Goal: Information Seeking & Learning: Find specific fact

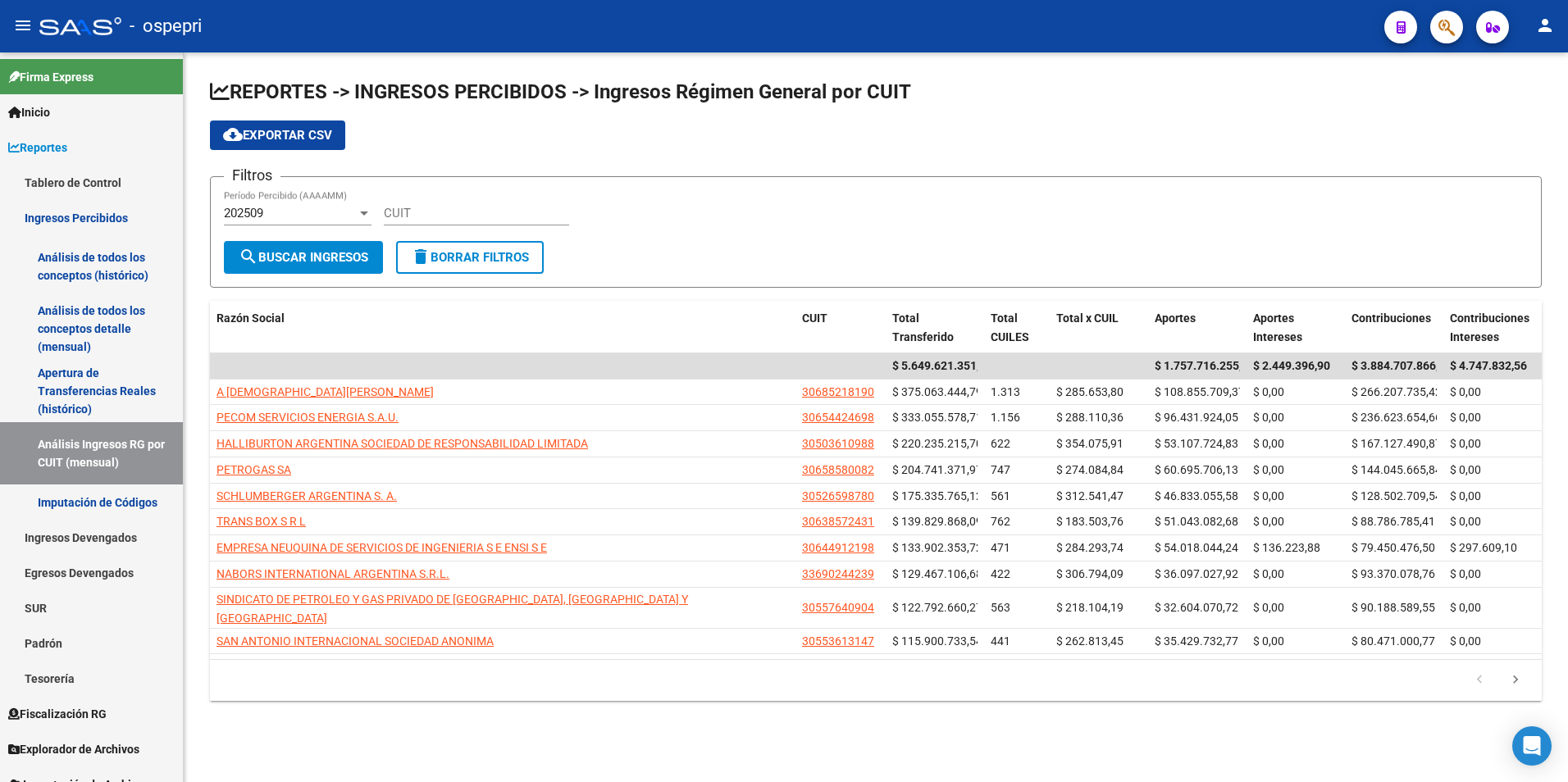
click at [461, 217] on input "CUIT" at bounding box center [476, 212] width 186 height 15
paste input "30-71811160-5"
click at [281, 218] on div "202509" at bounding box center [290, 212] width 133 height 15
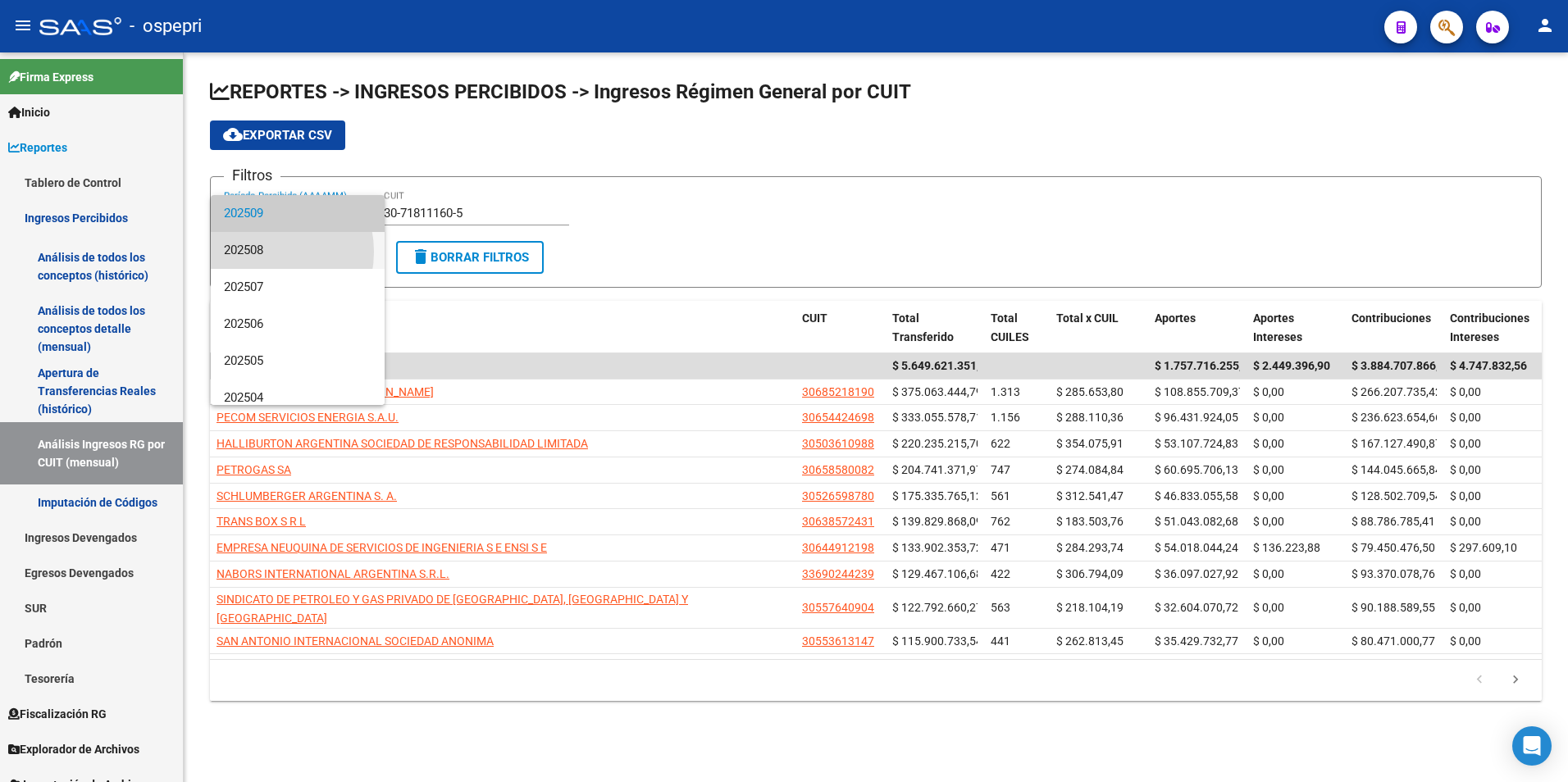
click at [258, 251] on span "202508" at bounding box center [297, 251] width 147 height 37
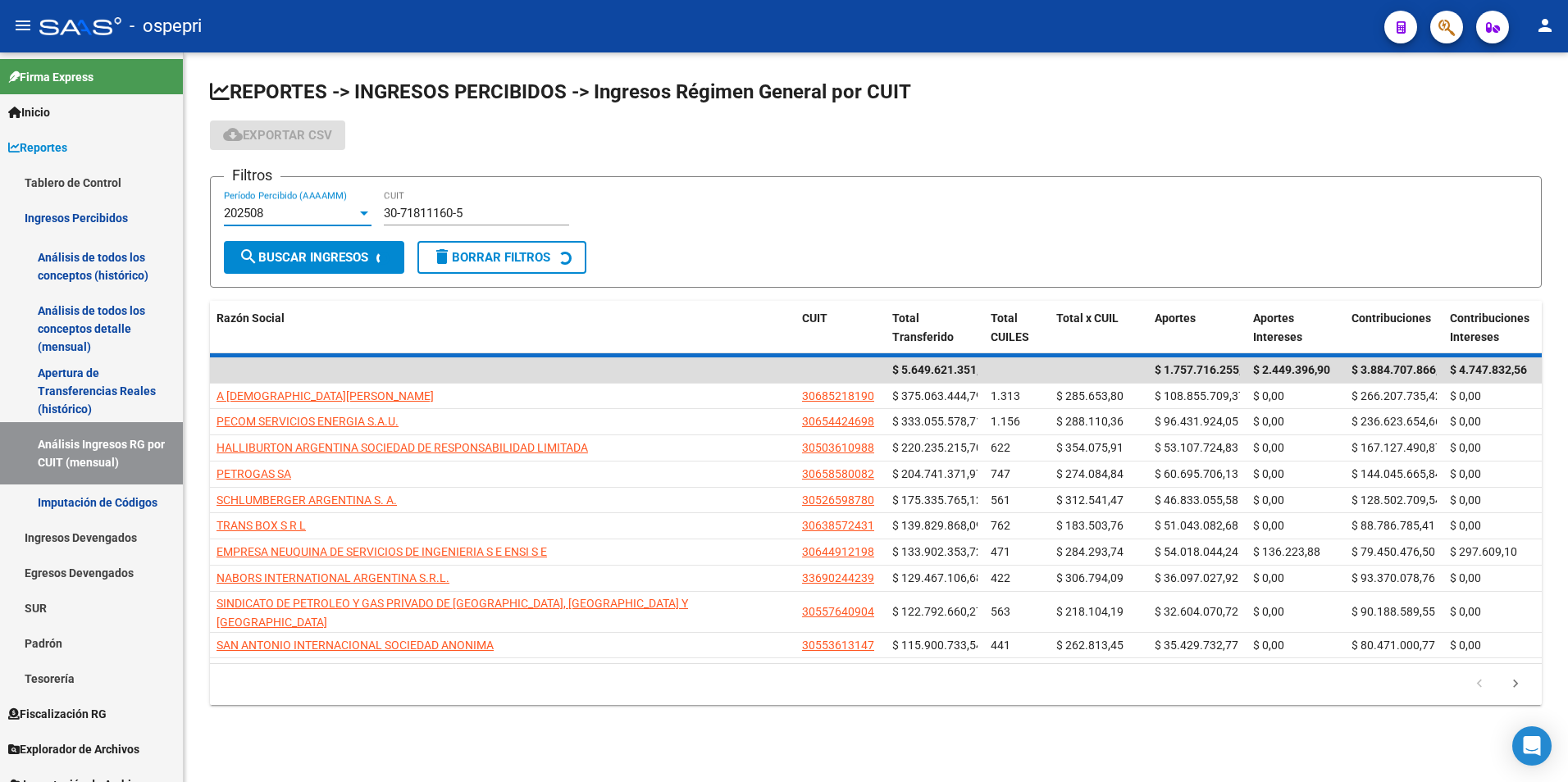
click at [681, 212] on div "Filtros 202508 Período Percibido (AAAAMM) 30-71811160-5 CUIT" at bounding box center [875, 215] width 1303 height 51
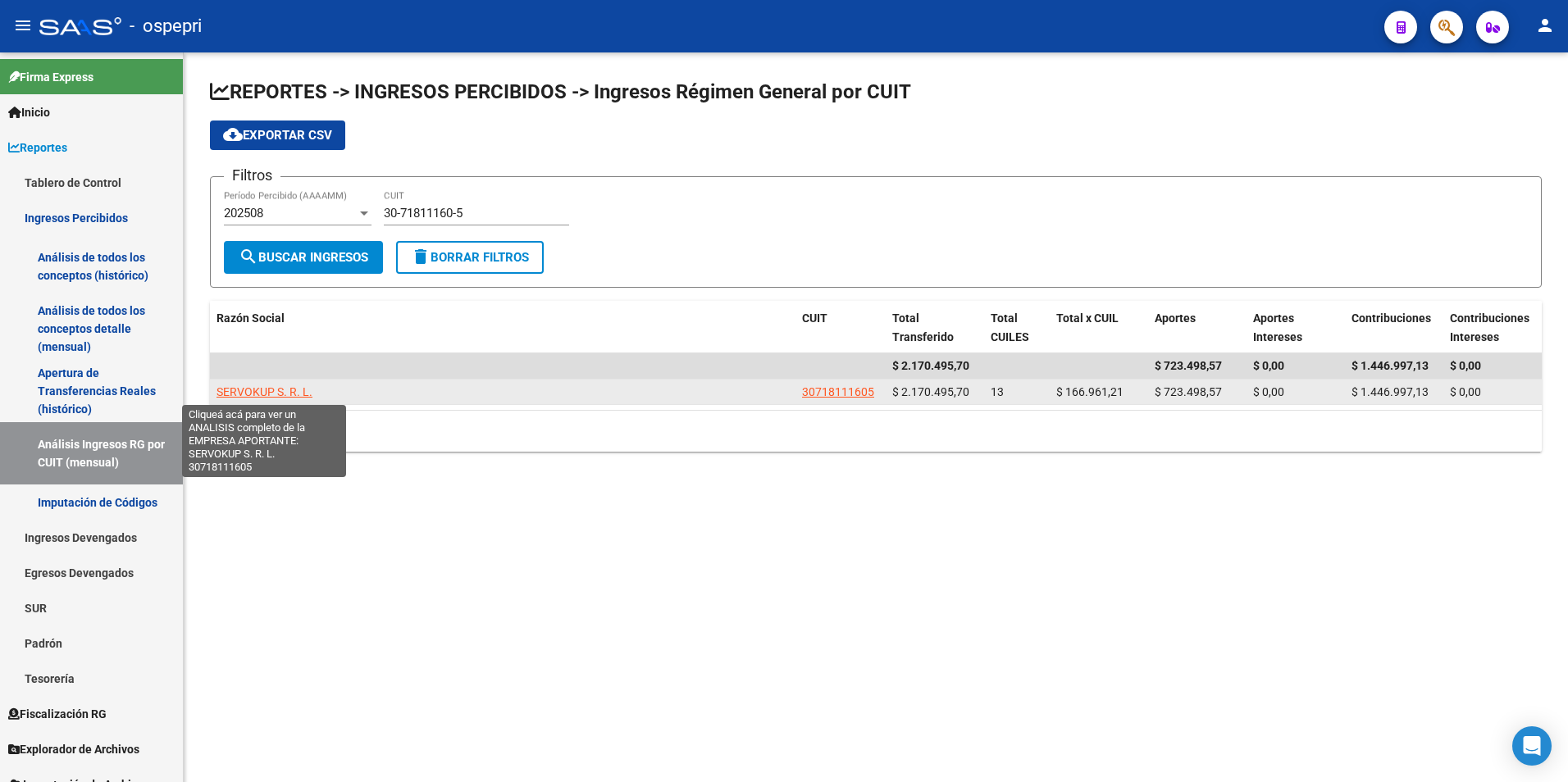
click at [290, 386] on span "SERVOKUP S. R. L." at bounding box center [265, 391] width 96 height 13
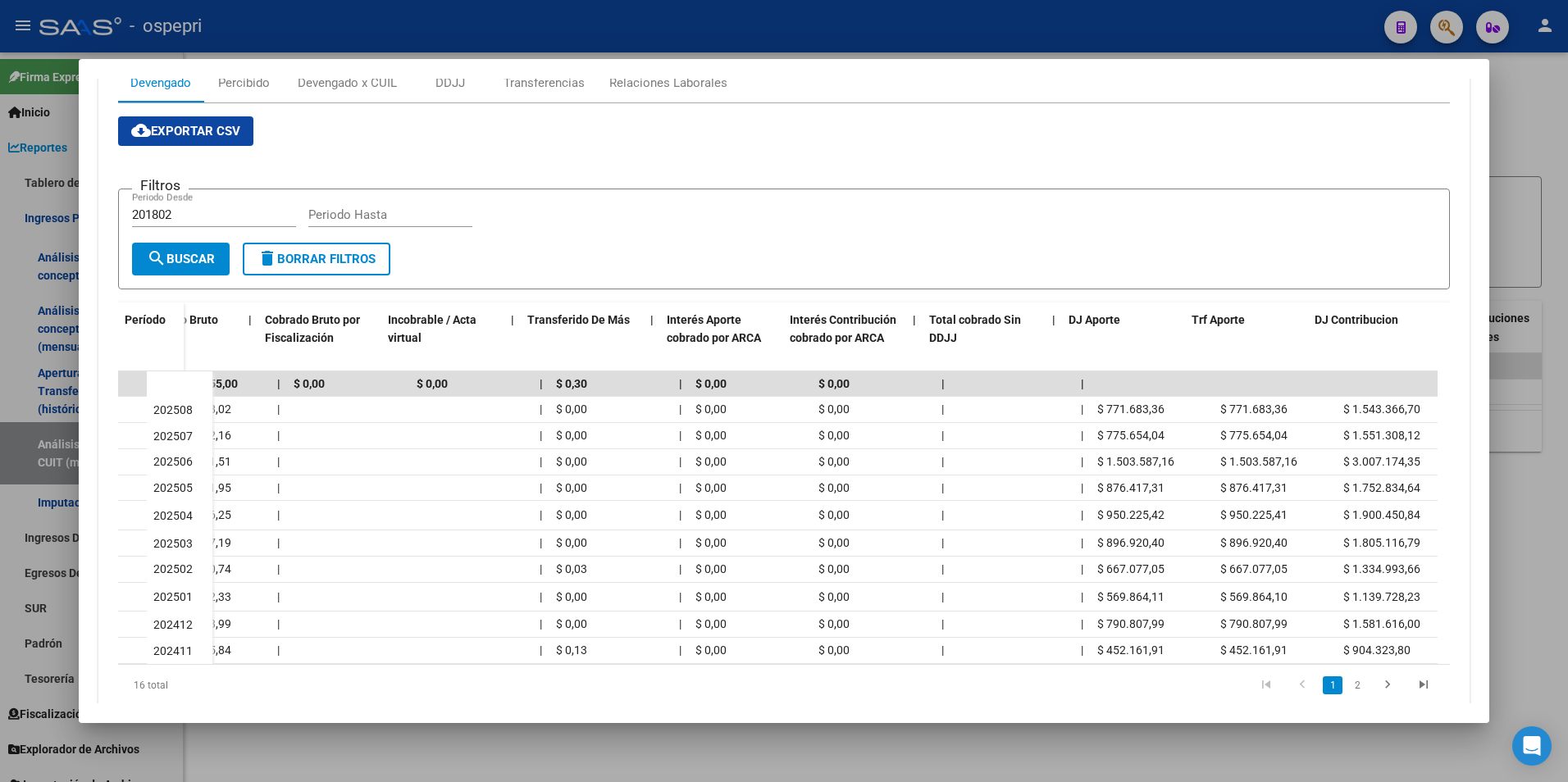
scroll to position [0, 706]
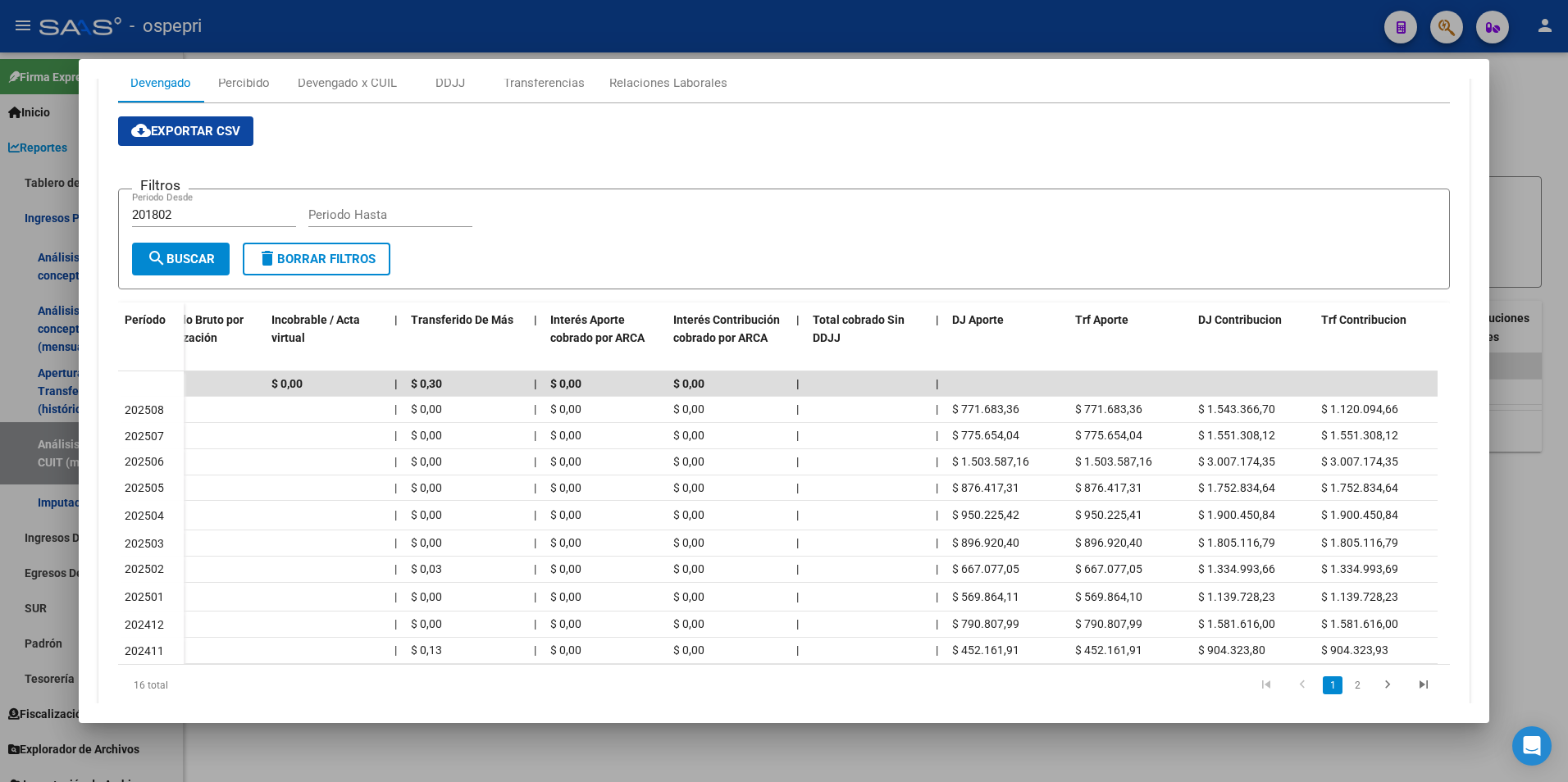
drag, startPoint x: 758, startPoint y: 682, endPoint x: 948, endPoint y: 683, distance: 190.0
click at [937, 696] on div "16 total 1 2" at bounding box center [784, 685] width 1332 height 41
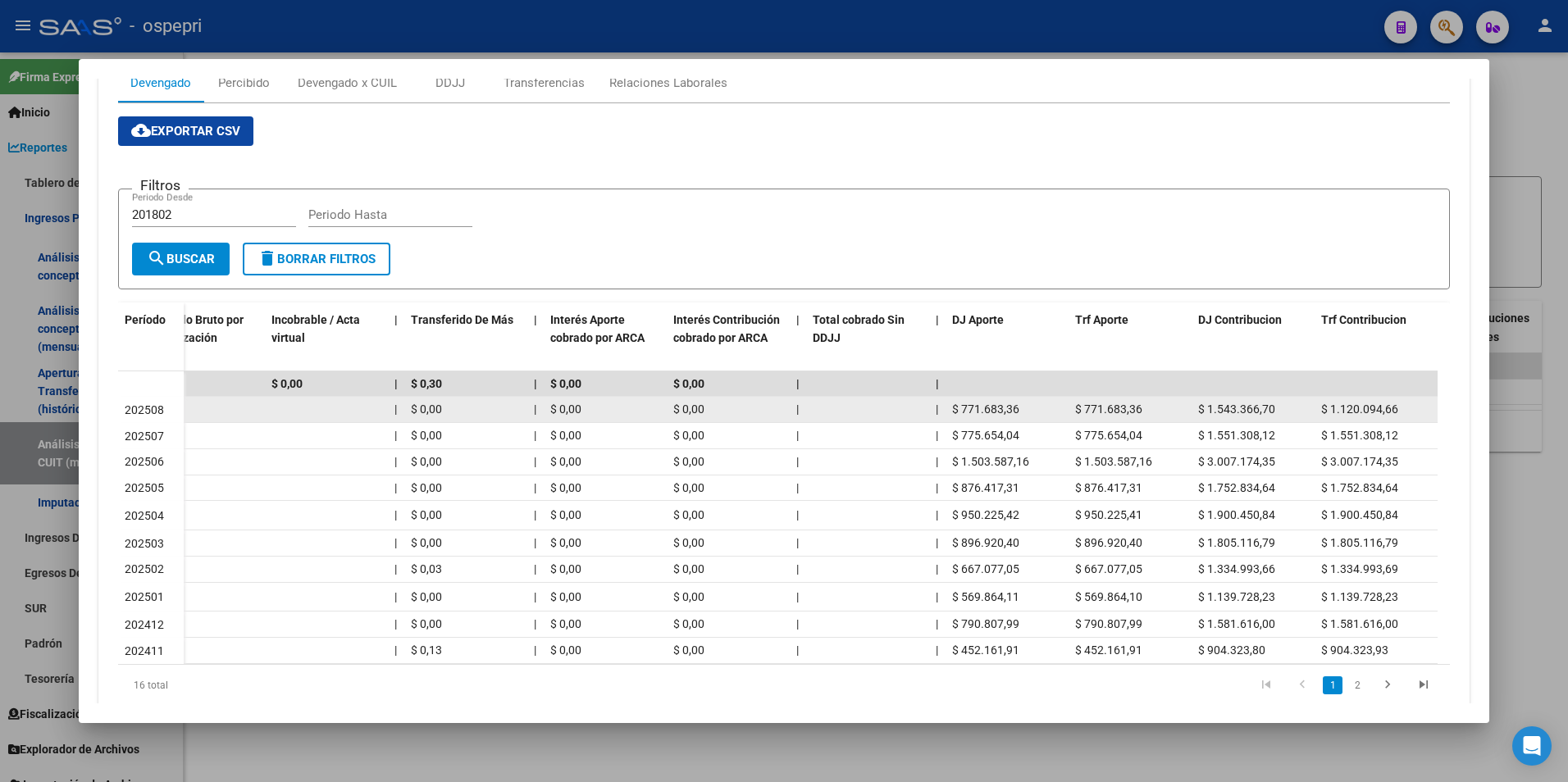
click at [1346, 400] on div "$ 1.120.094,66" at bounding box center [1375, 409] width 110 height 19
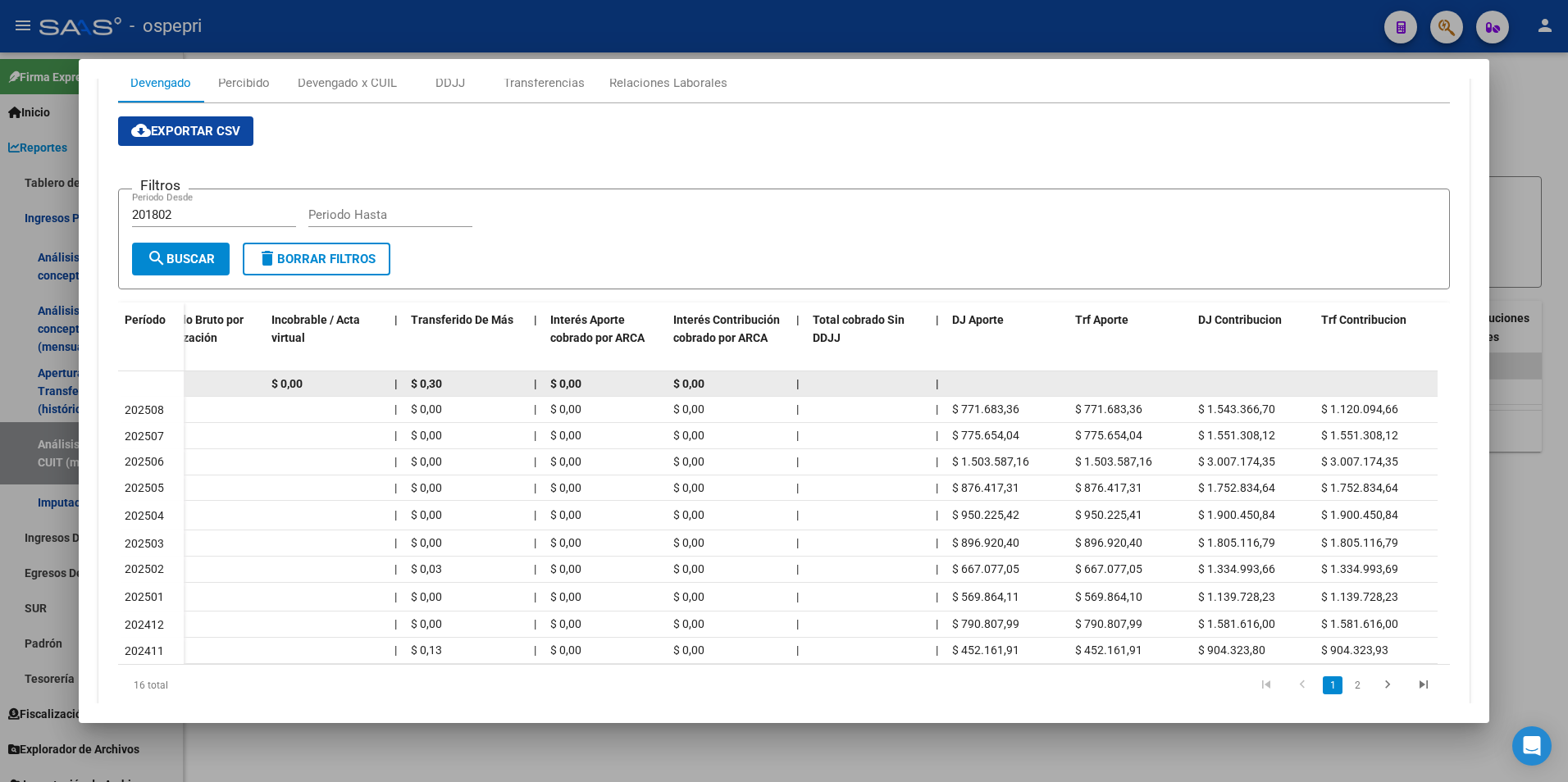
drag, startPoint x: 1346, startPoint y: 400, endPoint x: 1200, endPoint y: 396, distance: 146.1
click at [1200, 396] on datatable-body-cell at bounding box center [1253, 383] width 123 height 25
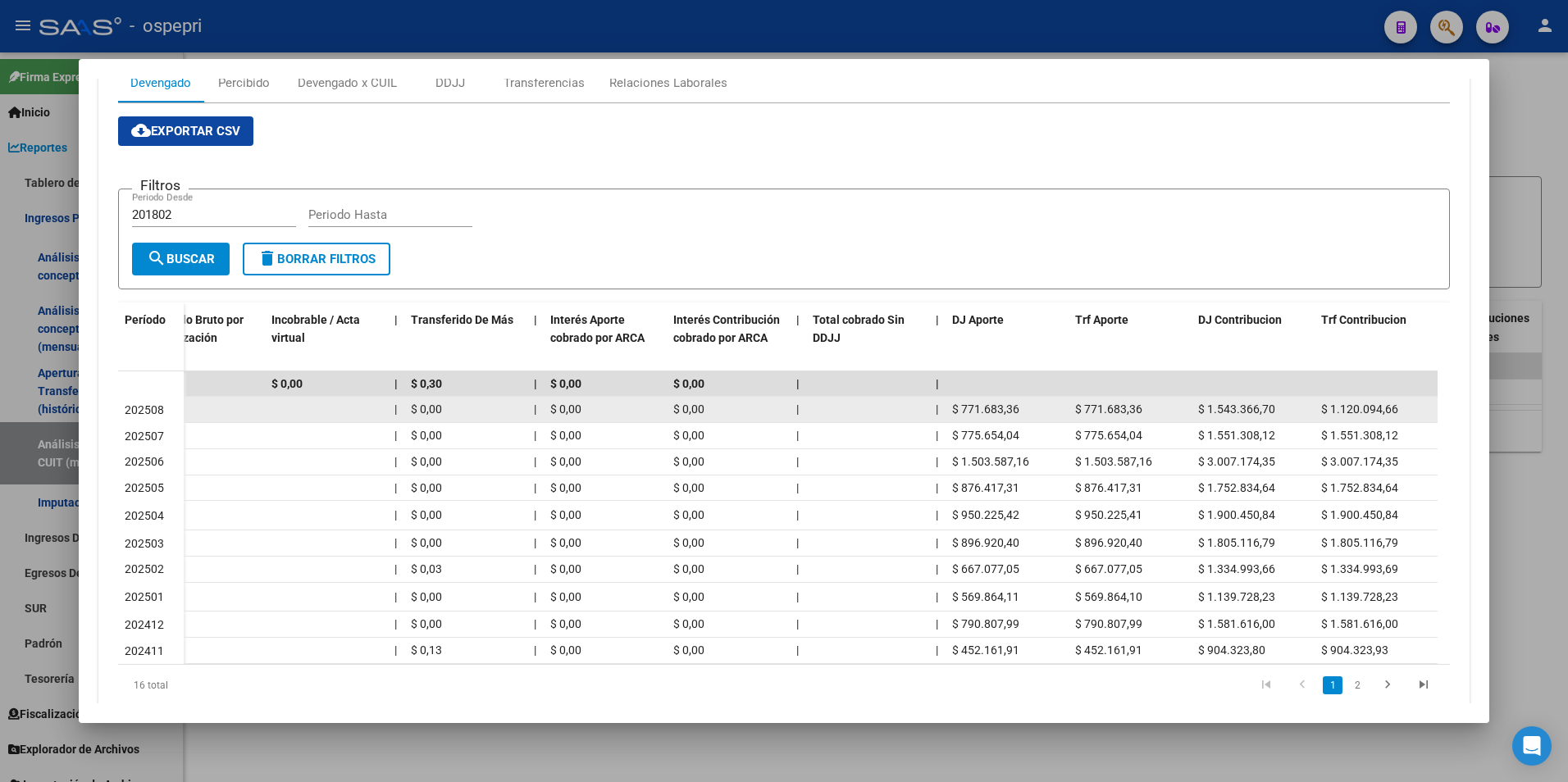
click at [1335, 408] on span "$ 1.120.094,66" at bounding box center [1359, 408] width 77 height 13
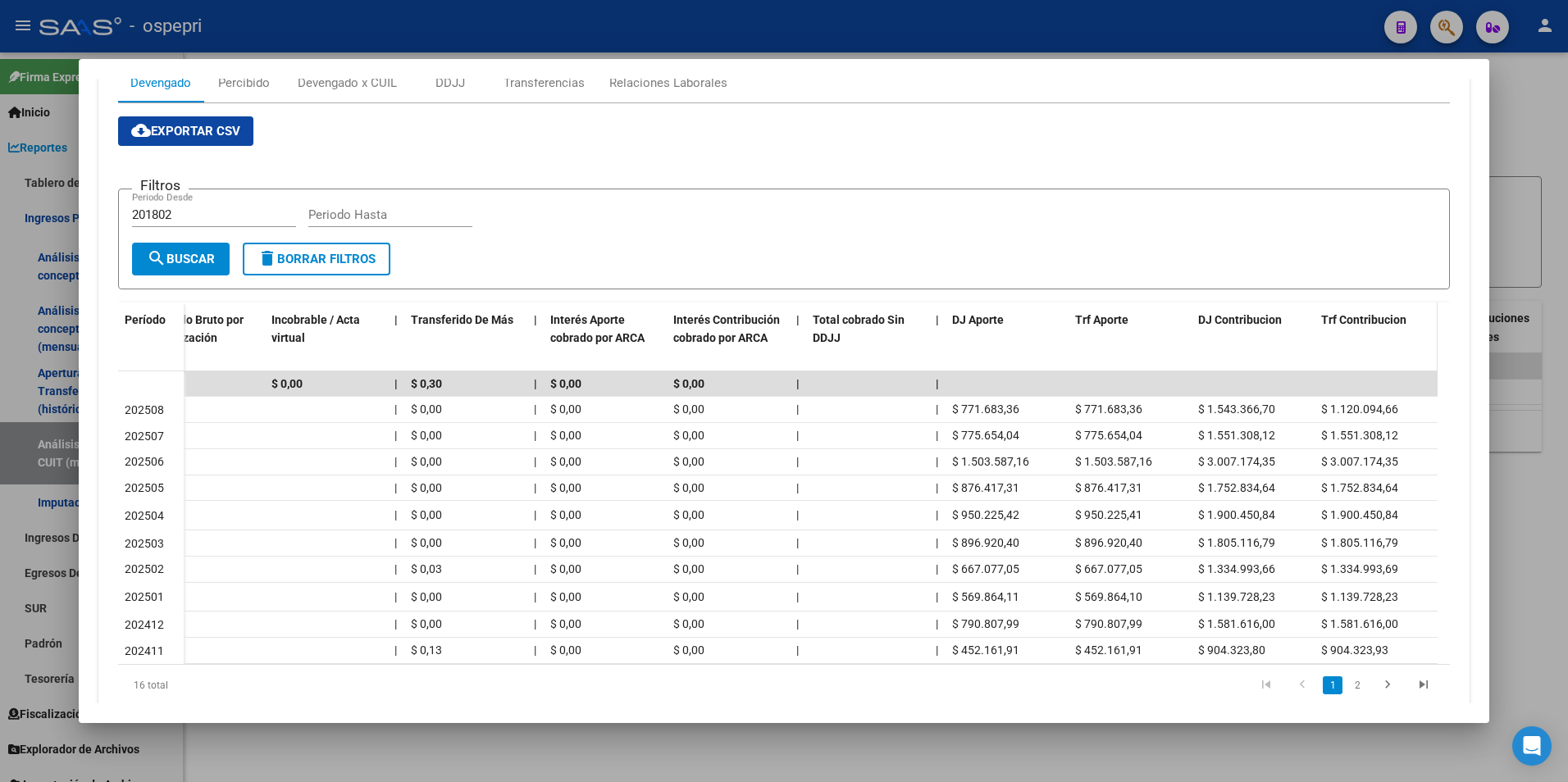
drag, startPoint x: 1335, startPoint y: 408, endPoint x: 1319, endPoint y: 323, distance: 86.5
click at [1329, 319] on span "Trf Contribucion" at bounding box center [1363, 319] width 85 height 13
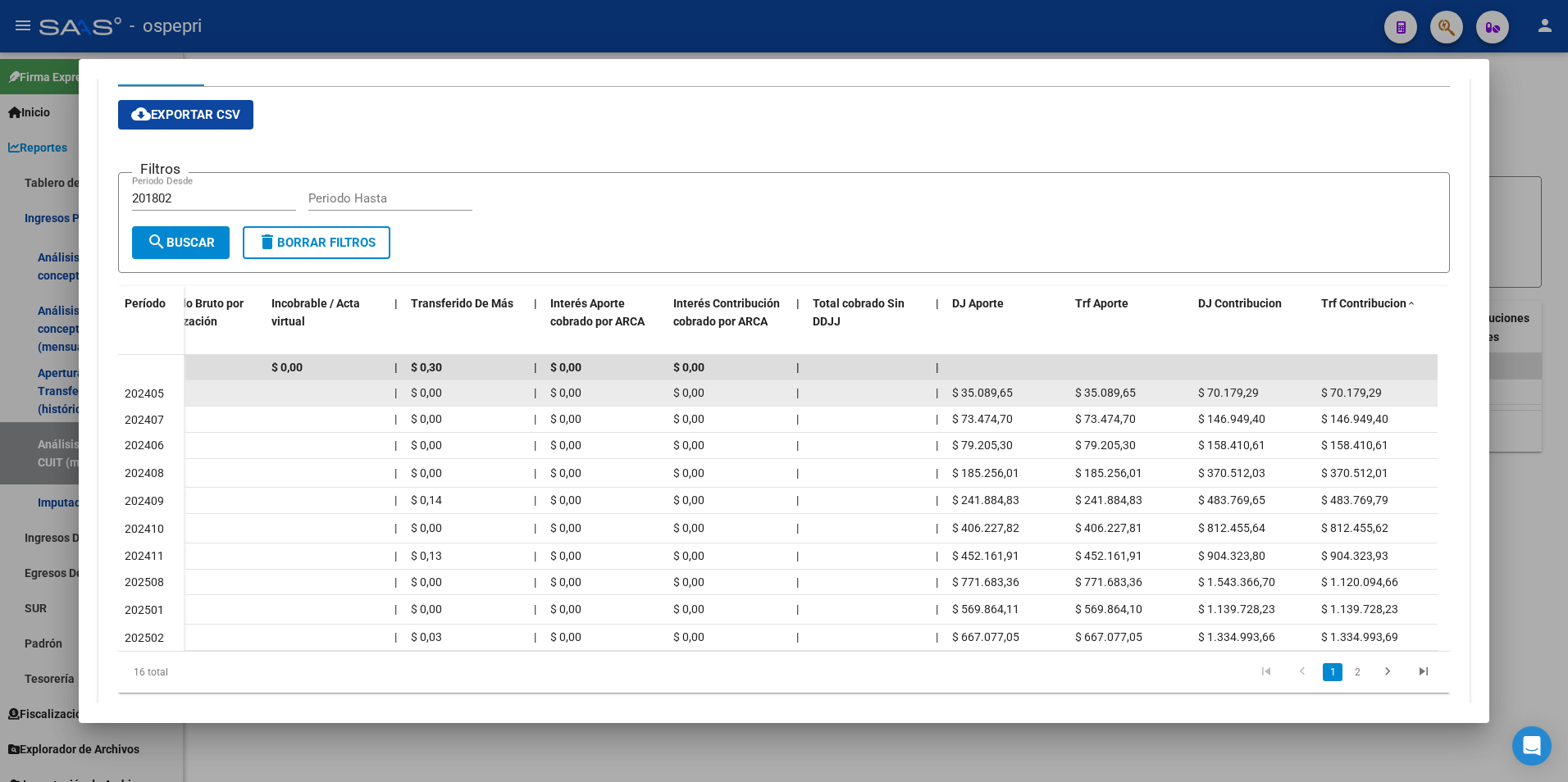
scroll to position [246, 0]
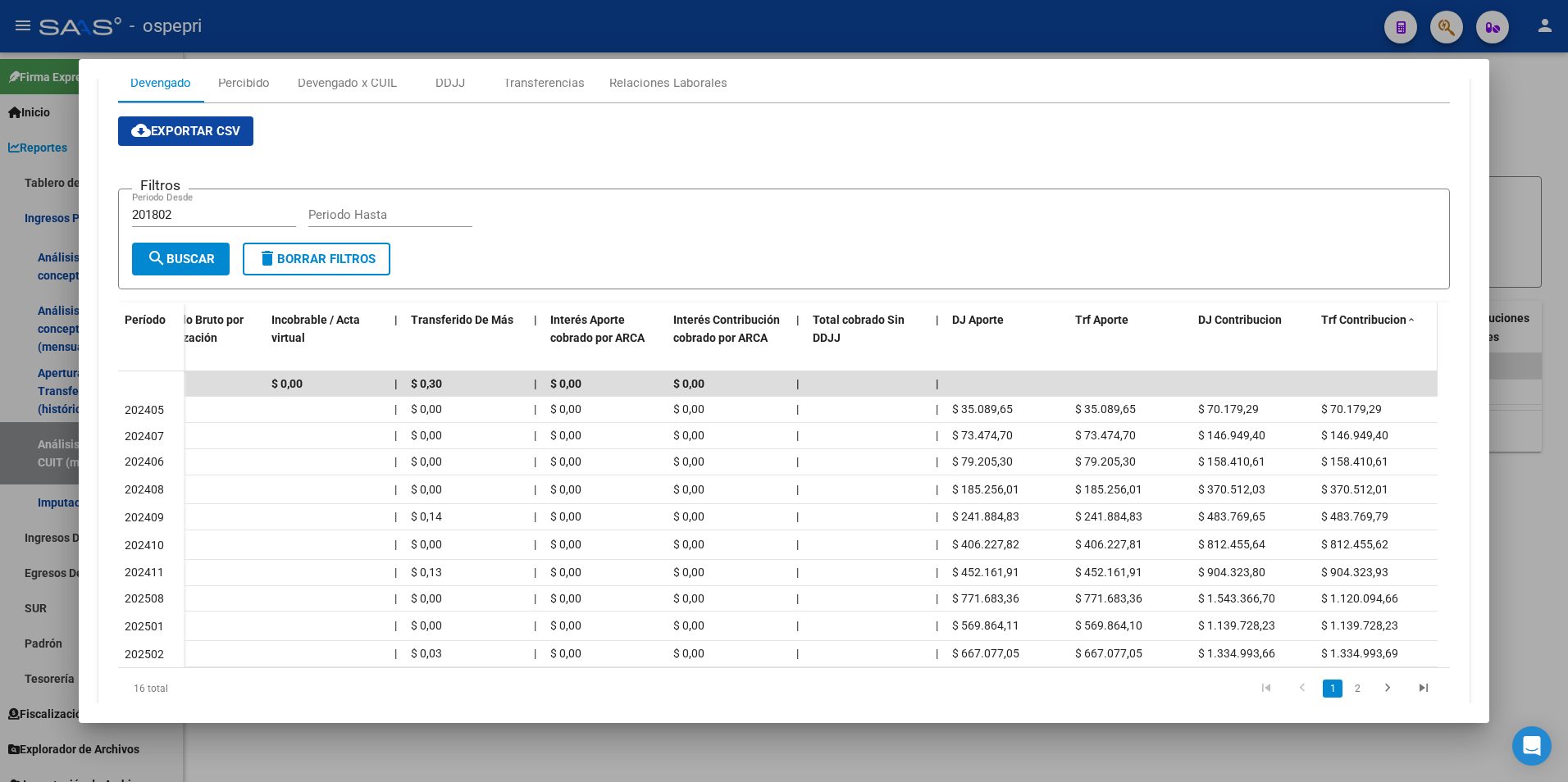
click at [1387, 325] on span "Trf Contribucion" at bounding box center [1363, 319] width 85 height 13
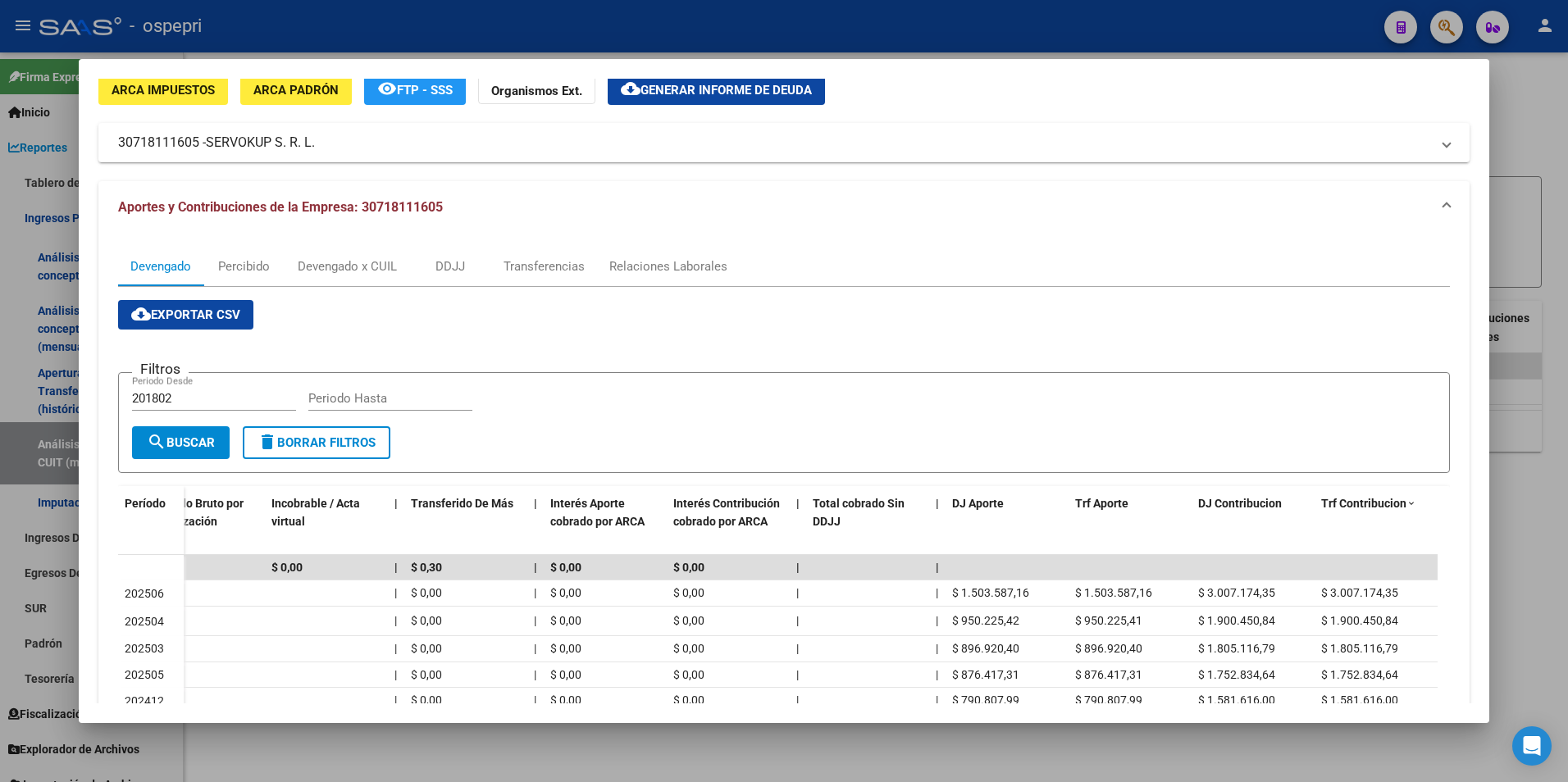
scroll to position [61, 0]
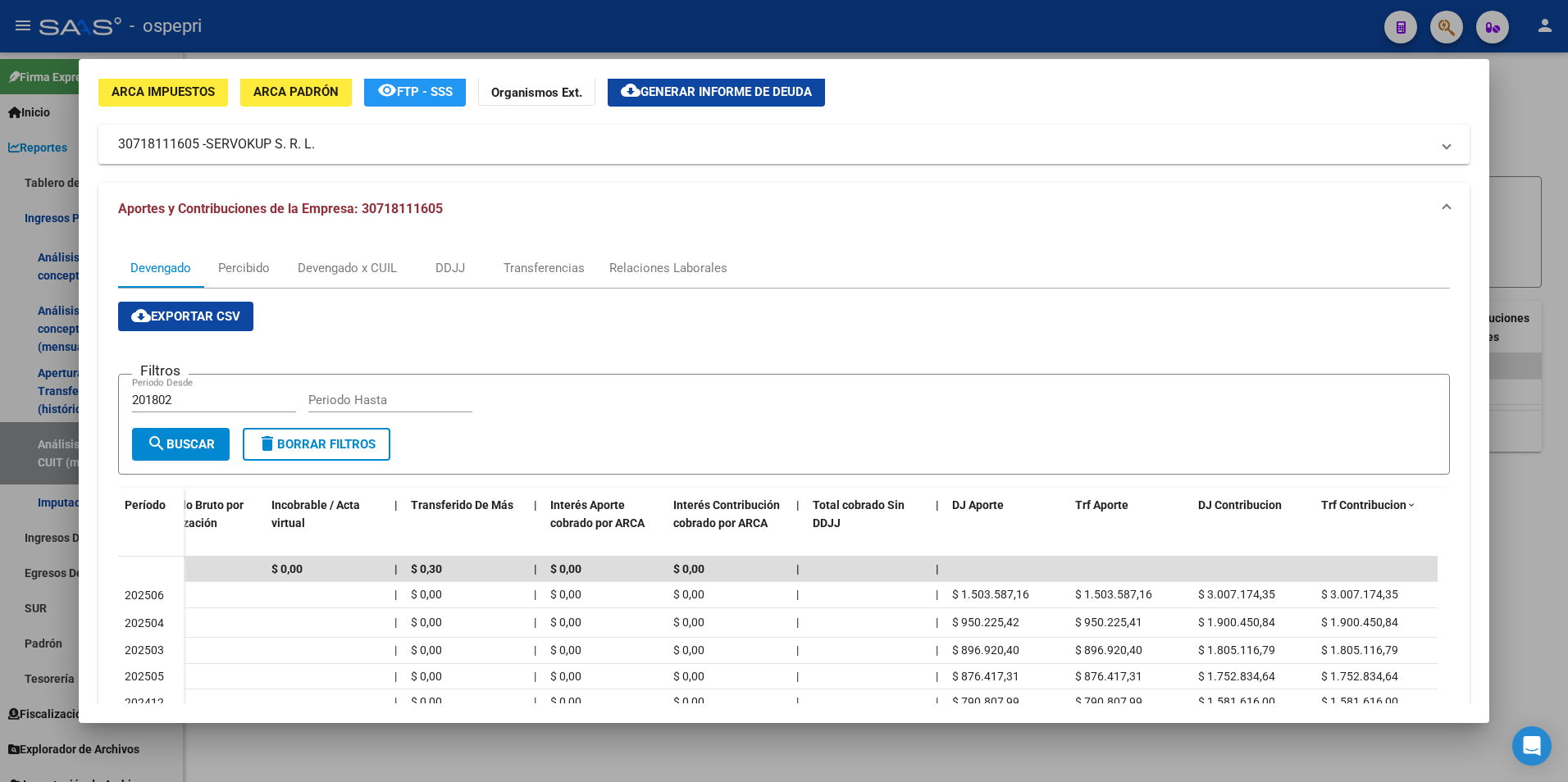
click at [1501, 224] on div at bounding box center [784, 391] width 1568 height 782
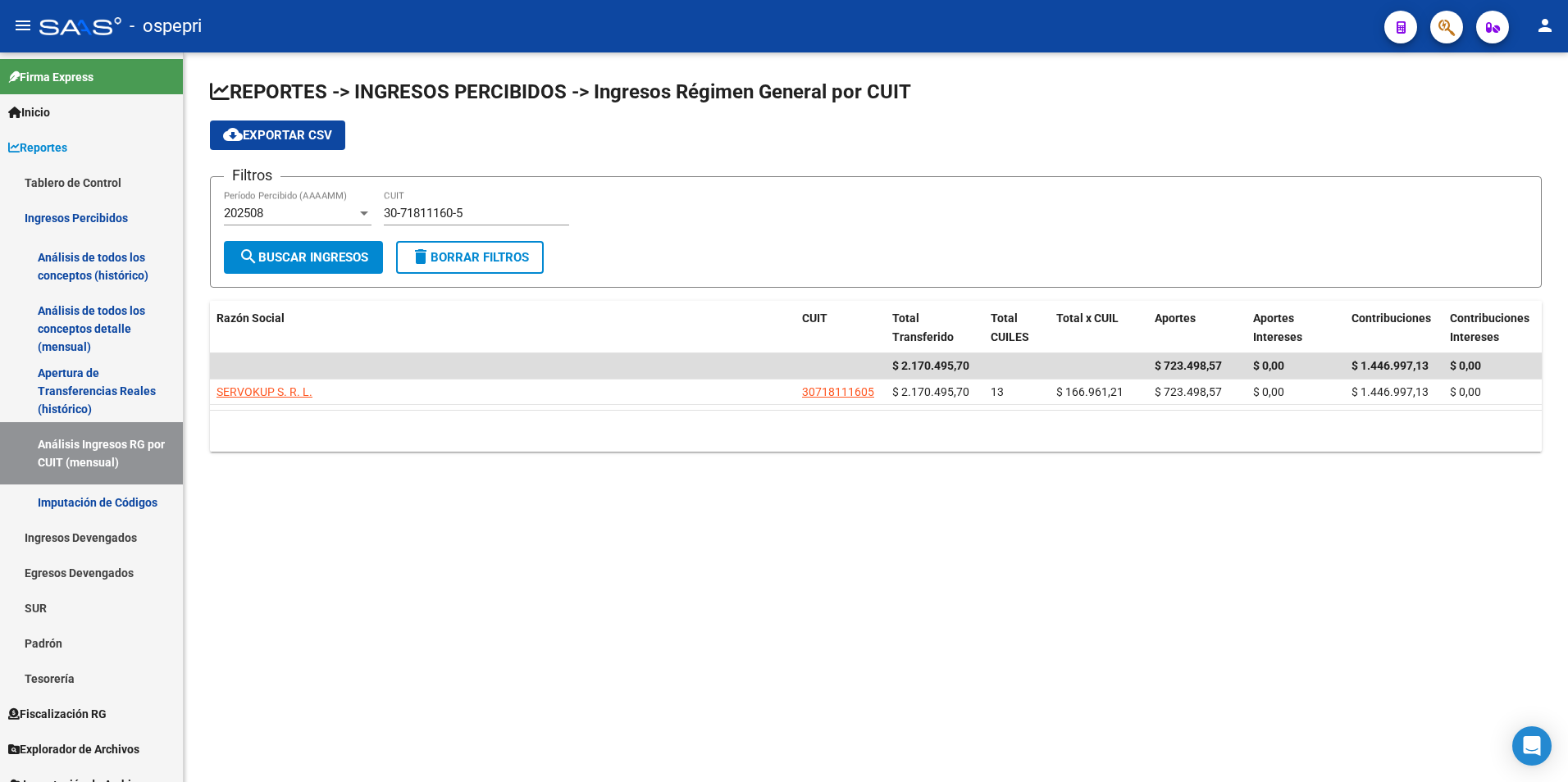
click at [318, 251] on span "search Buscar Ingresos" at bounding box center [303, 257] width 129 height 15
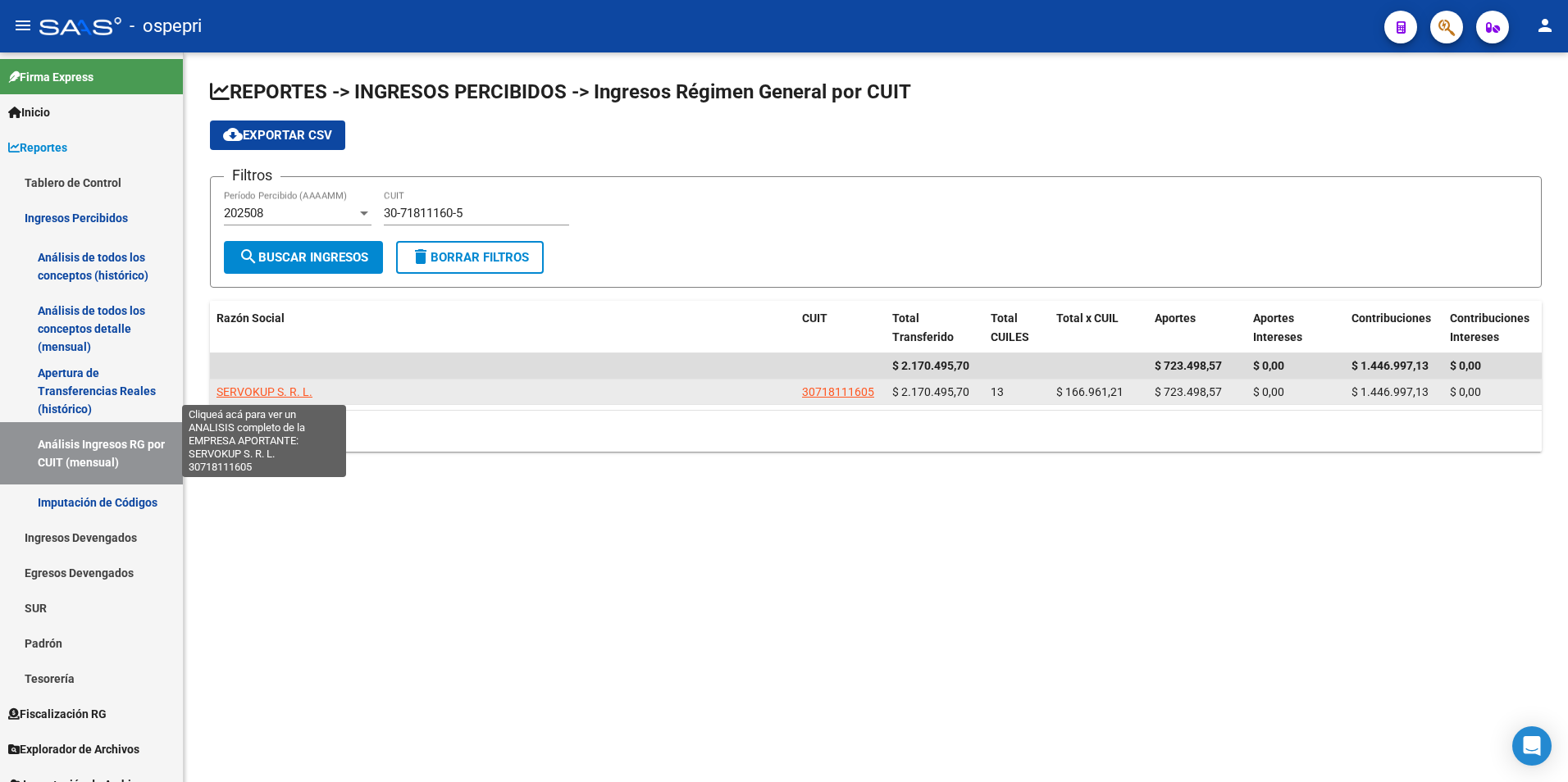
click at [253, 395] on span "SERVOKUP S. R. L." at bounding box center [265, 391] width 96 height 13
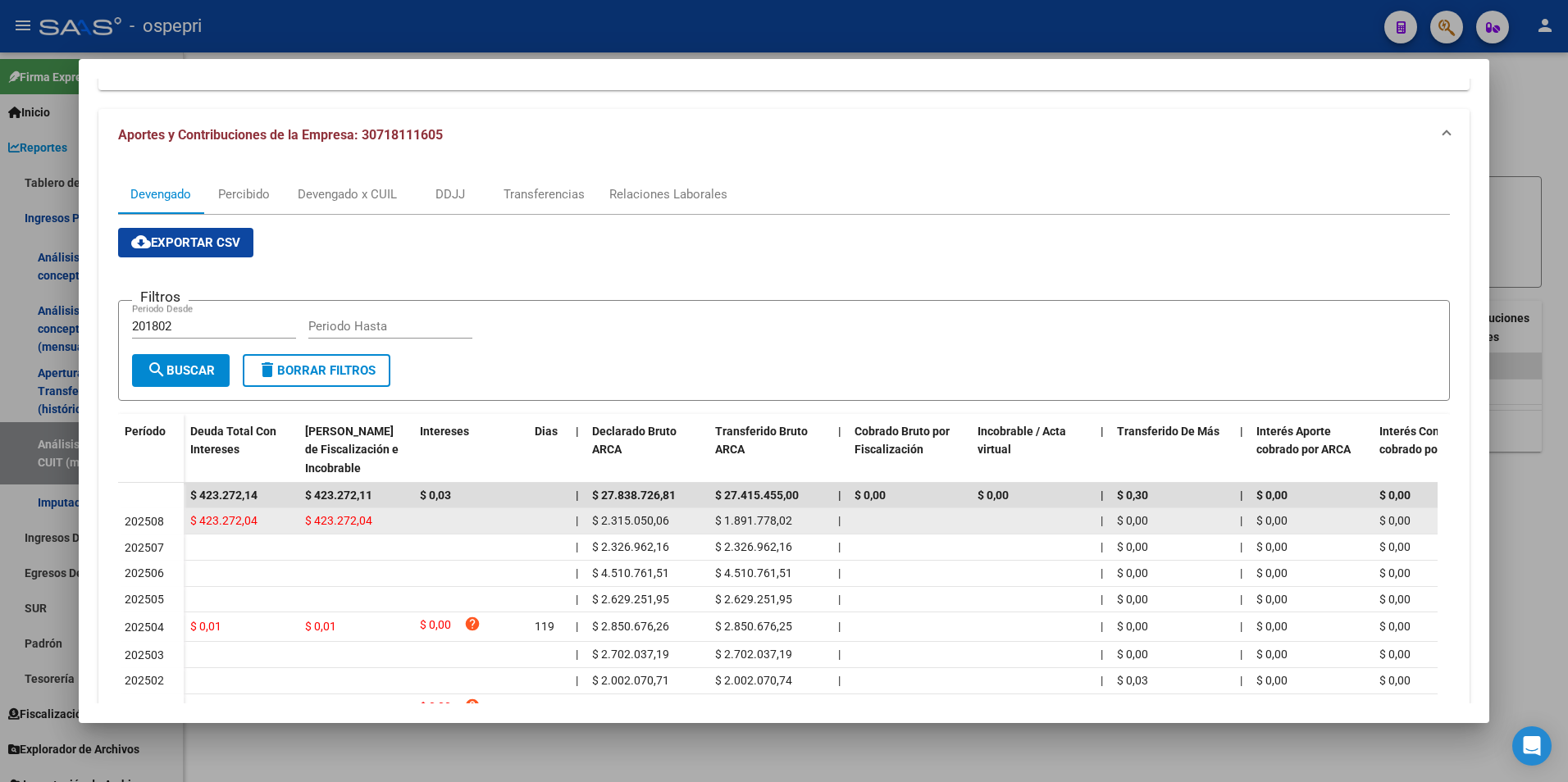
scroll to position [164, 0]
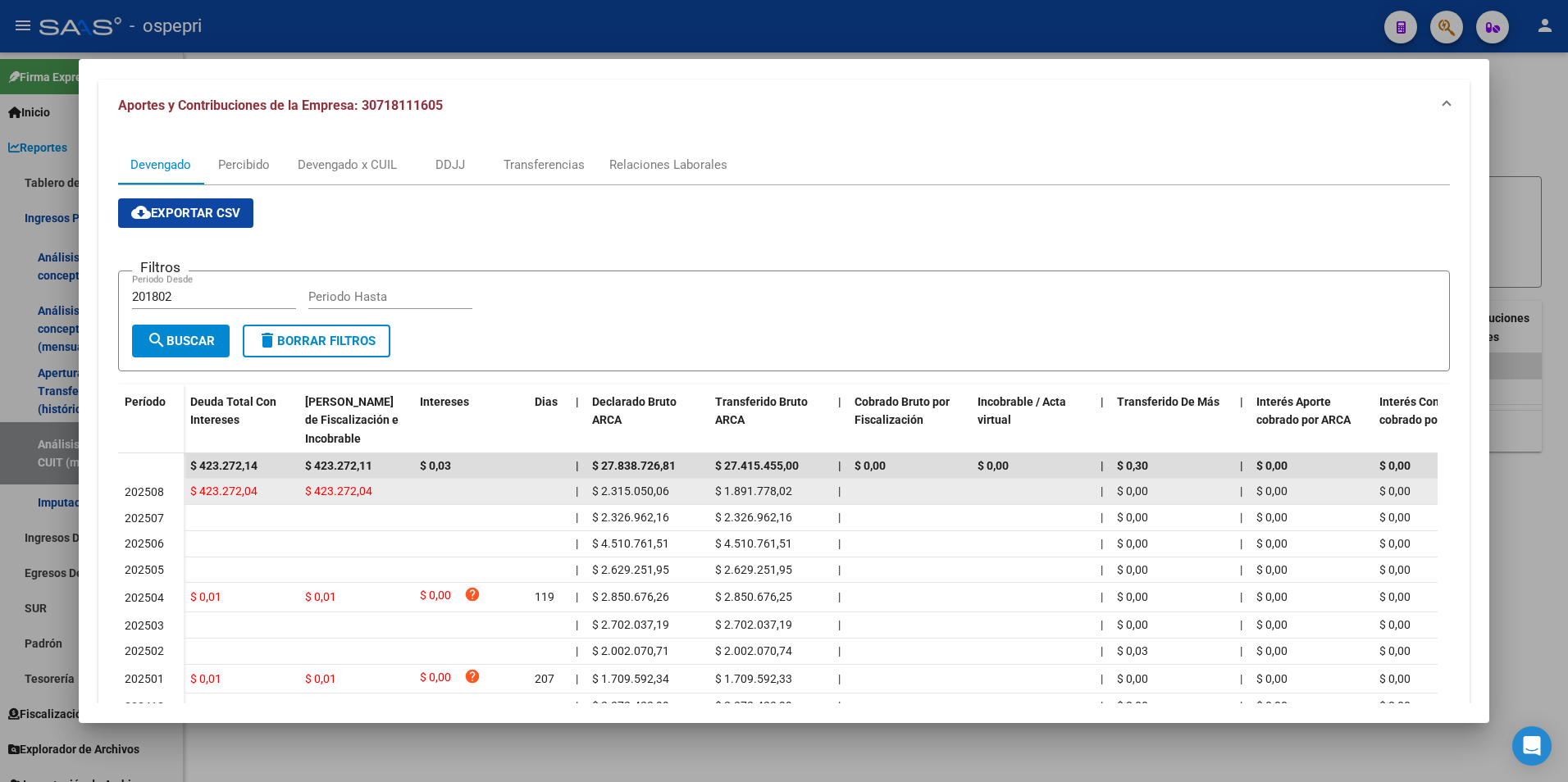
click at [334, 491] on span "$ 423.272,04" at bounding box center [339, 491] width 68 height 13
copy span "$ 423.272,04"
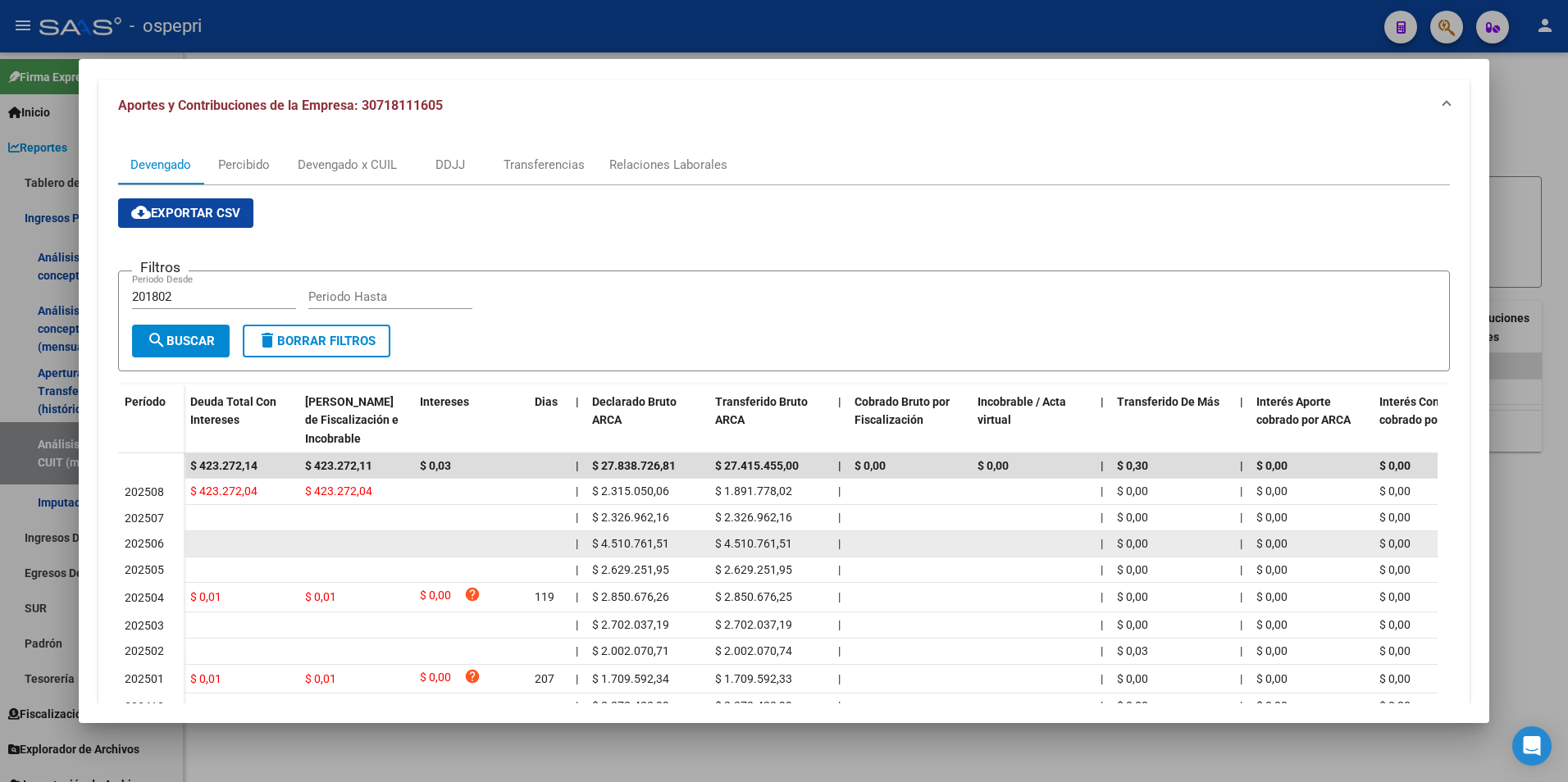
click at [314, 531] on datatable-body-cell at bounding box center [356, 544] width 114 height 25
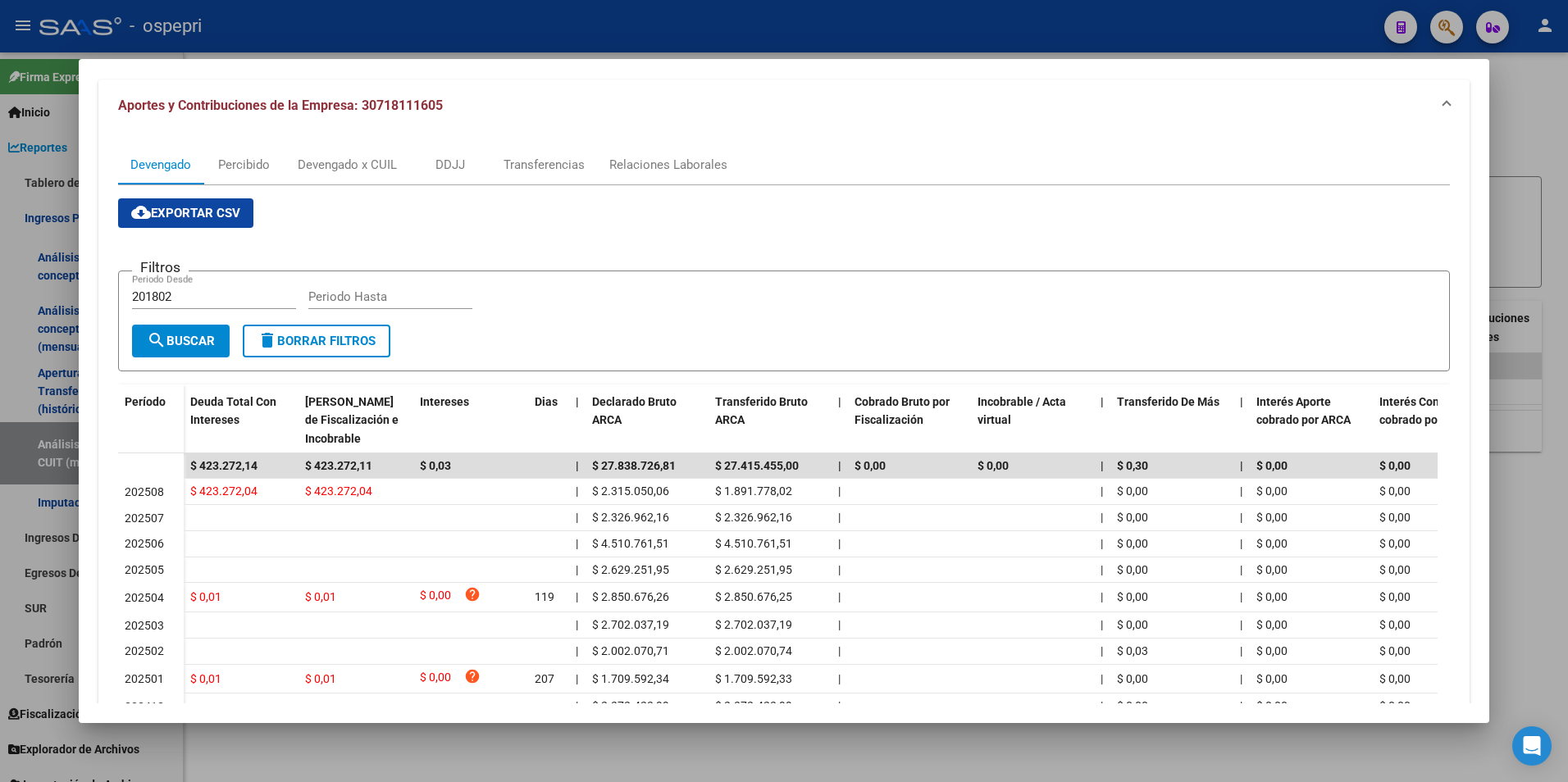
click at [1536, 554] on div at bounding box center [784, 391] width 1568 height 782
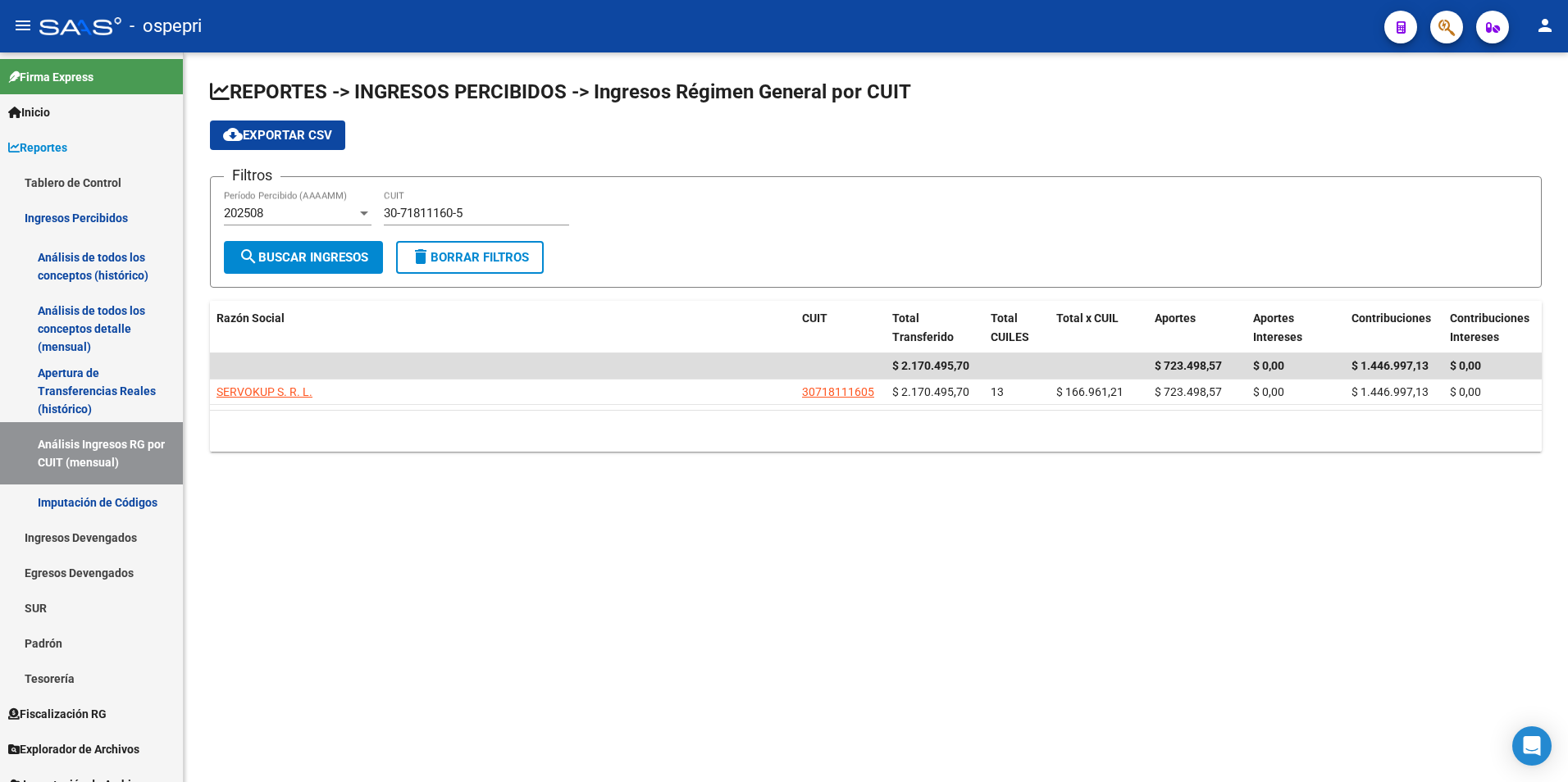
click at [533, 208] on input "30-71811160-5" at bounding box center [476, 212] width 186 height 15
paste input "69603680-9"
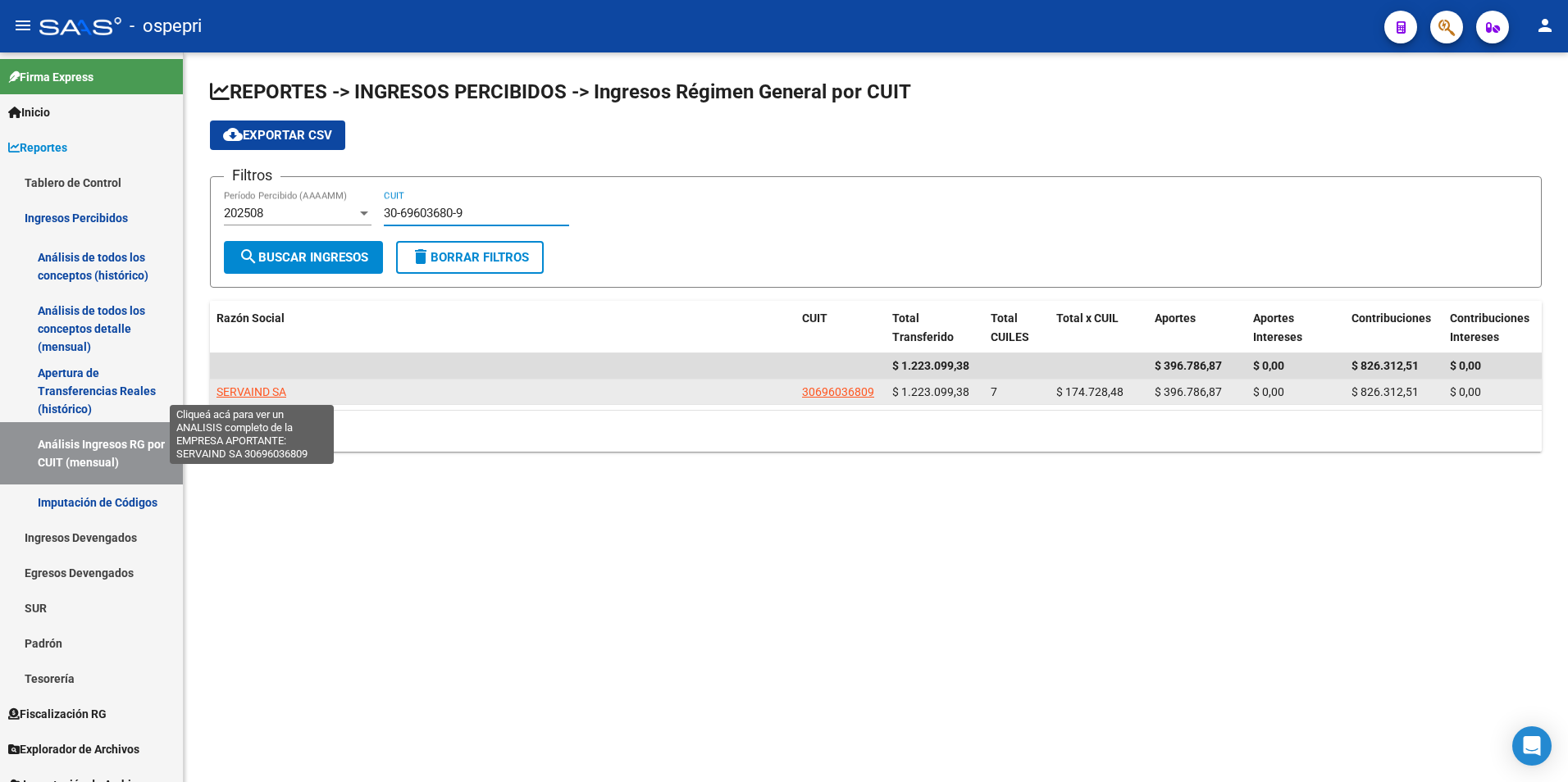
type input "30-69603680-9"
click at [254, 391] on span "SERVAIND SA" at bounding box center [252, 391] width 69 height 13
type textarea "30696036809"
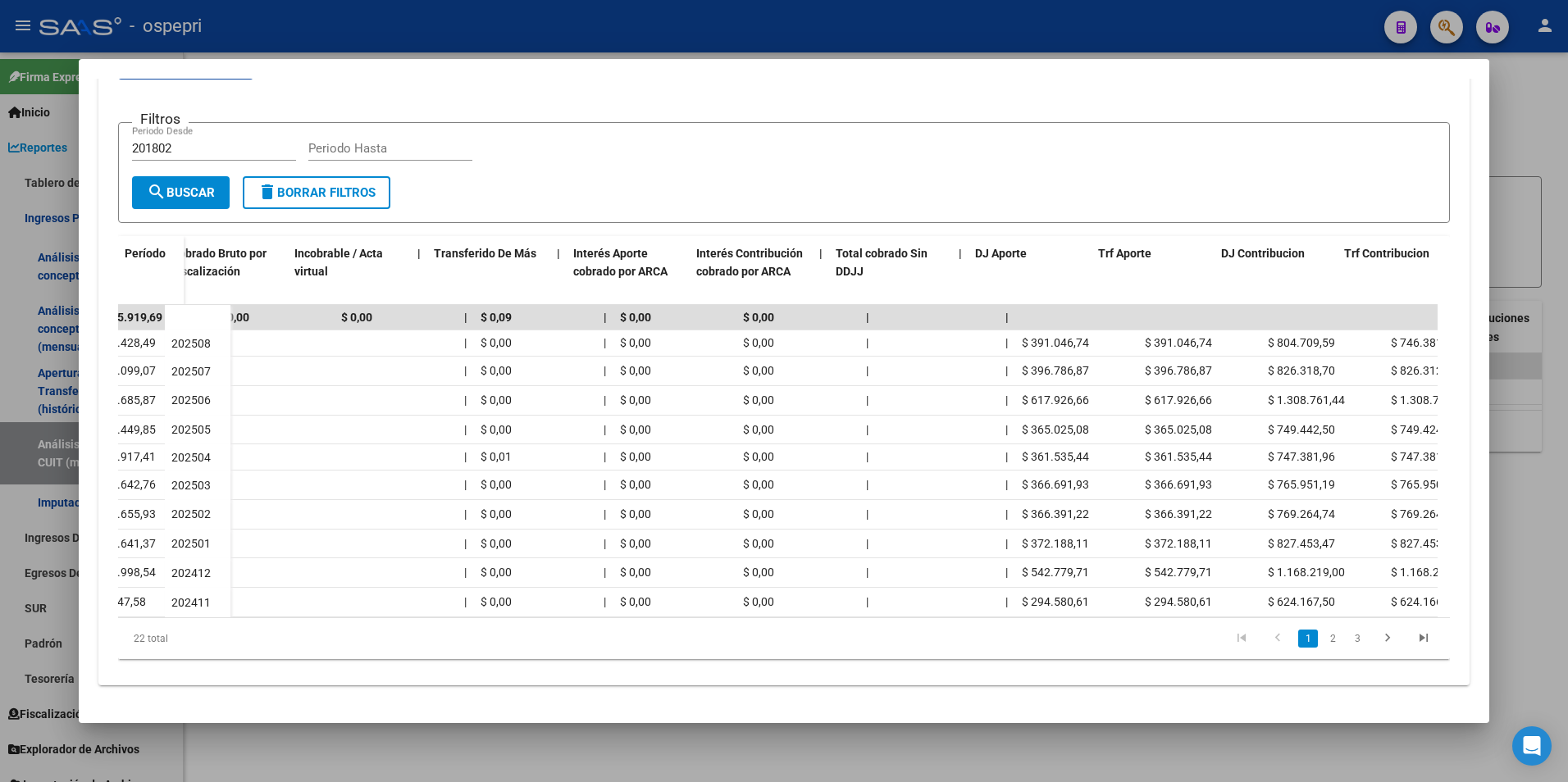
scroll to position [0, 706]
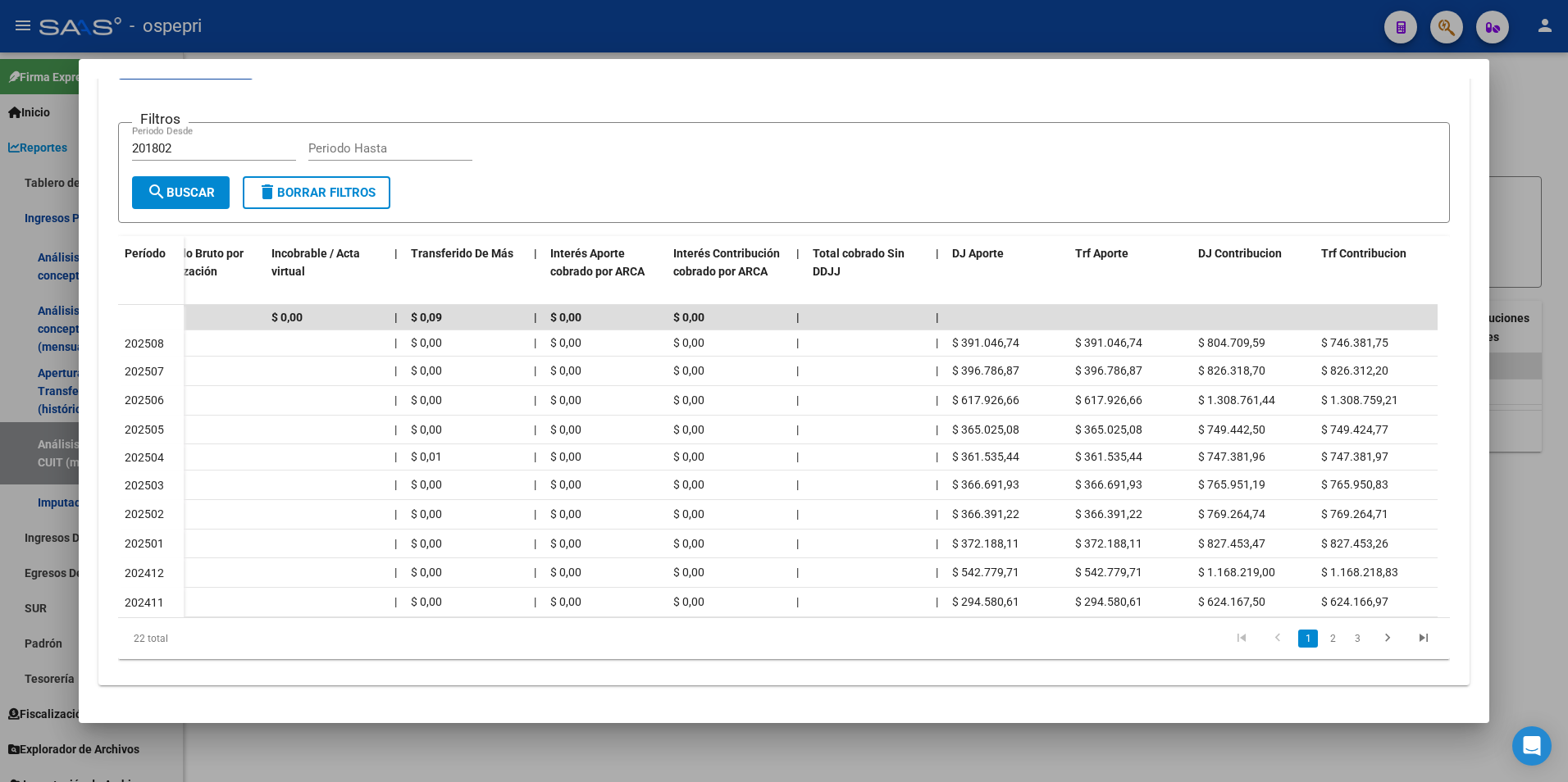
click at [613, 618] on div "22 total 1 2 3" at bounding box center [784, 638] width 1332 height 41
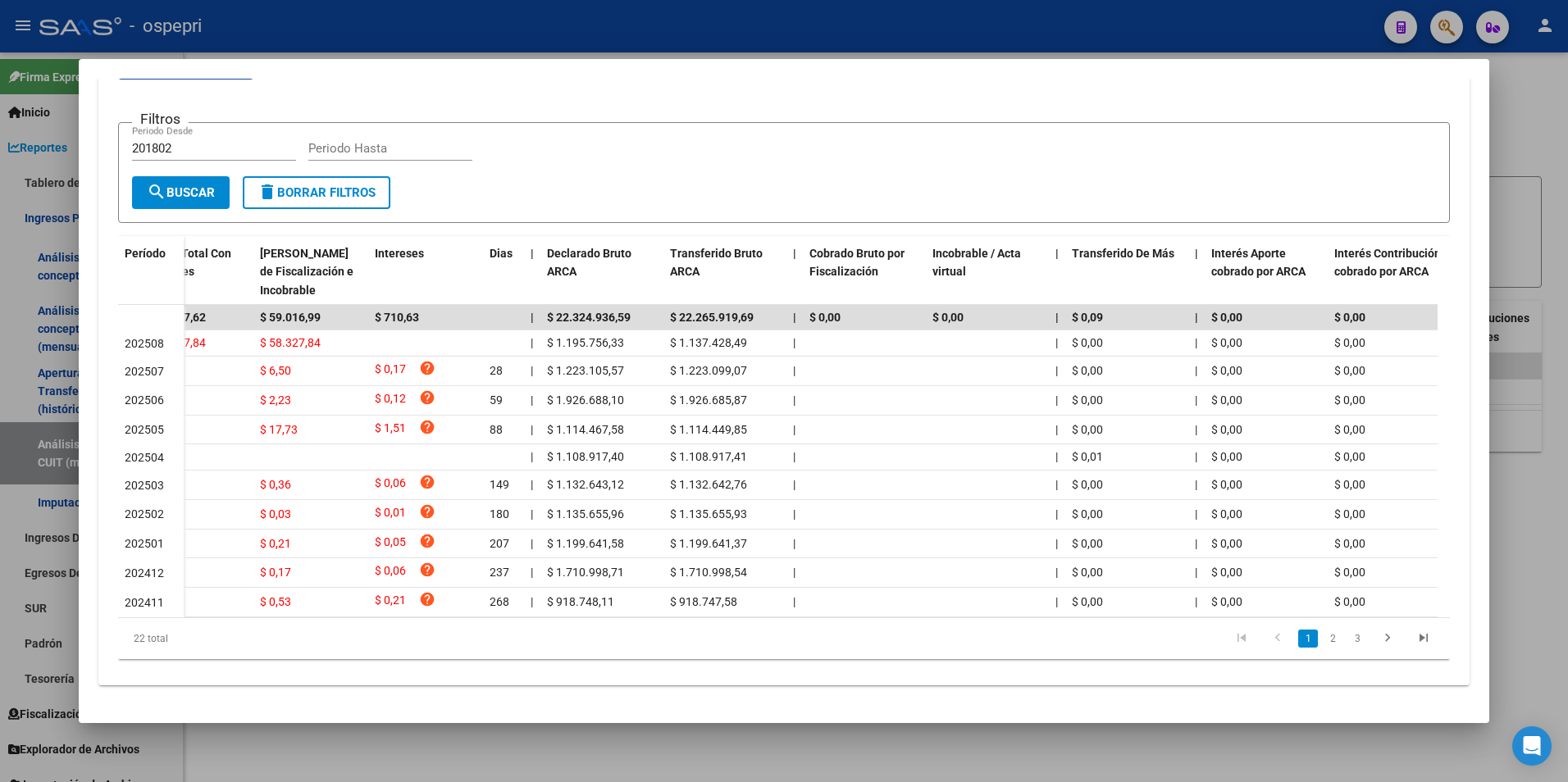
scroll to position [0, 0]
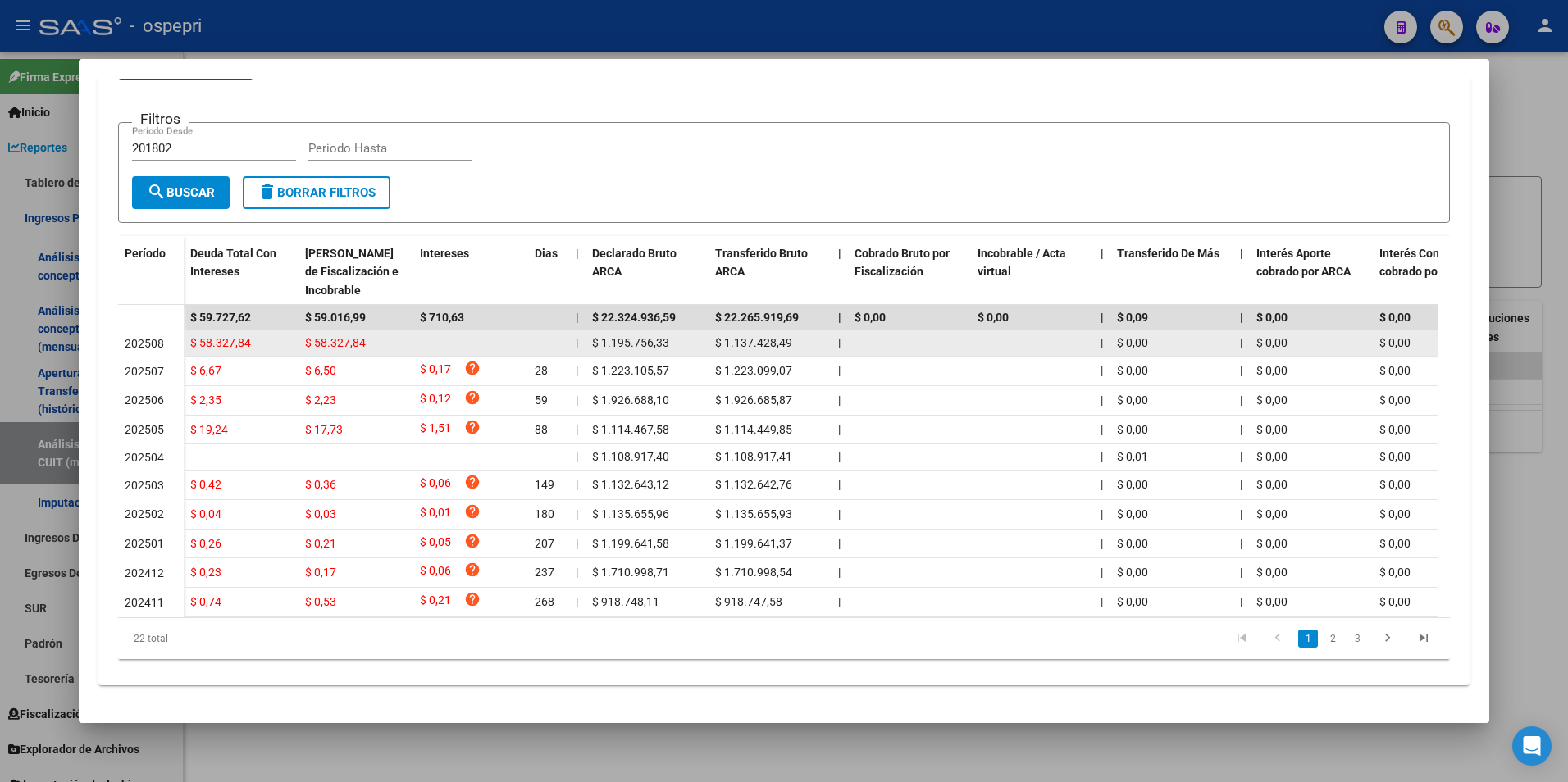
click at [261, 334] on div "$ 58.327,84" at bounding box center [240, 343] width 101 height 19
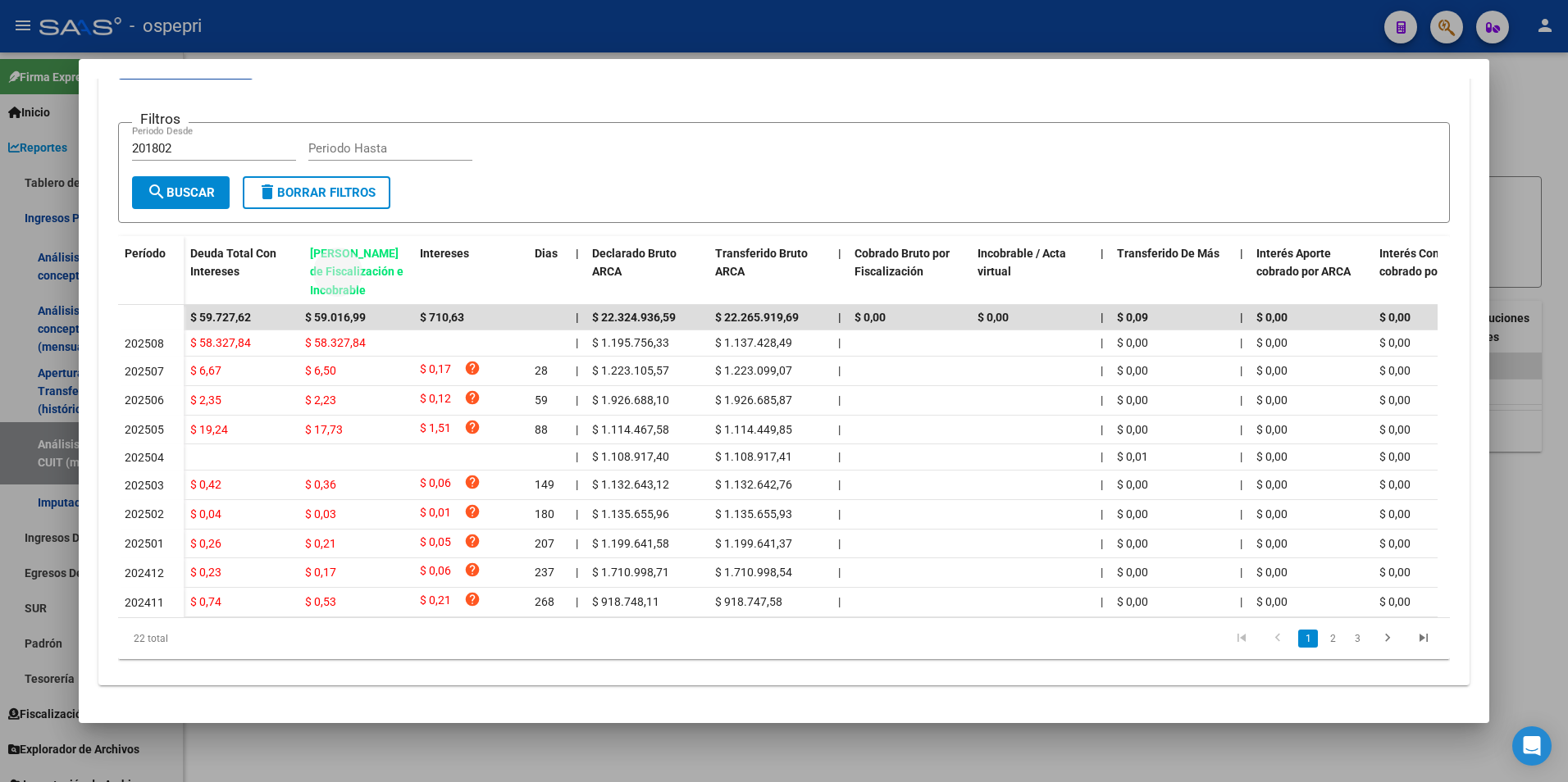
drag, startPoint x: 359, startPoint y: 269, endPoint x: 364, endPoint y: 251, distance: 18.7
click at [364, 251] on span "[PERSON_NAME] de Fiscalización e Incobrable" at bounding box center [356, 272] width 94 height 51
drag, startPoint x: 364, startPoint y: 251, endPoint x: 225, endPoint y: 236, distance: 139.8
click at [225, 247] on span "Deuda Total Con Intereses" at bounding box center [232, 263] width 86 height 32
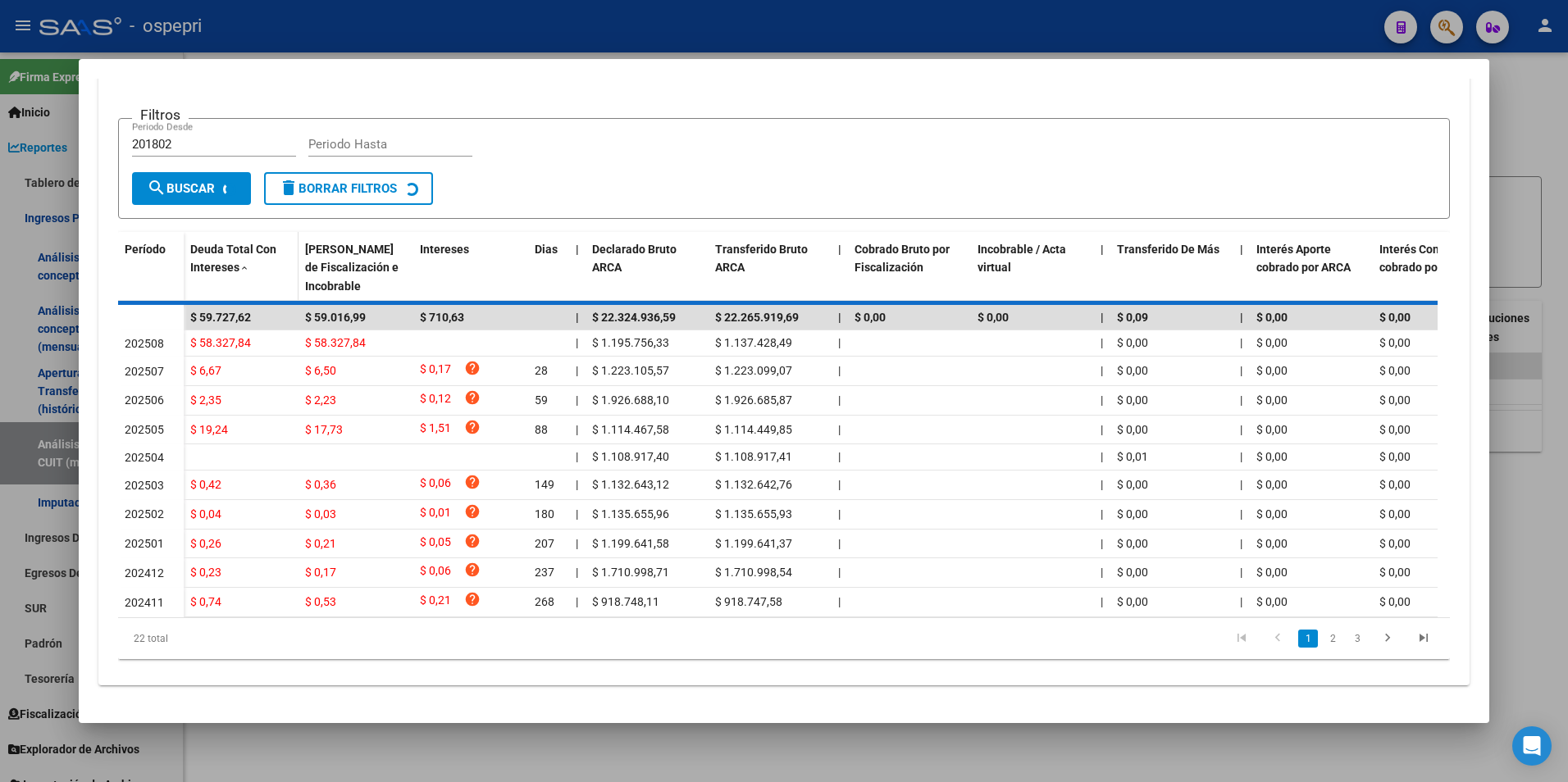
click at [225, 243] on span "Deuda Total Con Intereses" at bounding box center [232, 258] width 86 height 32
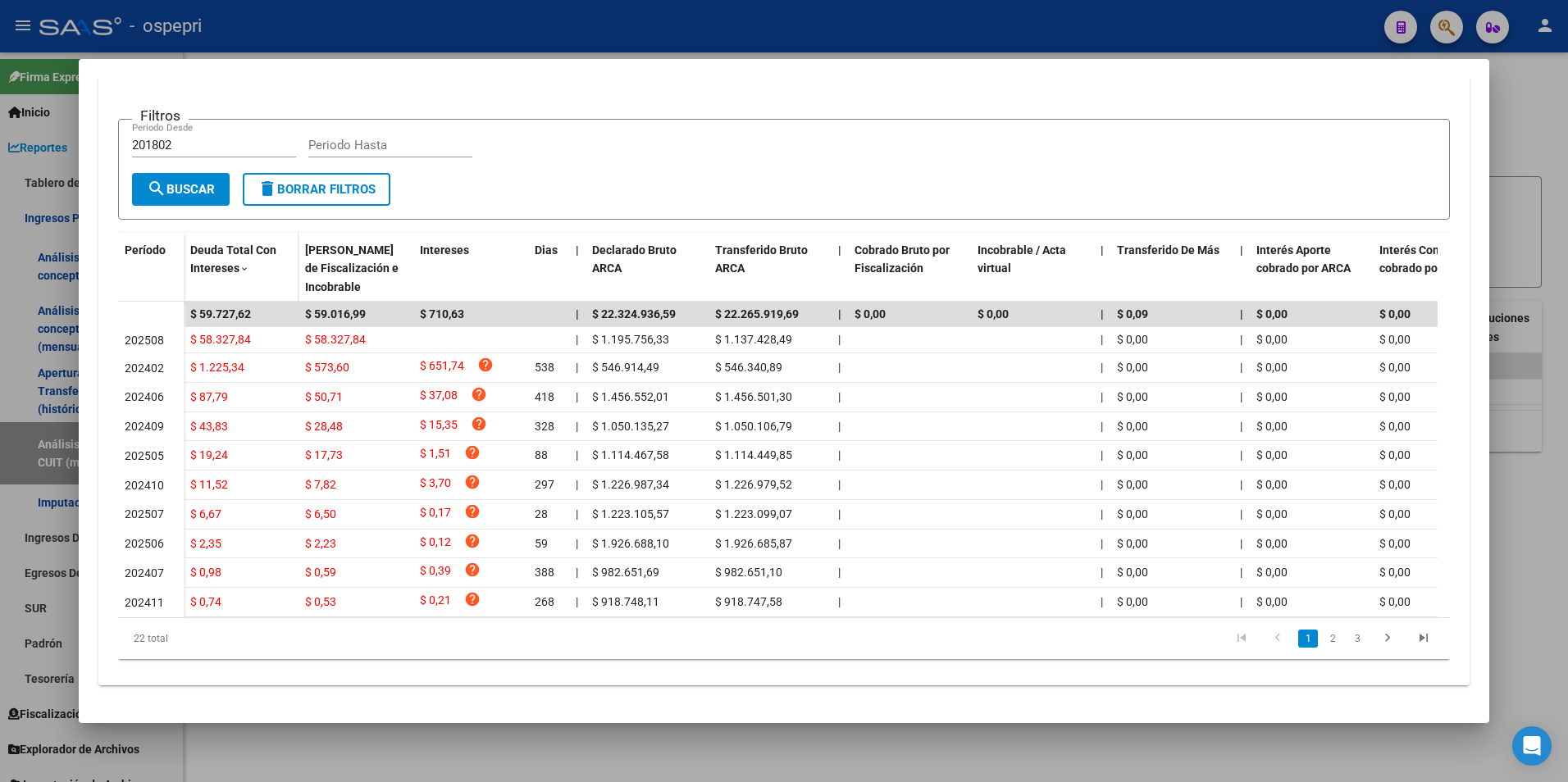
drag, startPoint x: 225, startPoint y: 236, endPoint x: 222, endPoint y: 254, distance: 18.2
click at [222, 254] on span "Deuda Total Con Intereses" at bounding box center [232, 259] width 86 height 32
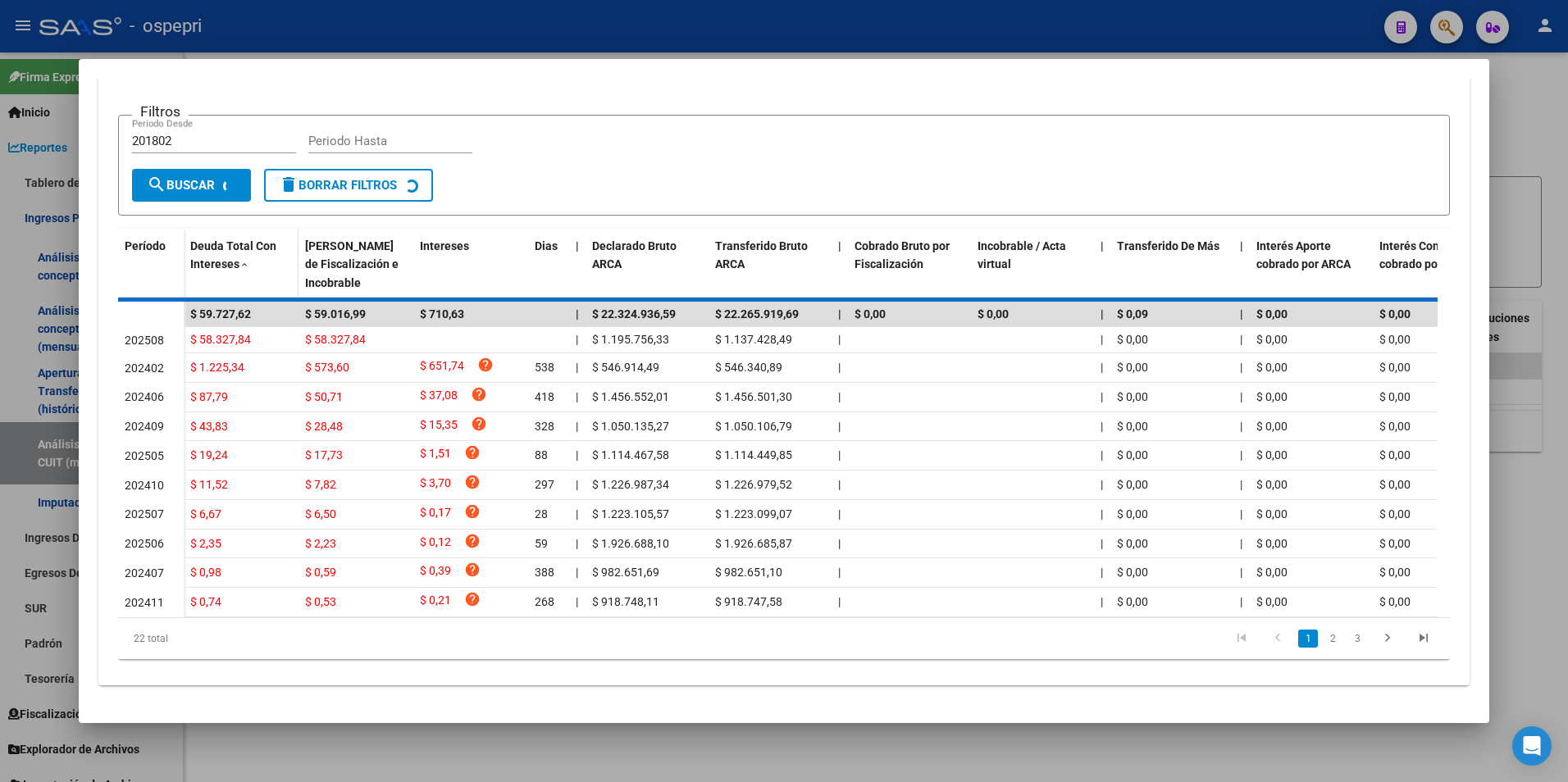
click at [222, 254] on span "Deuda Total Con Intereses" at bounding box center [232, 255] width 86 height 32
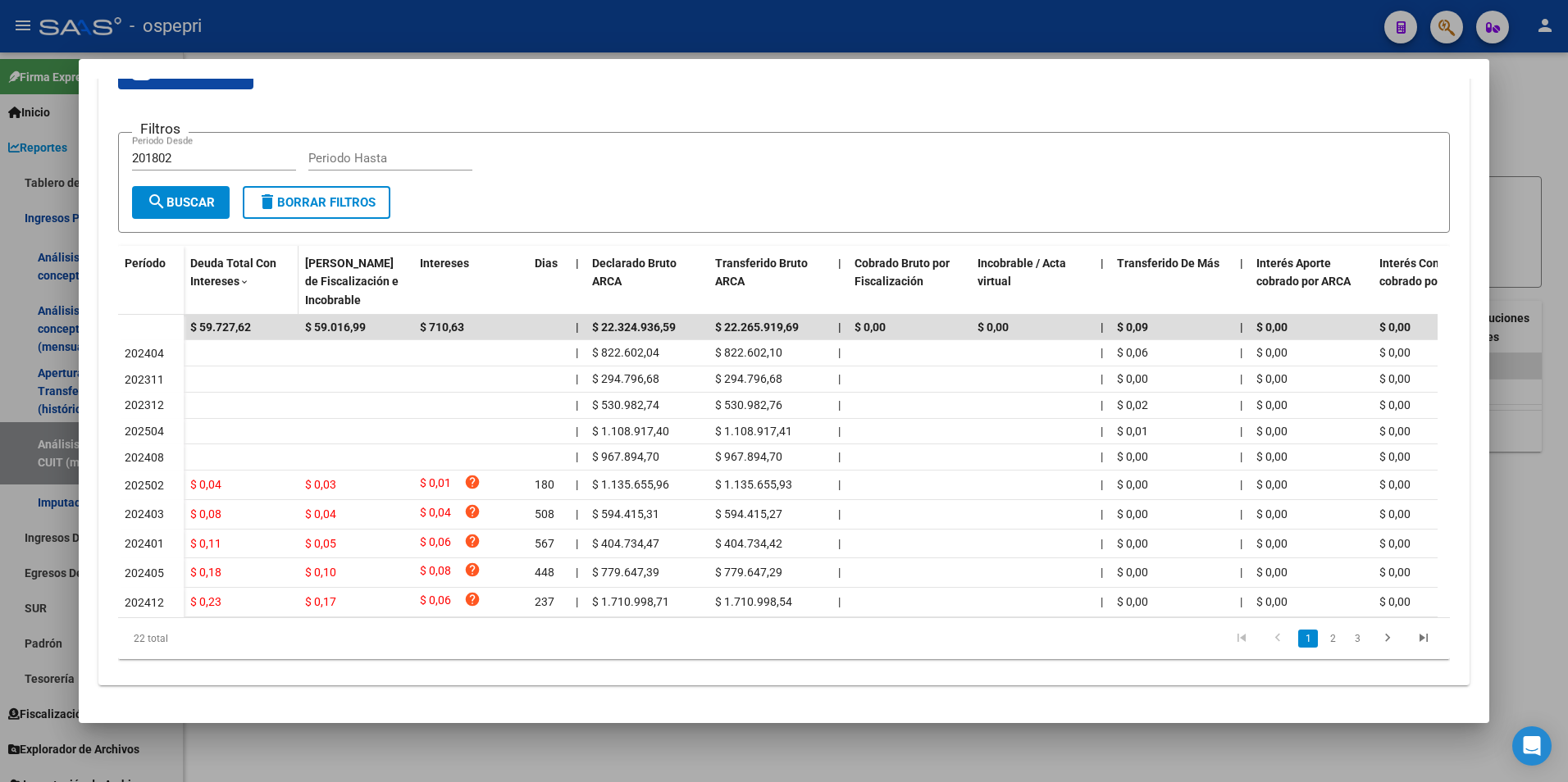
scroll to position [331, 0]
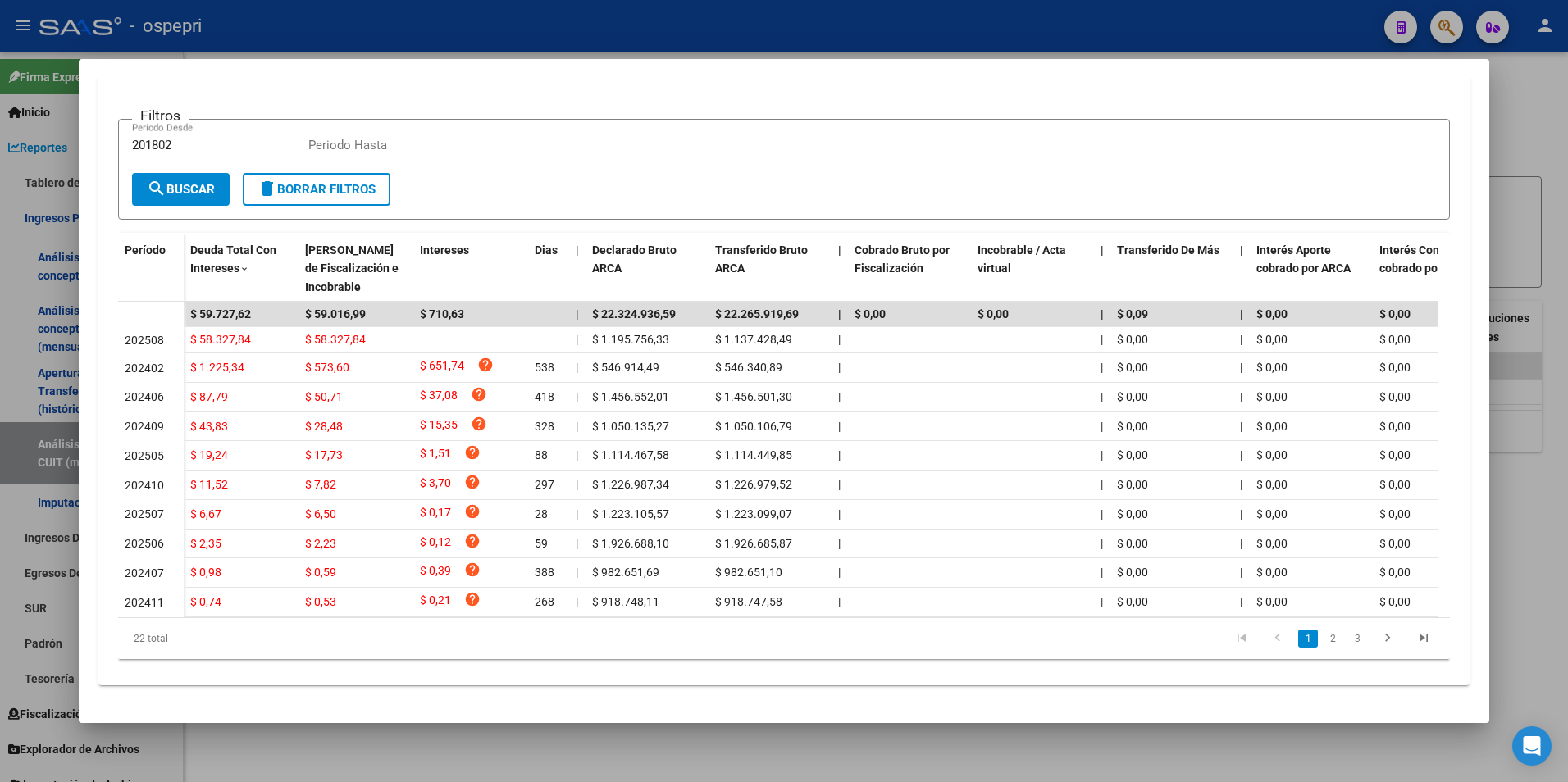
drag, startPoint x: 853, startPoint y: 617, endPoint x: 998, endPoint y: 617, distance: 145.0
click at [998, 617] on div "Período Deuda Total Con Intereses Deuda Bruta Neto de Fiscalización e Incobrabl…" at bounding box center [784, 446] width 1332 height 427
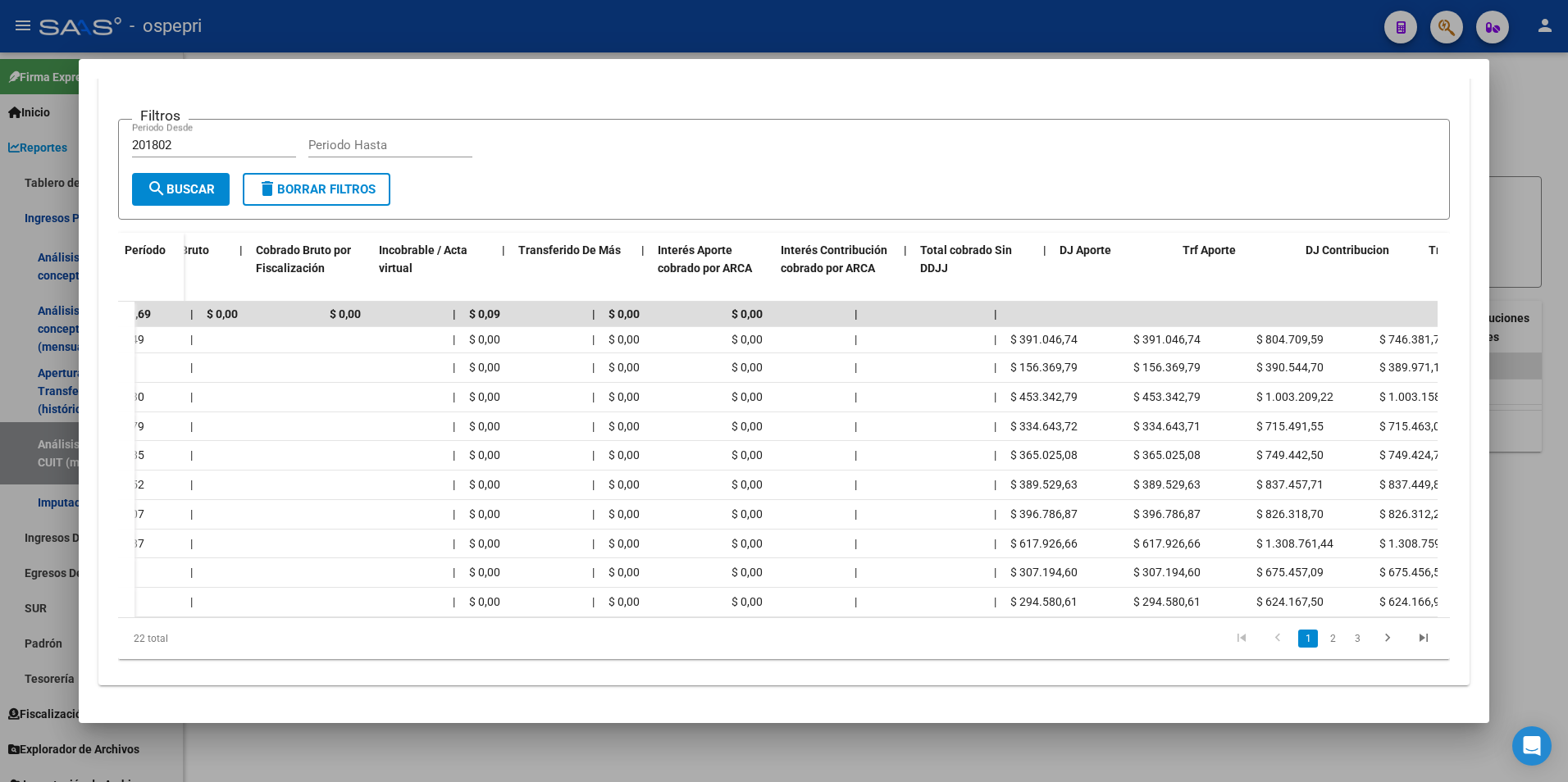
scroll to position [0, 706]
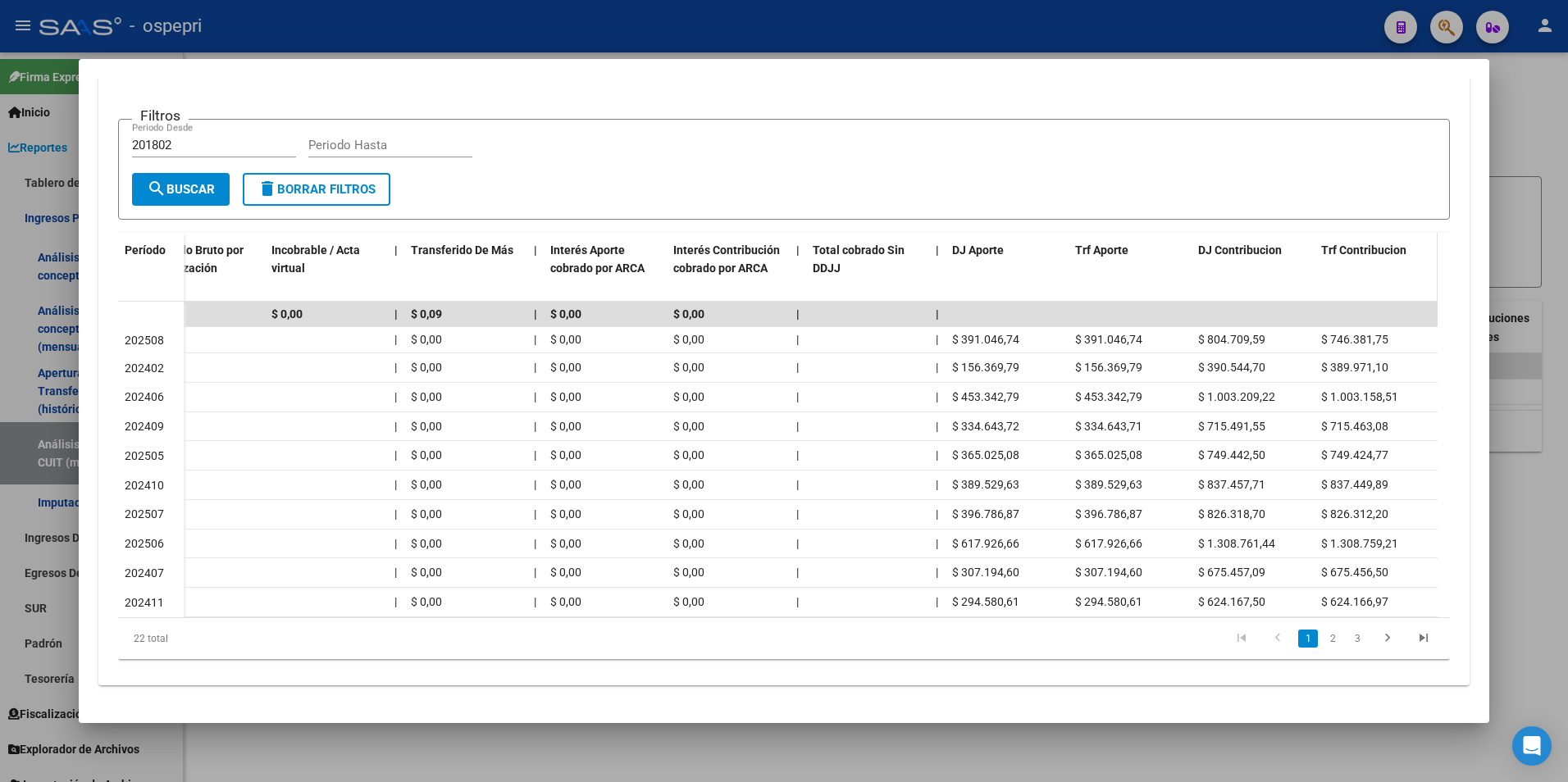
click at [1351, 244] on span "Trf Contribucion" at bounding box center [1363, 250] width 85 height 13
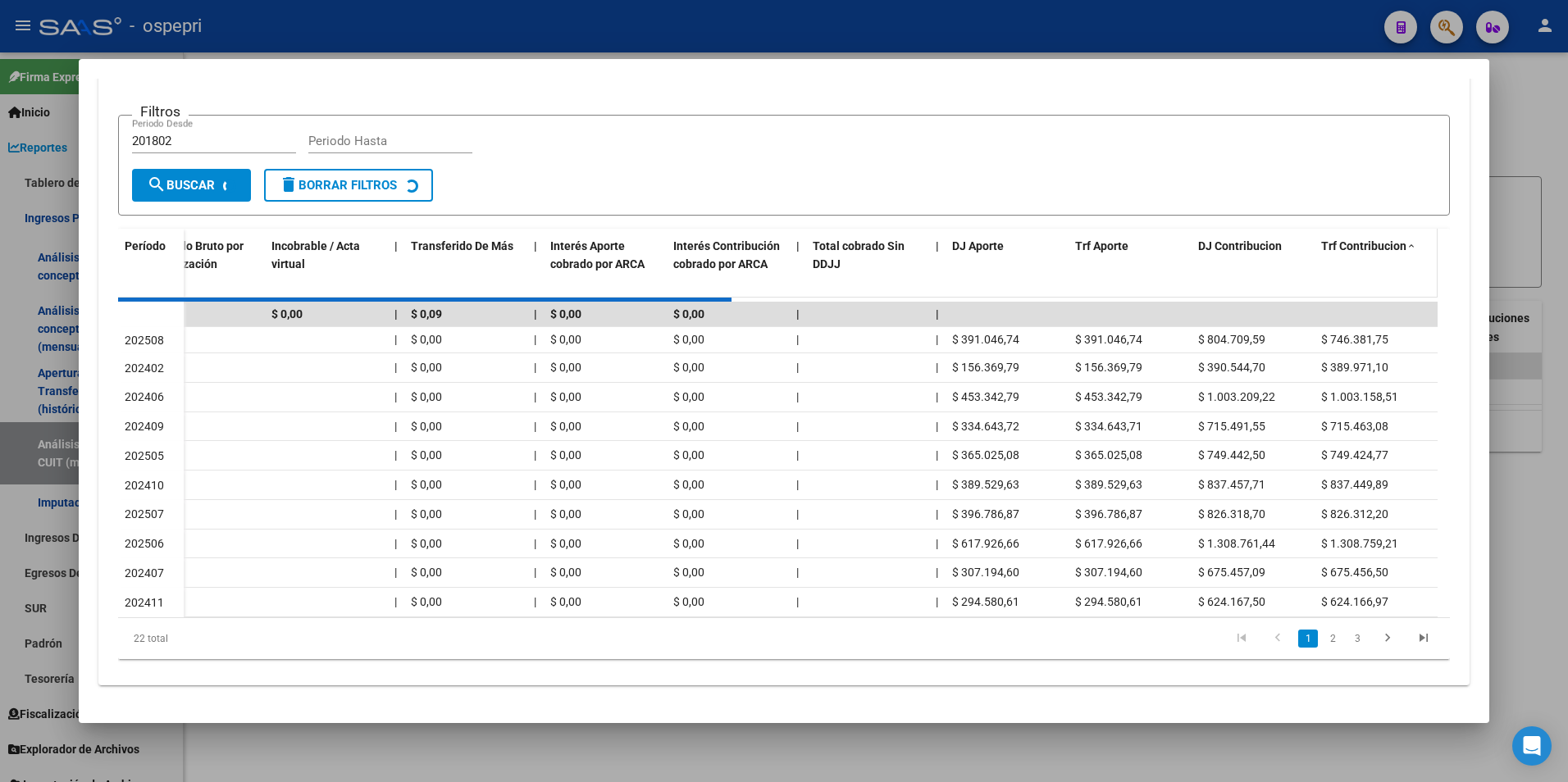
click at [1351, 239] on span "Trf Contribucion" at bounding box center [1363, 245] width 85 height 13
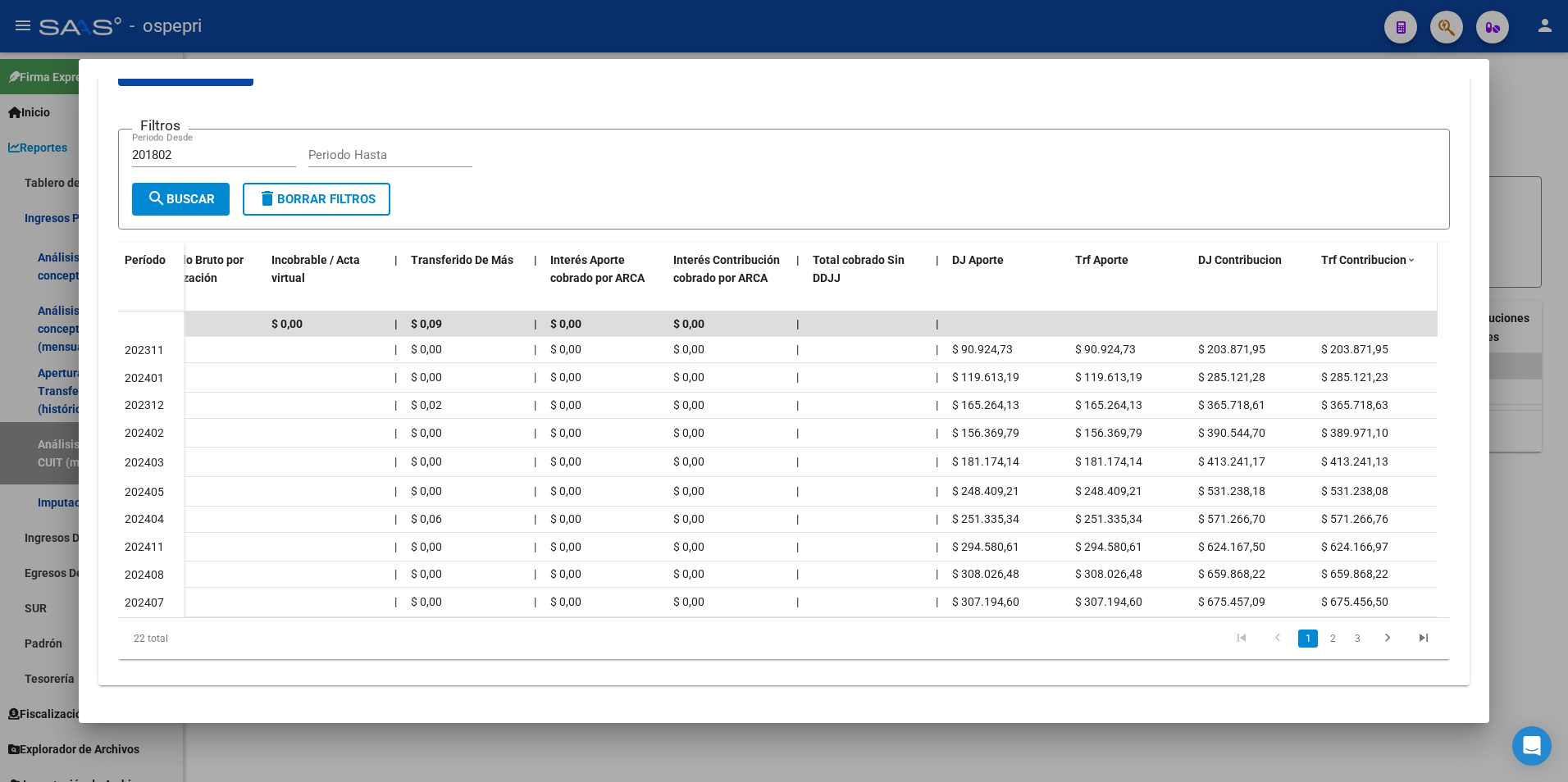
click at [1351, 253] on span "Trf Contribucion" at bounding box center [1363, 259] width 85 height 13
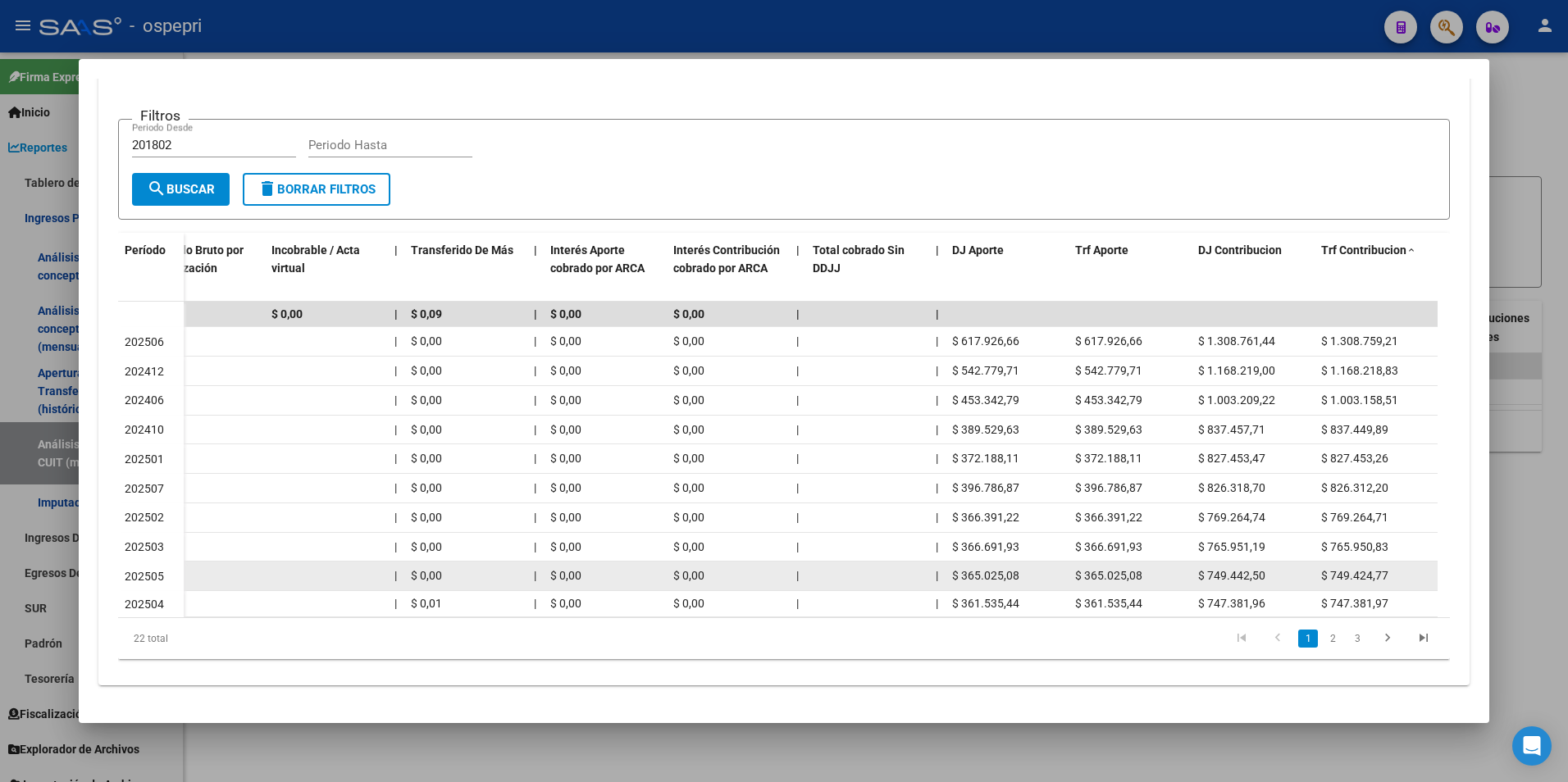
scroll to position [323, 0]
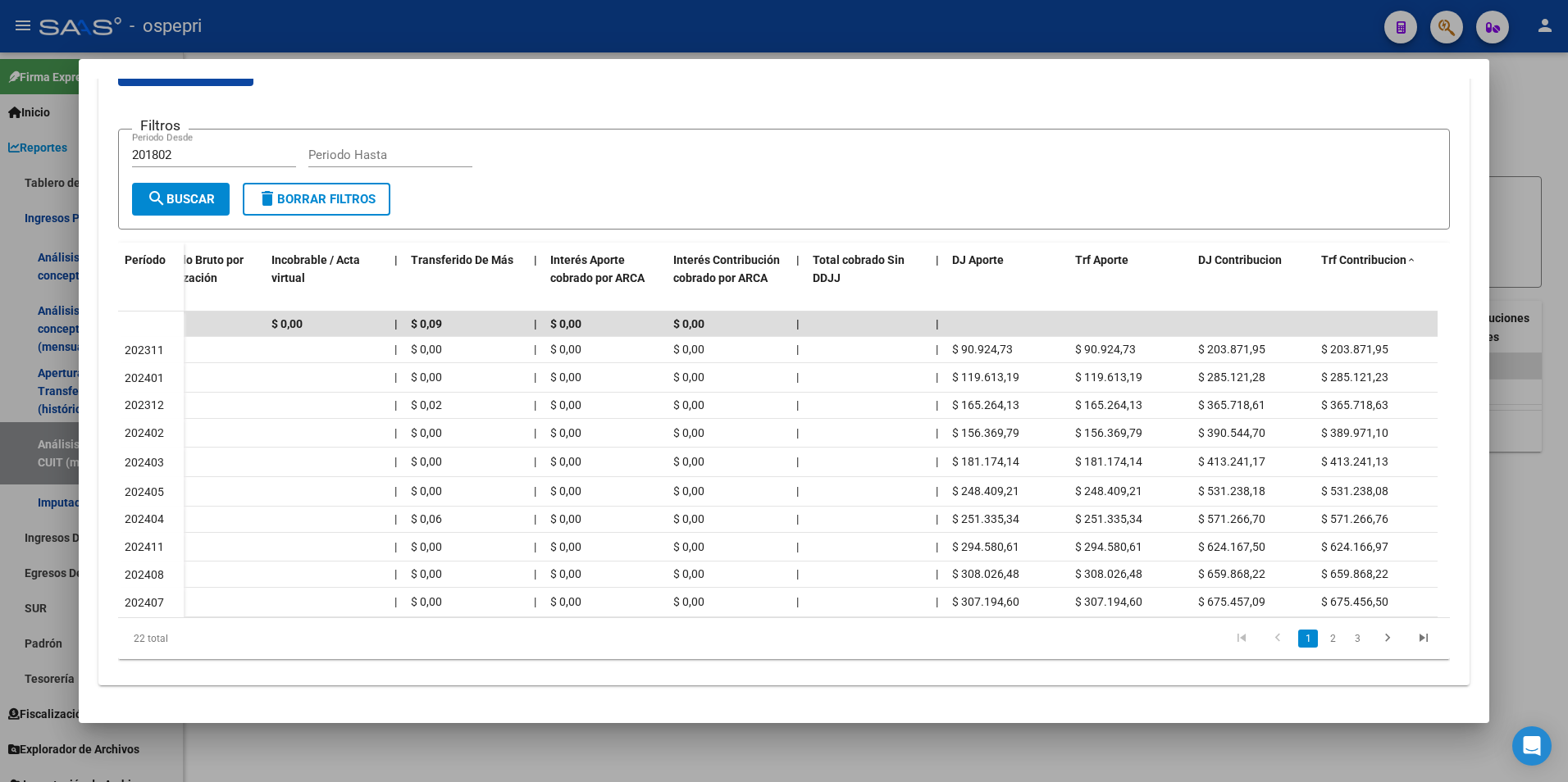
click at [1526, 196] on div at bounding box center [784, 391] width 1568 height 782
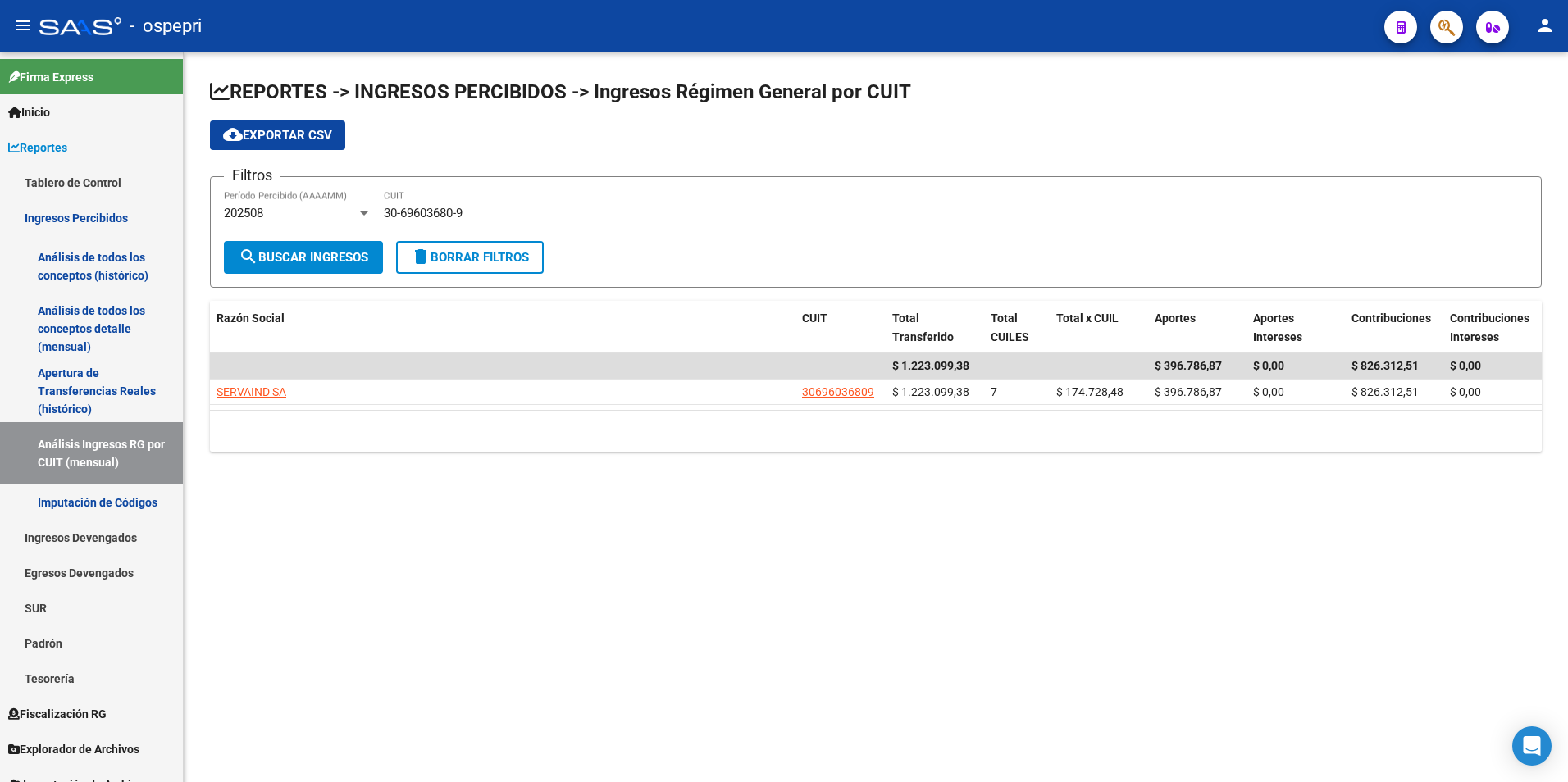
click at [466, 221] on div "30-69603680-9 CUIT" at bounding box center [476, 207] width 186 height 36
click at [466, 220] on div "30-69603680-9 CUIT" at bounding box center [476, 207] width 186 height 36
click at [464, 220] on div "30-69603680-9 CUIT" at bounding box center [476, 207] width 186 height 36
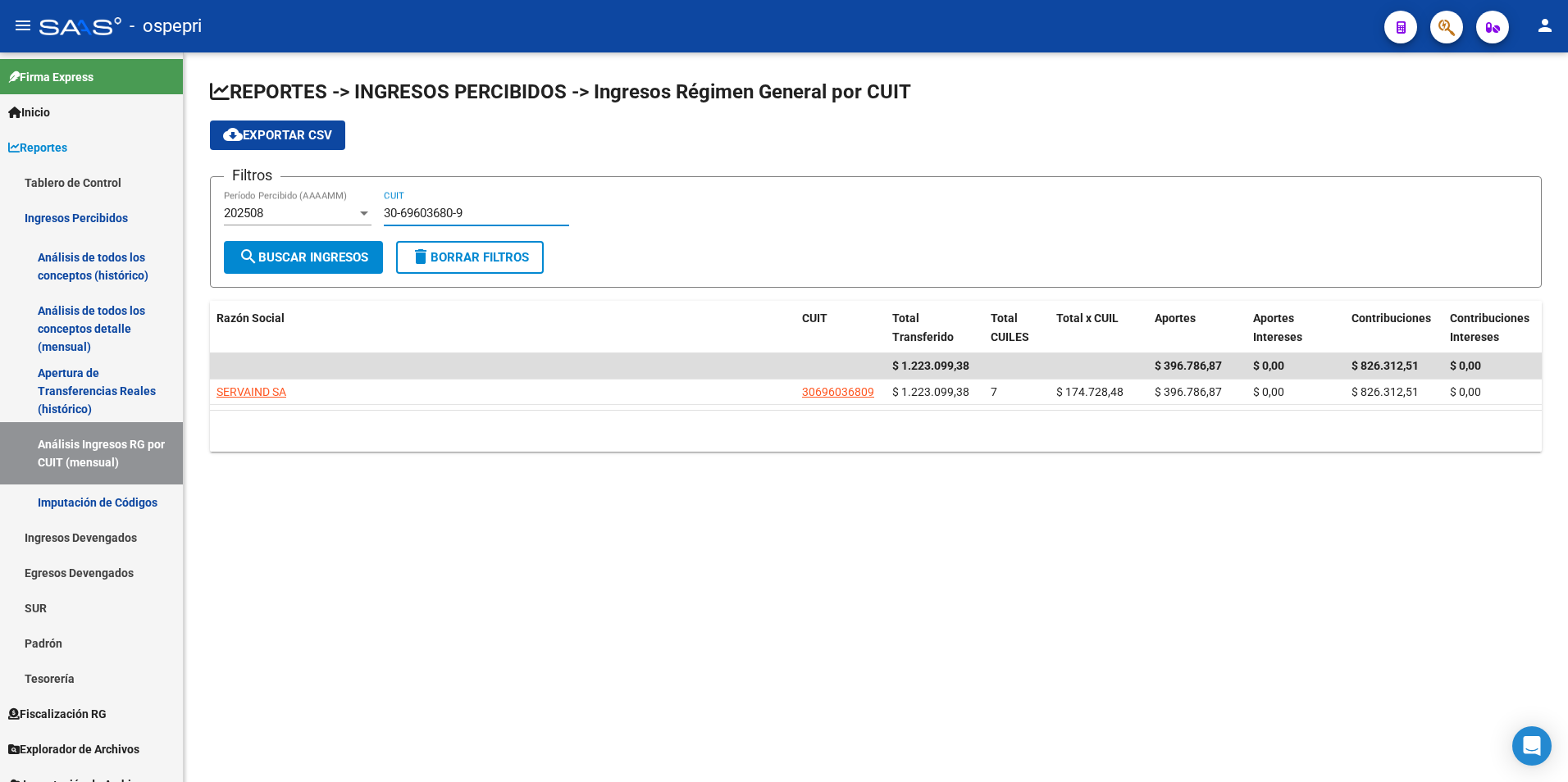
click at [467, 218] on input "30-69603680-9" at bounding box center [476, 212] width 186 height 15
paste input "7261387-2"
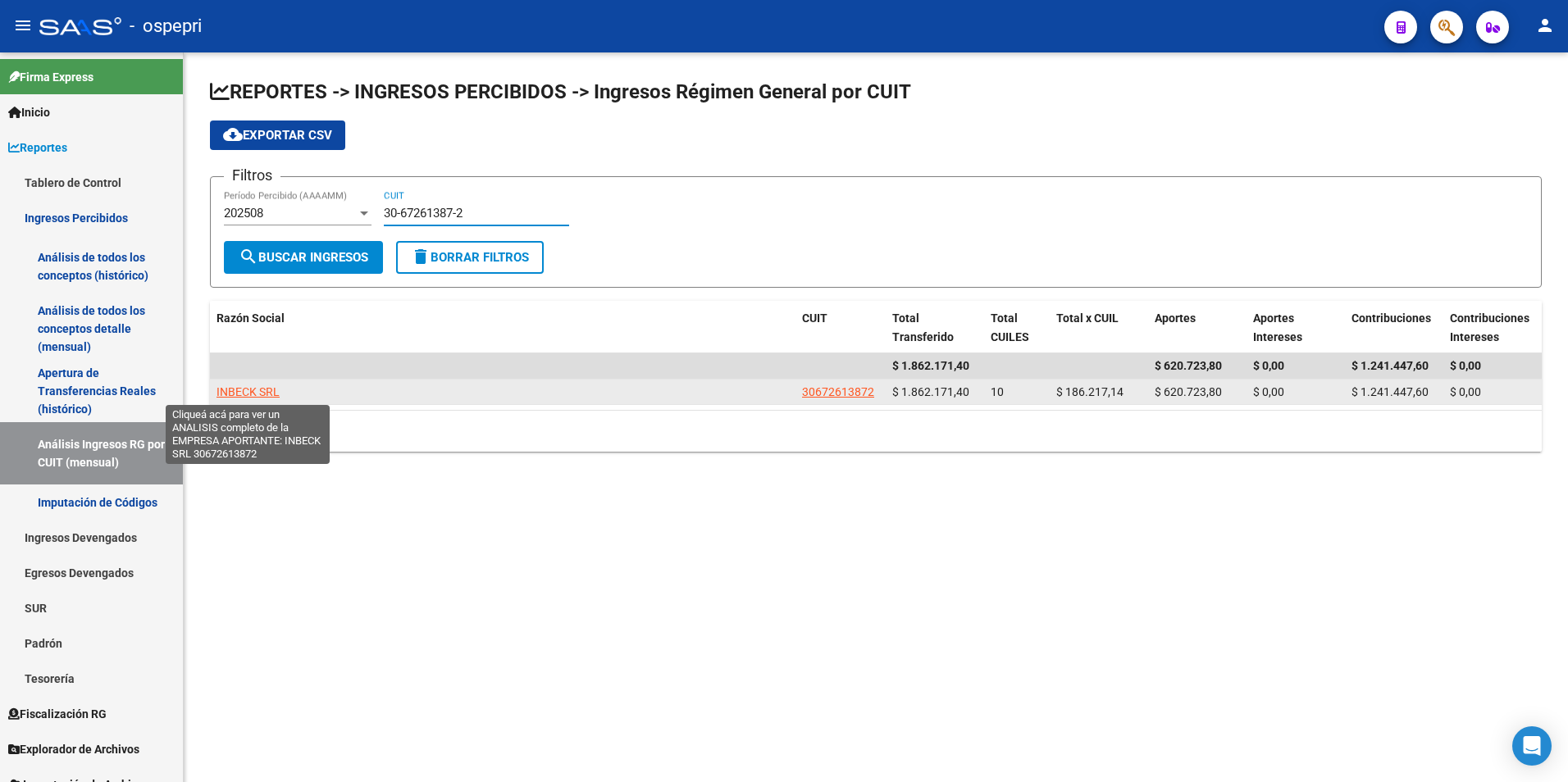
type input "30-67261387-2"
click at [248, 392] on span "INBECK SRL" at bounding box center [248, 391] width 63 height 13
type textarea "30672613872"
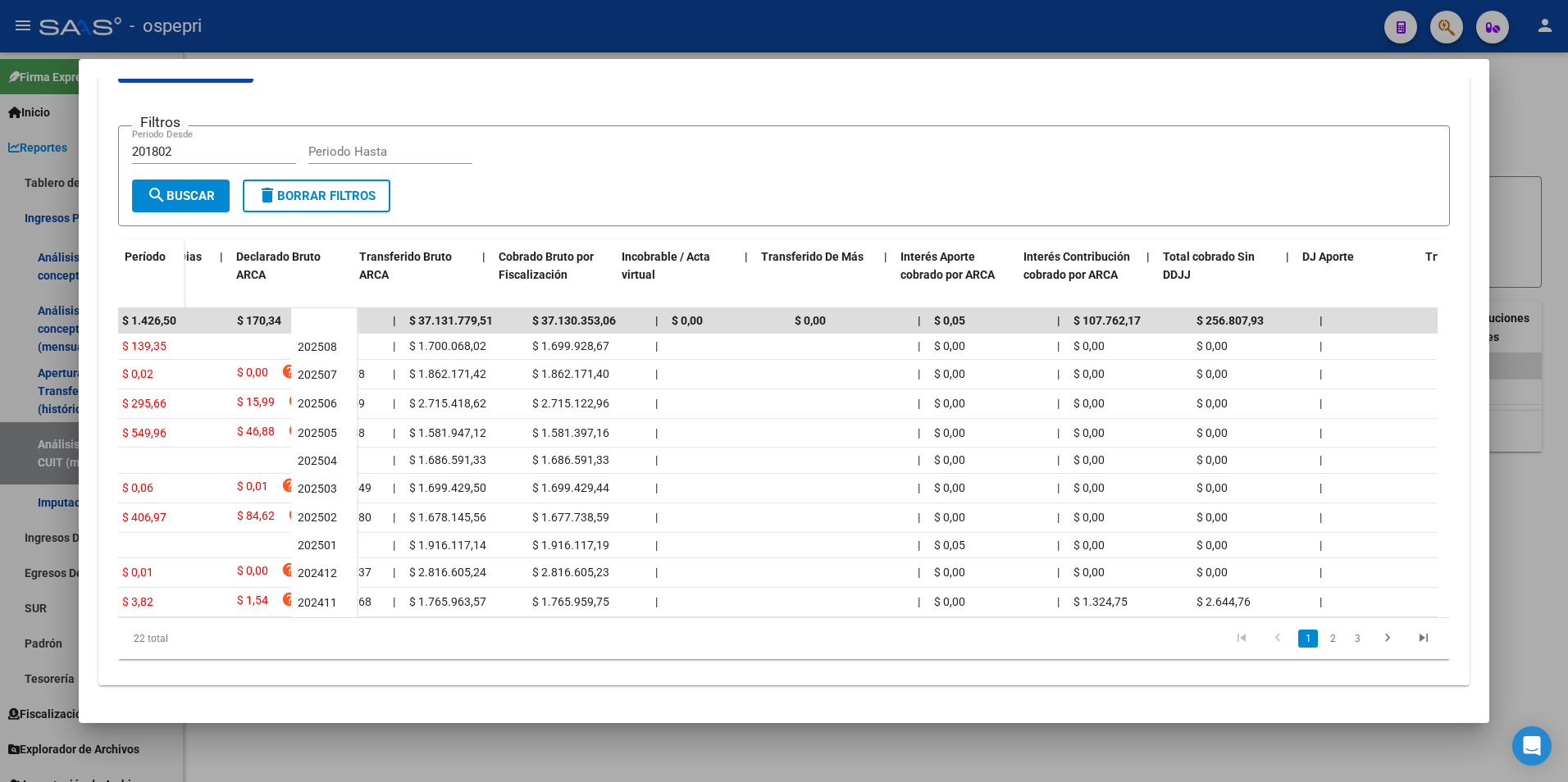
scroll to position [0, 706]
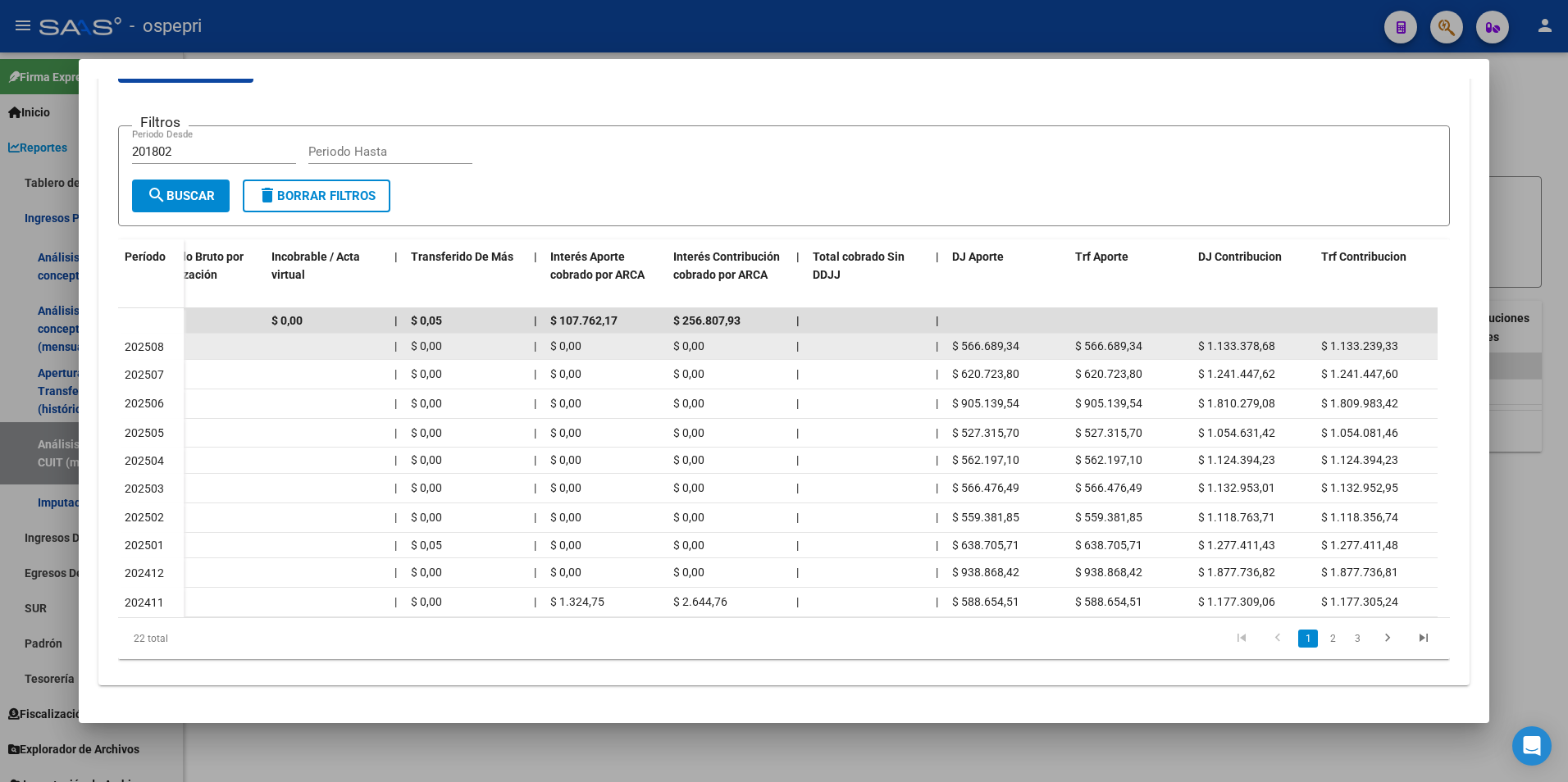
click at [1106, 339] on span "$ 566.689,34" at bounding box center [1109, 345] width 68 height 13
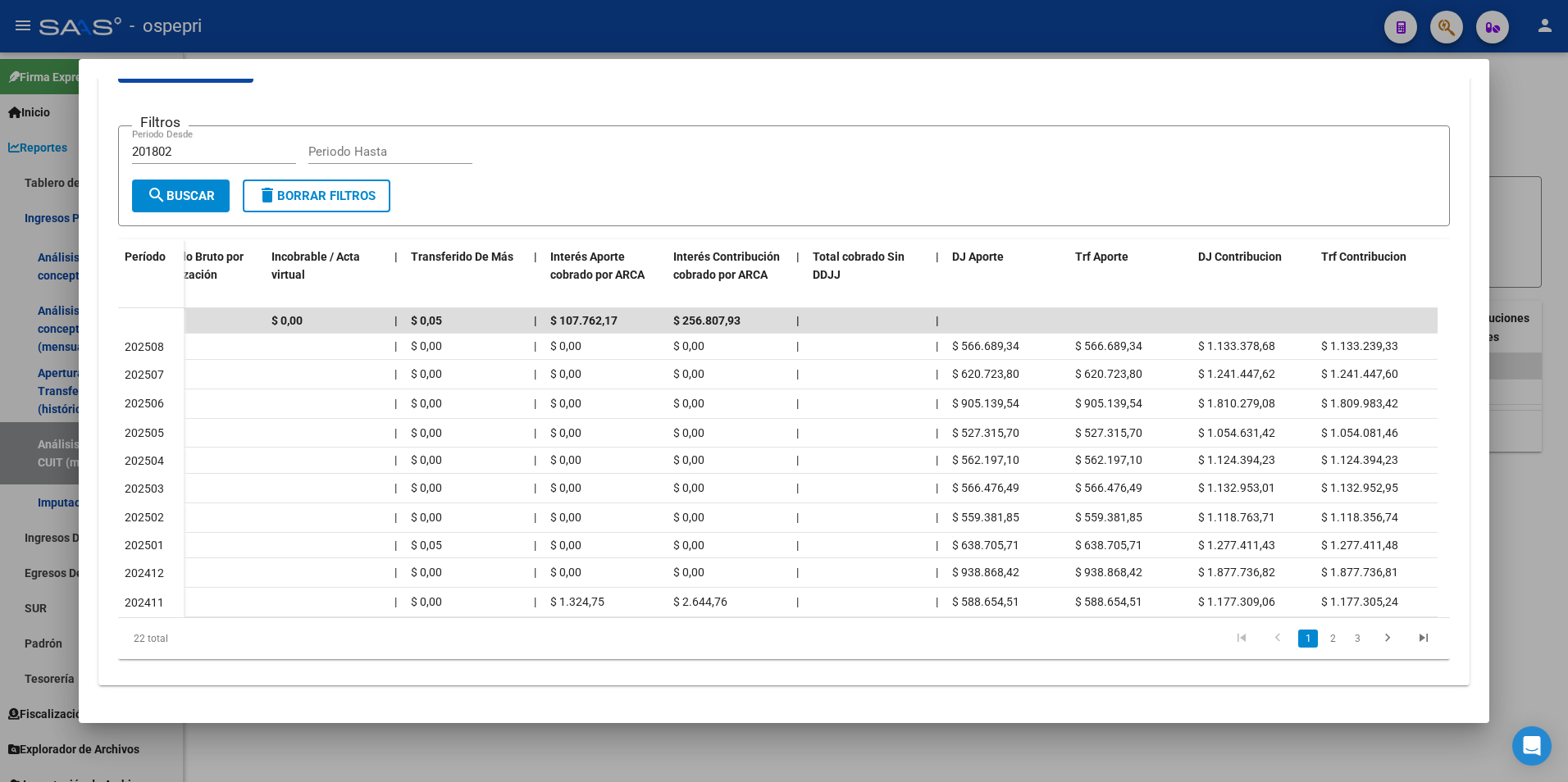
click at [1558, 280] on div at bounding box center [784, 391] width 1568 height 782
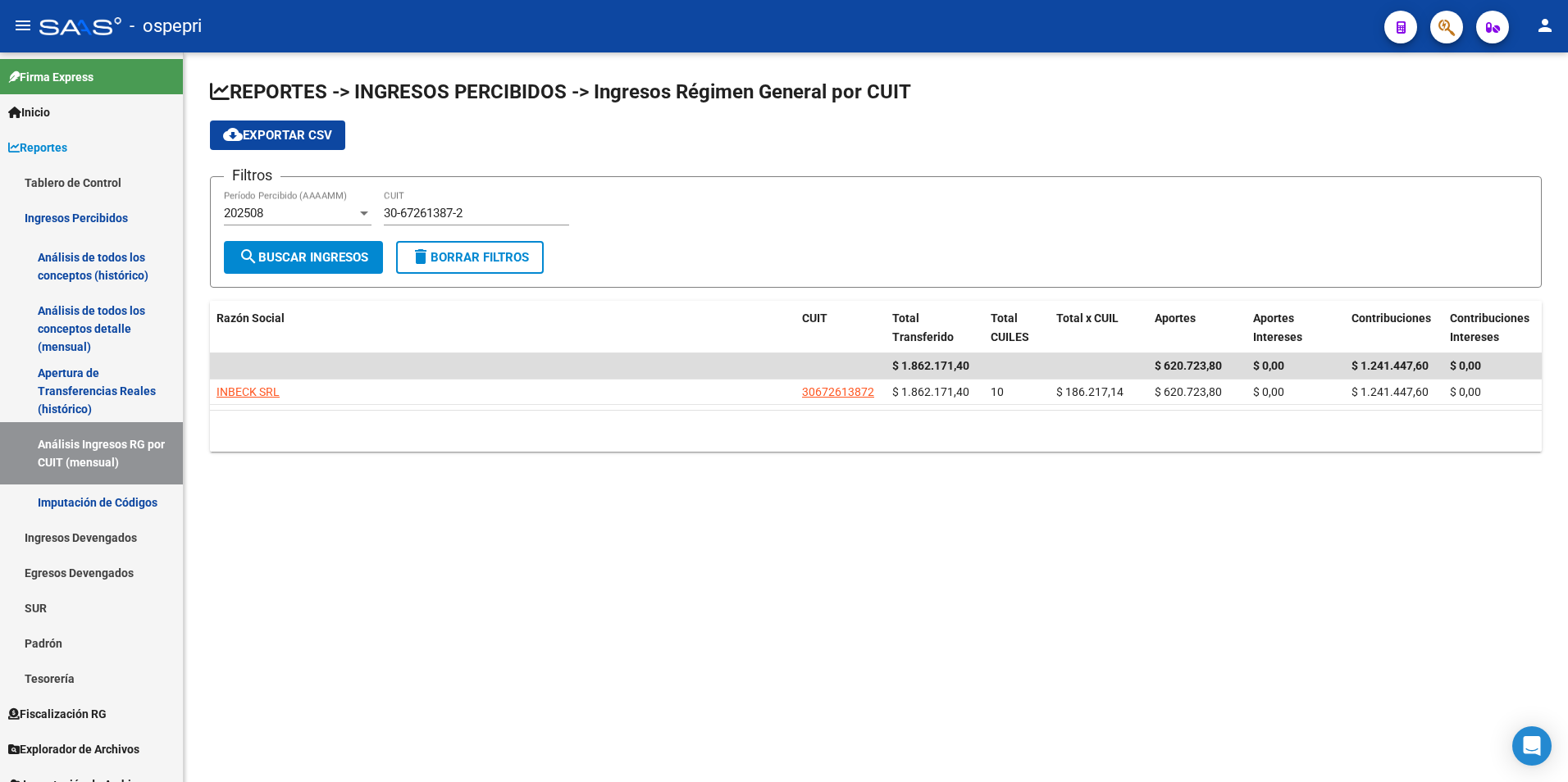
click at [513, 214] on input "30-67261387-2" at bounding box center [476, 212] width 186 height 15
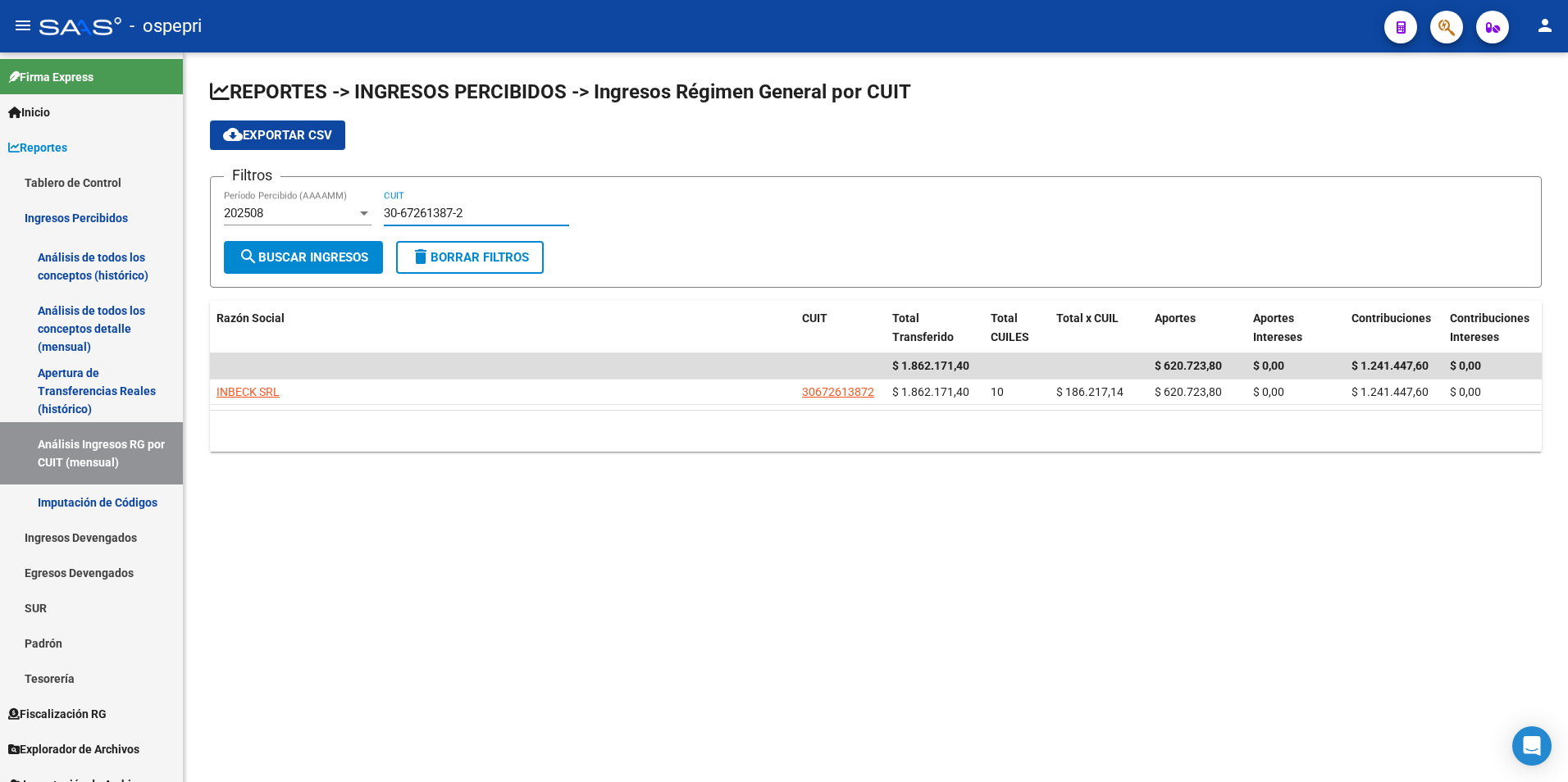
paste input "9787670-3"
type input "30-69787670-3"
click at [503, 212] on input "30-69787670-3" at bounding box center [476, 212] width 186 height 15
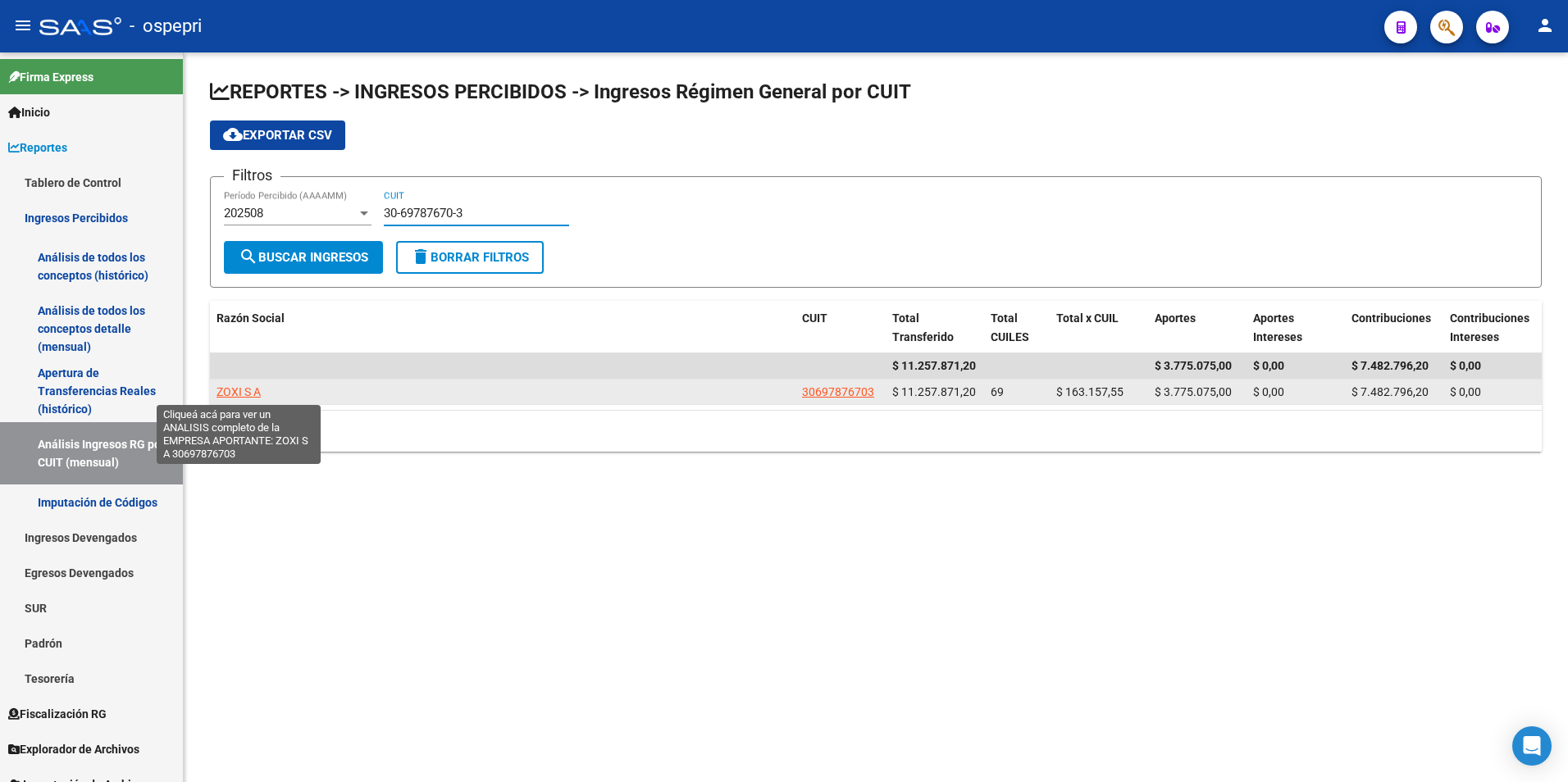
click at [255, 385] on span "ZOXI S A" at bounding box center [238, 391] width 44 height 13
type textarea "30697876703"
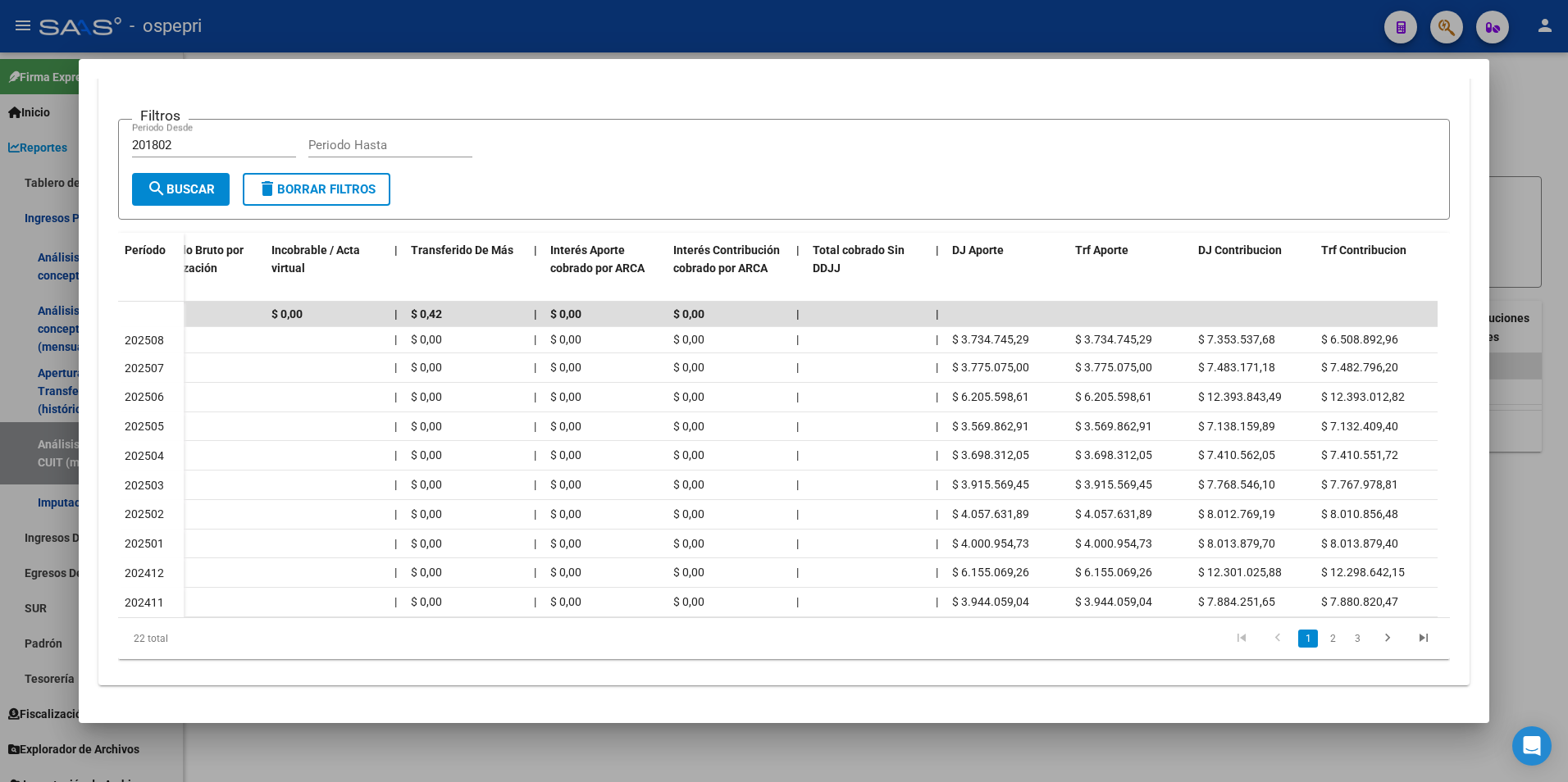
click at [1535, 464] on div at bounding box center [784, 391] width 1568 height 782
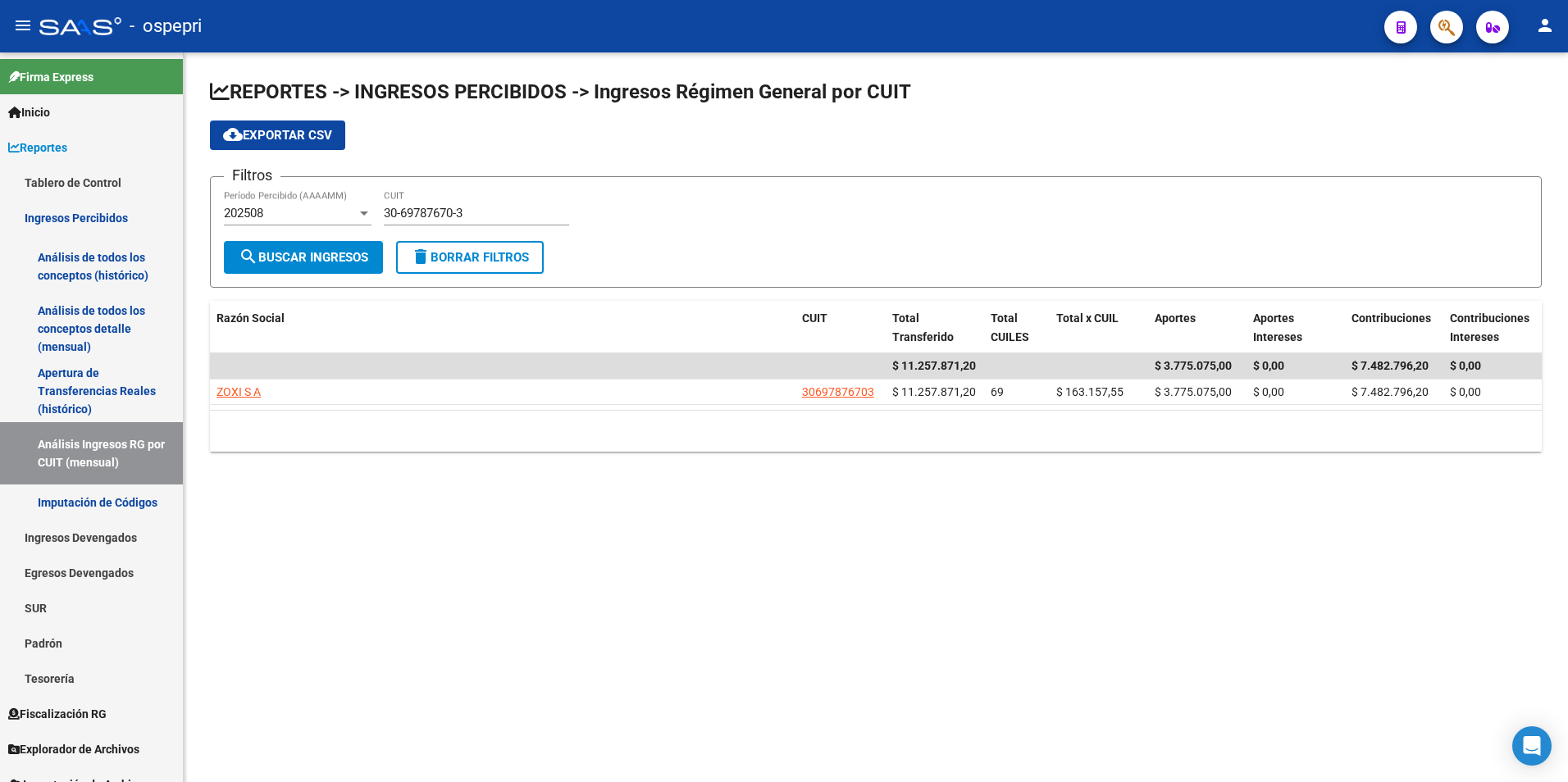
click at [500, 219] on input "30-69787670-3" at bounding box center [476, 212] width 186 height 15
click at [500, 218] on input "30-69787670-3" at bounding box center [476, 212] width 186 height 15
paste input "71497981"
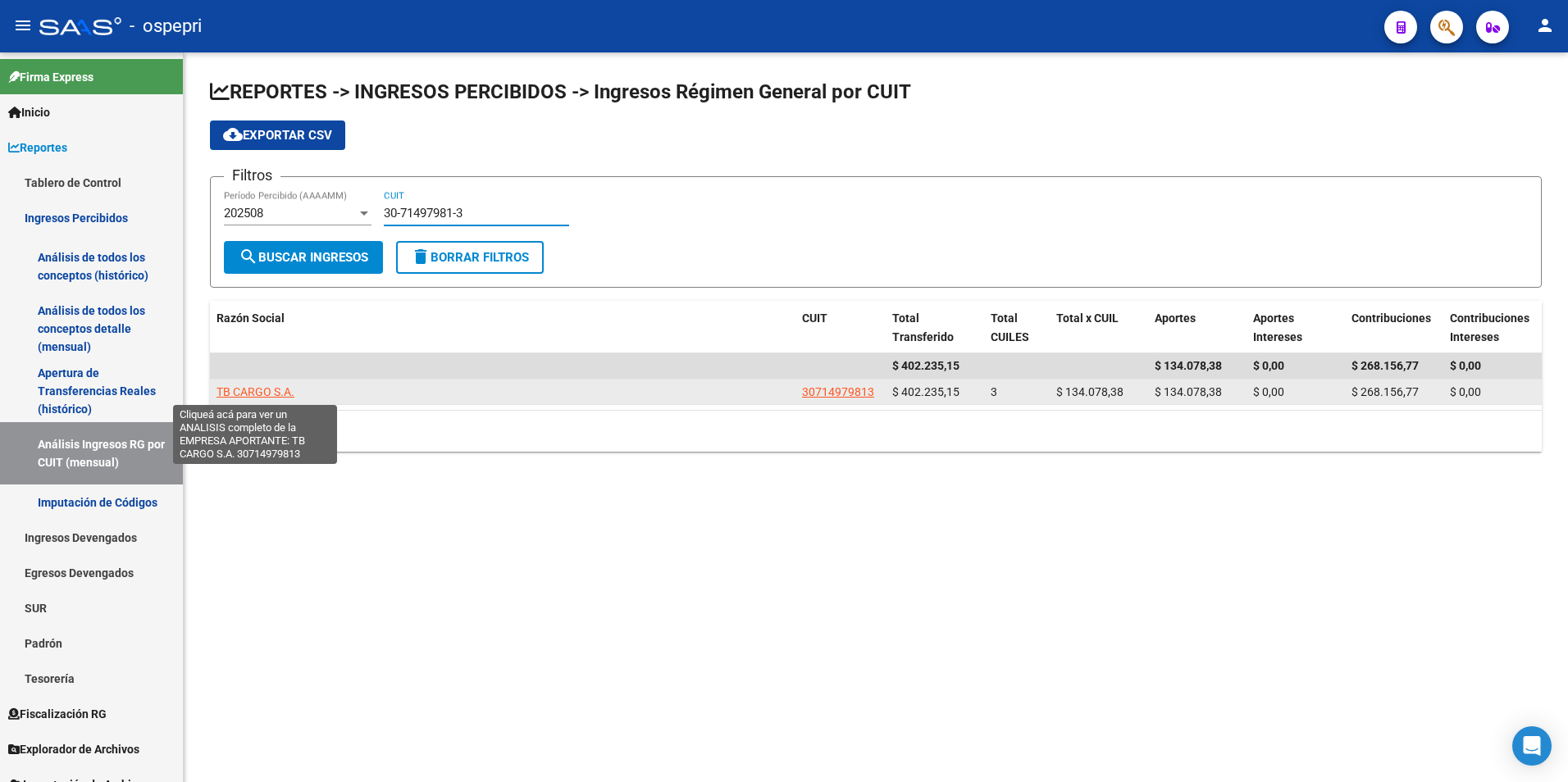
type input "30-71497981-3"
click at [289, 387] on span "TB CARGO S.A." at bounding box center [256, 391] width 78 height 13
type textarea "30714979813"
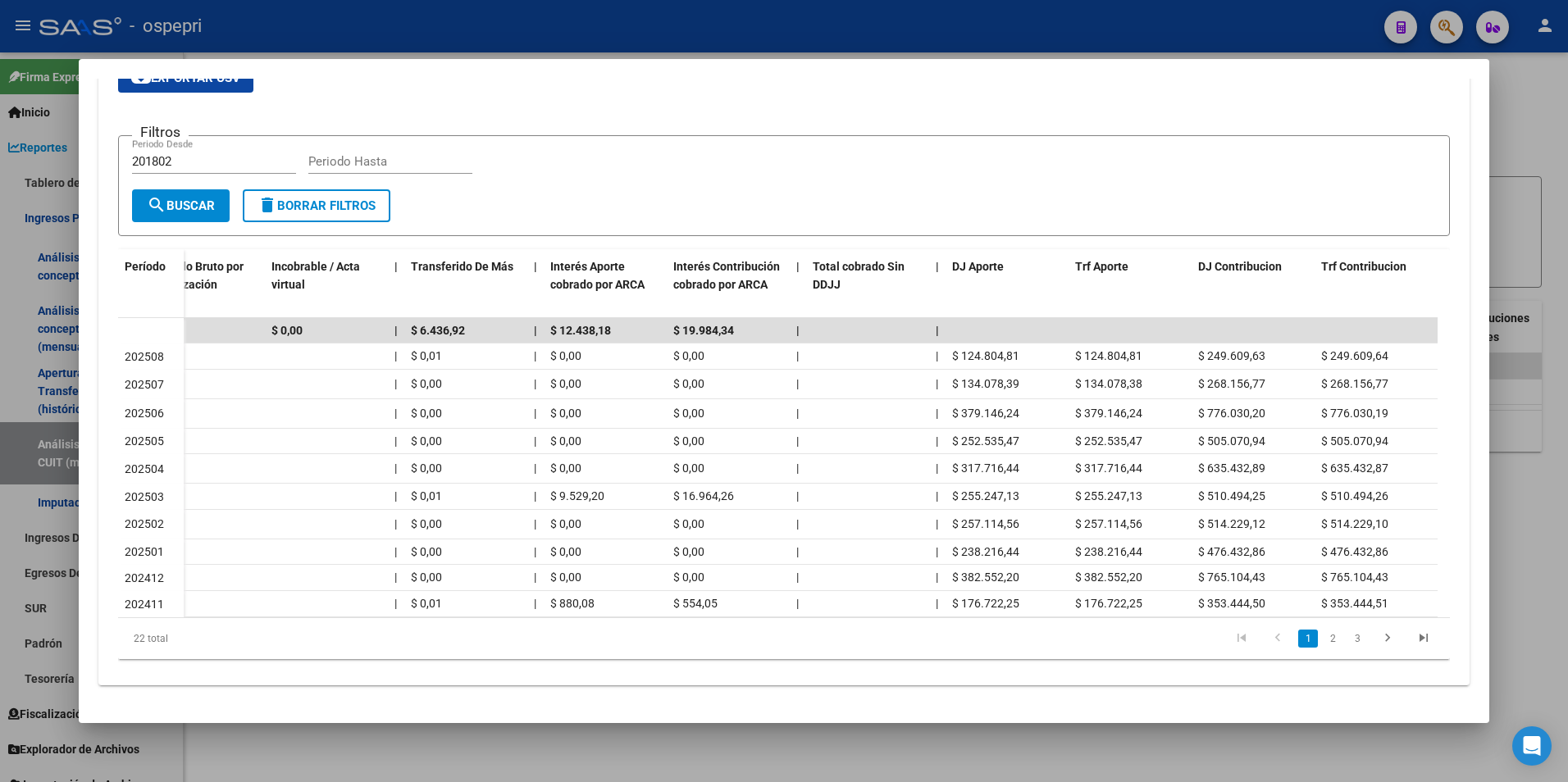
click at [1526, 214] on div at bounding box center [784, 391] width 1568 height 782
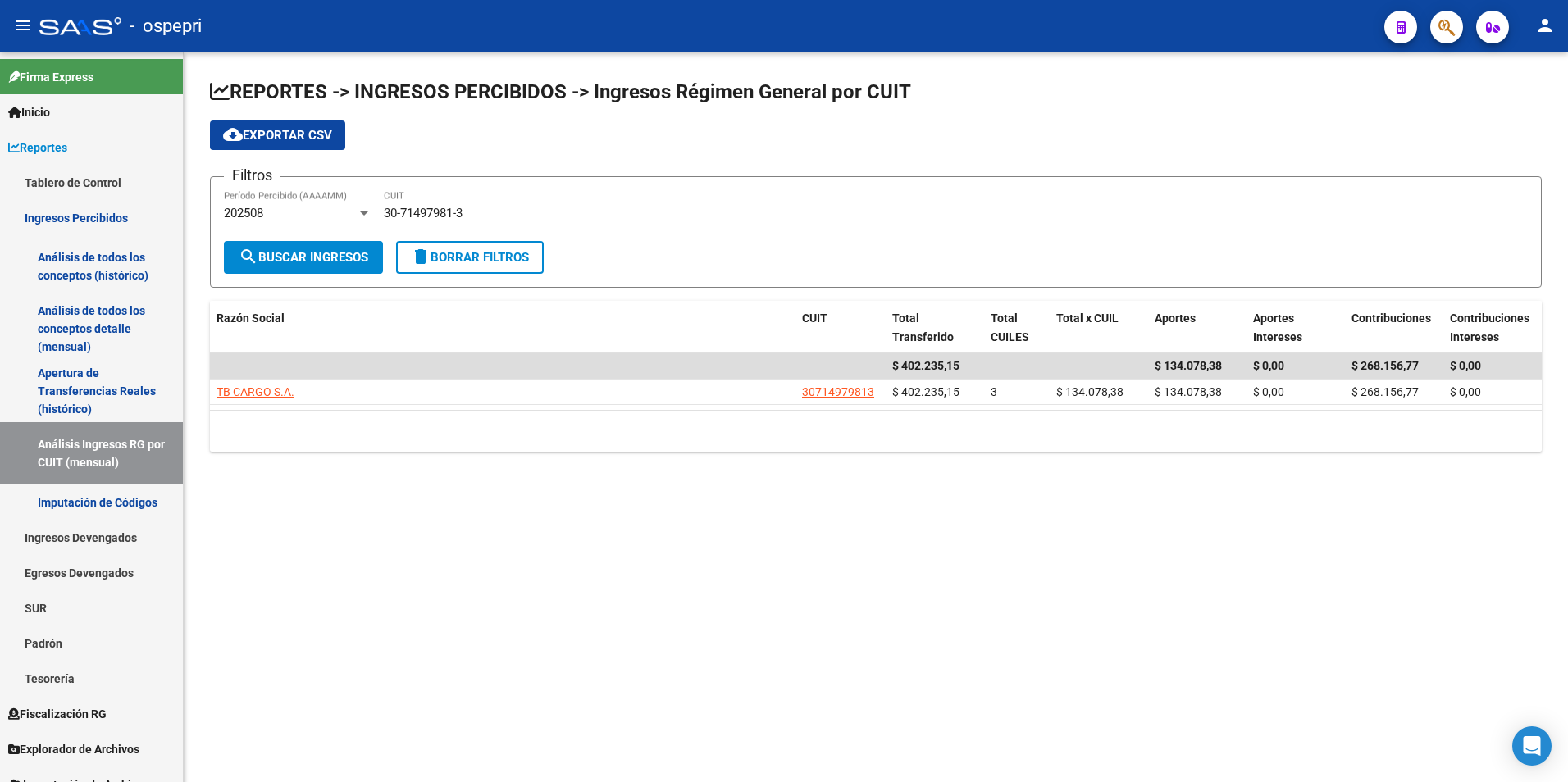
click at [505, 213] on input "30-71497981-3" at bounding box center [476, 212] width 186 height 15
paste input "0826152-8"
type input "30-70826152-8"
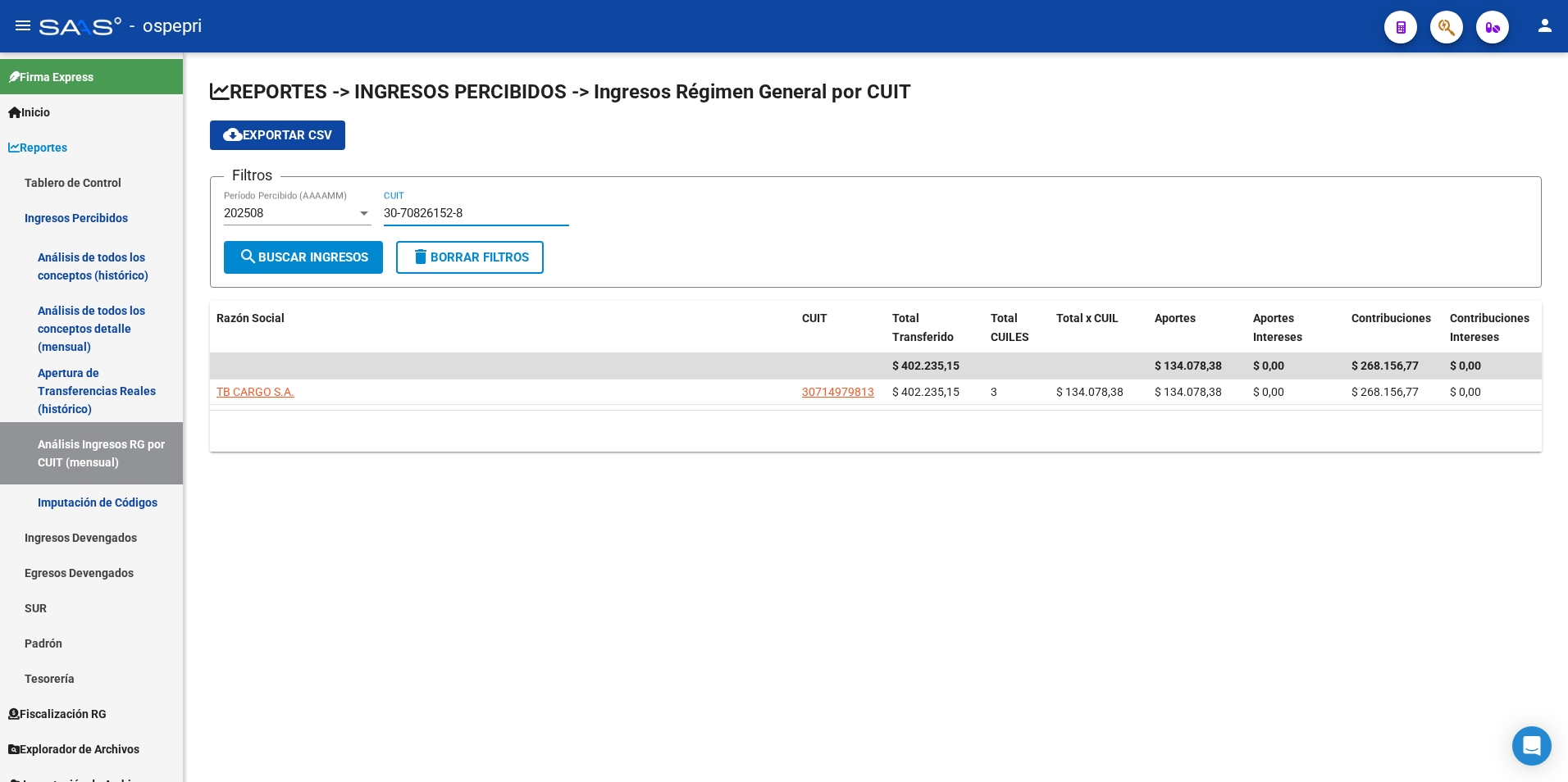
click at [336, 261] on span "search Buscar Ingresos" at bounding box center [303, 257] width 129 height 15
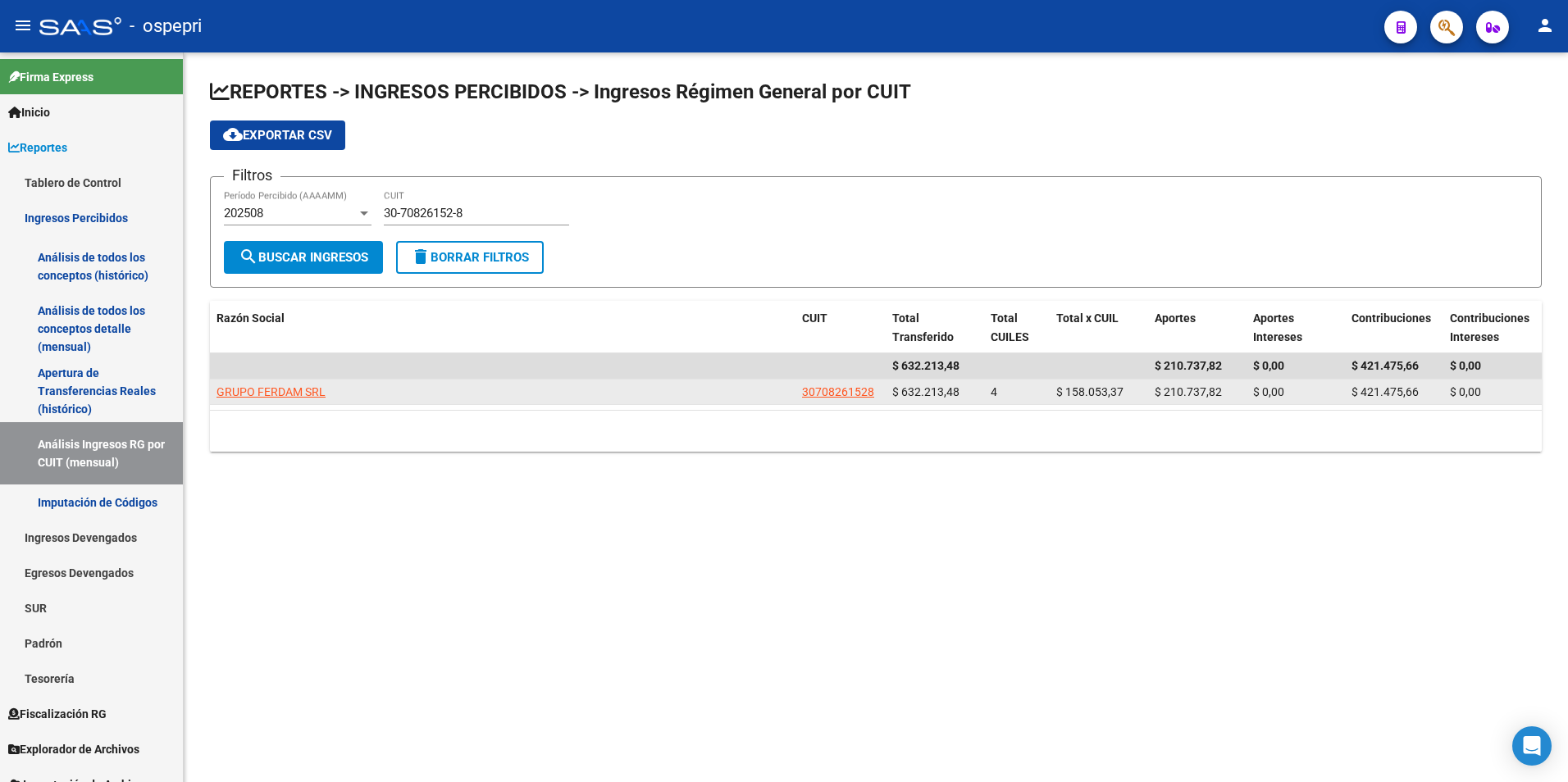
click at [247, 387] on span "GRUPO FERDAM SRL" at bounding box center [271, 391] width 109 height 13
type textarea "30708261528"
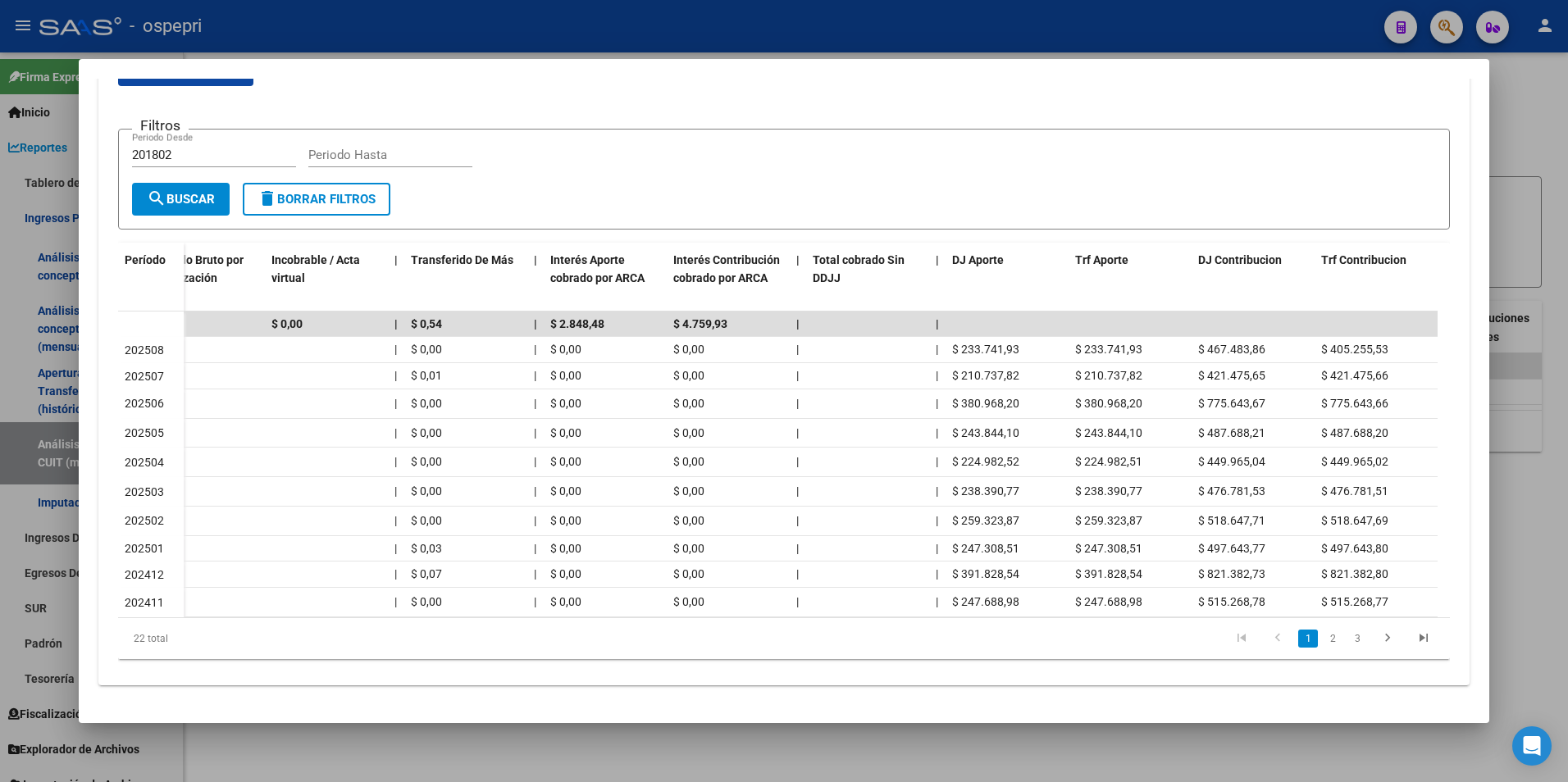
click at [1494, 212] on div at bounding box center [784, 391] width 1568 height 782
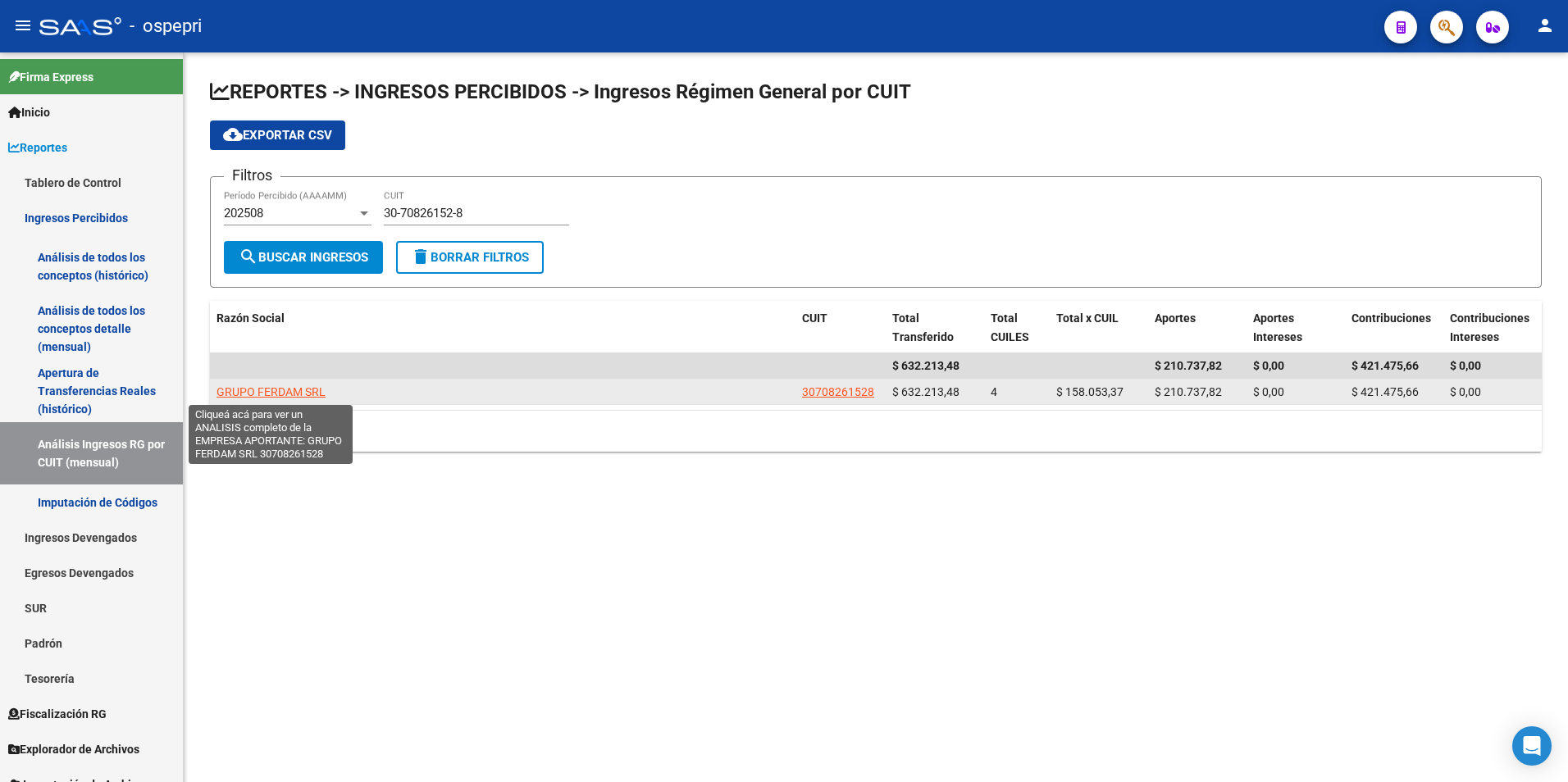
click at [264, 398] on span "GRUPO FERDAM SRL" at bounding box center [271, 391] width 109 height 13
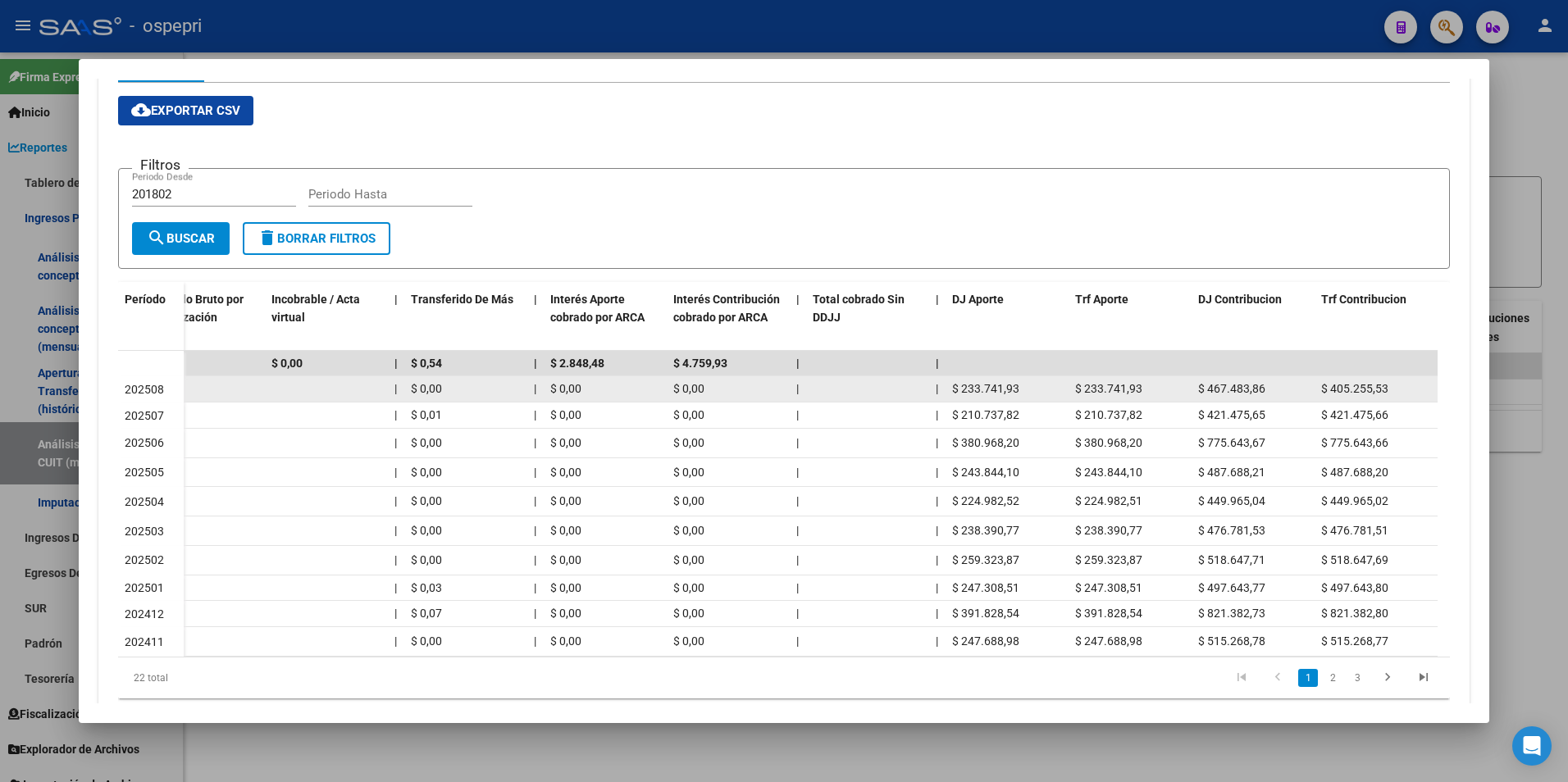
click at [997, 391] on span "$ 233.741,93" at bounding box center [986, 388] width 68 height 13
click at [1107, 387] on span "$ 233.741,93" at bounding box center [1109, 388] width 68 height 13
click at [1153, 383] on div "$ 62.228,33 $ 62.228,33 | $ 701.225,79 $ 638.997,46 | | $ 0,00 | $ 0,00 $ 0,00 …" at bounding box center [458, 389] width 1960 height 26
drag, startPoint x: 1153, startPoint y: 383, endPoint x: 1341, endPoint y: 379, distance: 188.0
click at [1341, 379] on datatable-body-cell "$ 405.255,53" at bounding box center [1376, 388] width 123 height 25
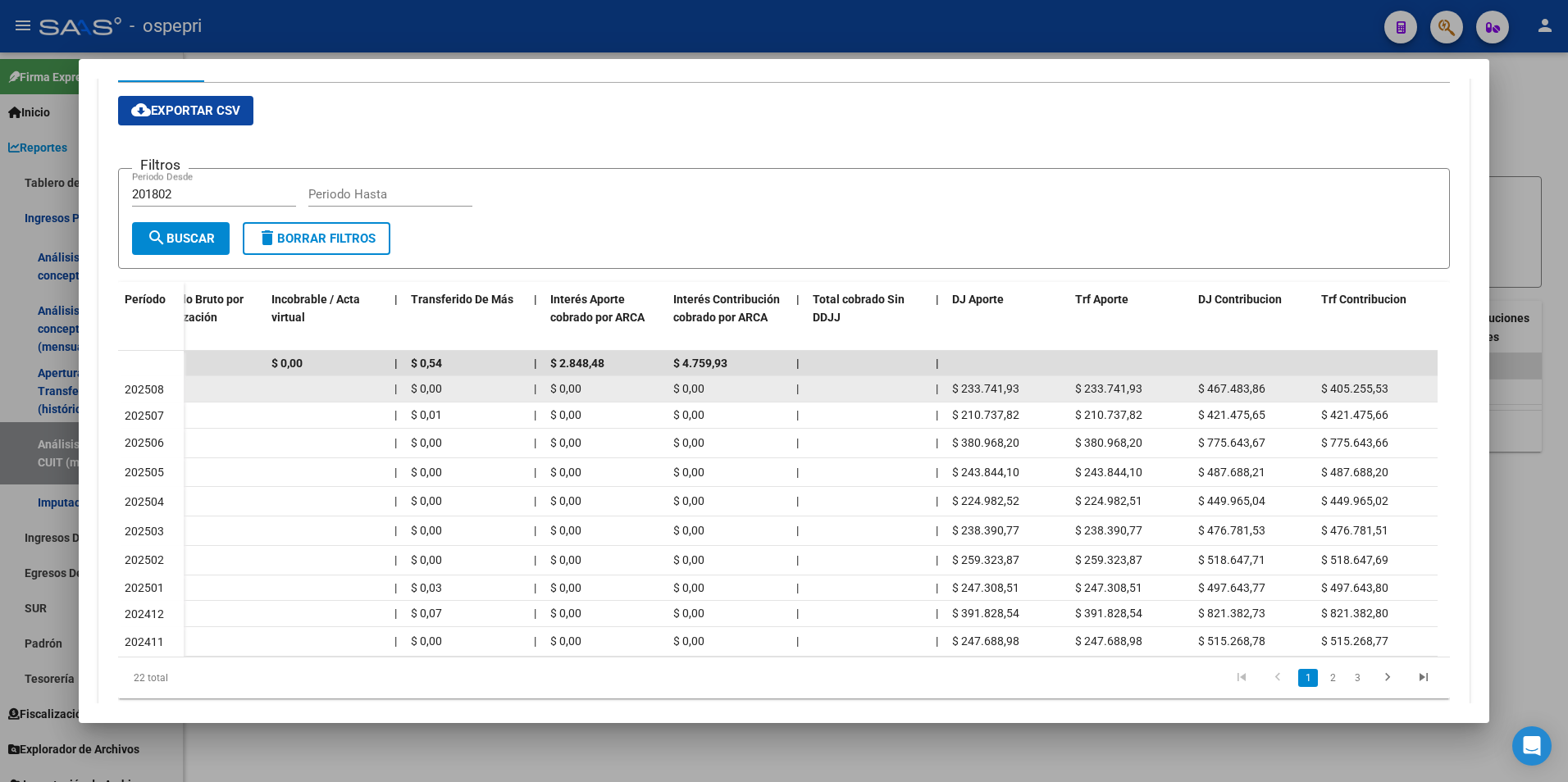
click at [1341, 379] on datatable-body-cell "$ 405.255,53" at bounding box center [1376, 388] width 123 height 25
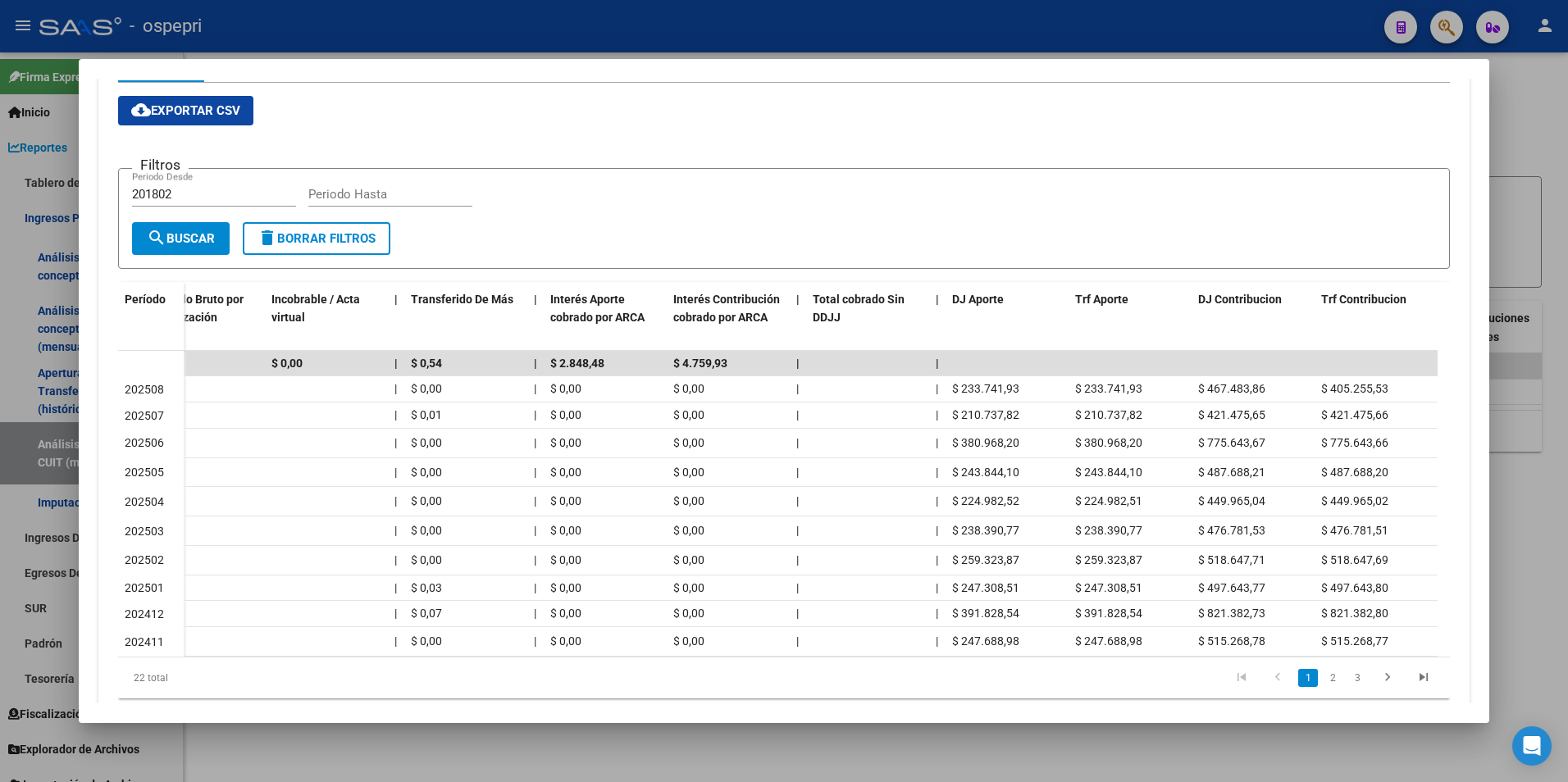
drag, startPoint x: 1341, startPoint y: 379, endPoint x: 1556, endPoint y: 439, distance: 223.2
click at [1556, 439] on div at bounding box center [784, 391] width 1568 height 782
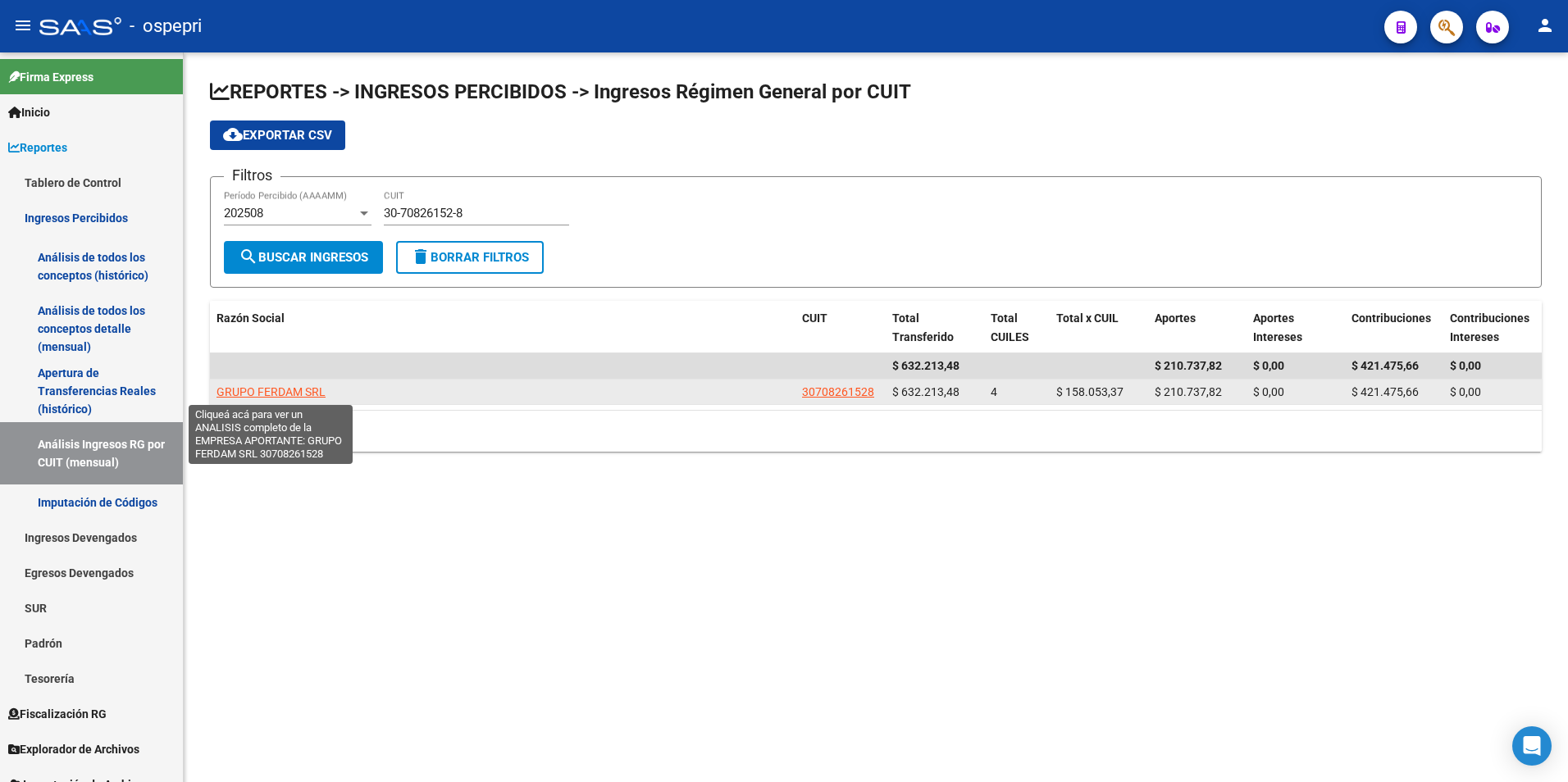
click at [261, 394] on span "GRUPO FERDAM SRL" at bounding box center [271, 391] width 109 height 13
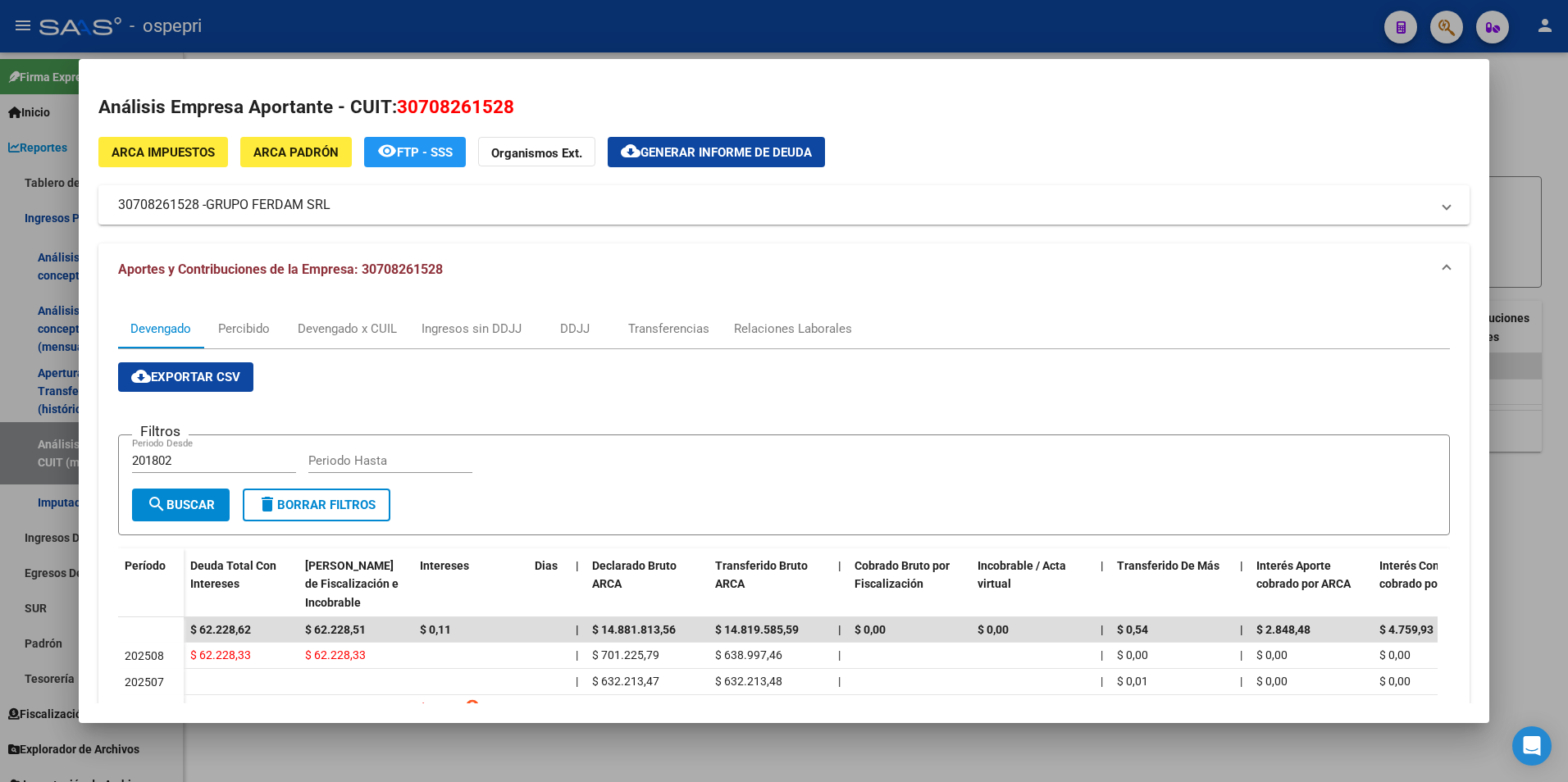
click at [1531, 225] on div at bounding box center [784, 391] width 1568 height 782
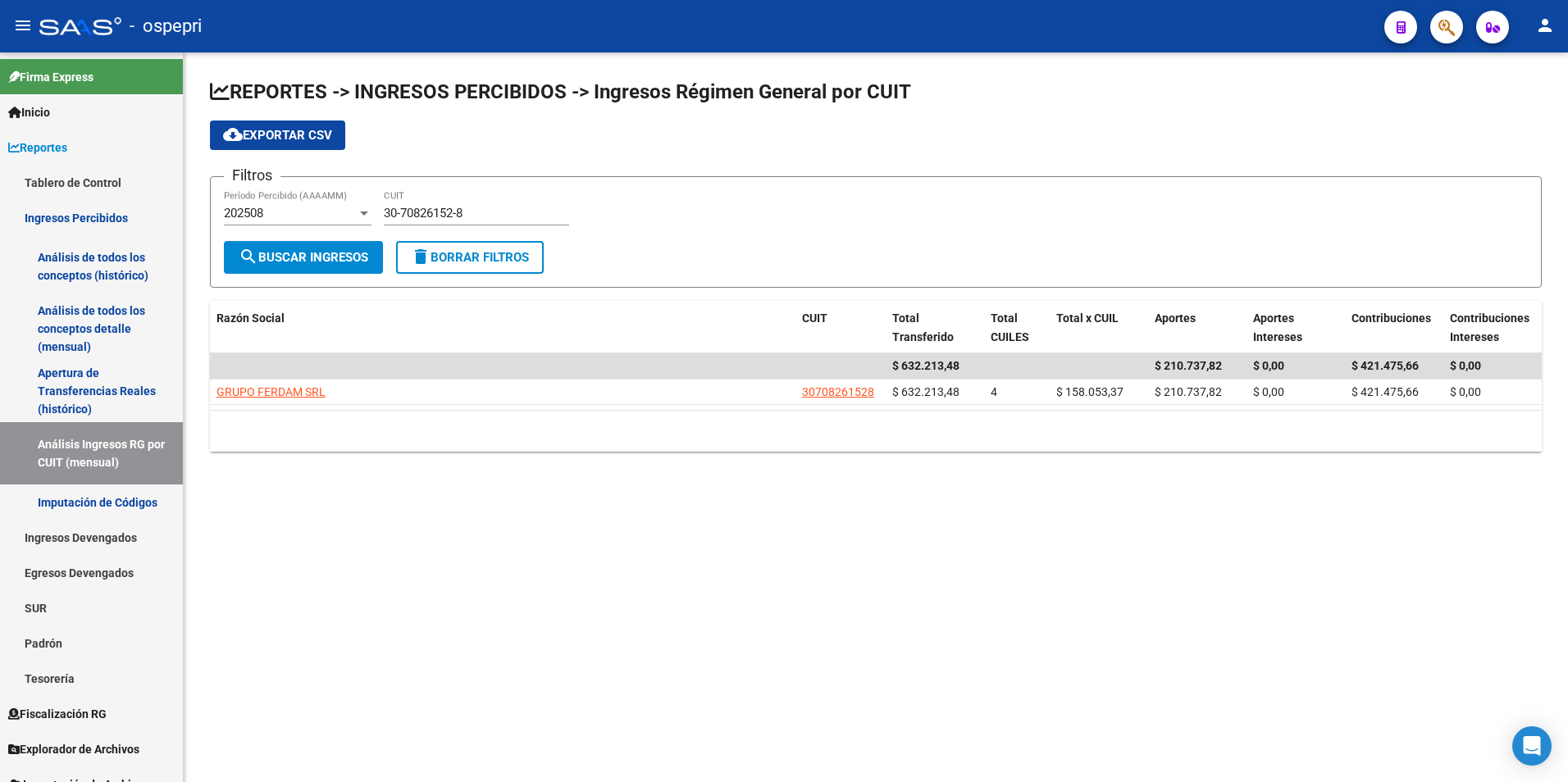
click at [290, 197] on div "202508 Período Percibido (AAAAMM)" at bounding box center [297, 207] width 147 height 36
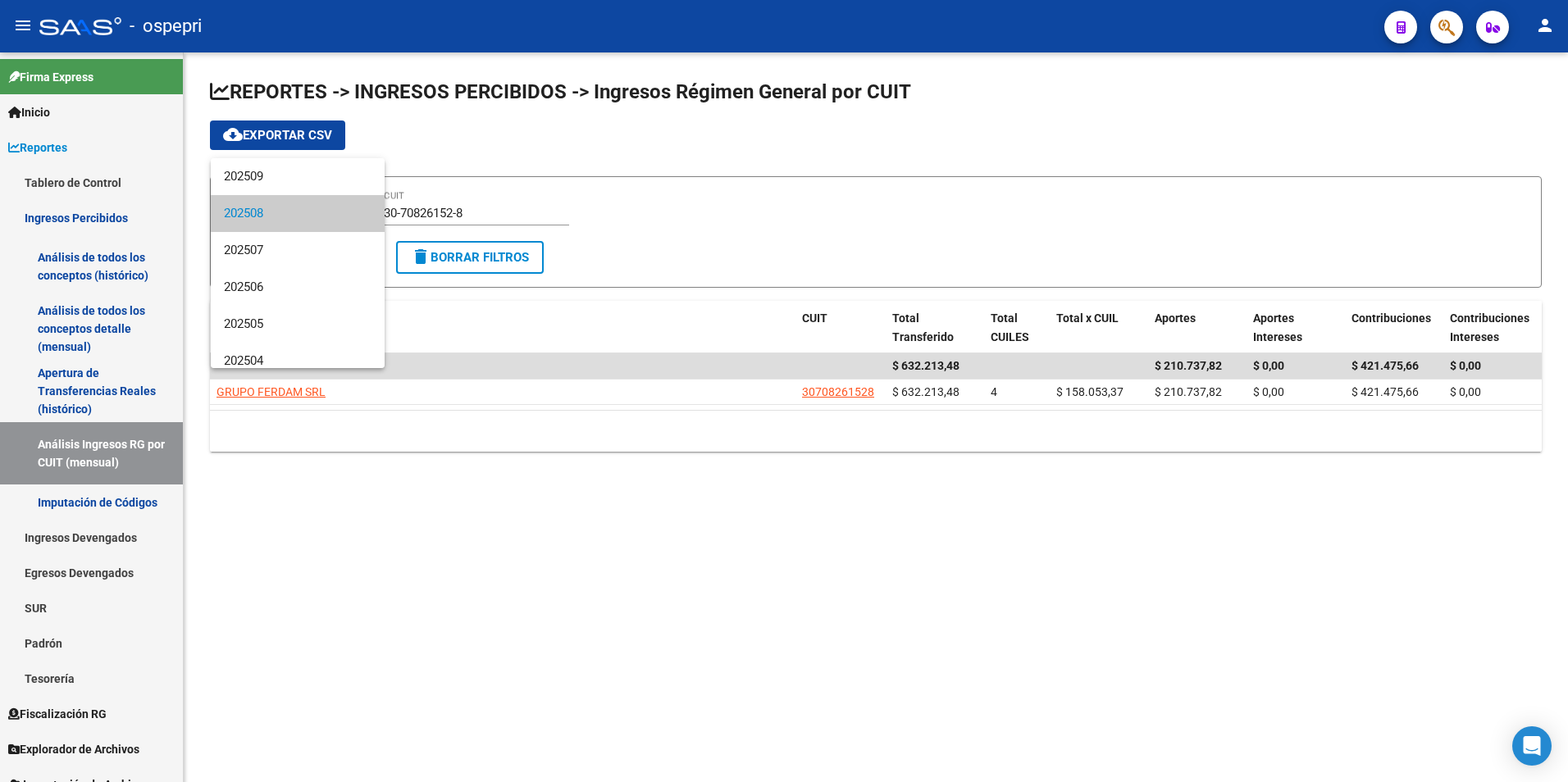
click at [469, 211] on div at bounding box center [784, 391] width 1568 height 782
click at [470, 211] on input "30-70826152-8" at bounding box center [476, 212] width 186 height 15
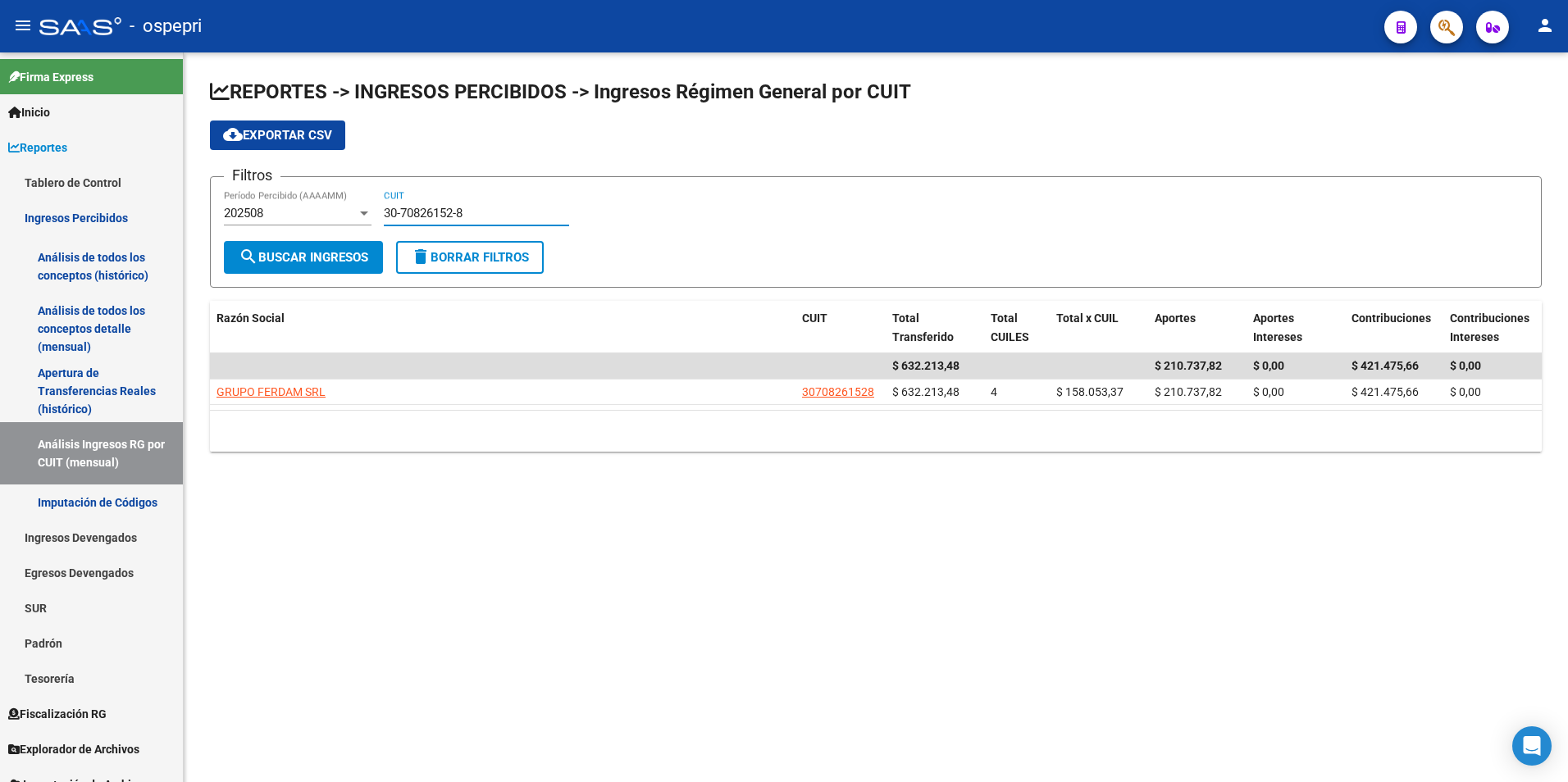
click at [474, 207] on input "30-70826152-8" at bounding box center [476, 212] width 186 height 15
click at [474, 206] on input "30-70826152-8" at bounding box center [476, 212] width 186 height 15
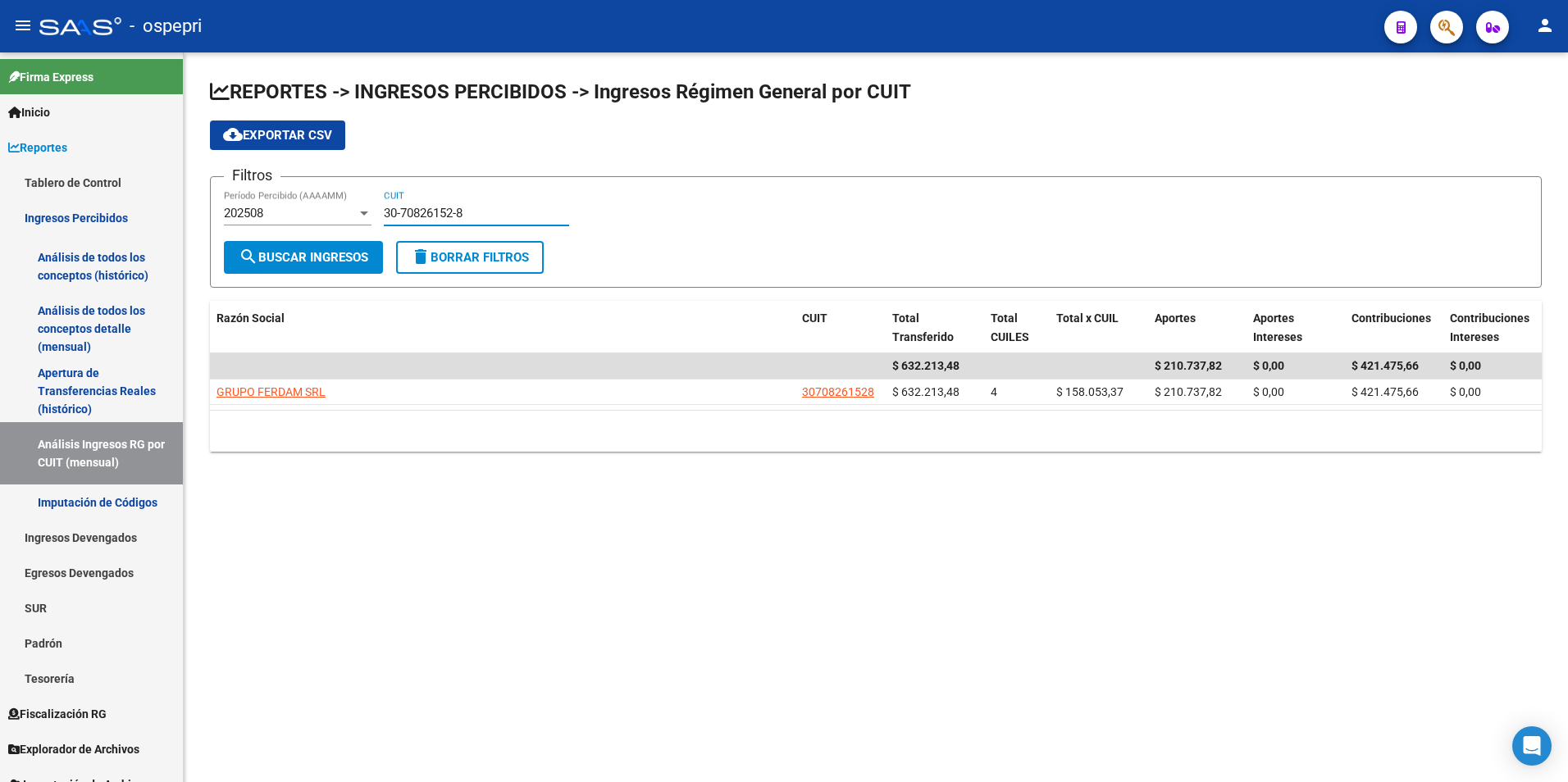
paste input "1615813-2"
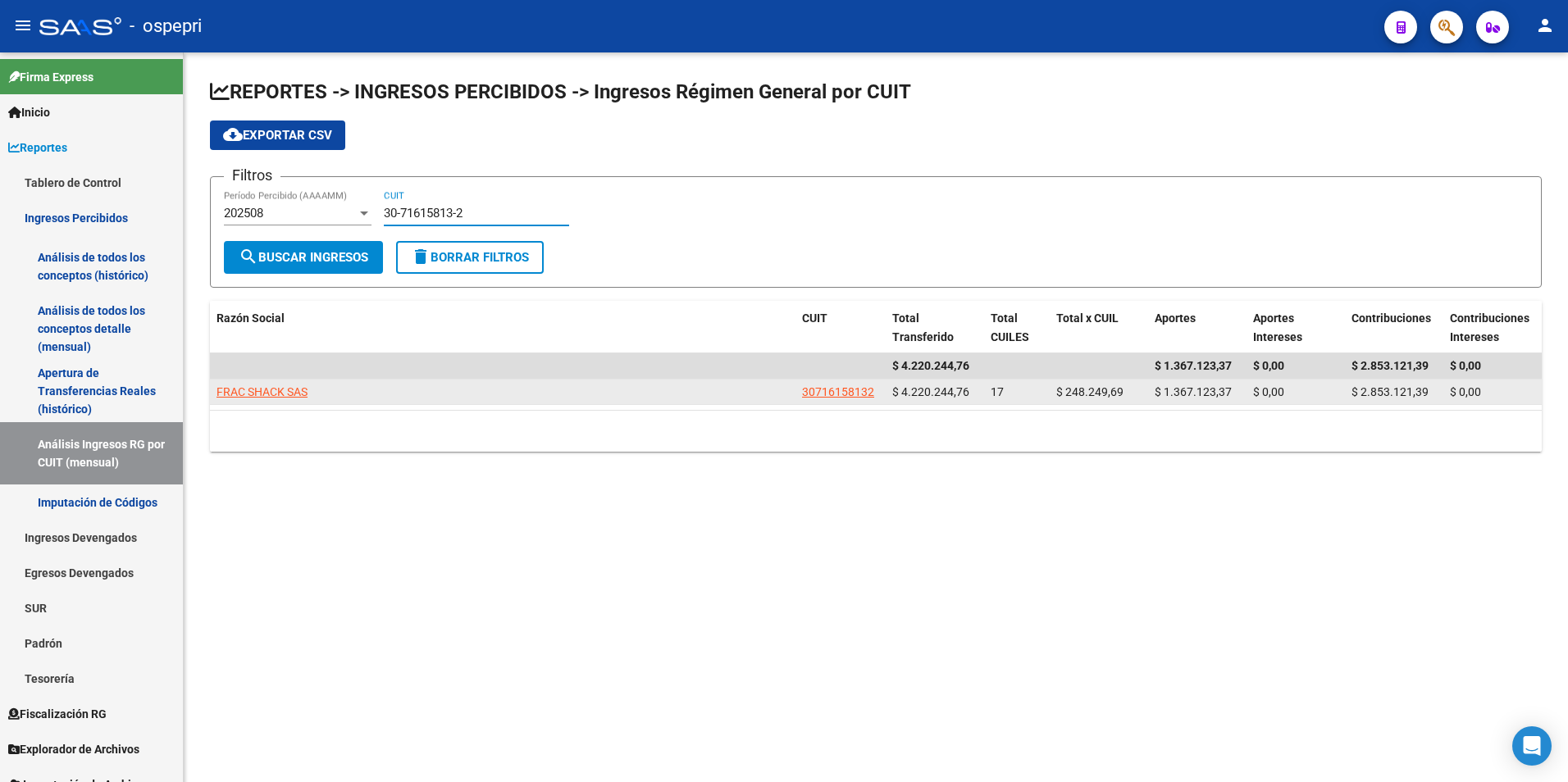
type input "30-71615813-2"
click at [278, 383] on app-link-go-to "FRAC SHACK SAS" at bounding box center [262, 393] width 91 height 19
click at [276, 386] on span "FRAC SHACK SAS" at bounding box center [262, 391] width 91 height 13
type textarea "30716158132"
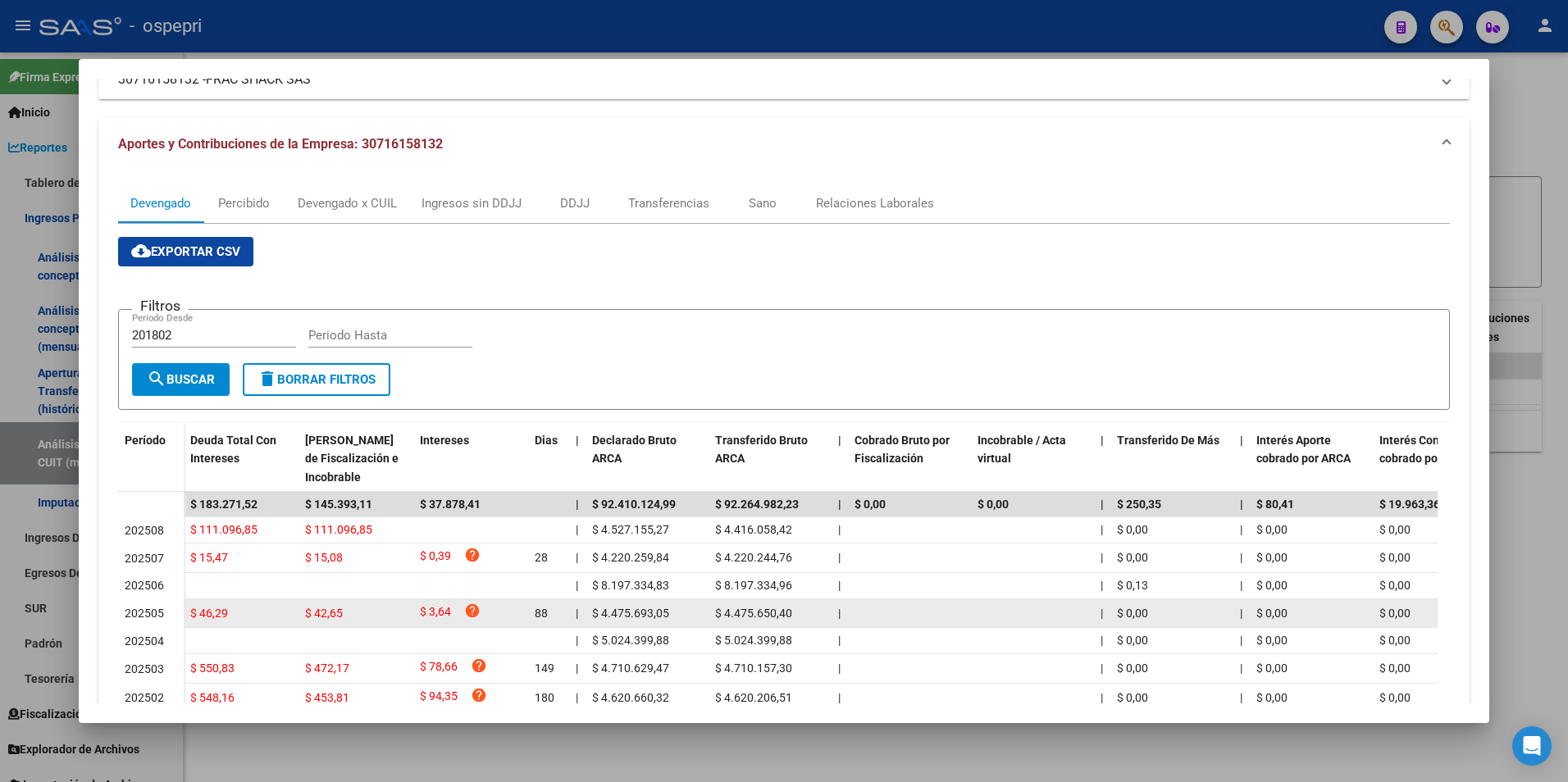
scroll to position [164, 0]
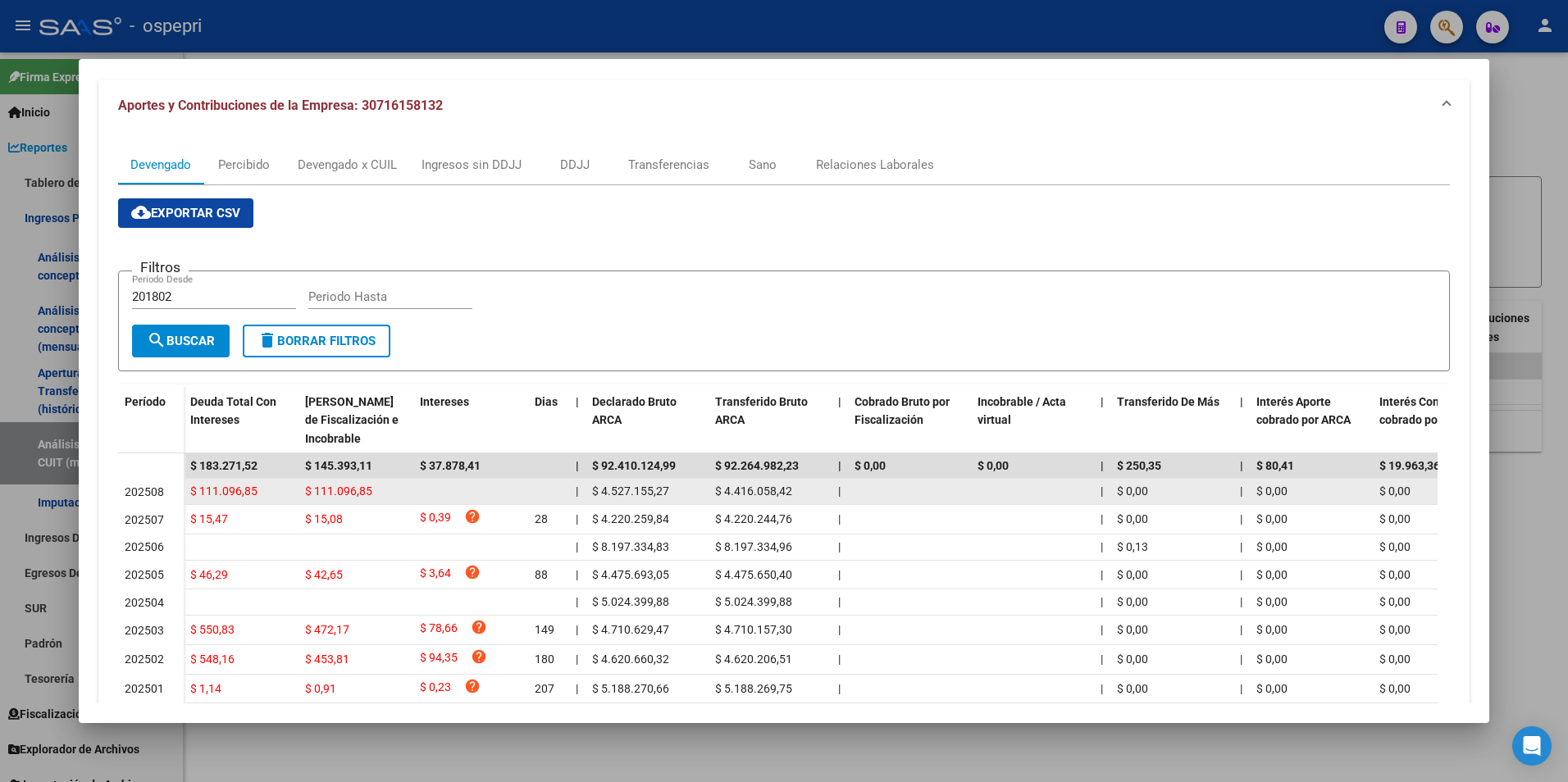
click at [795, 494] on div "$ 4.416.058,42" at bounding box center [769, 492] width 110 height 19
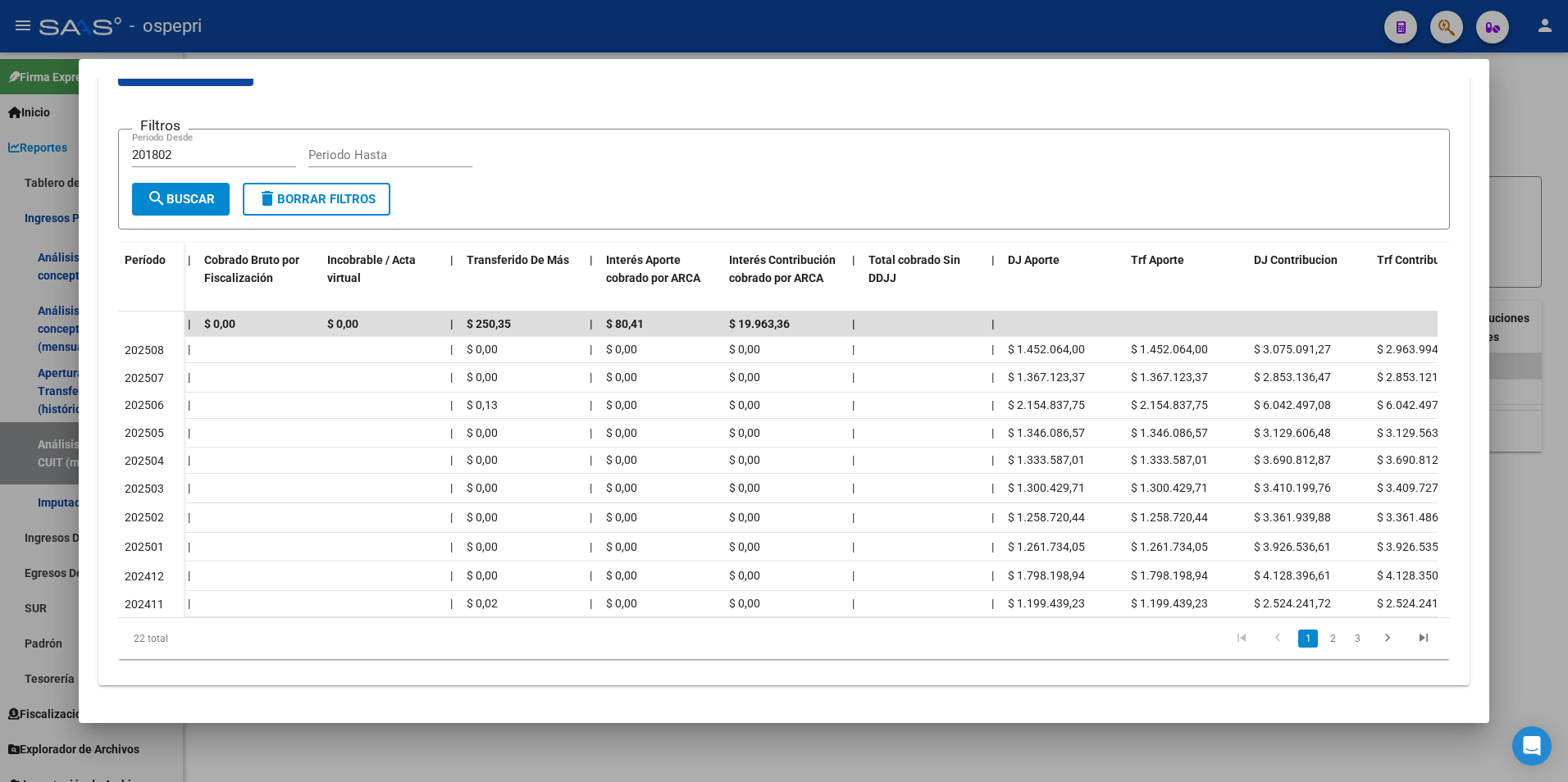
scroll to position [0, 706]
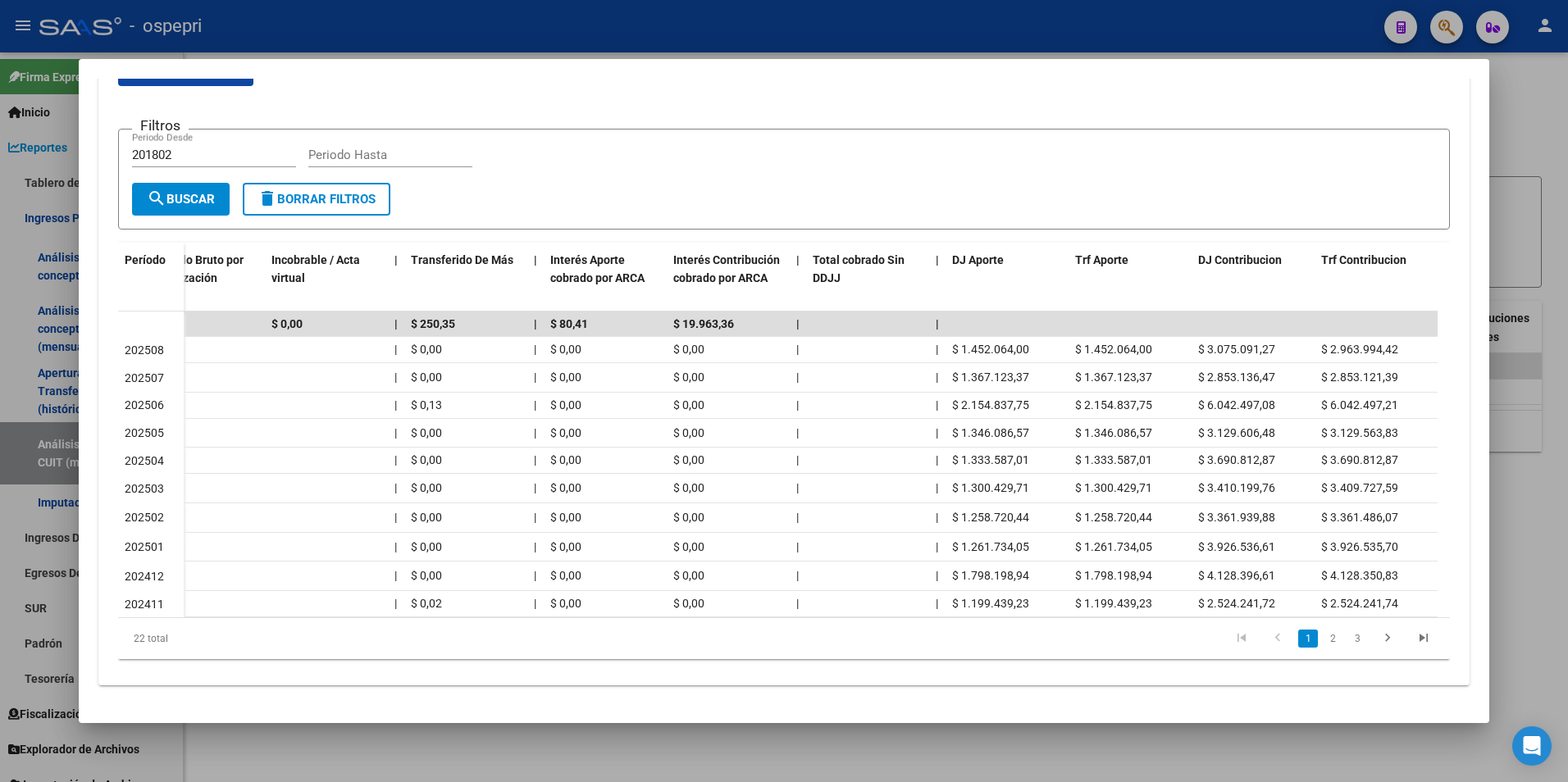
drag, startPoint x: 1516, startPoint y: 433, endPoint x: 1290, endPoint y: 320, distance: 252.7
click at [1515, 433] on div at bounding box center [784, 391] width 1568 height 782
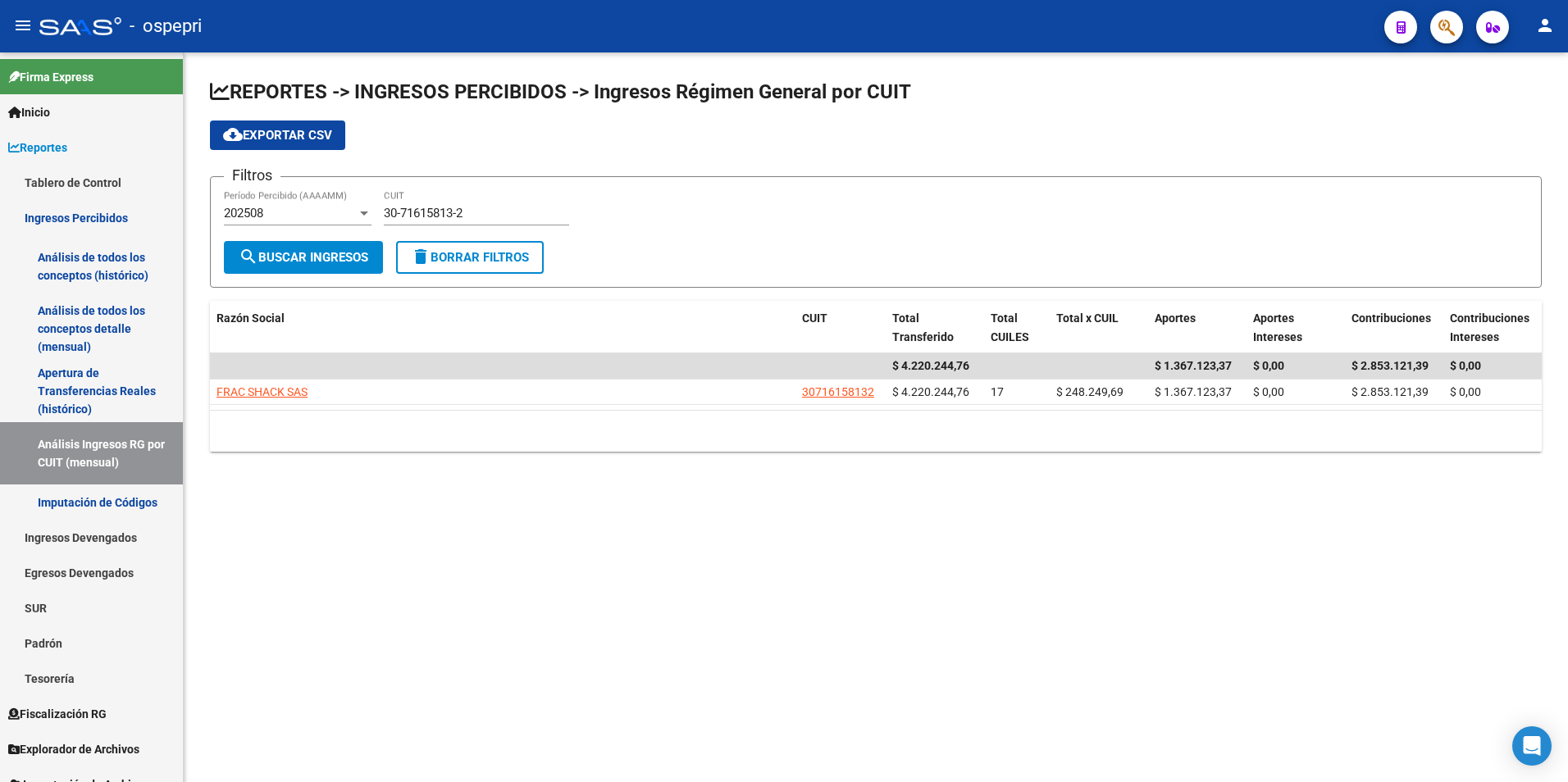
click at [444, 202] on div "30-71615813-2 CUIT" at bounding box center [476, 207] width 186 height 36
click at [448, 206] on input "30-71615813-2" at bounding box center [476, 212] width 186 height 15
click at [449, 206] on input "30-71615813-2" at bounding box center [476, 212] width 186 height 15
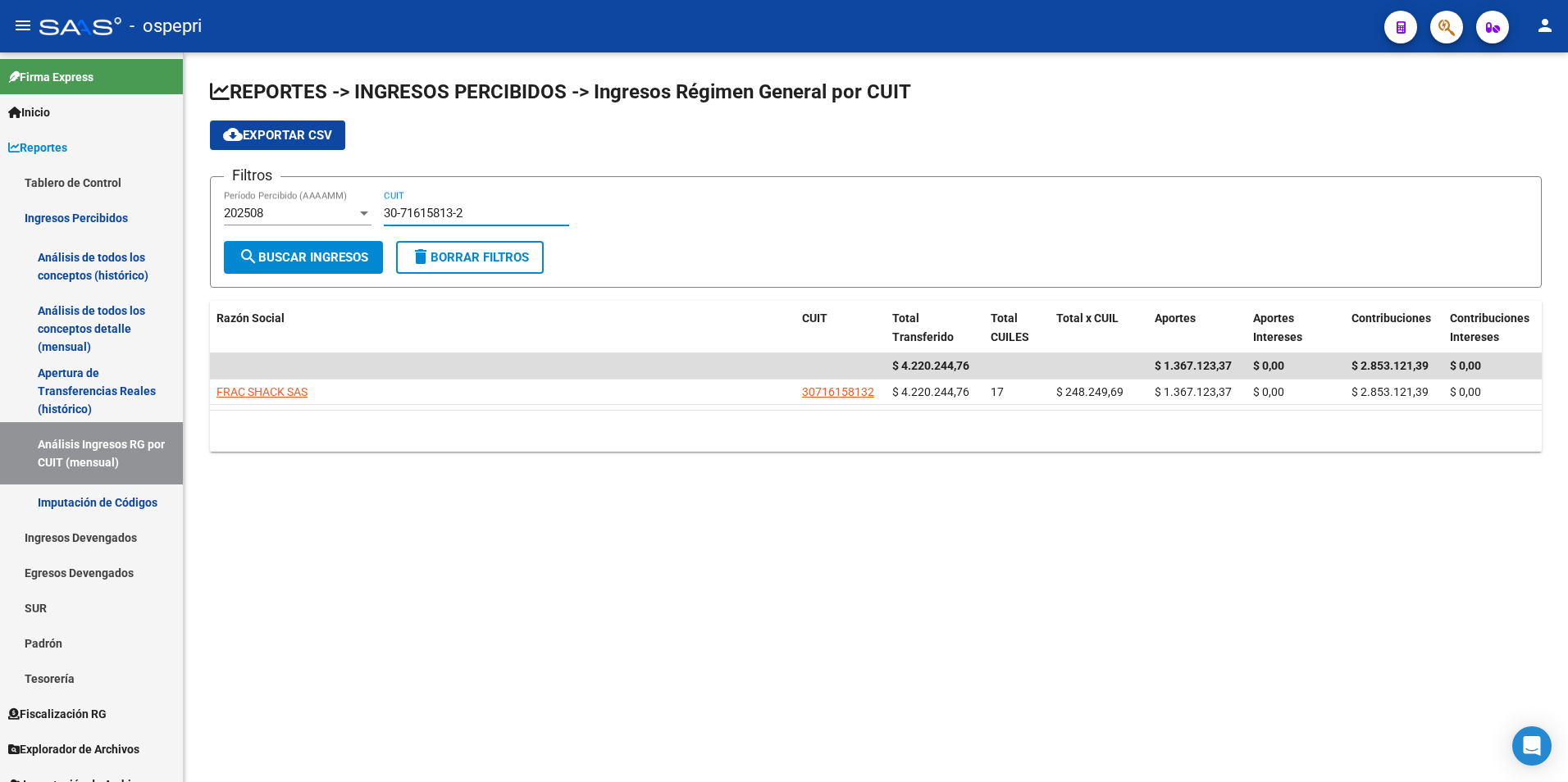
click at [449, 206] on input "30-71615813-2" at bounding box center [476, 212] width 186 height 15
paste input "67262755-5"
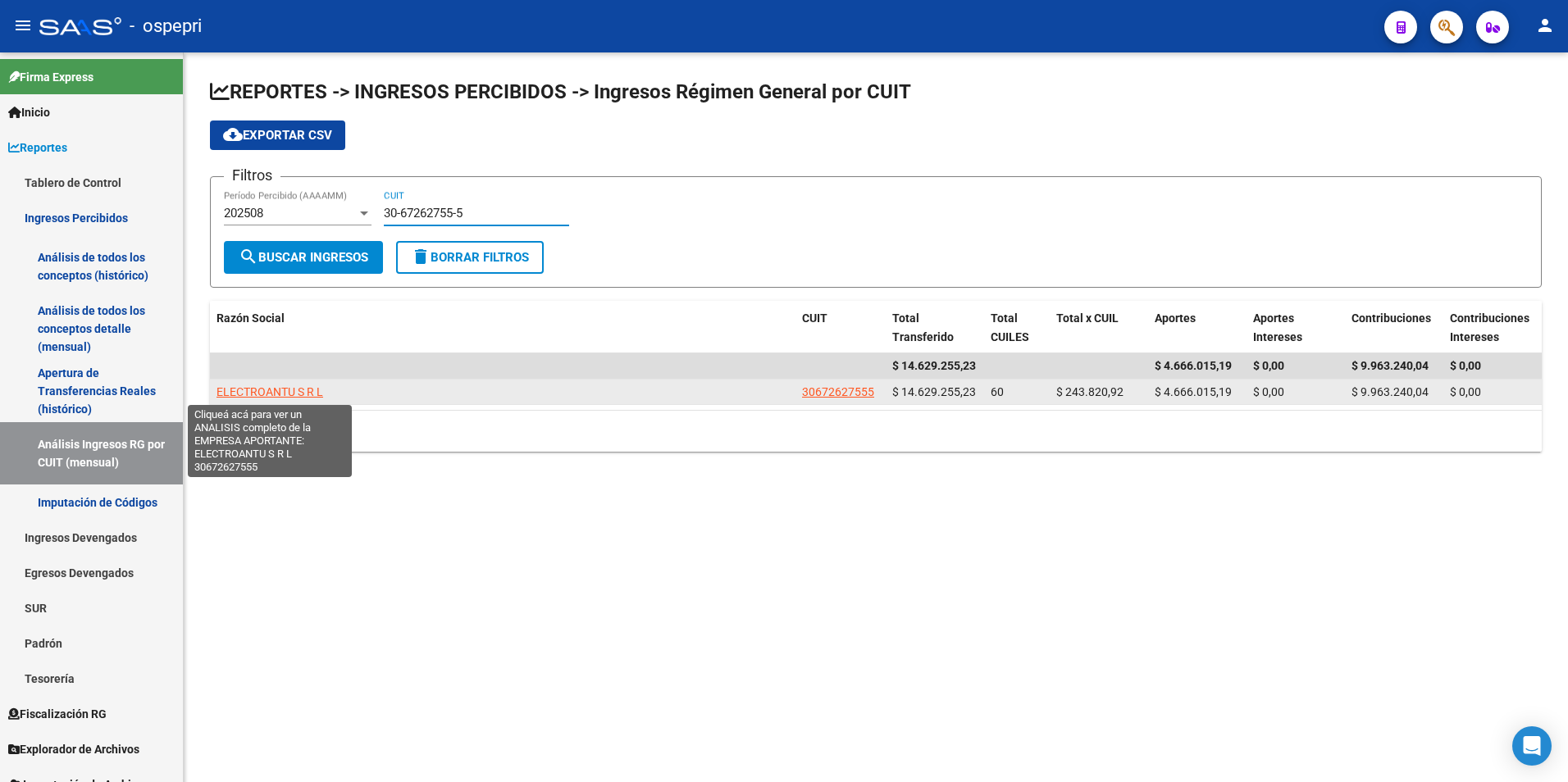
type input "30-67262755-5"
click at [300, 392] on span "ELECTROANTU S R L" at bounding box center [270, 391] width 107 height 13
type textarea "30672627555"
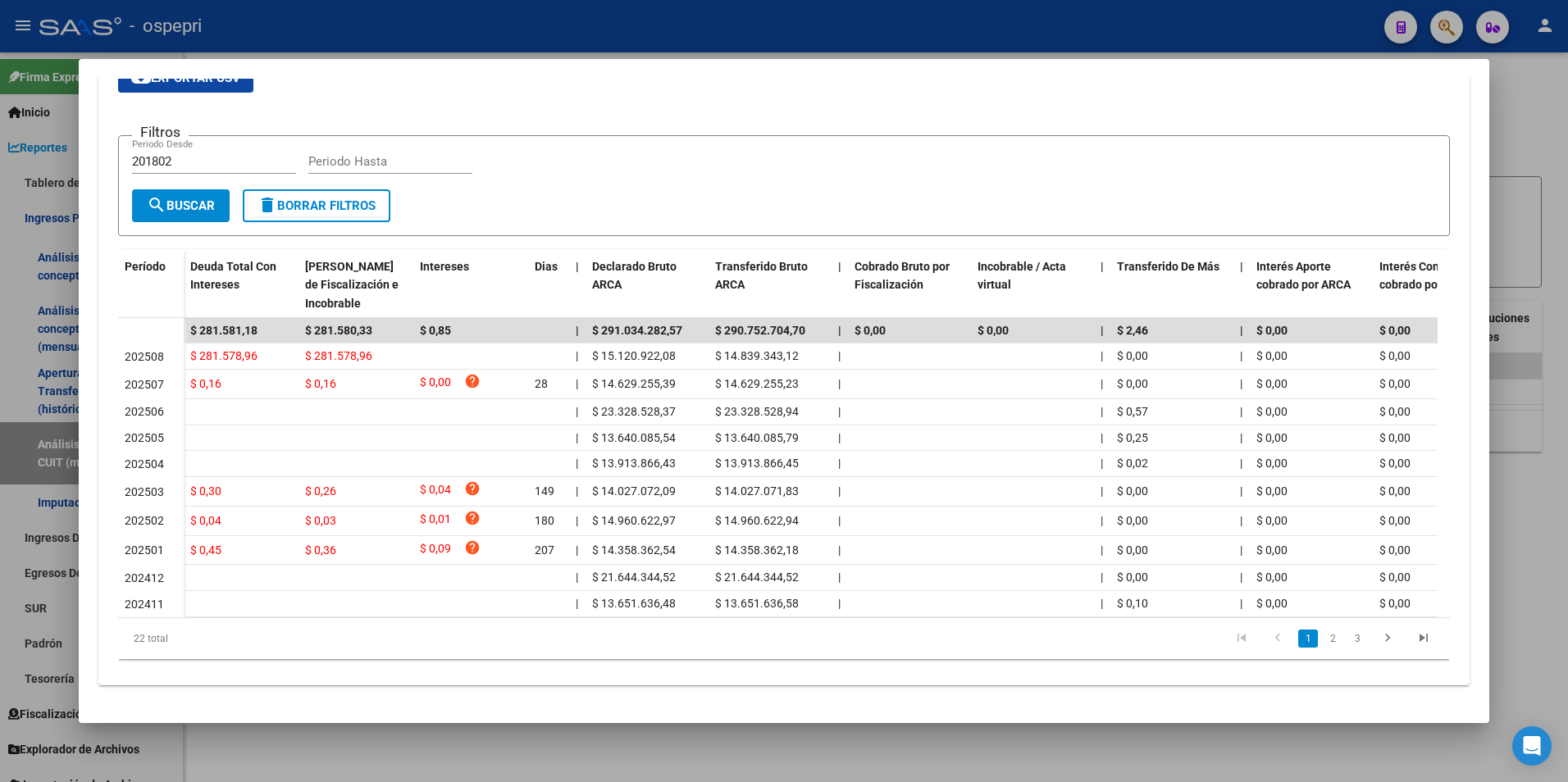
scroll to position [315, 0]
click at [1503, 457] on div at bounding box center [784, 391] width 1568 height 782
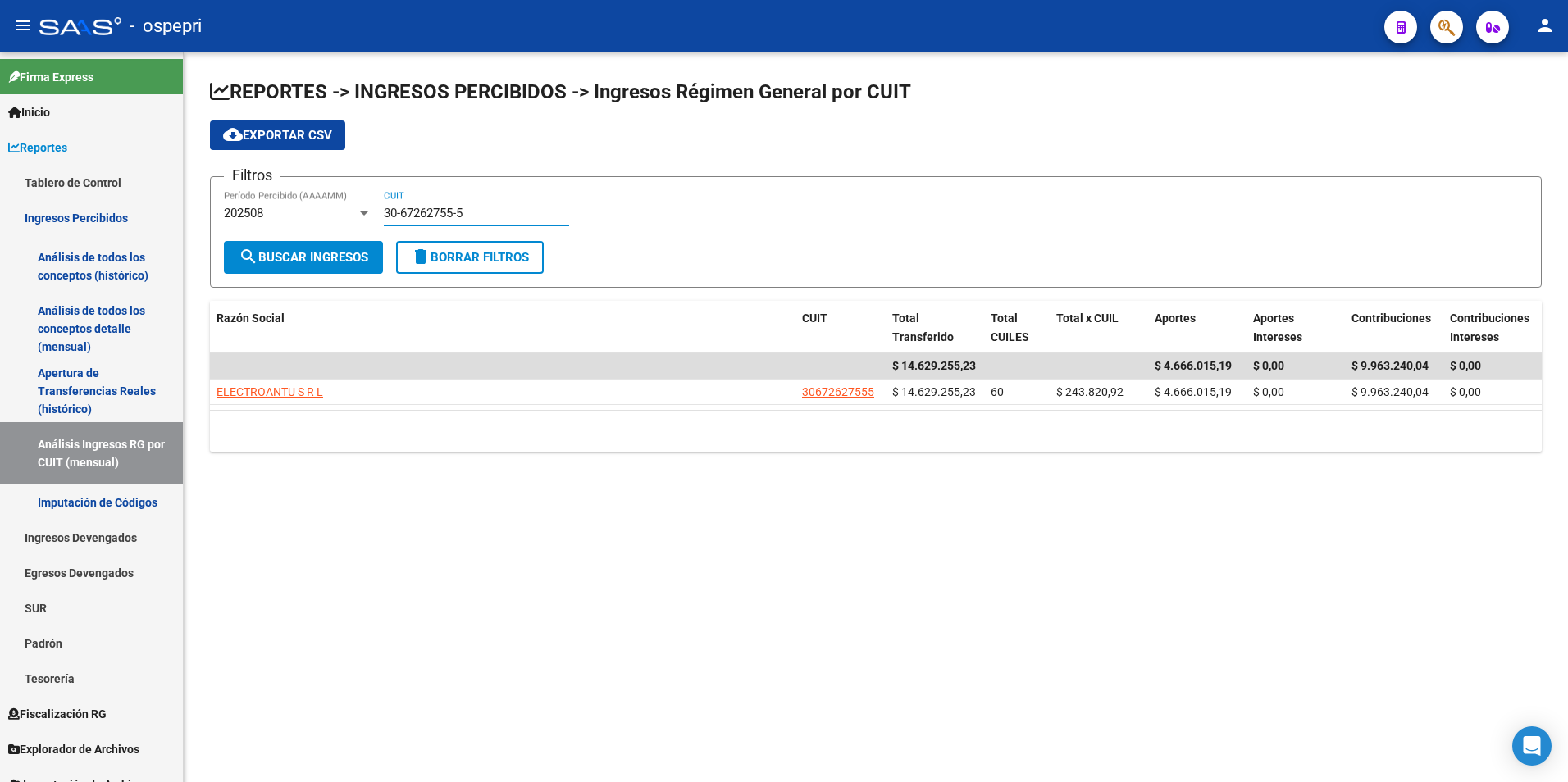
click at [427, 218] on input "30-67262755-5" at bounding box center [476, 212] width 186 height 15
click at [428, 218] on input "30-67262755-5" at bounding box center [476, 212] width 186 height 15
paste input "71451426-8"
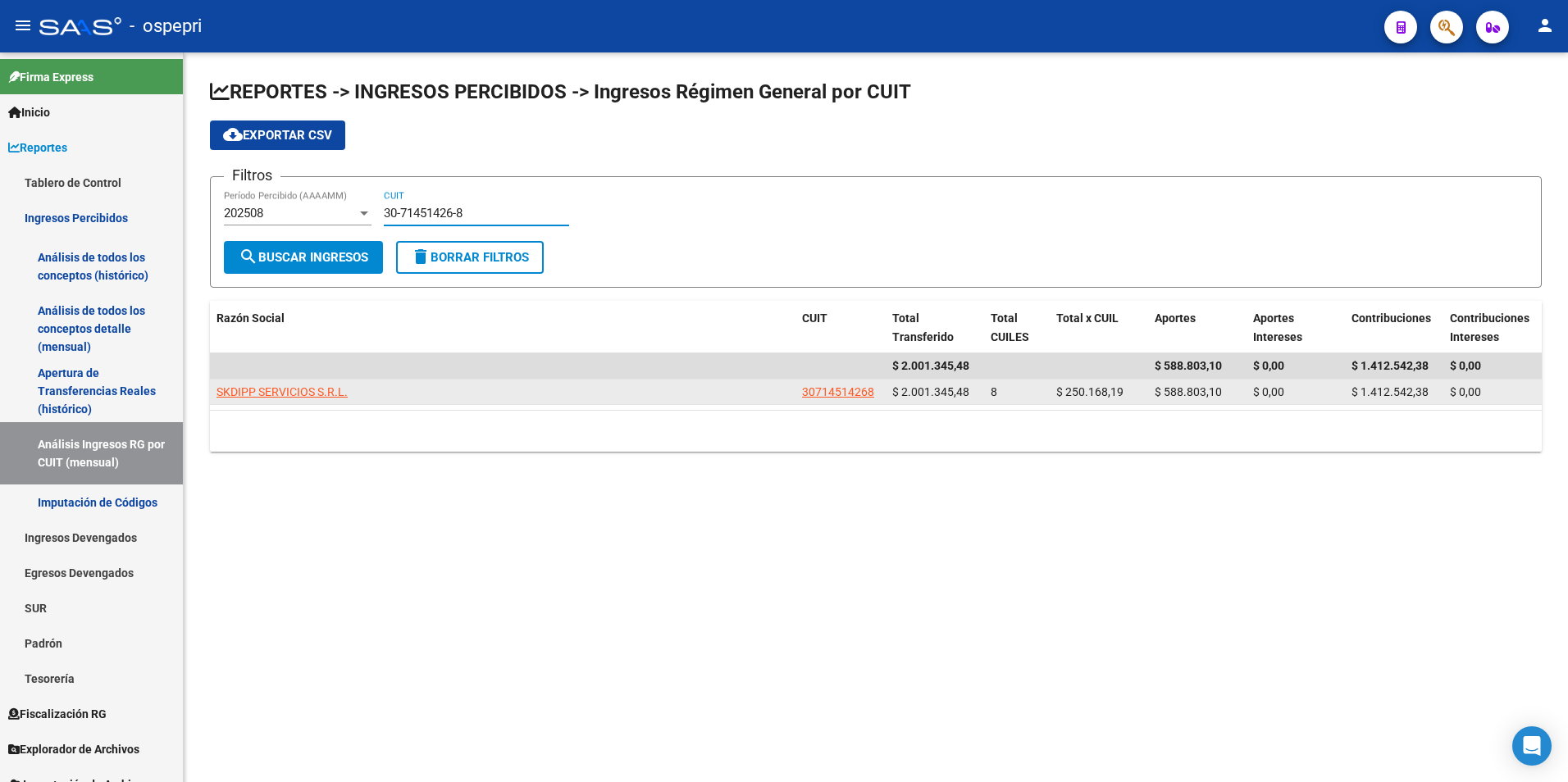
click at [316, 383] on app-link-go-to "SKDIPP SERVICIOS S.R.L." at bounding box center [282, 393] width 131 height 19
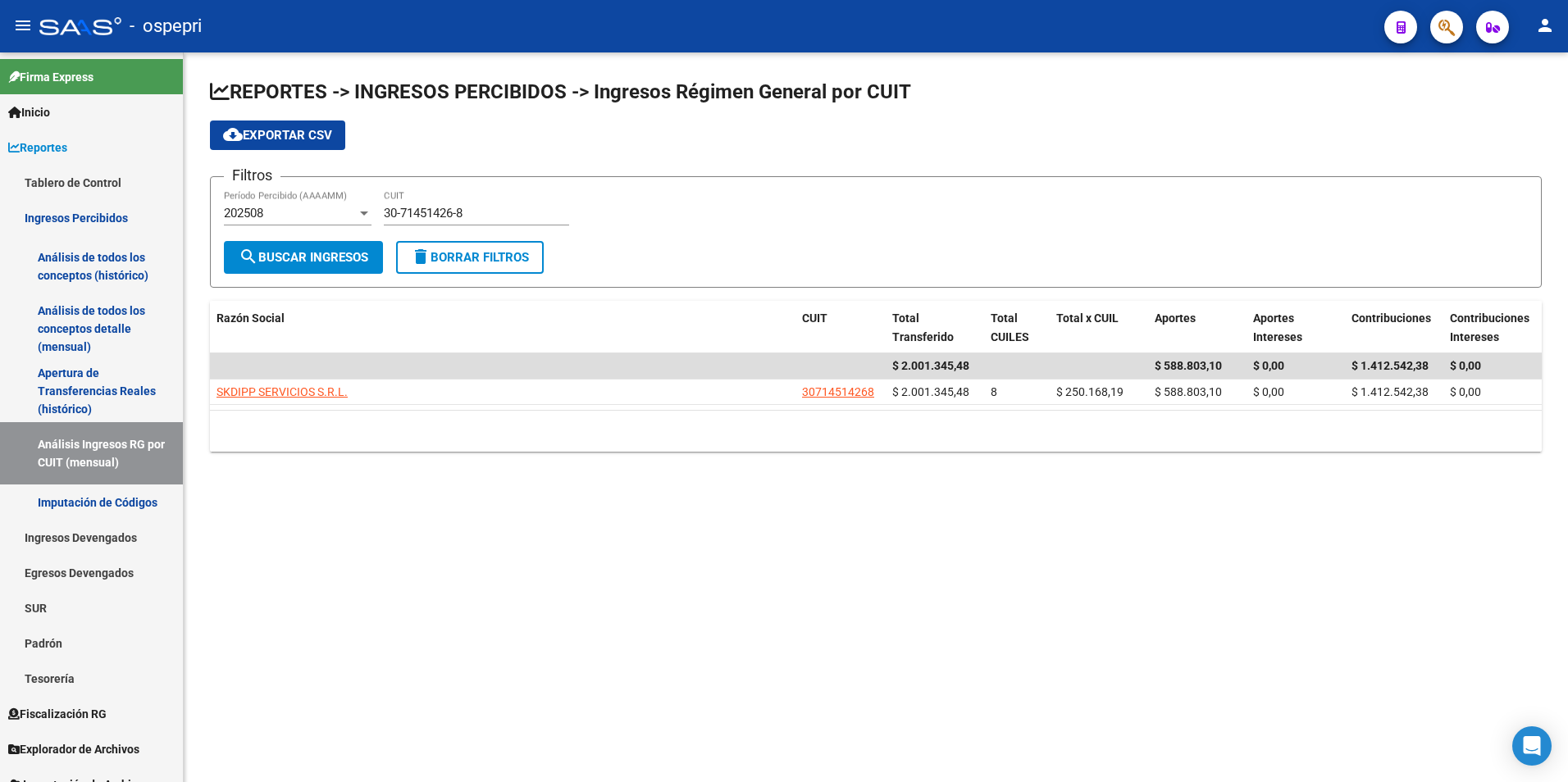
click at [481, 203] on div "30-71451426-8 CUIT" at bounding box center [476, 207] width 186 height 36
click at [480, 203] on div "30-71451426-8 CUIT" at bounding box center [476, 207] width 186 height 36
click at [479, 203] on div "30-71451426-8 CUIT" at bounding box center [476, 207] width 186 height 36
click at [483, 212] on input "30-71451426-8" at bounding box center [476, 212] width 186 height 15
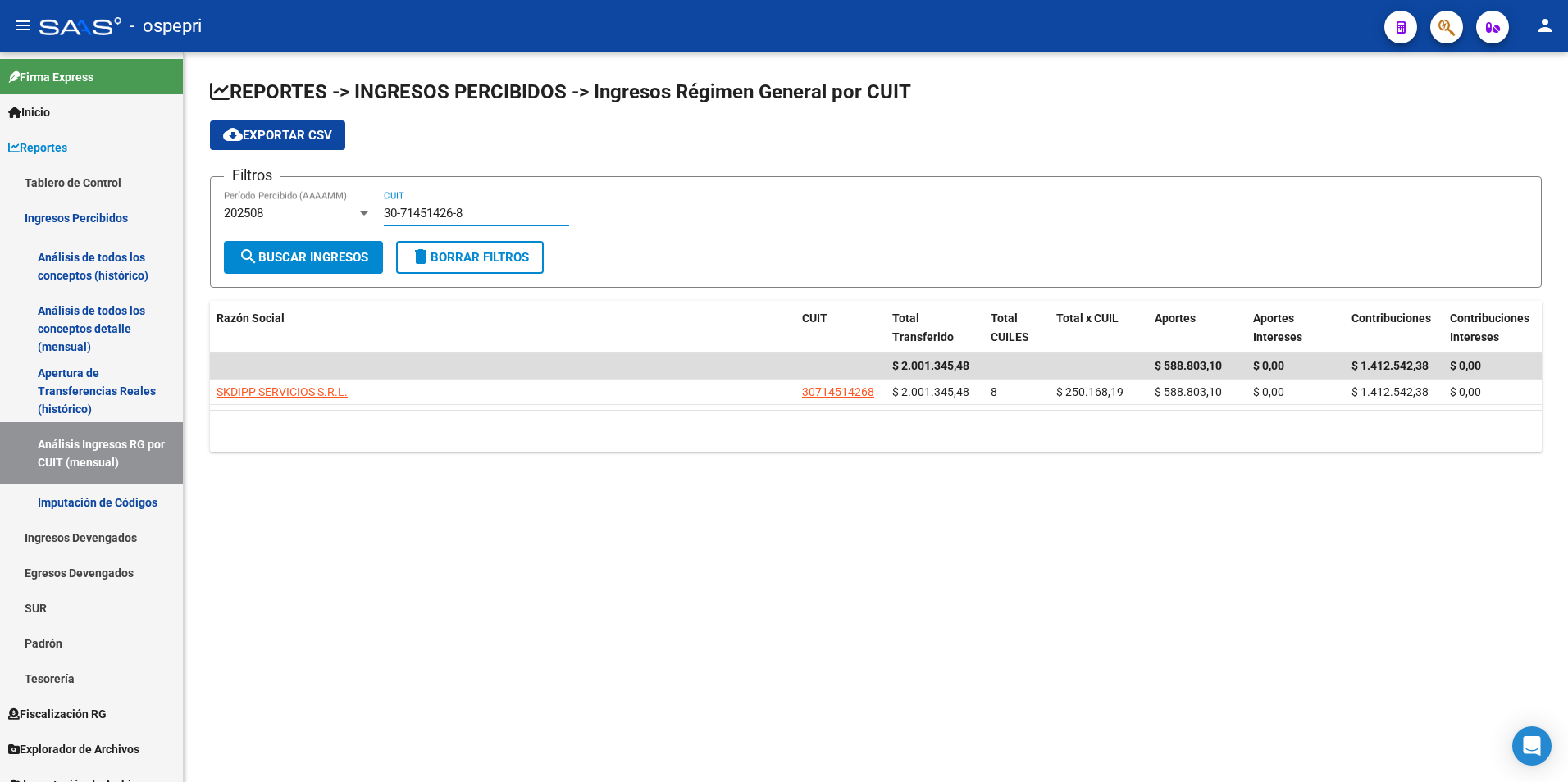
click at [483, 212] on input "30-71451426-8" at bounding box center [476, 212] width 186 height 15
paste input "0978757-4"
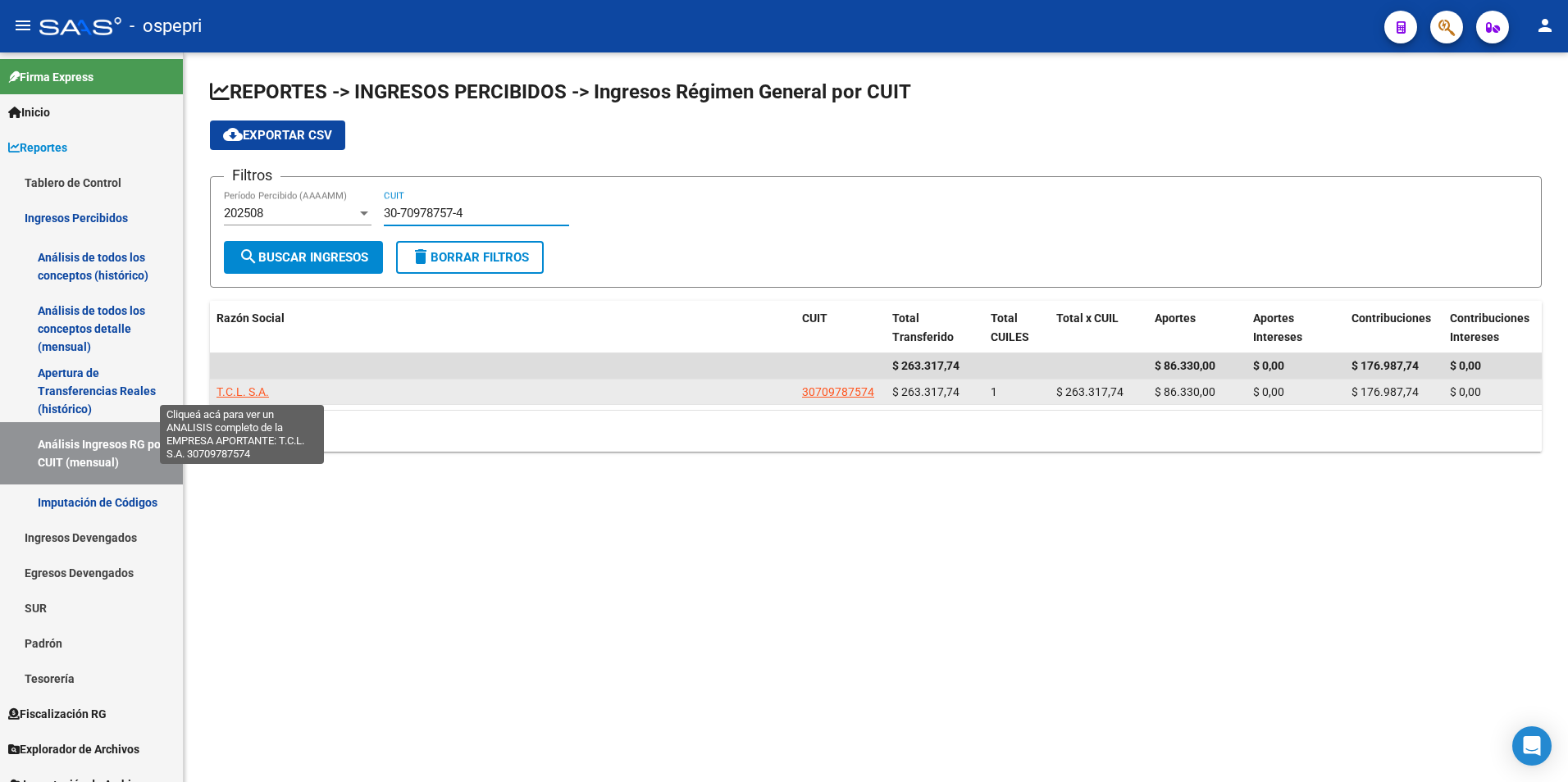
type input "30-70978757-4"
click at [254, 385] on span "T.C.L. S.A." at bounding box center [243, 391] width 53 height 13
type textarea "30709787574"
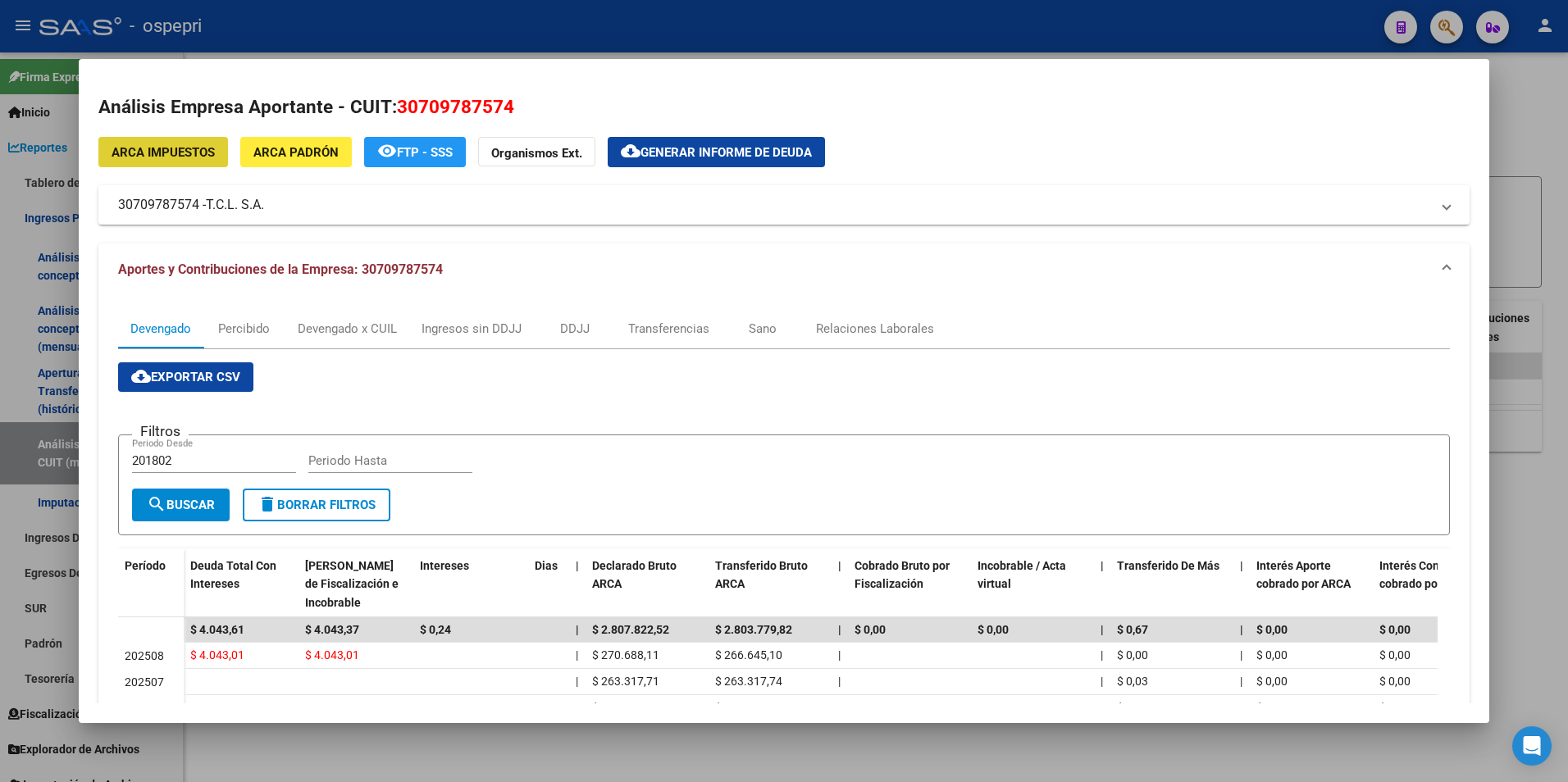
scroll to position [82, 0]
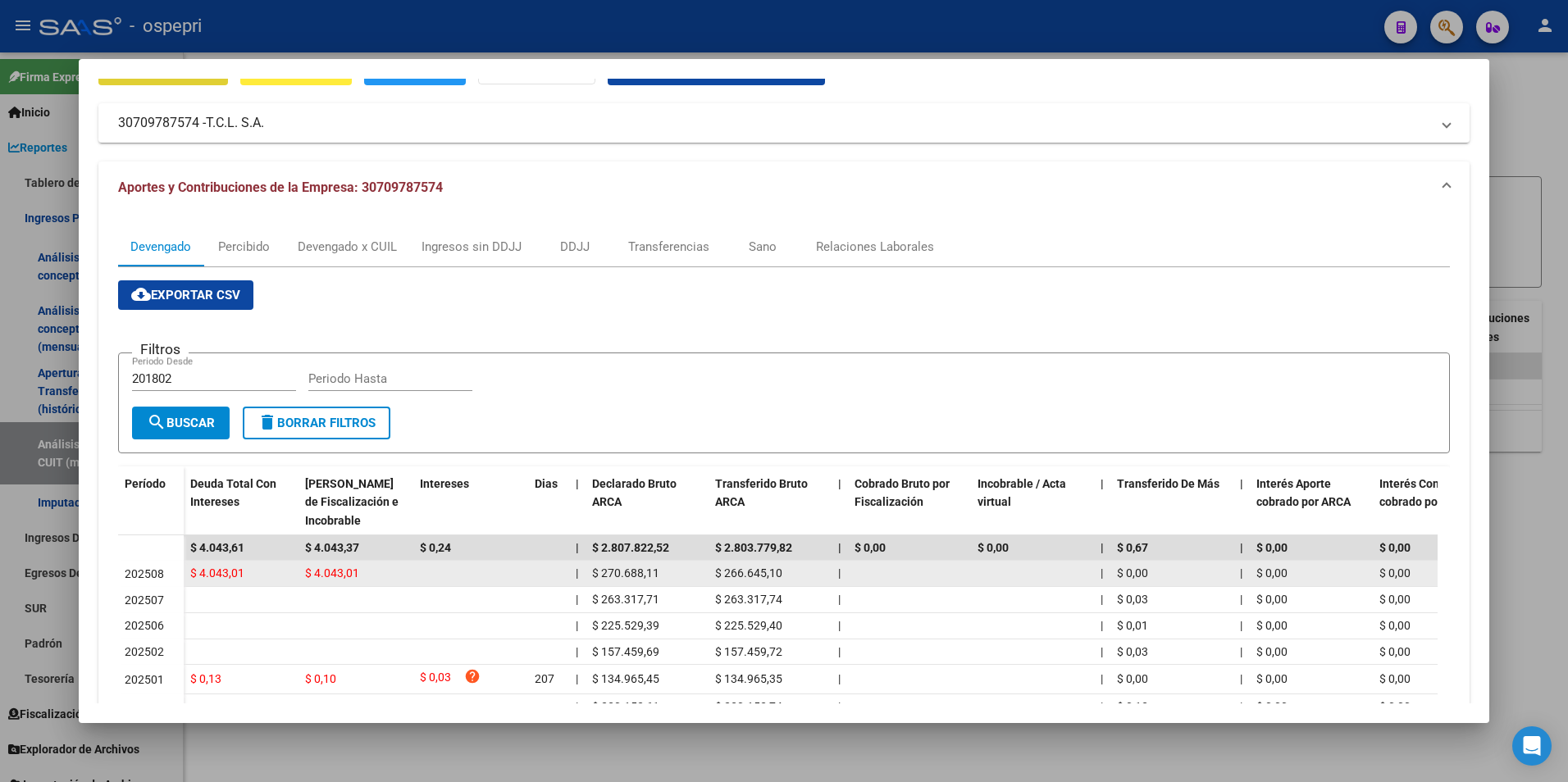
click at [642, 576] on span "$ 270.688,11" at bounding box center [626, 572] width 68 height 13
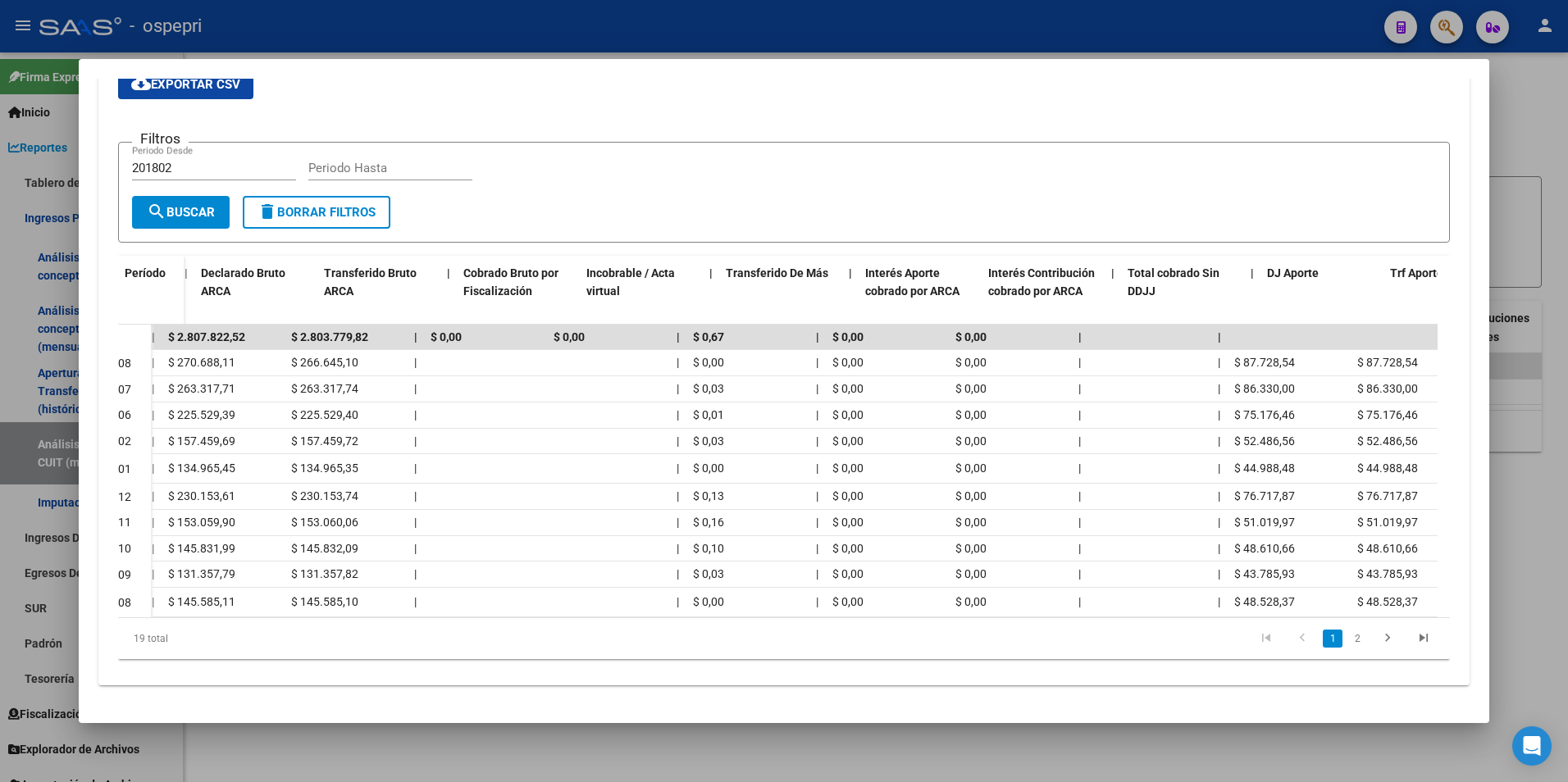
scroll to position [0, 706]
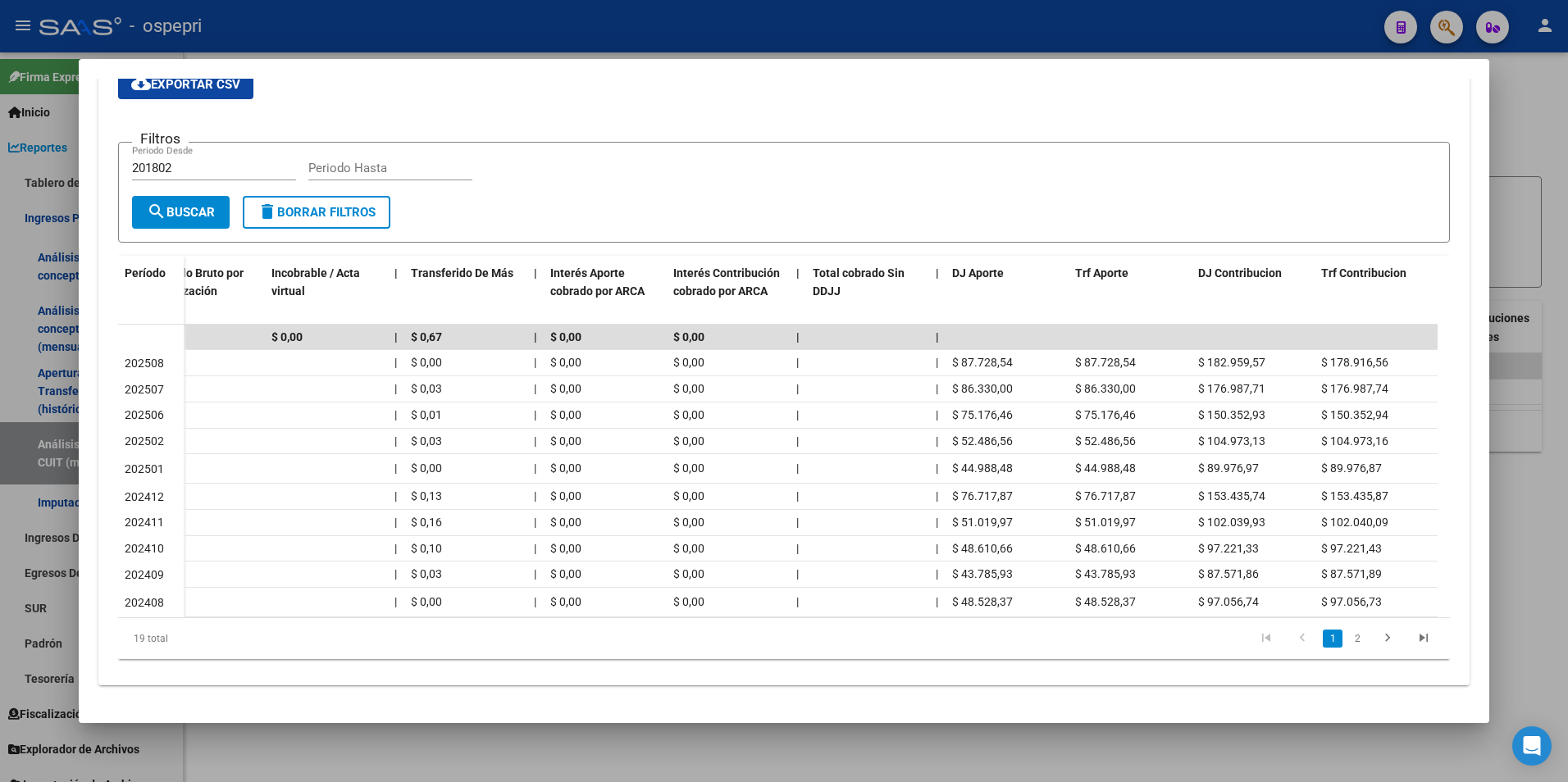
drag, startPoint x: 1567, startPoint y: 179, endPoint x: 1518, endPoint y: 186, distance: 49.5
click at [1565, 179] on div at bounding box center [784, 391] width 1568 height 782
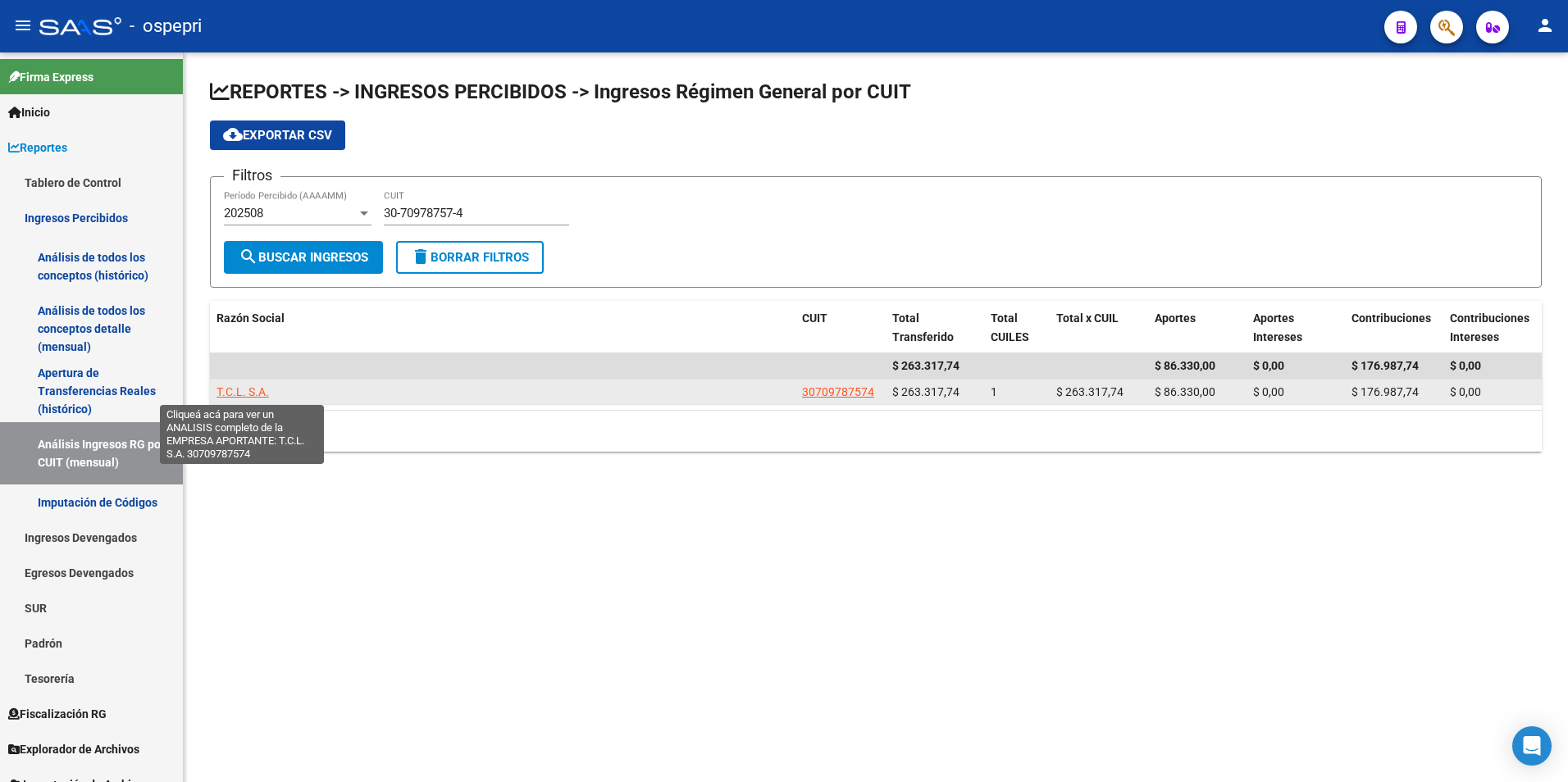
click at [258, 393] on span "T.C.L. S.A." at bounding box center [243, 391] width 53 height 13
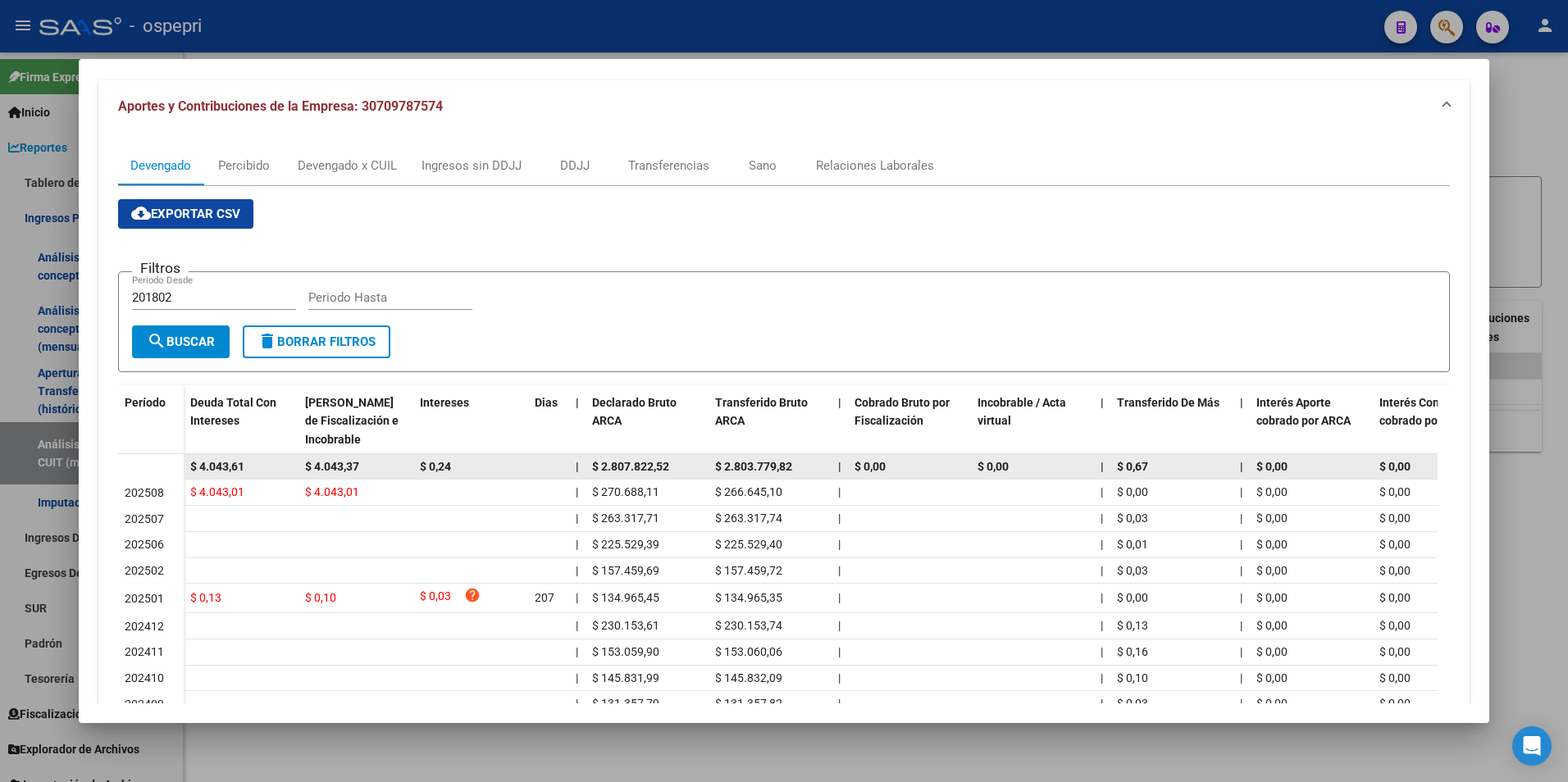
scroll to position [164, 0]
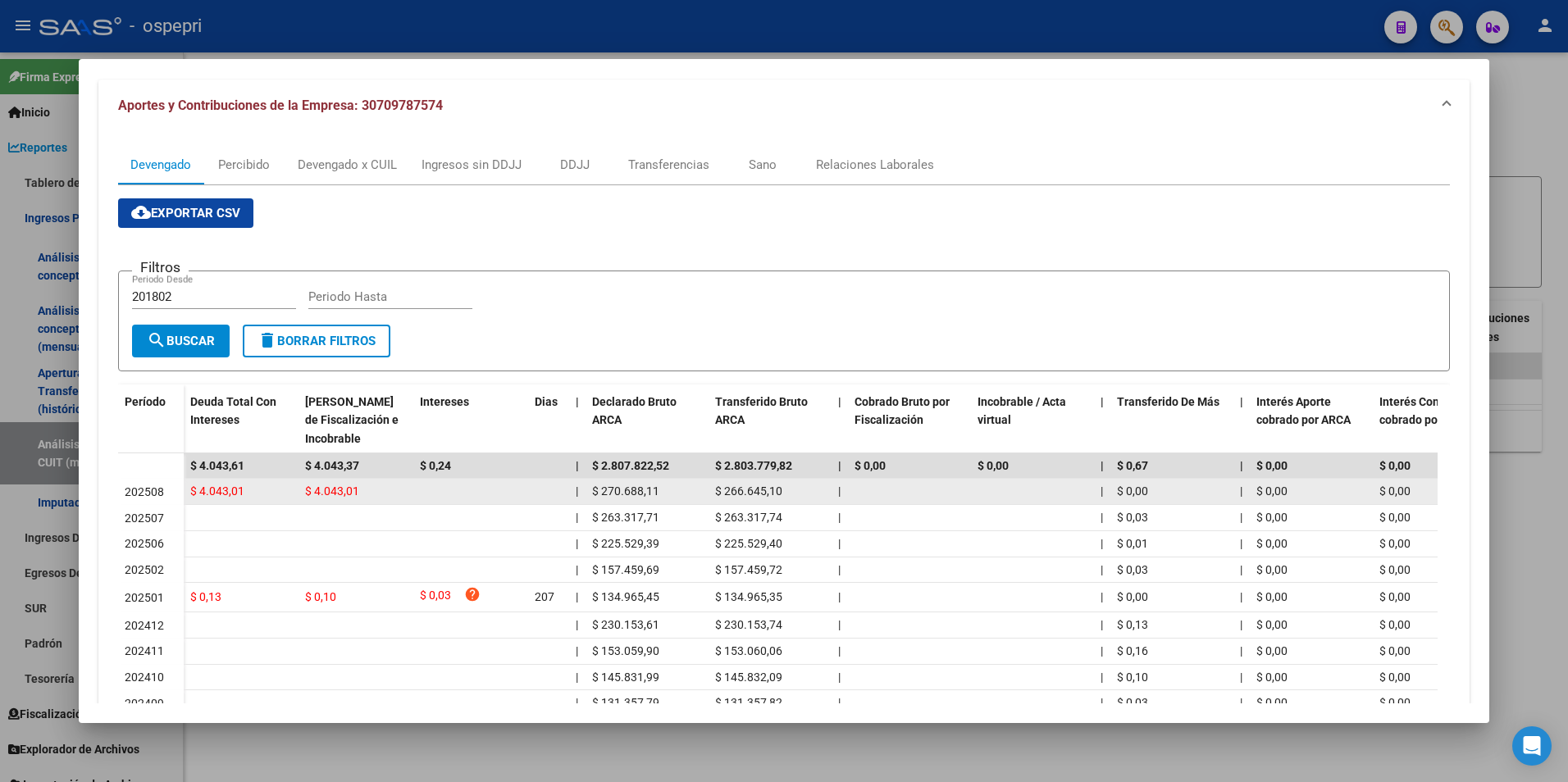
click at [338, 488] on span "$ 4.043,01" at bounding box center [332, 491] width 54 height 13
click at [339, 488] on span "$ 4.043,01" at bounding box center [332, 491] width 54 height 13
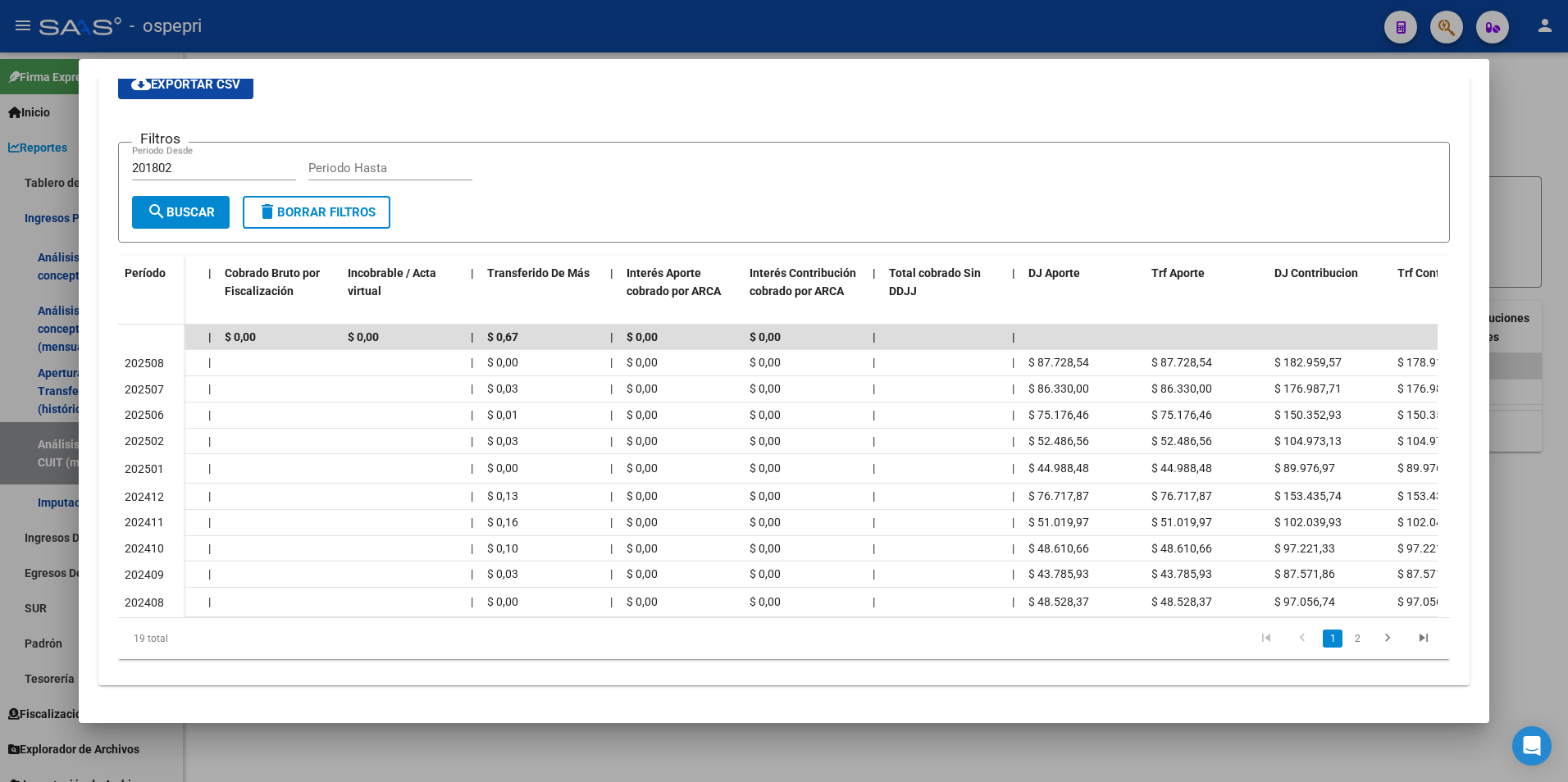
scroll to position [0, 706]
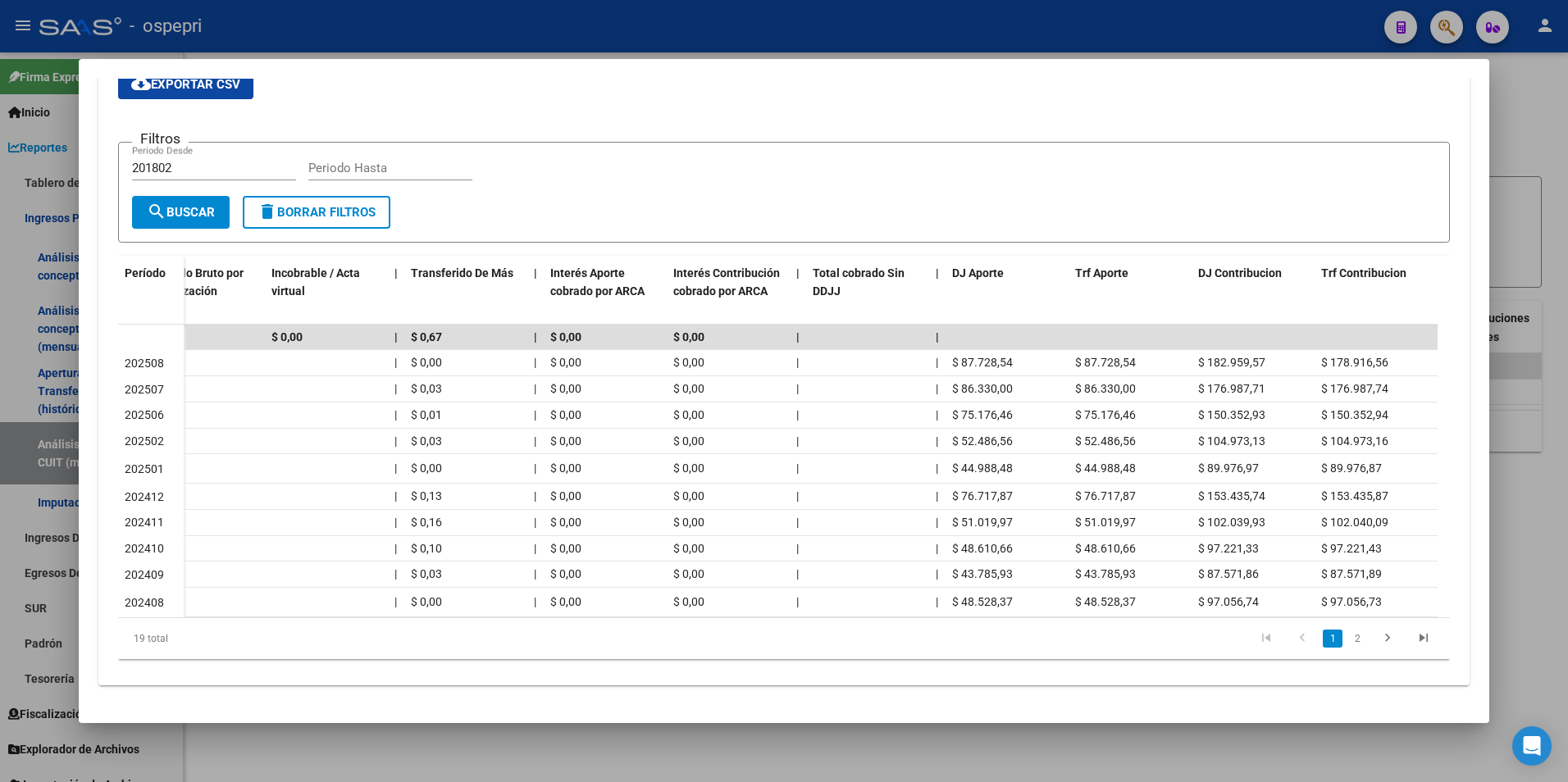
click at [1519, 474] on div at bounding box center [784, 391] width 1568 height 782
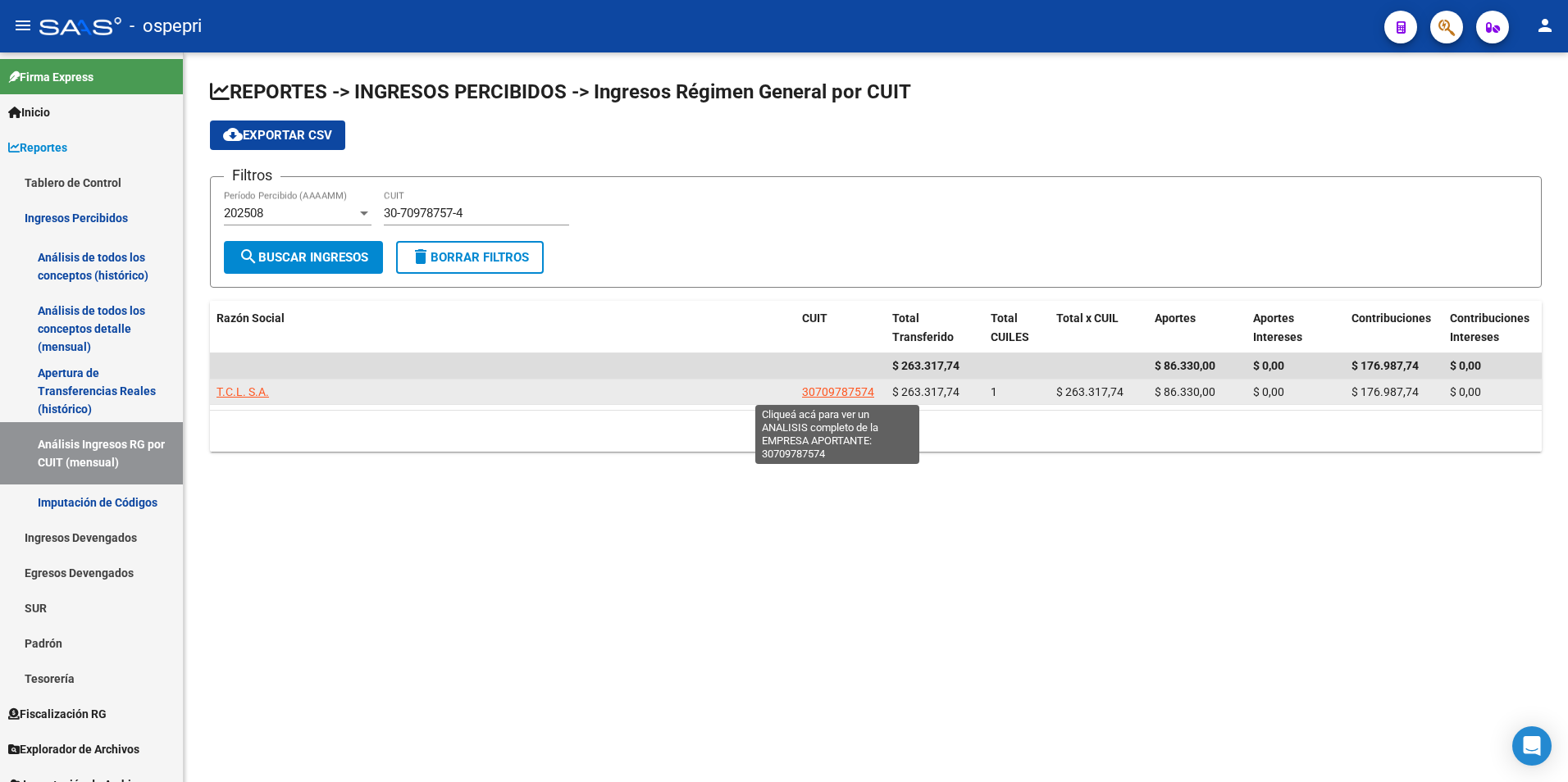
click at [855, 392] on span "30709787574" at bounding box center [838, 391] width 72 height 13
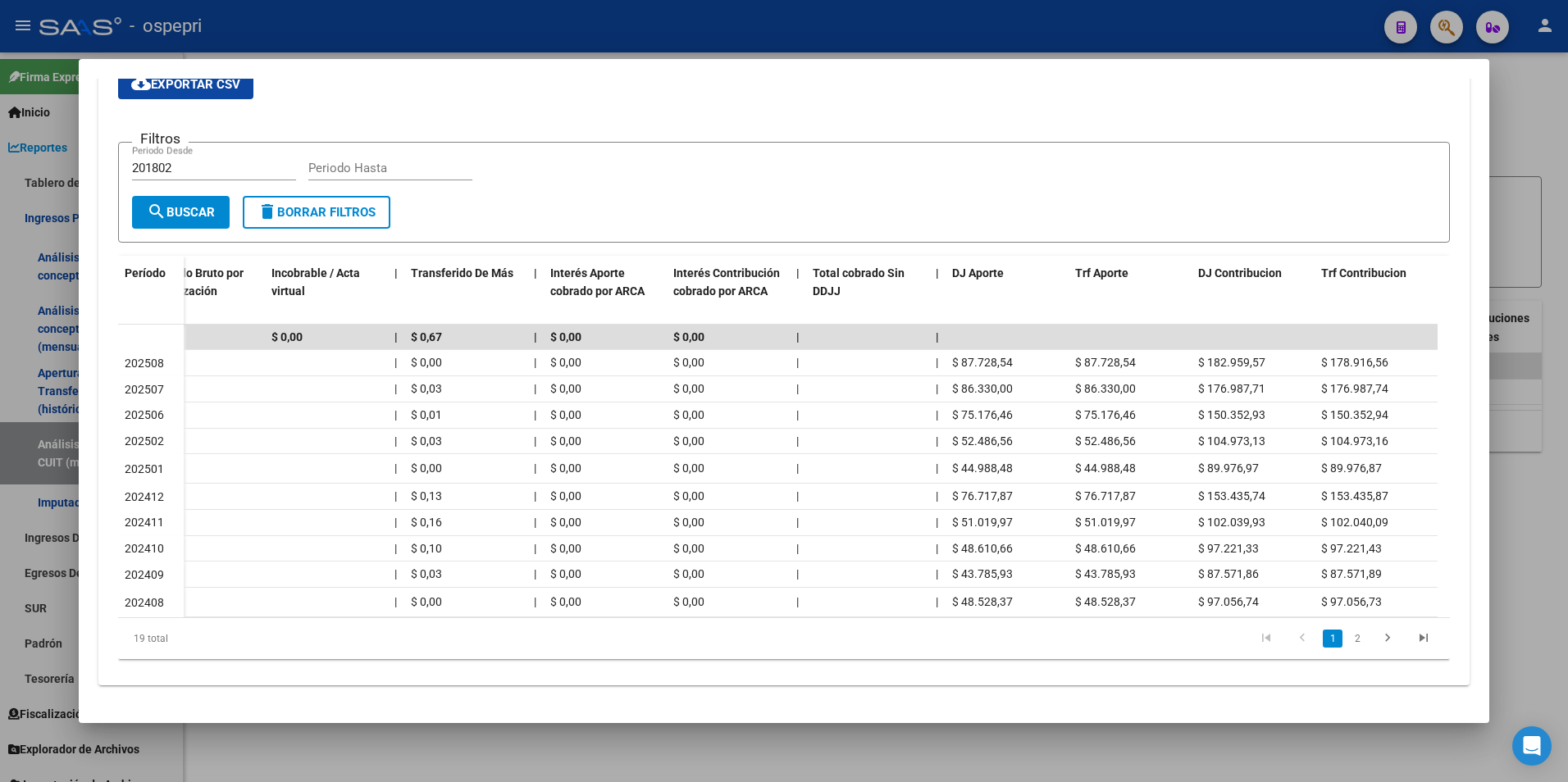
click at [1535, 237] on div at bounding box center [784, 391] width 1568 height 782
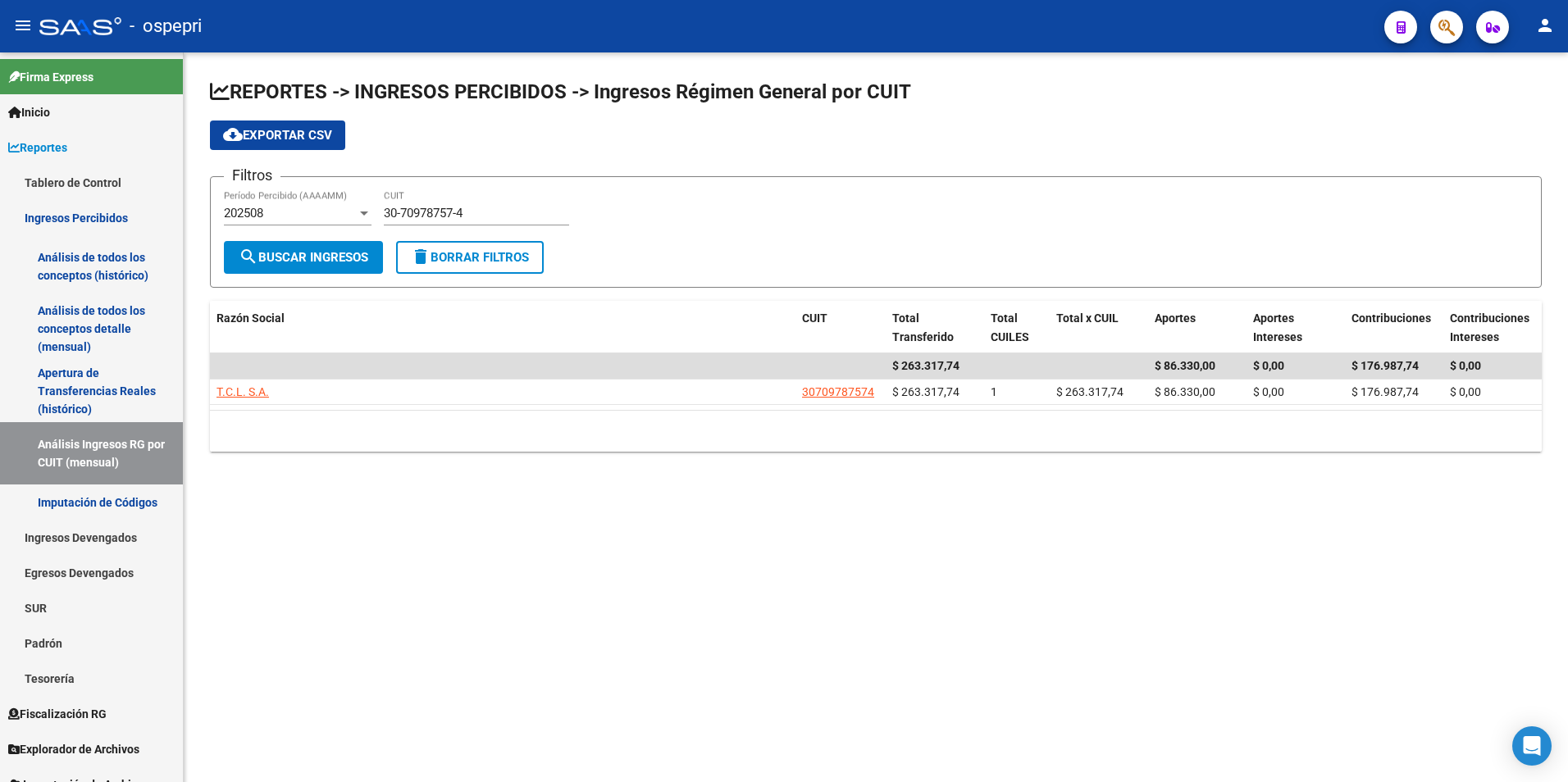
click at [500, 217] on input "30-70978757-4" at bounding box center [476, 212] width 186 height 15
paste input "3-71703822-9"
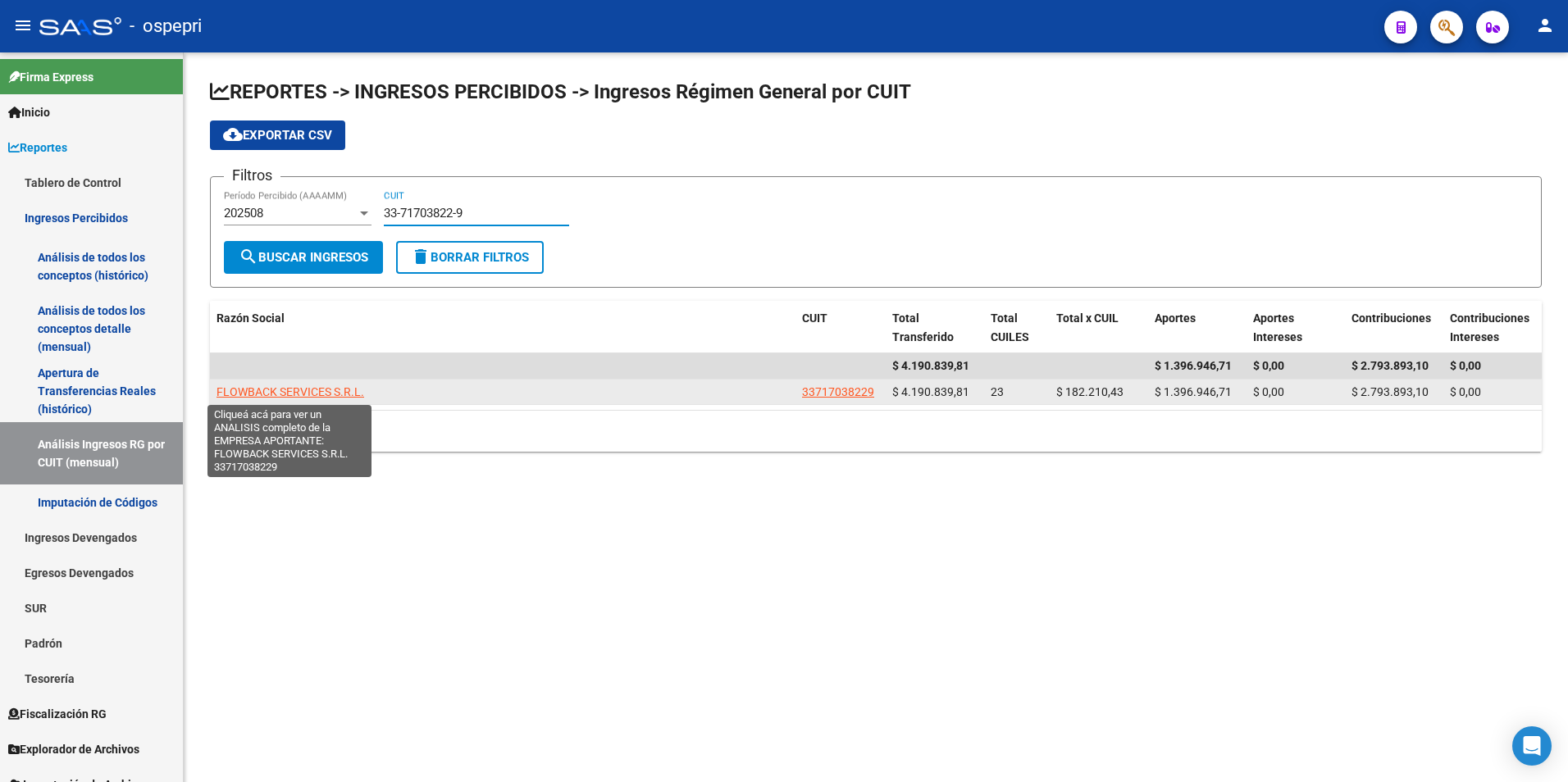
type input "33-71703822-9"
click at [339, 394] on span "FLOWBACK SERVICES S.R.L." at bounding box center [291, 391] width 147 height 13
type textarea "33717038229"
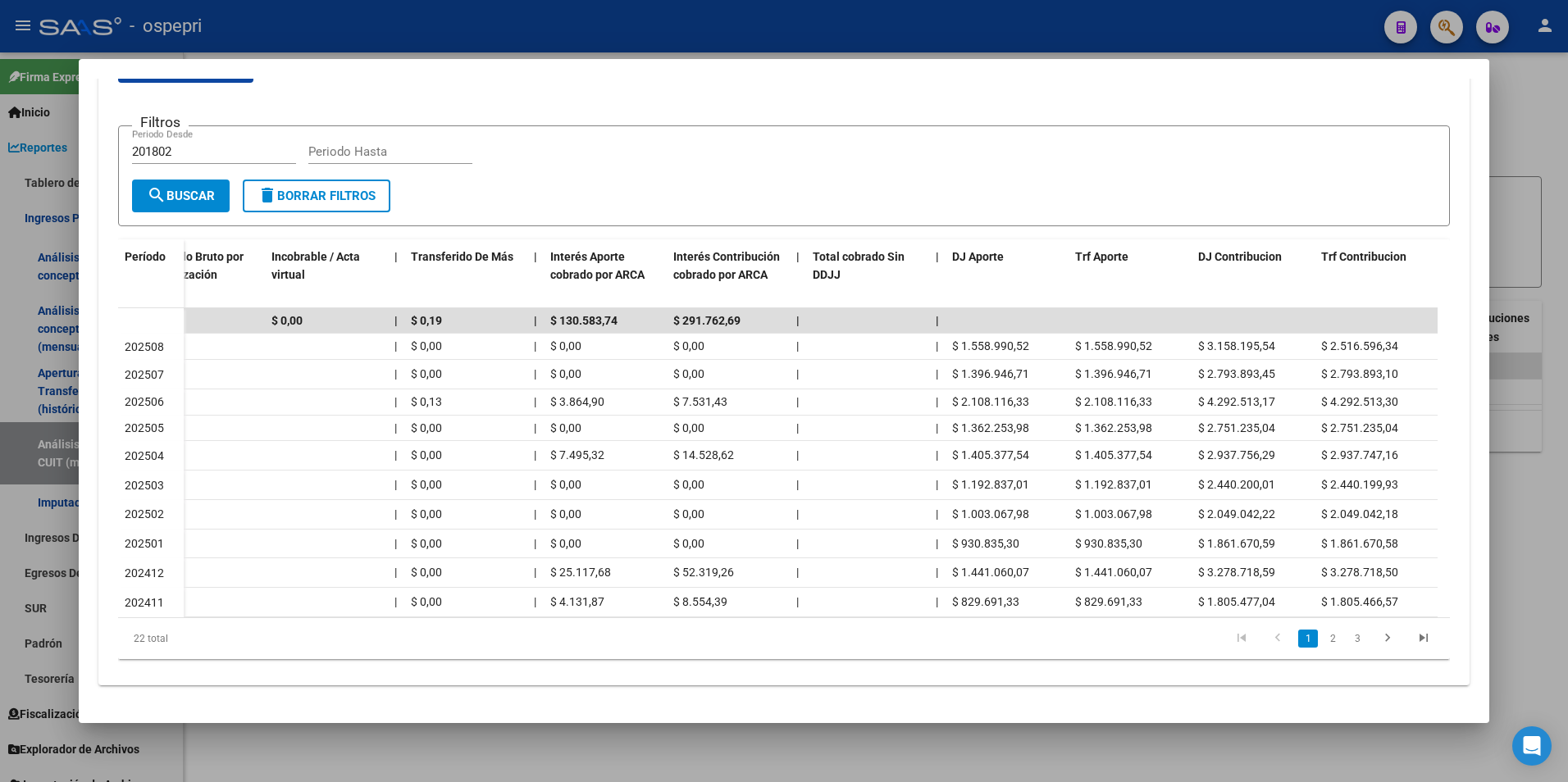
click at [1517, 420] on div at bounding box center [784, 391] width 1568 height 782
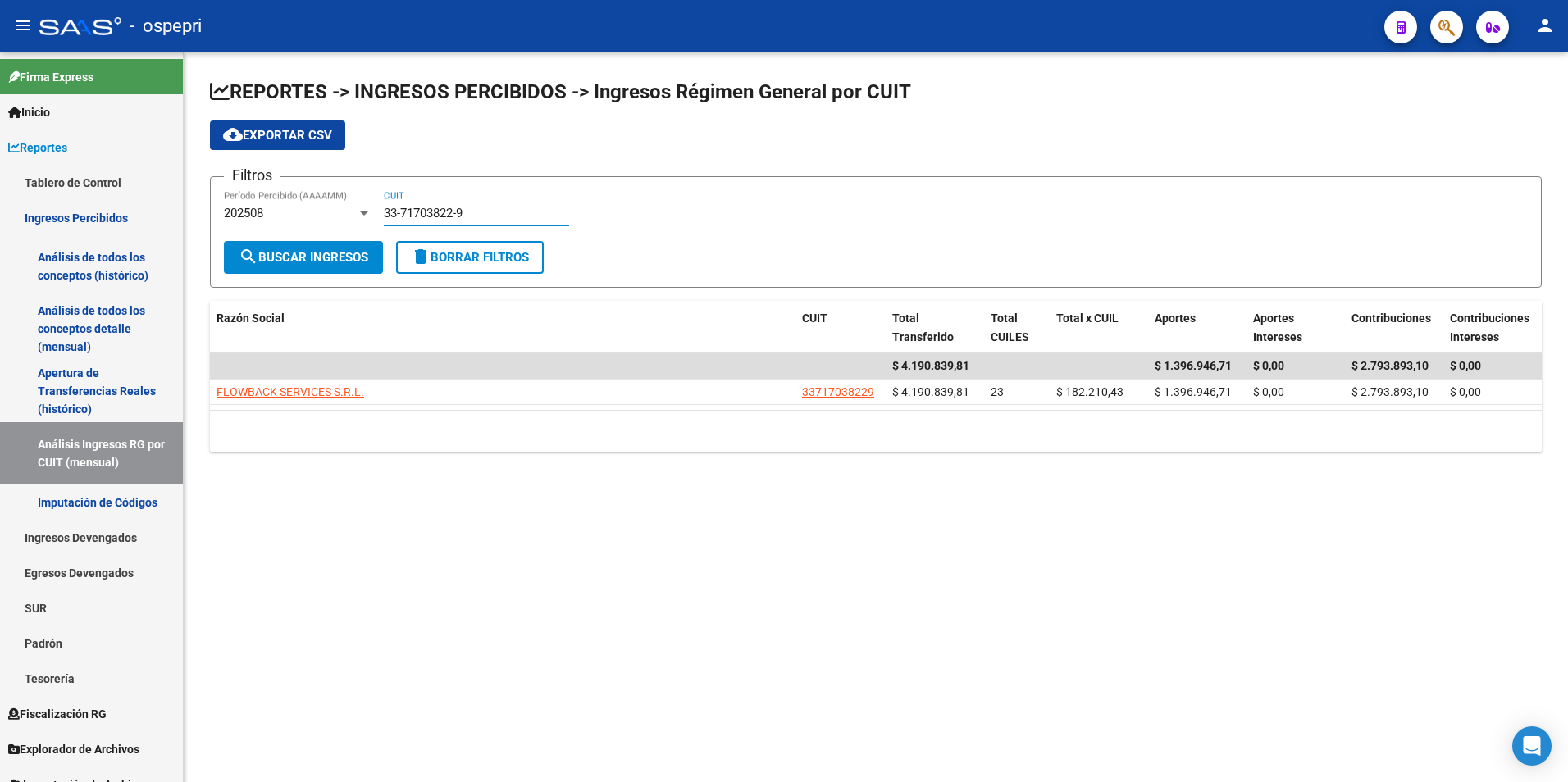
click at [494, 208] on input "33-71703822-9" at bounding box center [476, 212] width 186 height 15
click at [493, 210] on input "33-71703822-9" at bounding box center [476, 212] width 186 height 15
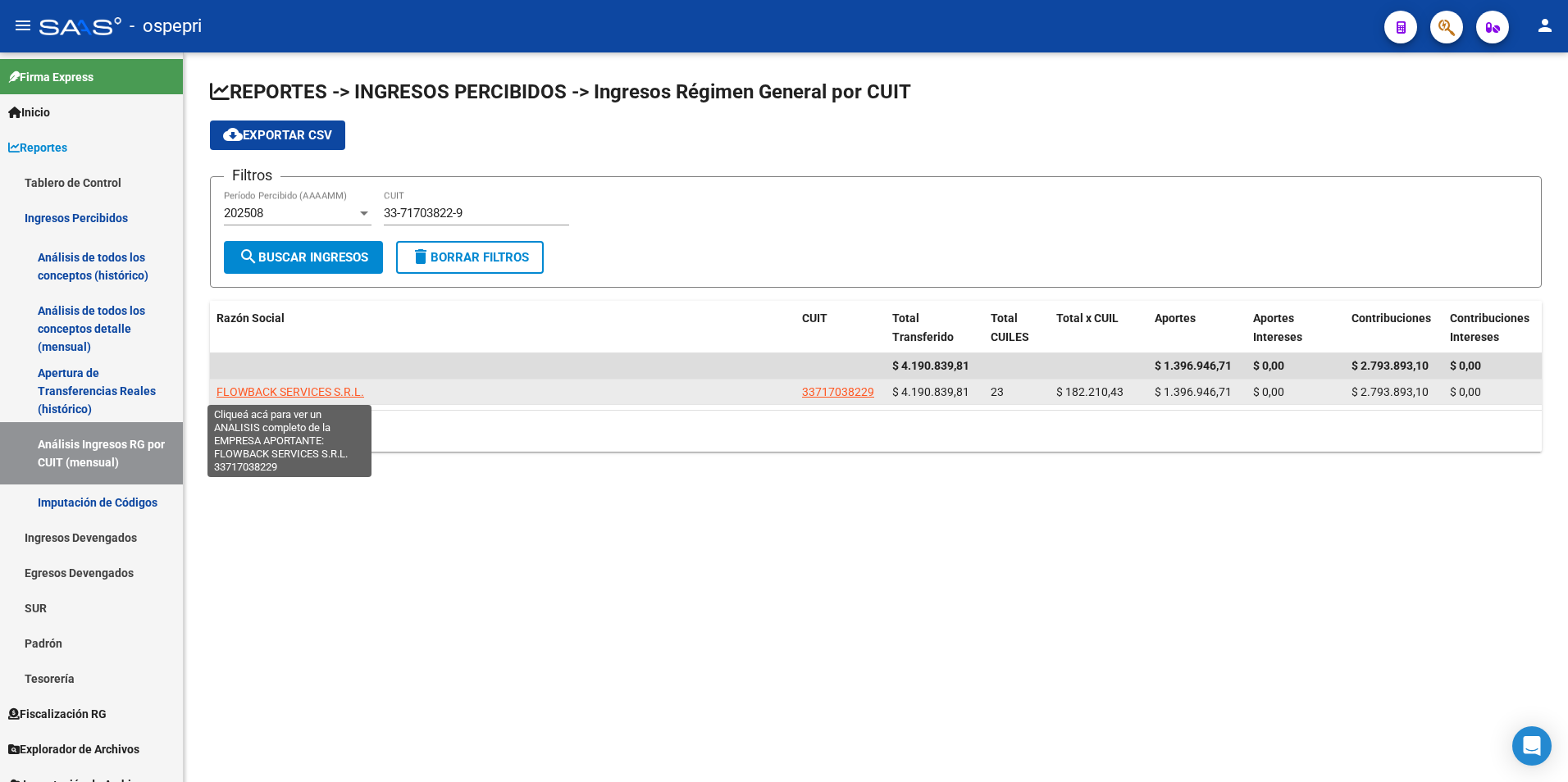
click at [311, 396] on span "FLOWBACK SERVICES S.R.L." at bounding box center [291, 391] width 147 height 13
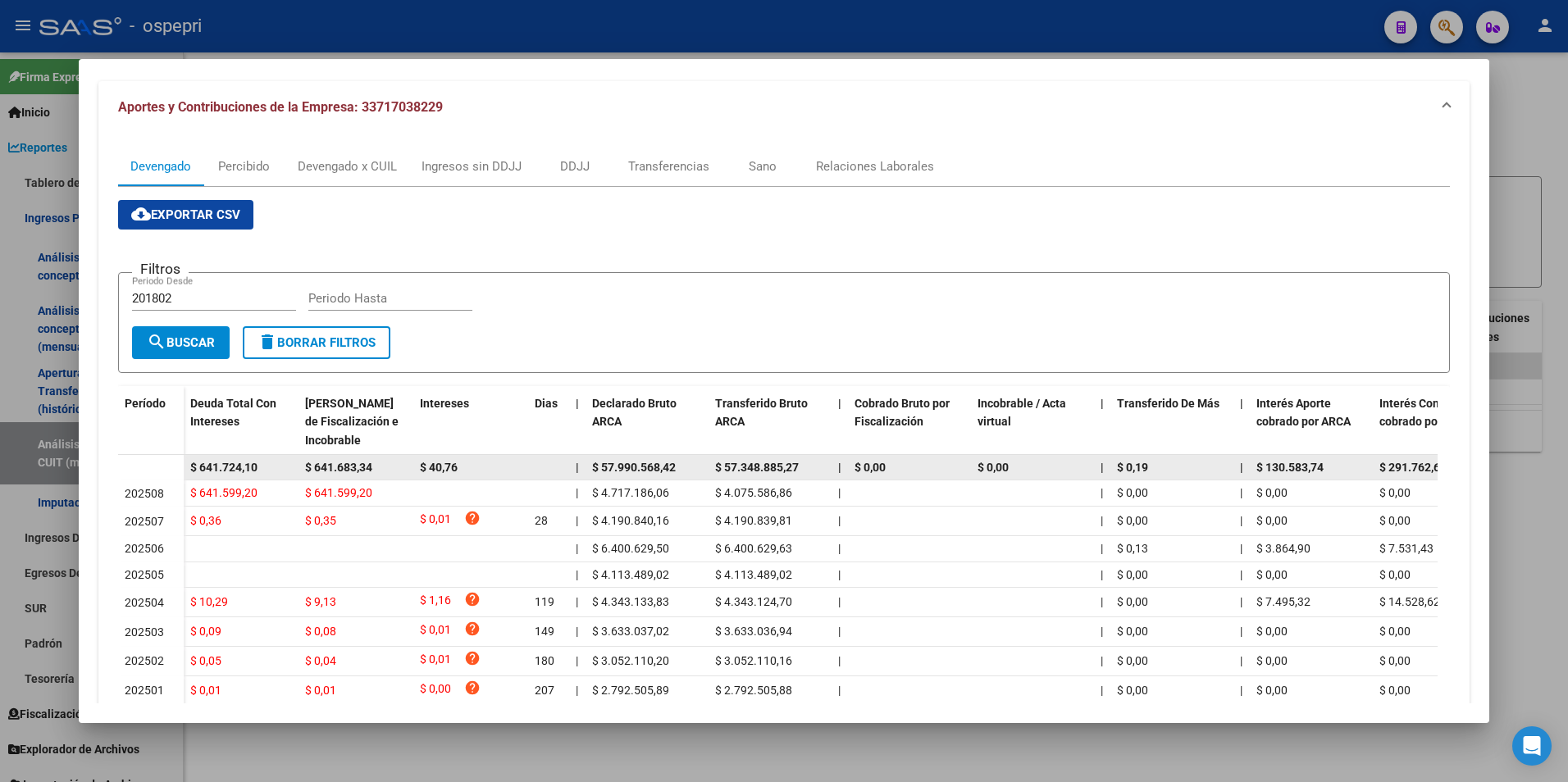
scroll to position [164, 0]
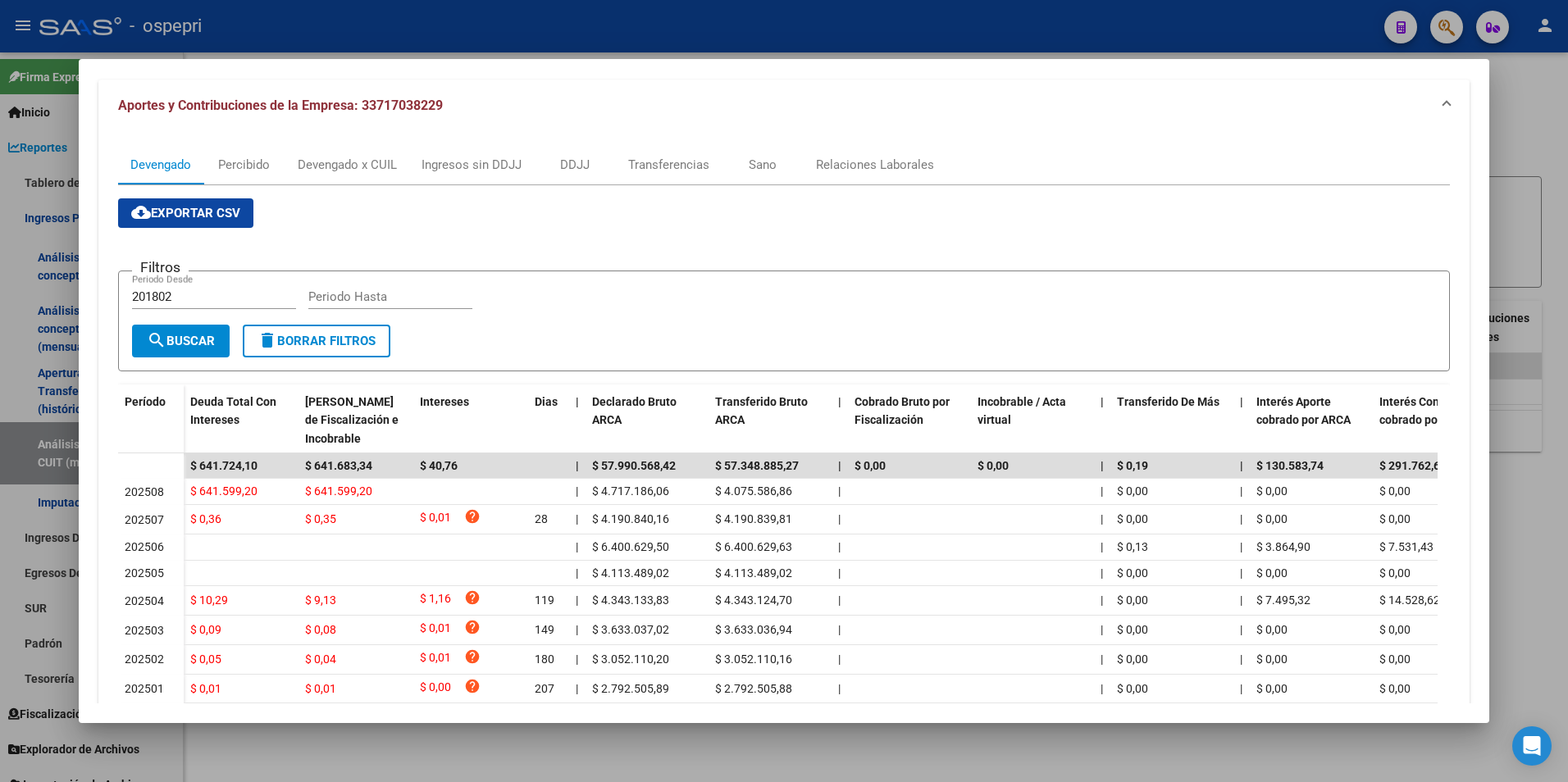
click at [1563, 315] on div at bounding box center [784, 391] width 1568 height 782
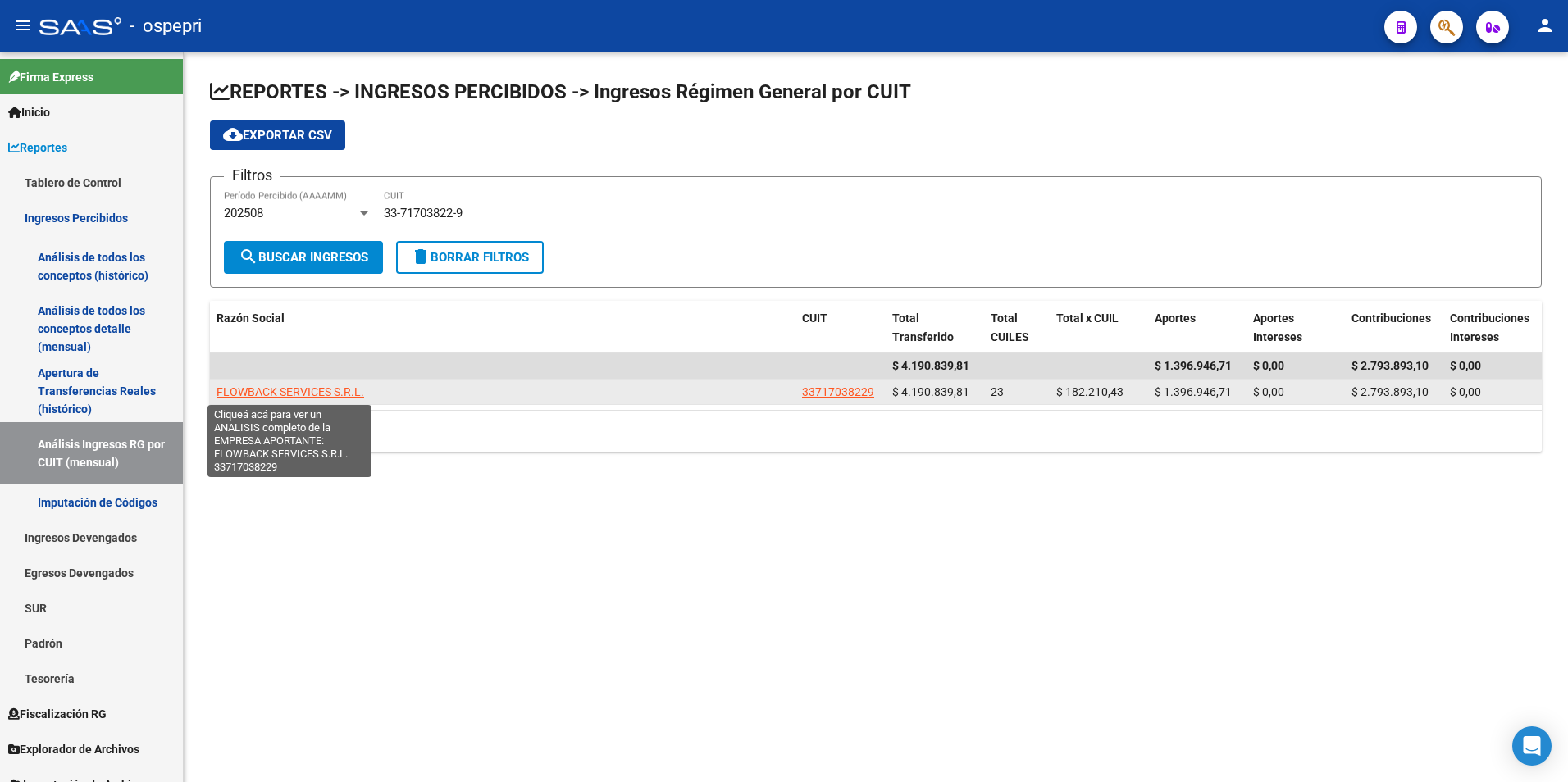
click at [293, 392] on span "FLOWBACK SERVICES S.R.L." at bounding box center [291, 391] width 147 height 13
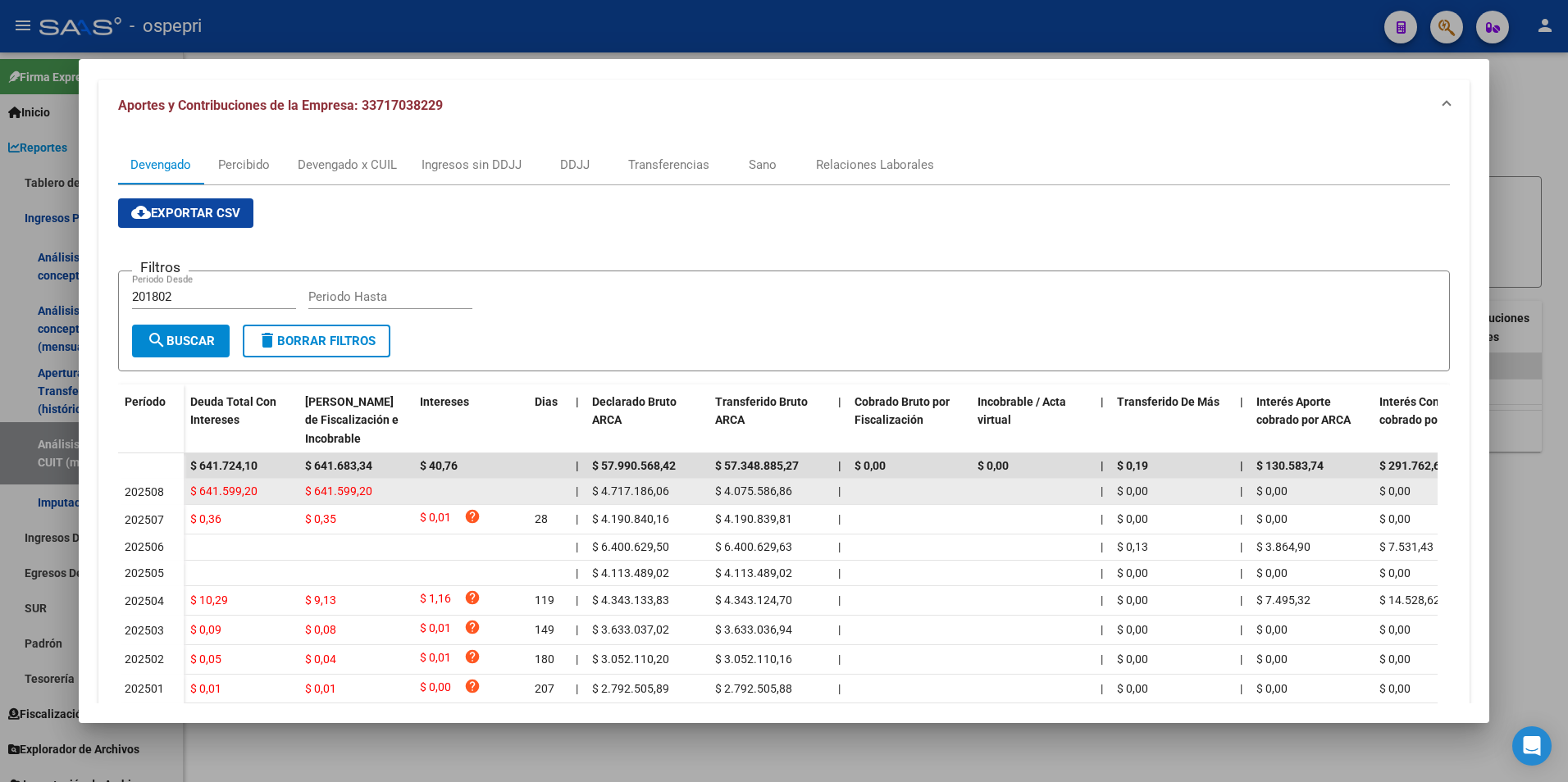
drag, startPoint x: 373, startPoint y: 490, endPoint x: 304, endPoint y: 491, distance: 69.0
click at [305, 491] on div "$ 641.599,20" at bounding box center [356, 492] width 101 height 19
copy span "$ 641.599,20"
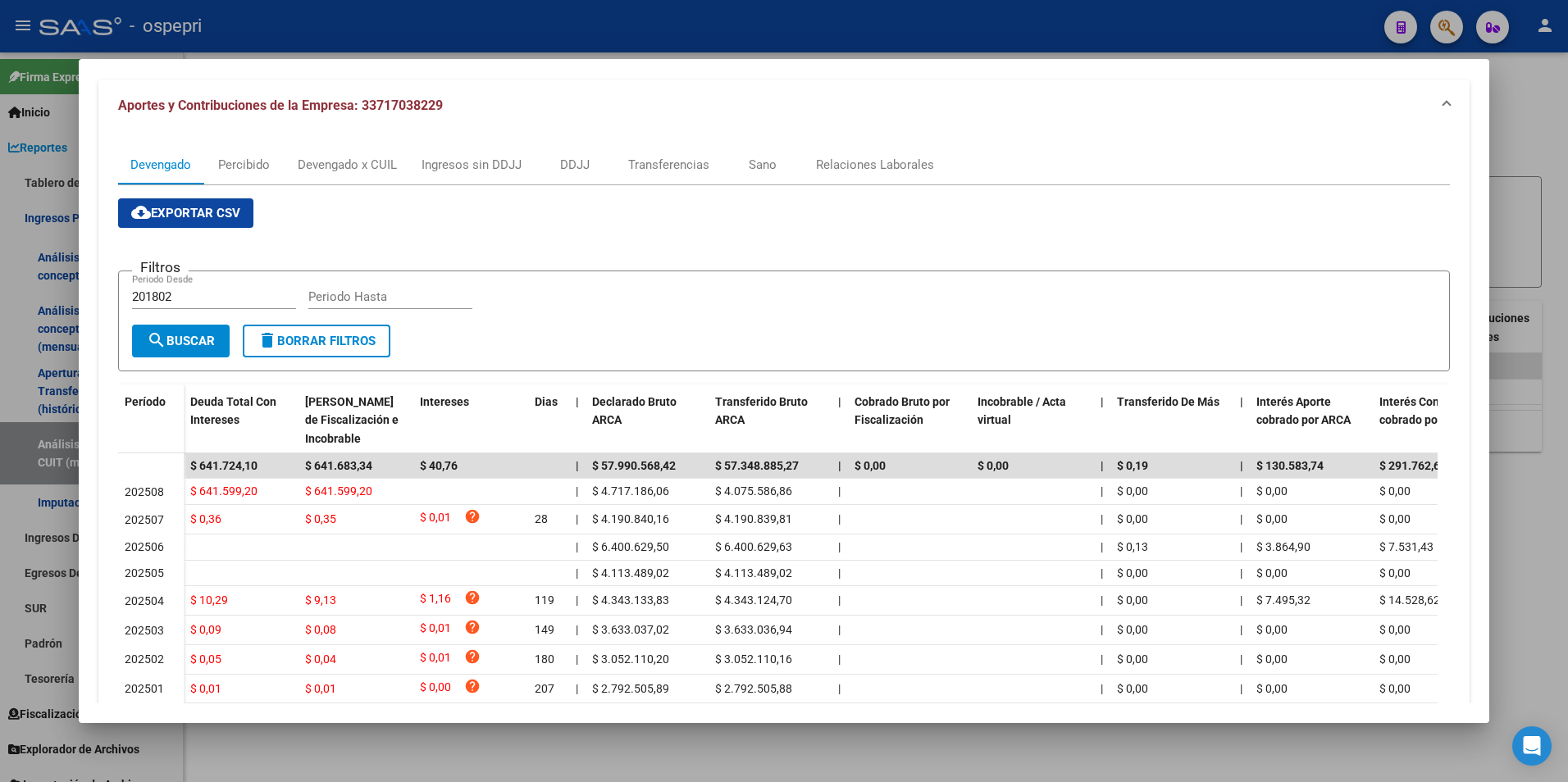
drag, startPoint x: 1472, startPoint y: 186, endPoint x: 1557, endPoint y: 171, distance: 86.3
click at [1473, 186] on mat-dialog-content "Análisis Empresa Aportante - CUIT: 33717038229 ARCA Impuestos ARCA [PERSON_NAME…" at bounding box center [784, 391] width 1411 height 625
click at [1557, 169] on div at bounding box center [784, 391] width 1568 height 782
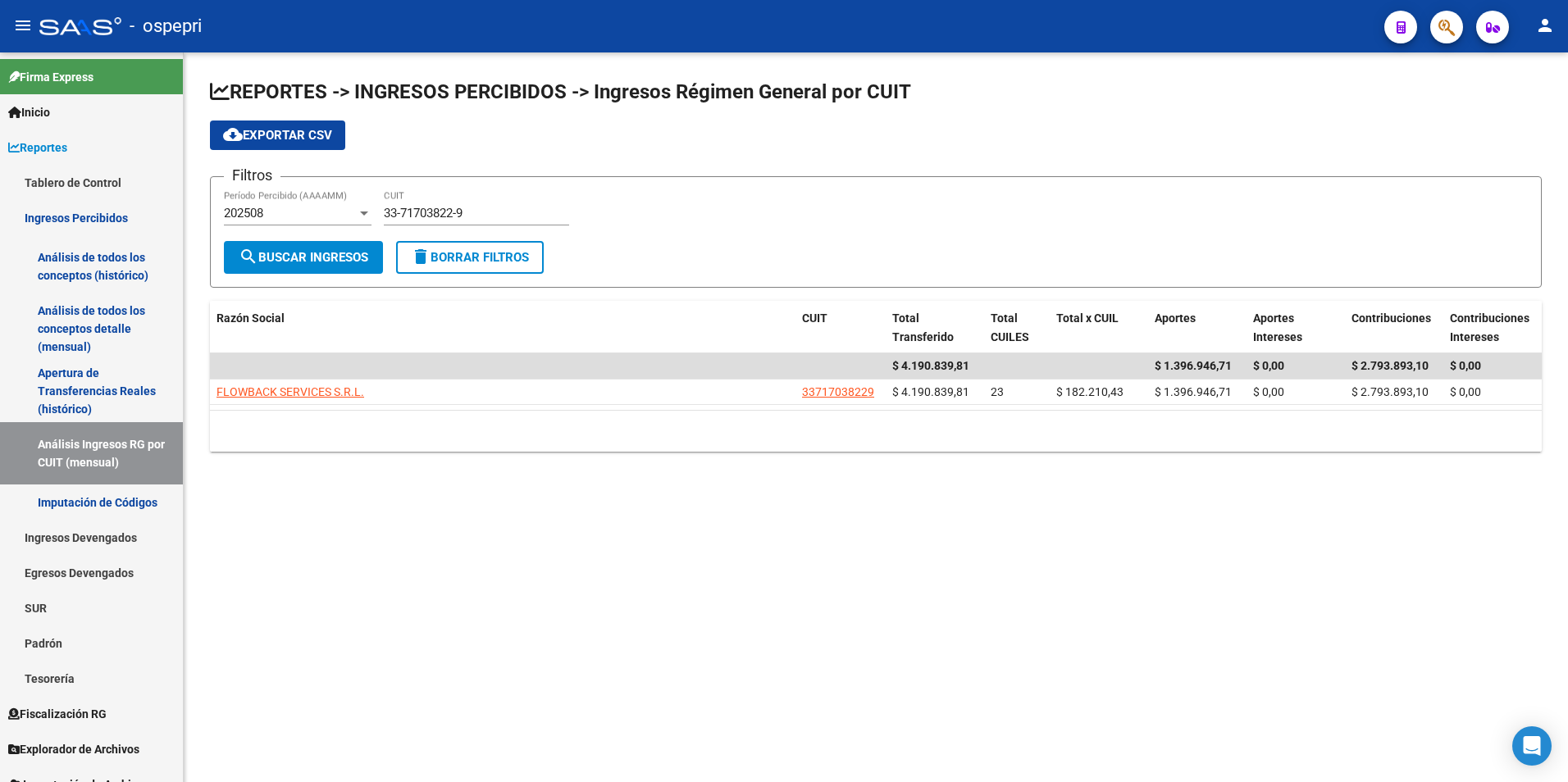
click at [493, 223] on div "33-71703822-9 CUIT" at bounding box center [476, 207] width 186 height 36
click at [489, 214] on input "33-71703822-9" at bounding box center [476, 212] width 186 height 15
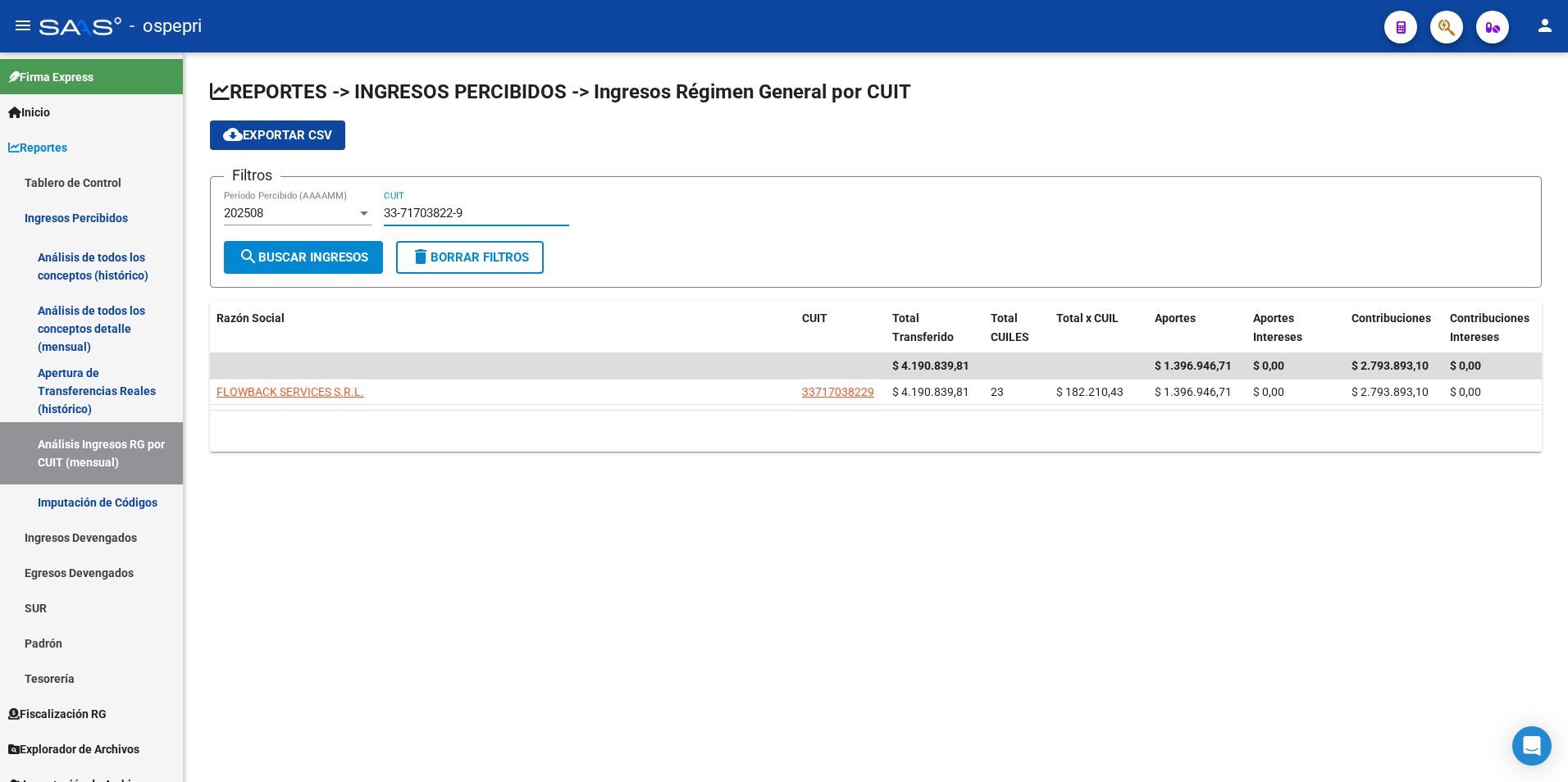
click at [489, 214] on input "33-71703822-9" at bounding box center [476, 212] width 186 height 15
paste input "0-66089922-3"
type input "30-66089922-3"
click at [340, 258] on span "search Buscar Ingresos" at bounding box center [303, 257] width 129 height 15
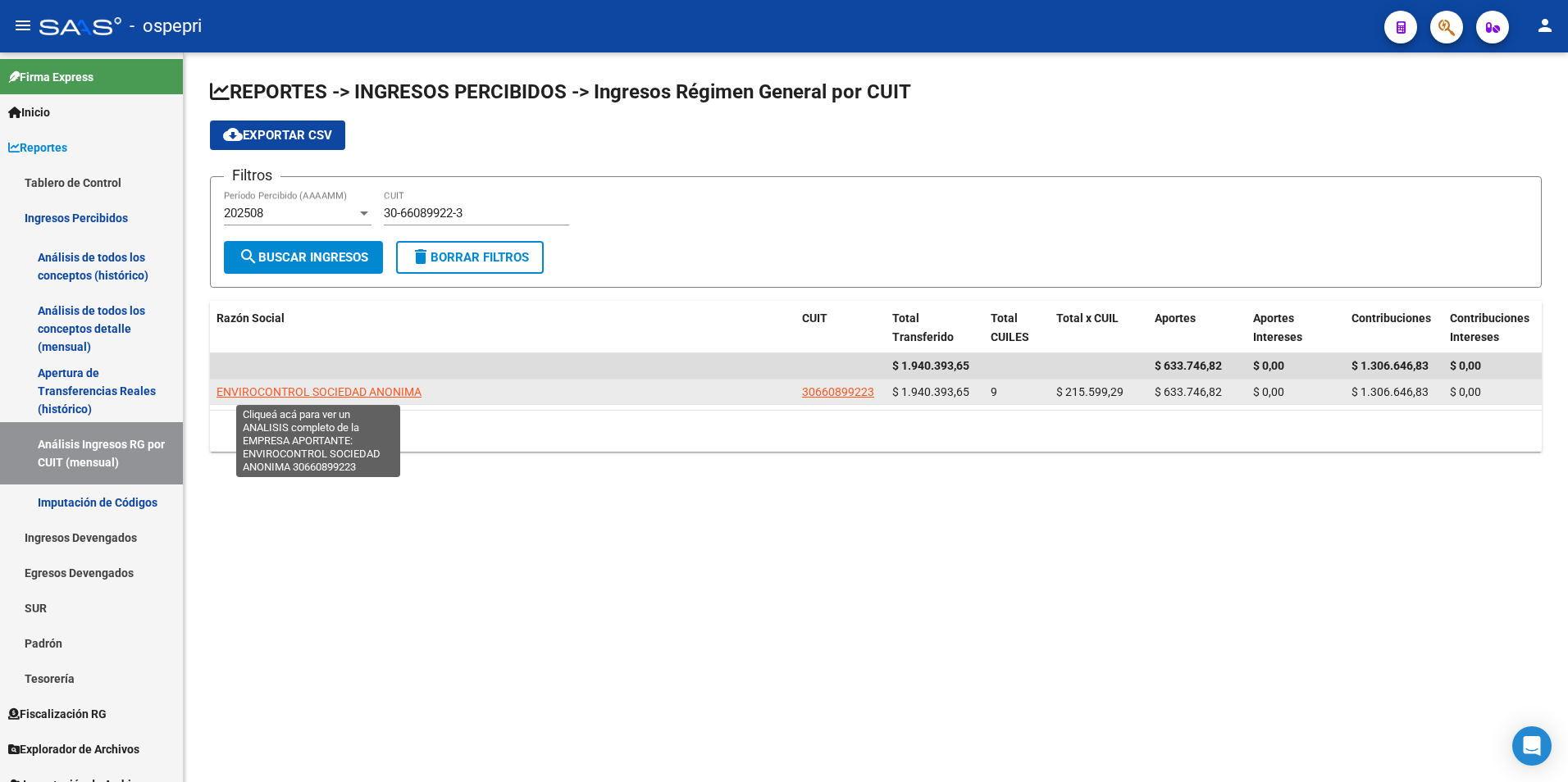
click at [337, 389] on span "ENVIROCONTROL SOCIEDAD ANONIMA" at bounding box center [319, 391] width 205 height 13
type textarea "30660899223"
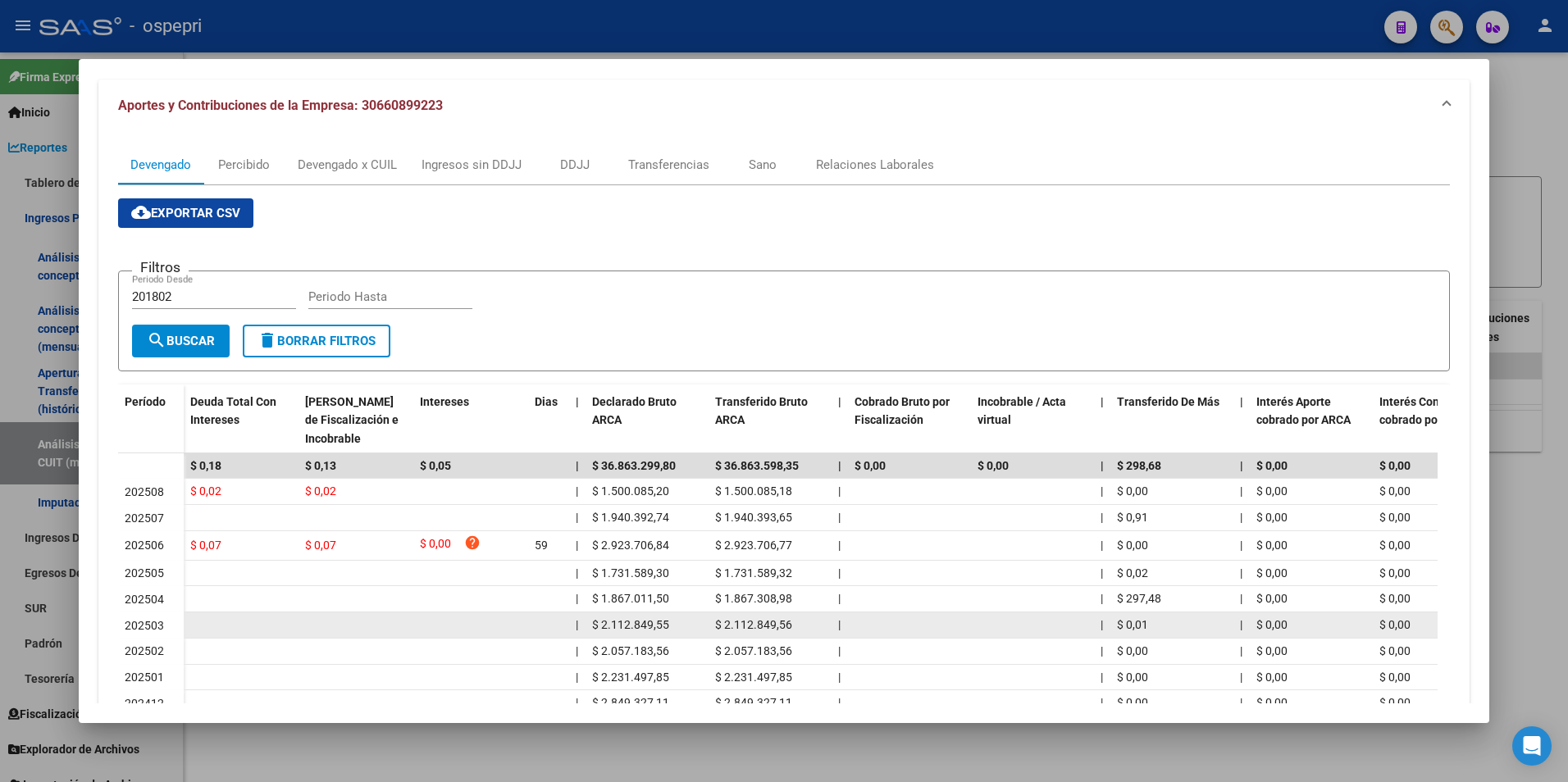
scroll to position [303, 0]
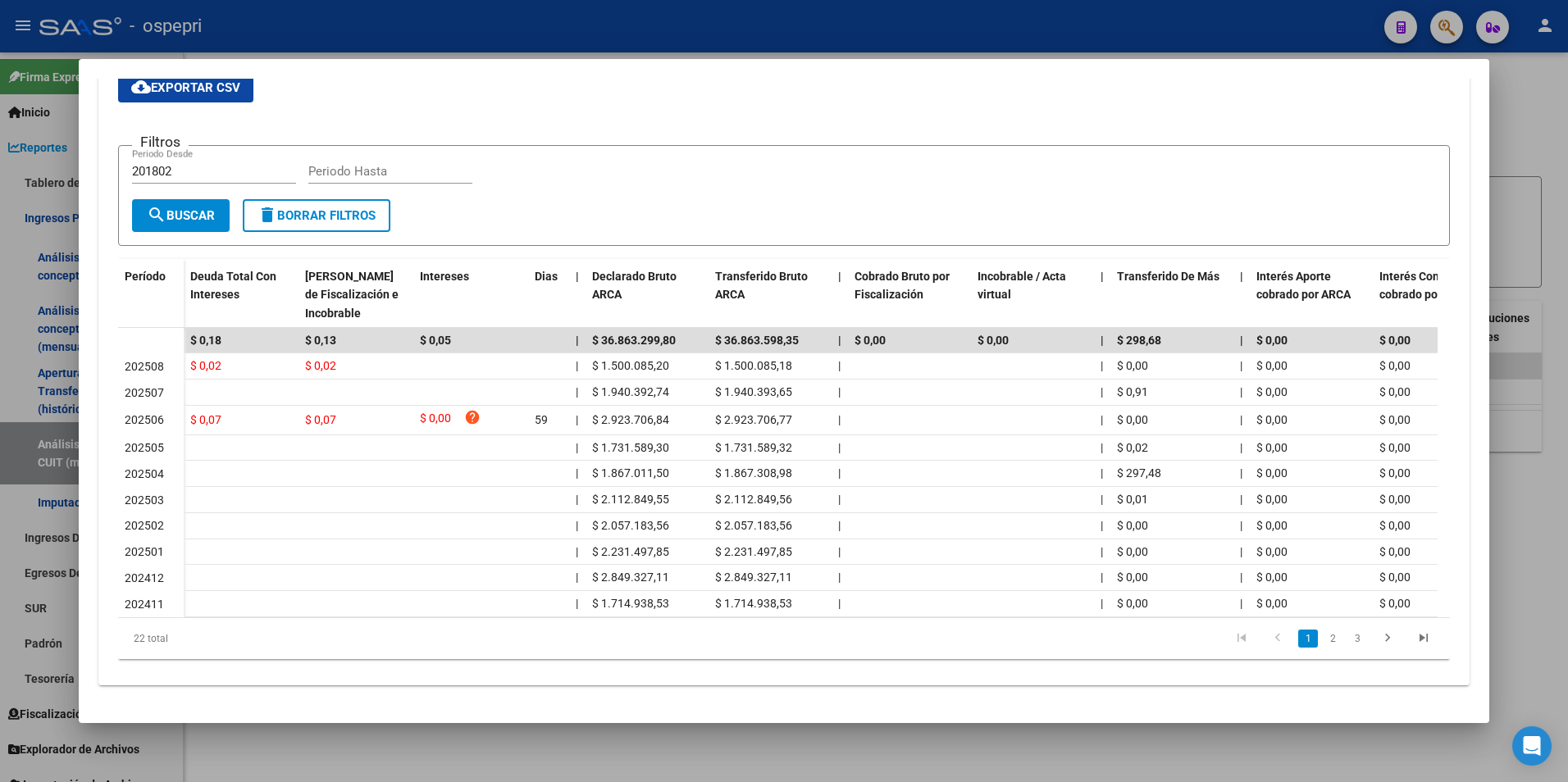
click at [1496, 173] on div at bounding box center [784, 391] width 1568 height 782
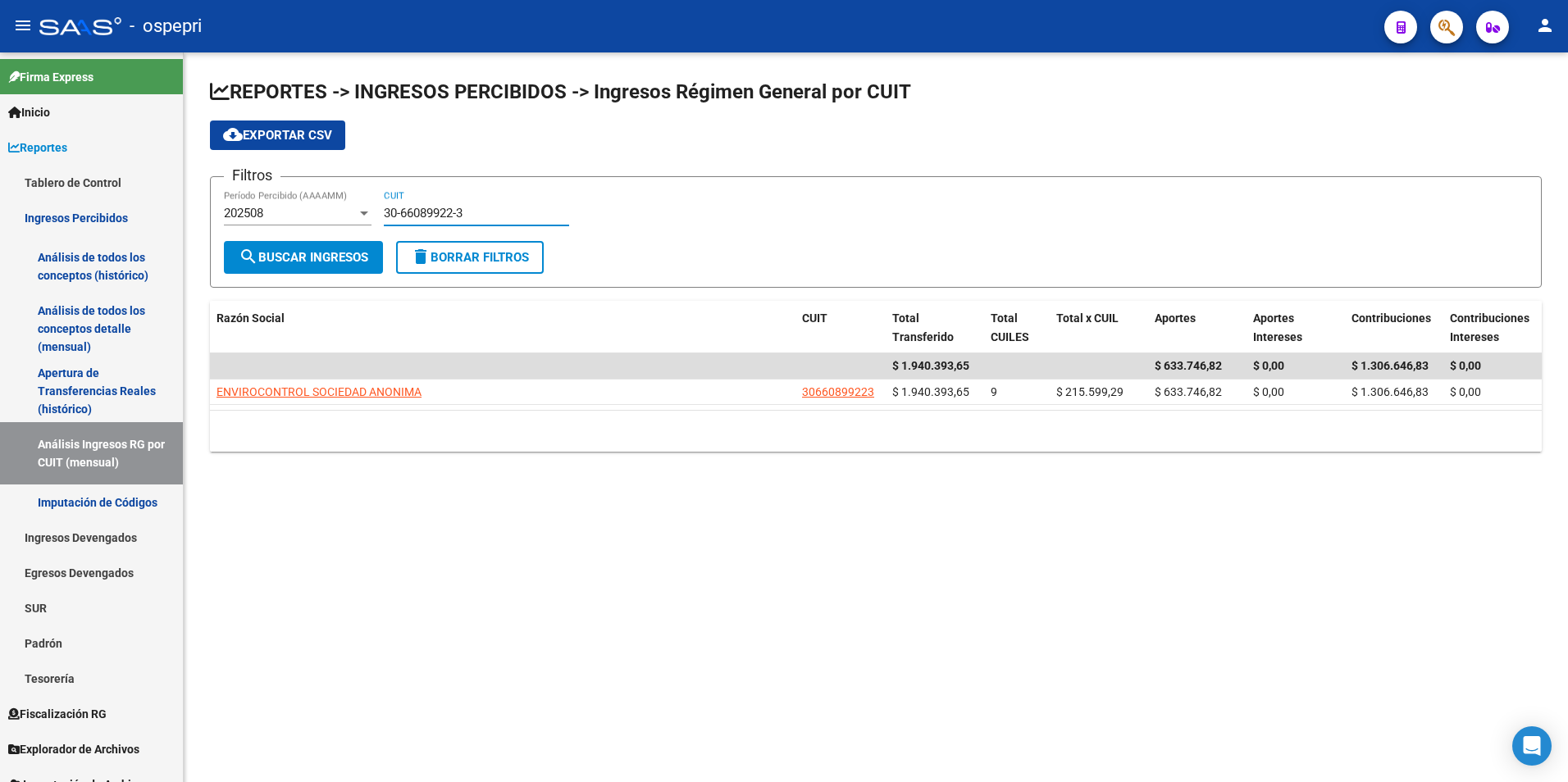
click at [444, 211] on input "30-66089922-3" at bounding box center [476, 212] width 186 height 15
click at [474, 193] on div "30-66089922-3 CUIT" at bounding box center [476, 207] width 186 height 36
click at [474, 192] on div "30-66089922-3 CUIT" at bounding box center [476, 207] width 186 height 36
click at [479, 205] on div "30-66089922-3 CUIT" at bounding box center [476, 207] width 186 height 36
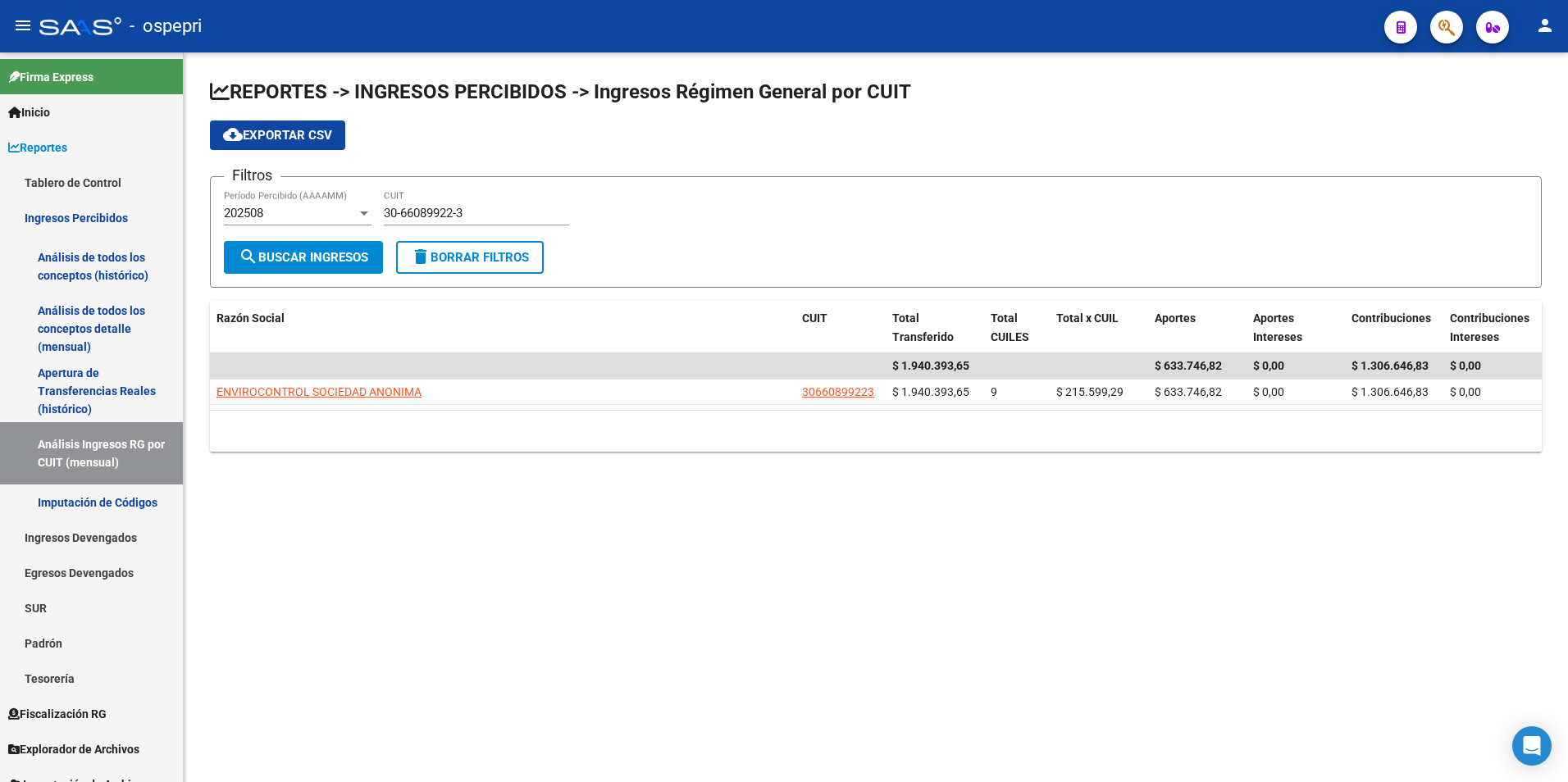
click at [479, 205] on div "30-66089922-3 CUIT" at bounding box center [476, 207] width 186 height 36
click at [468, 222] on div "30-66089922-3 CUIT" at bounding box center [476, 207] width 186 height 36
click at [451, 212] on input "30-66089922-3" at bounding box center [476, 212] width 186 height 15
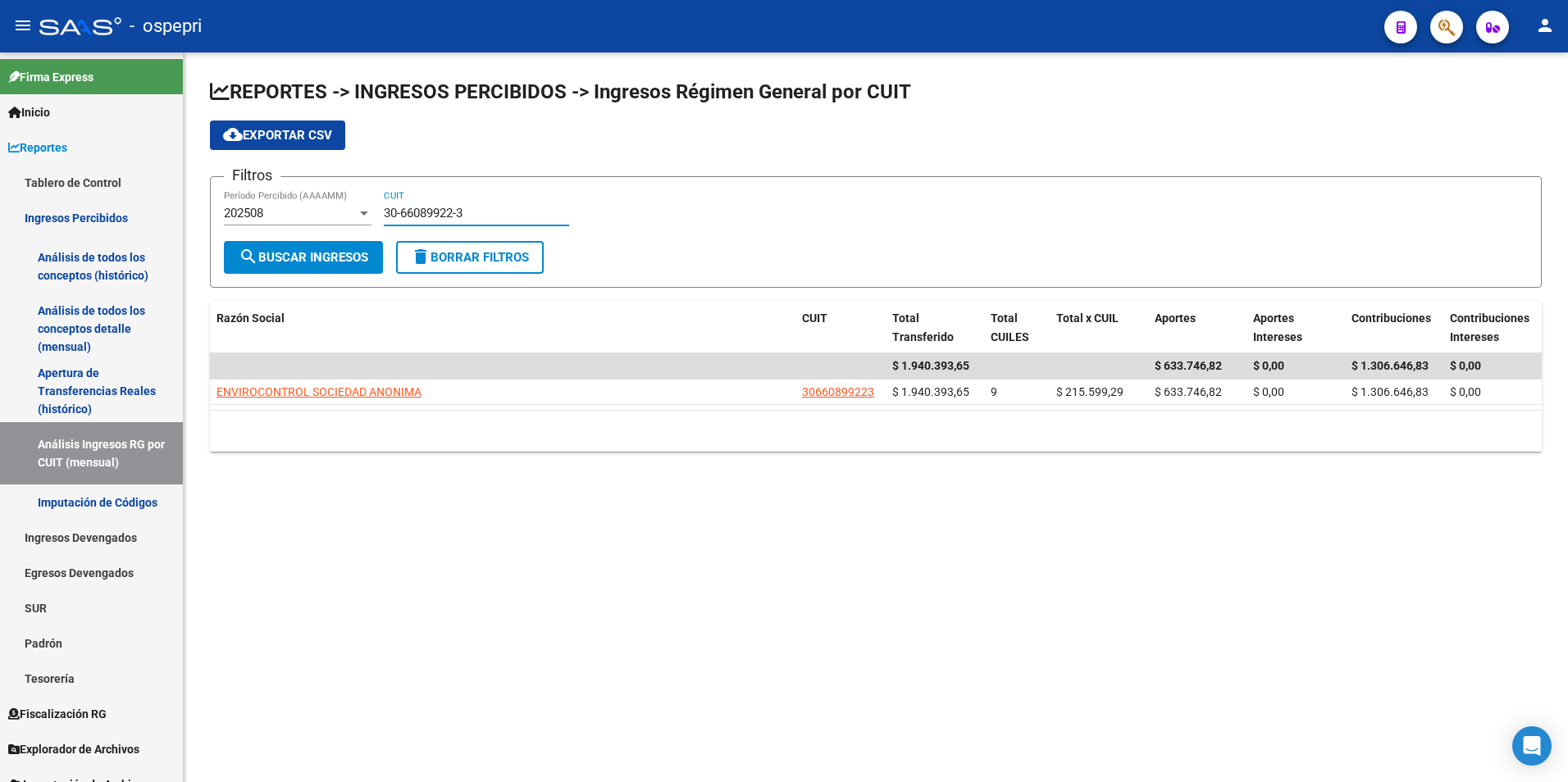
click at [451, 212] on input "30-66089922-3" at bounding box center [476, 212] width 186 height 15
paste input "71184503-4"
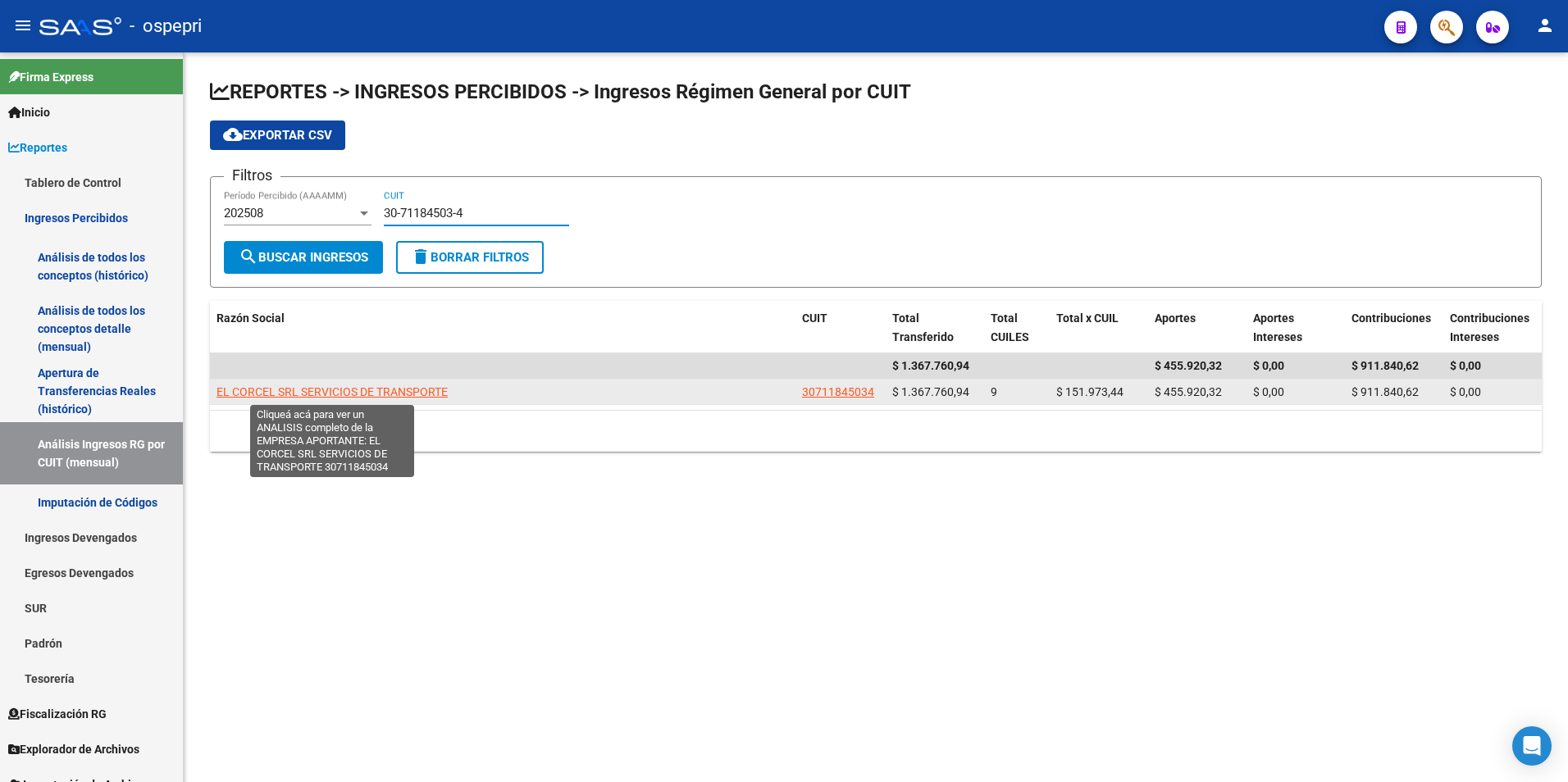
type input "30-71184503-4"
click at [383, 385] on span "EL CORCEL SRL SERVICIOS DE TRANSPORTE" at bounding box center [332, 391] width 232 height 13
type textarea "30711845034"
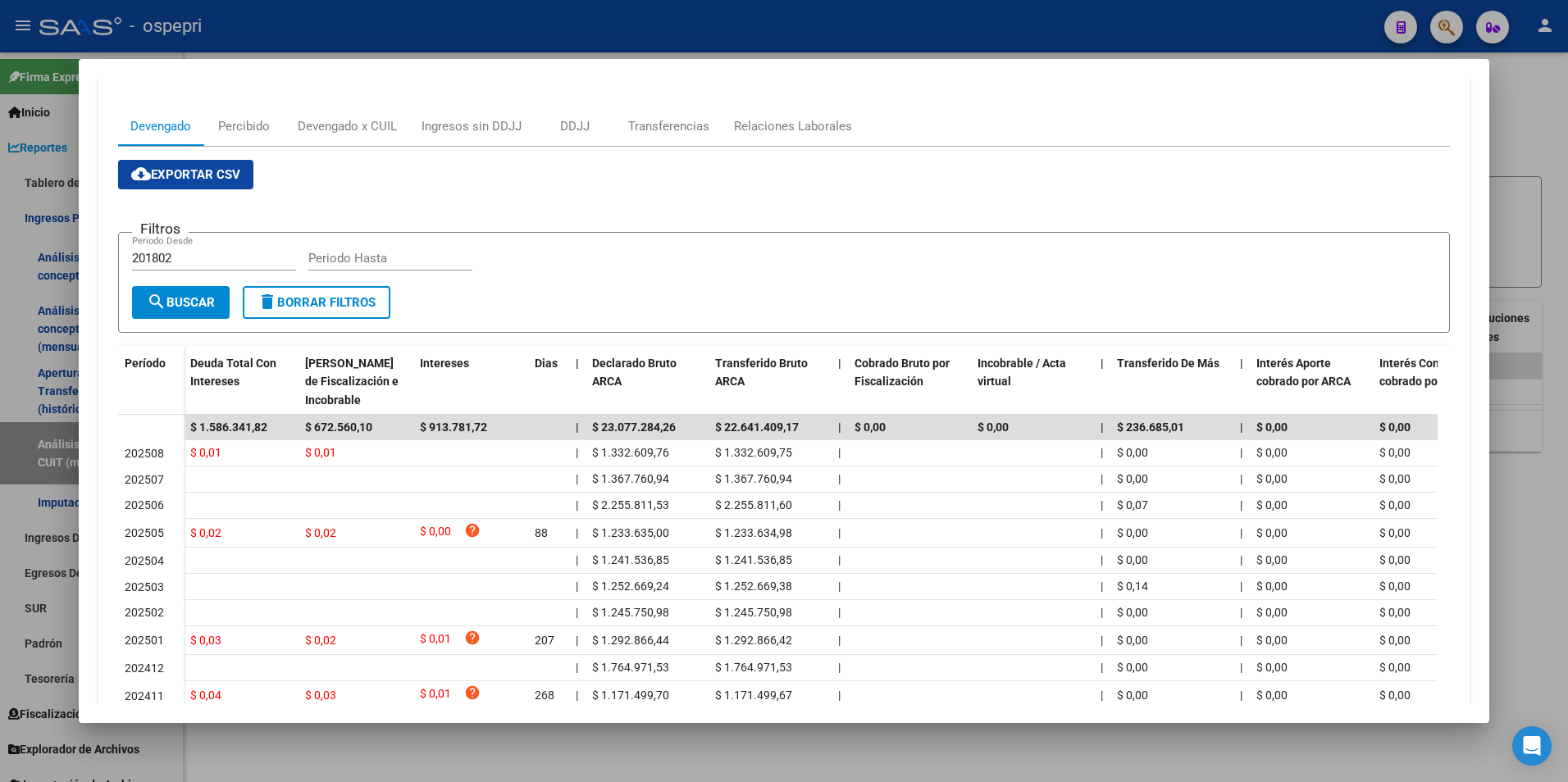
scroll to position [246, 0]
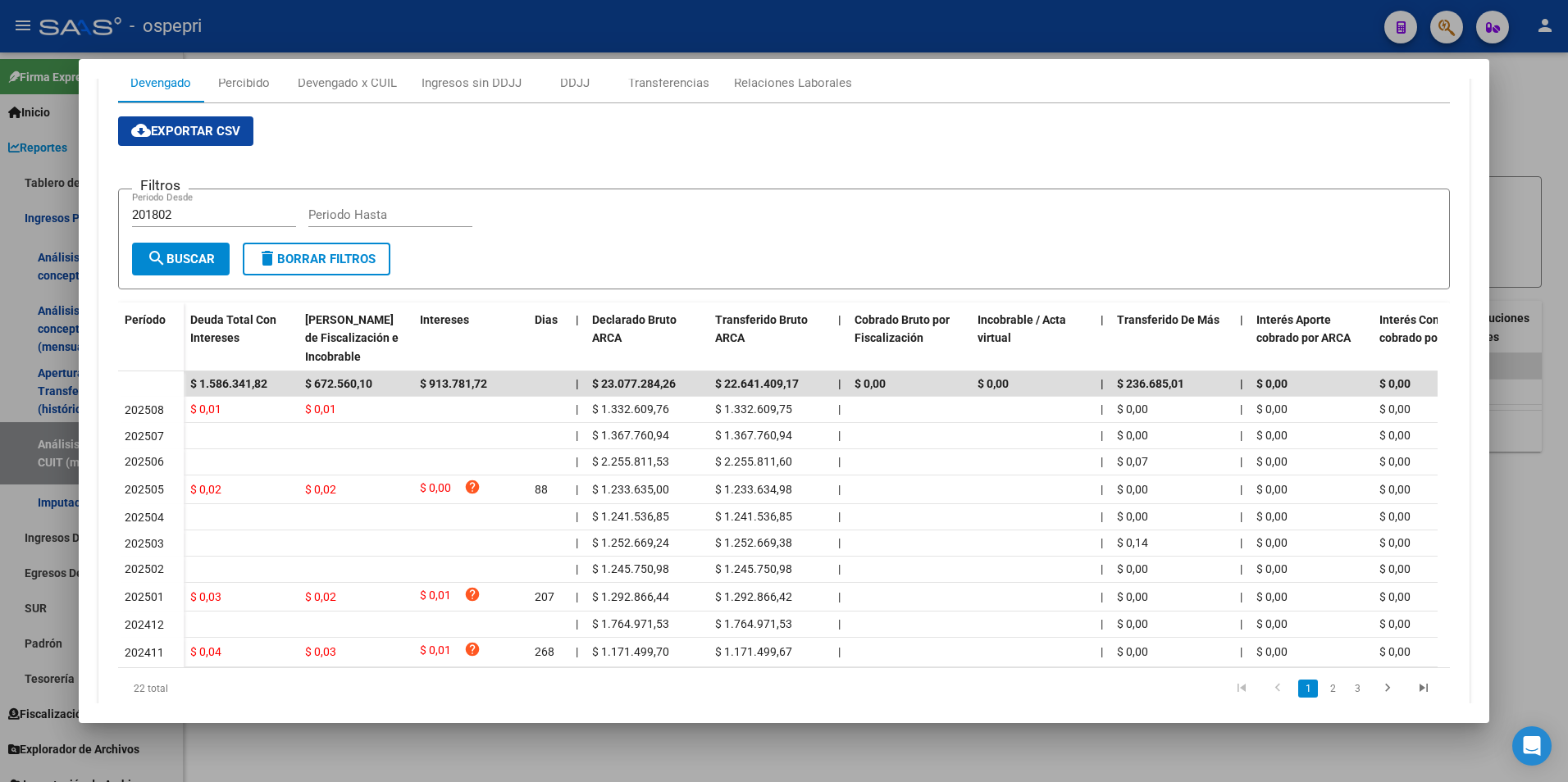
click at [1560, 158] on div at bounding box center [784, 391] width 1568 height 782
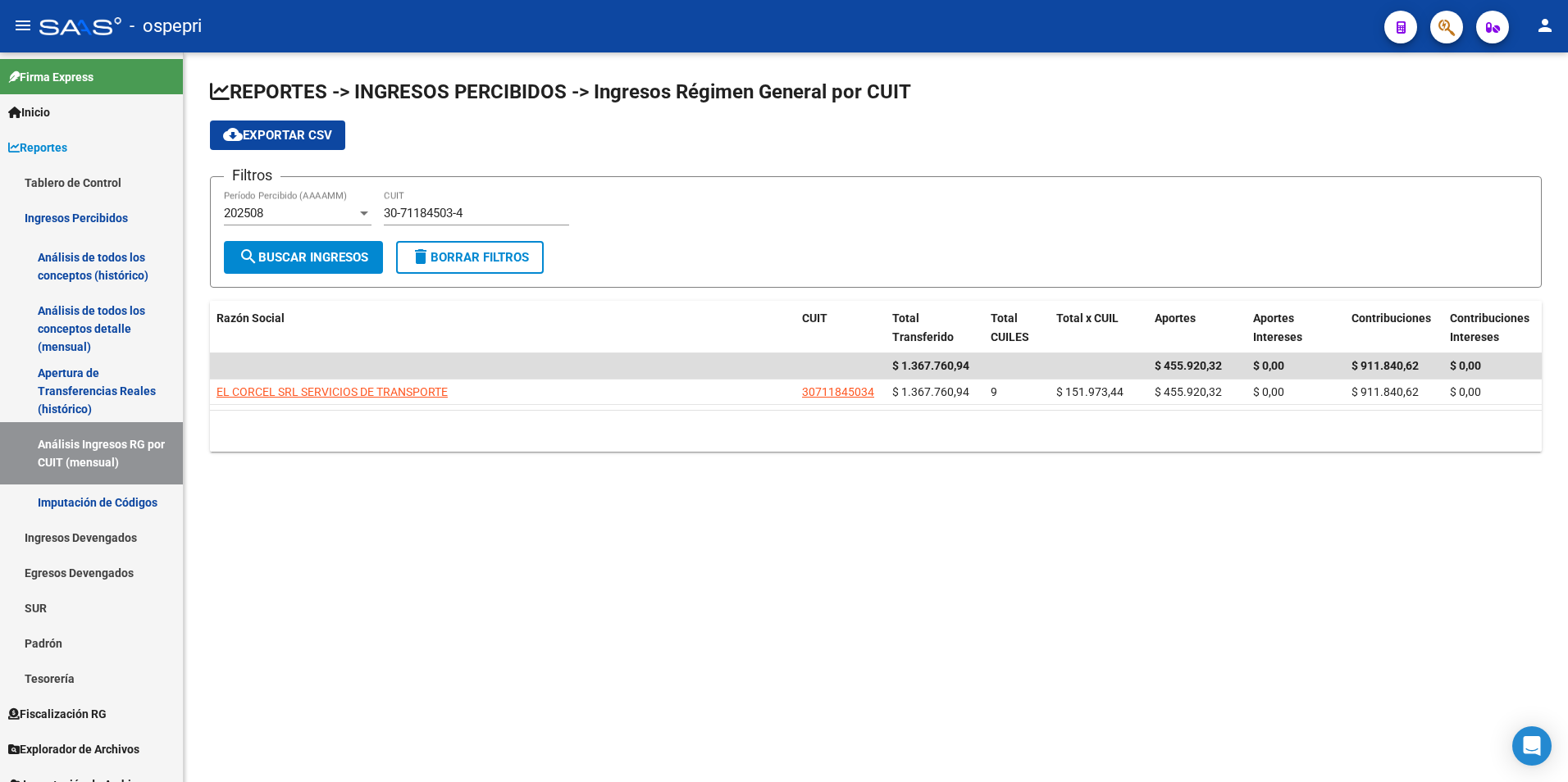
click at [460, 205] on input "30-71184503-4" at bounding box center [476, 212] width 186 height 15
click at [461, 205] on input "30-71184503-4" at bounding box center [476, 212] width 186 height 15
paste input "20-25087034-6"
type input "20-25087034-6"
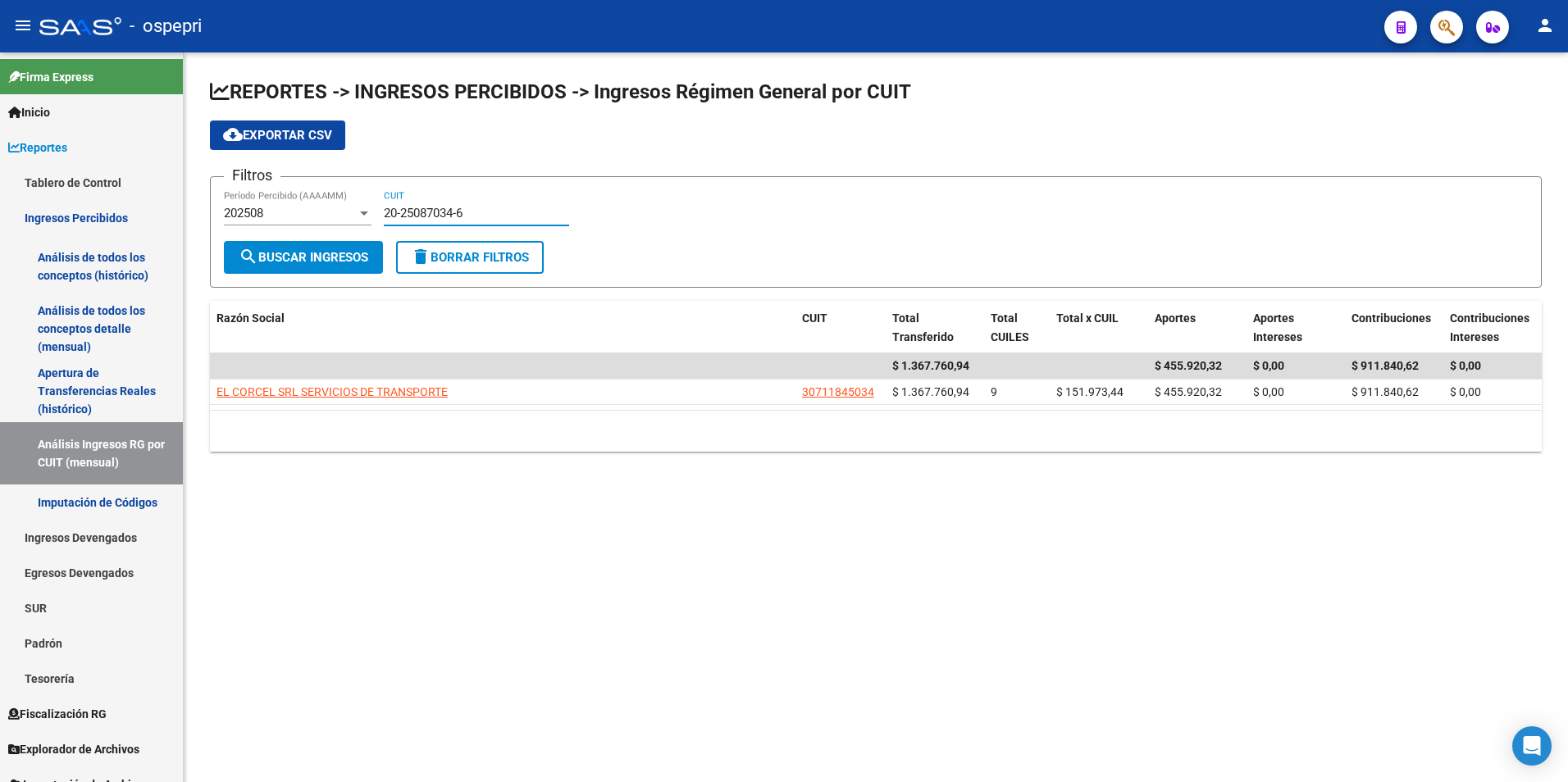
click at [319, 251] on span "search Buscar Ingresos" at bounding box center [303, 257] width 129 height 15
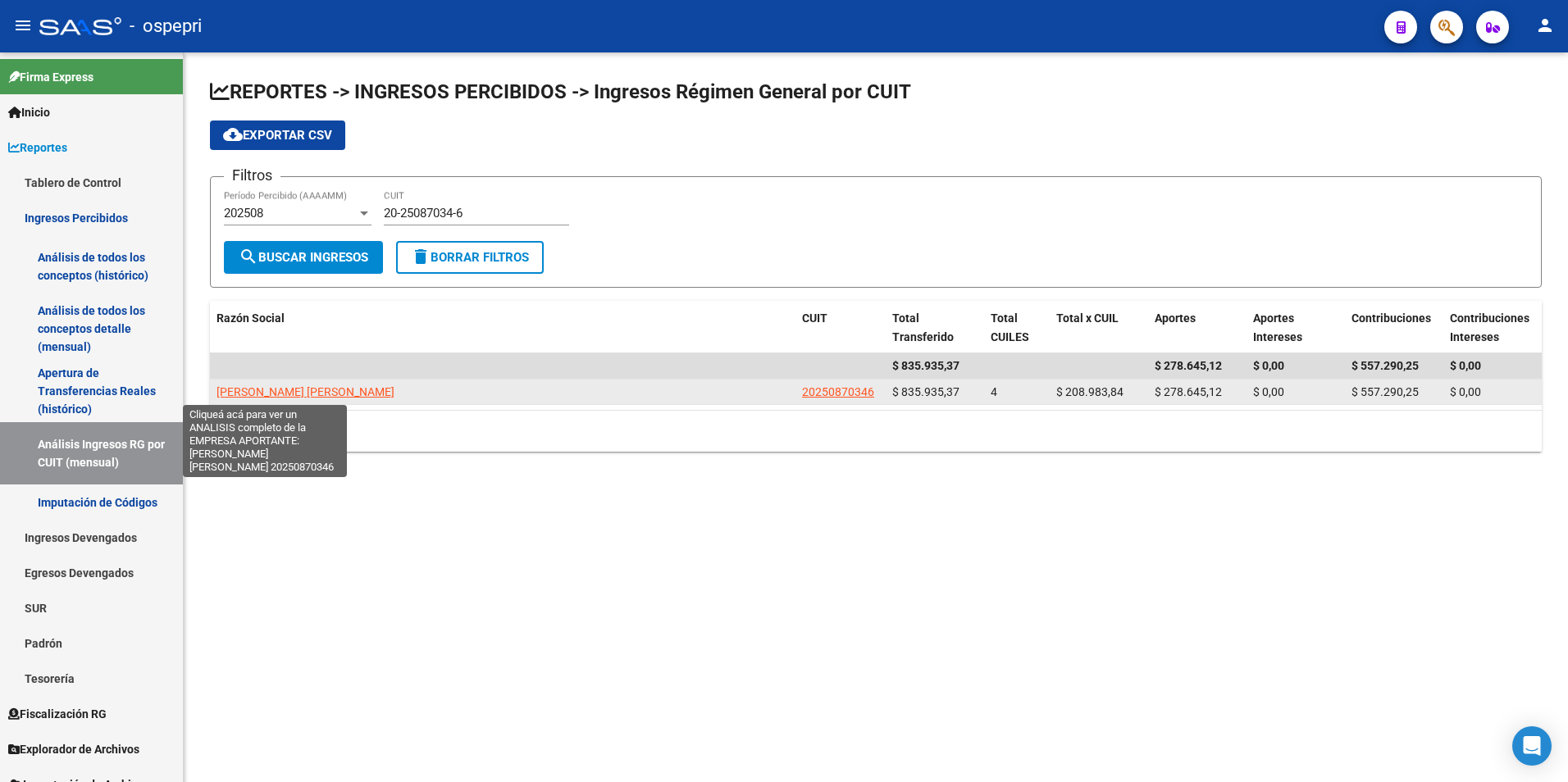
click at [279, 393] on span "[PERSON_NAME] [PERSON_NAME]" at bounding box center [305, 391] width 178 height 13
type textarea "20250870346"
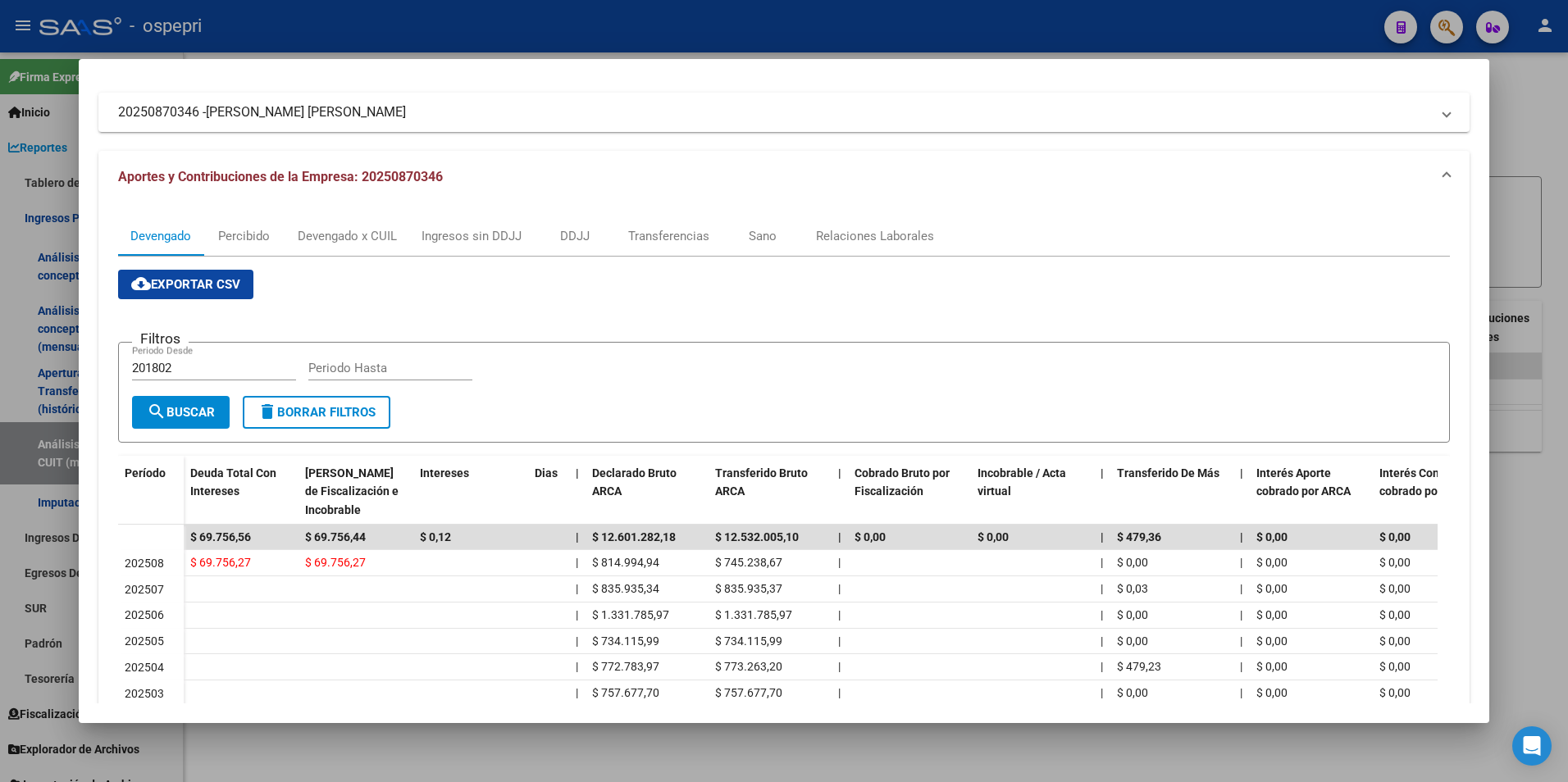
scroll to position [164, 0]
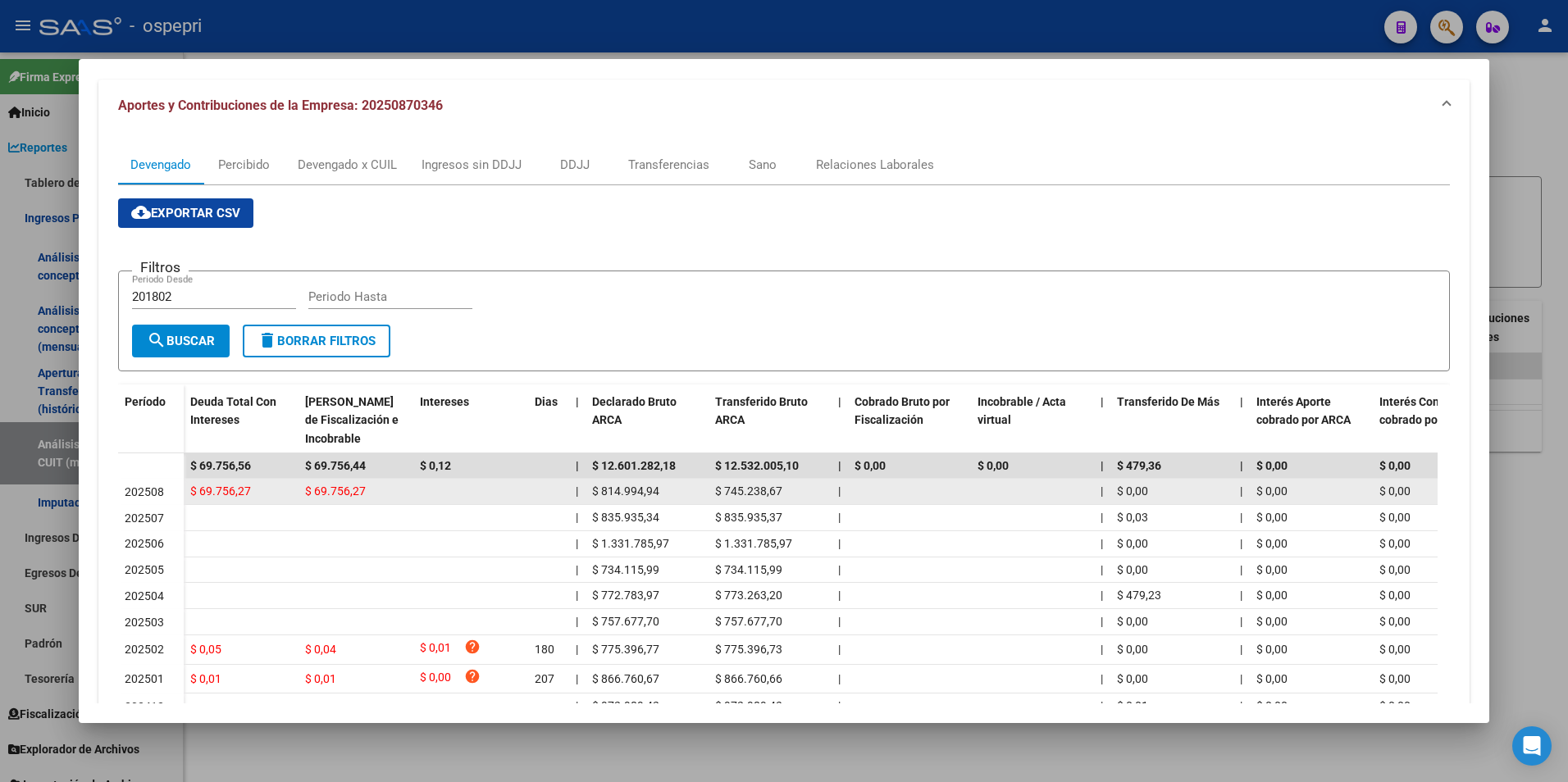
click at [1186, 487] on div "$ 0,00" at bounding box center [1172, 492] width 110 height 19
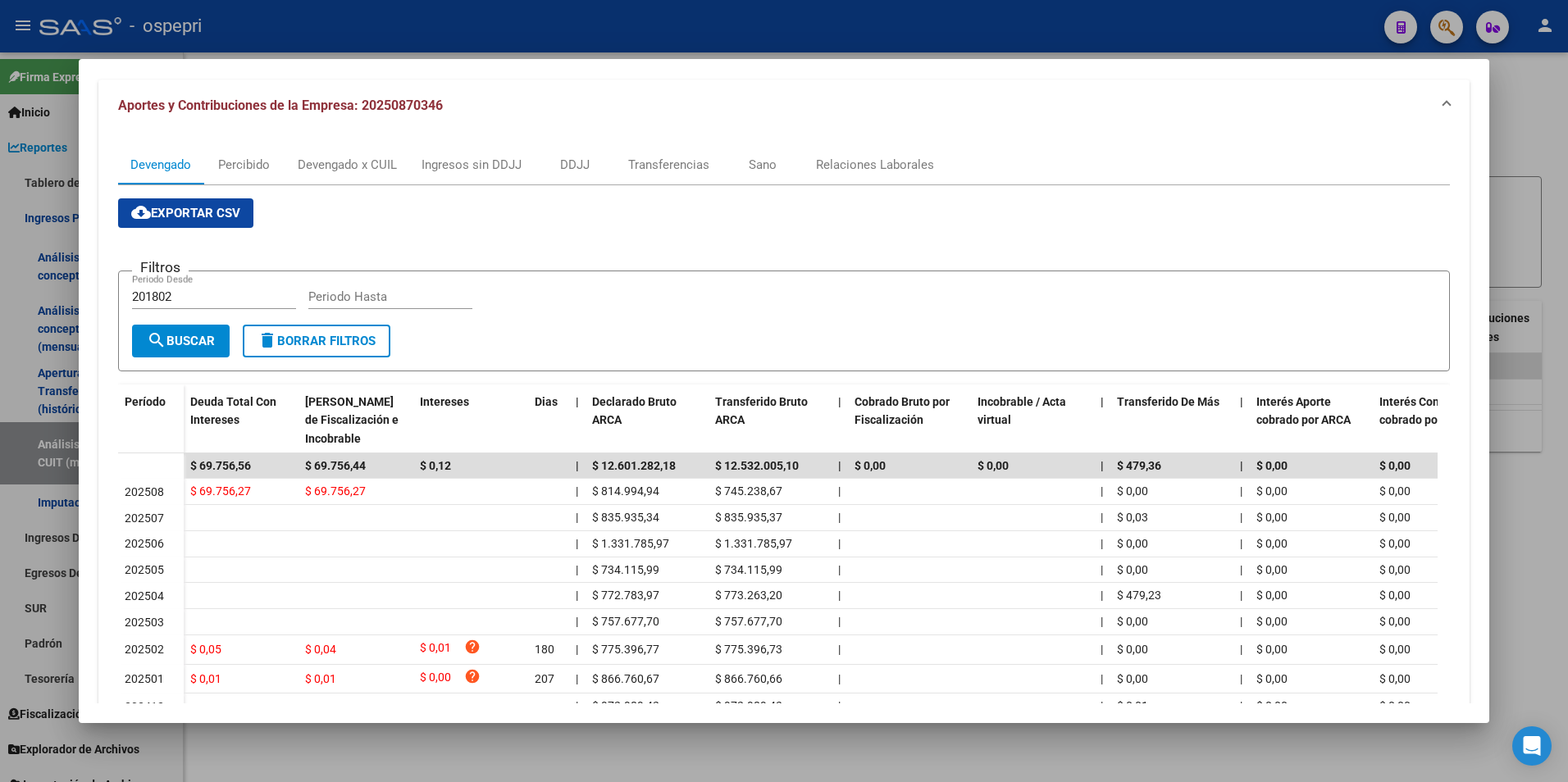
click at [1567, 259] on html "menu - ospepri person Firma Express Inicio Calendario SSS Instructivos Contacto…" at bounding box center [784, 391] width 1568 height 782
click at [1525, 281] on div at bounding box center [784, 391] width 1568 height 782
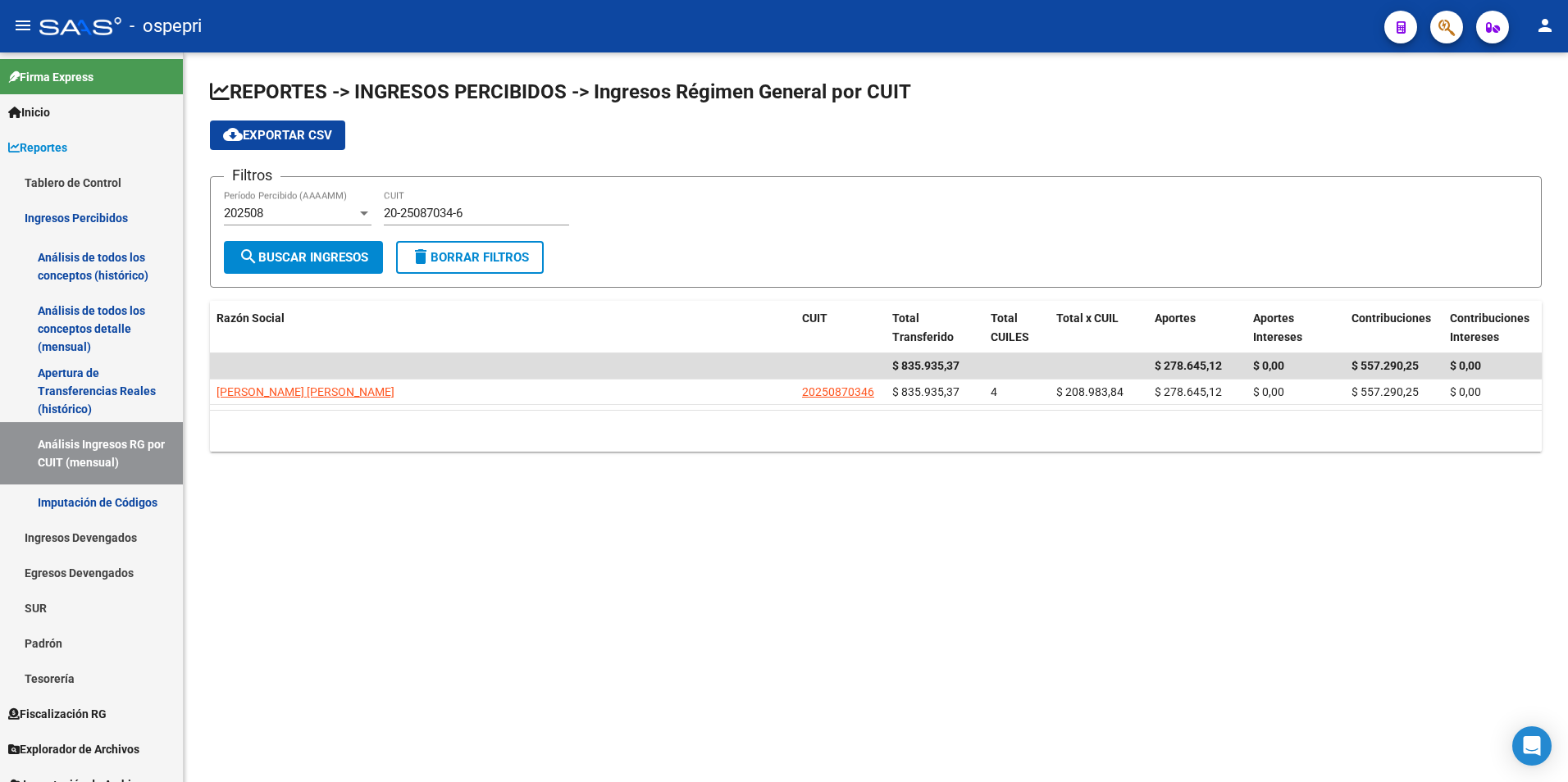
click at [405, 220] on div "20-25087034-6 CUIT" at bounding box center [476, 207] width 186 height 36
click at [407, 220] on div "20-25087034-6 CUIT" at bounding box center [476, 207] width 186 height 36
paste input
click at [424, 212] on input "20-25087034-6" at bounding box center [476, 212] width 186 height 15
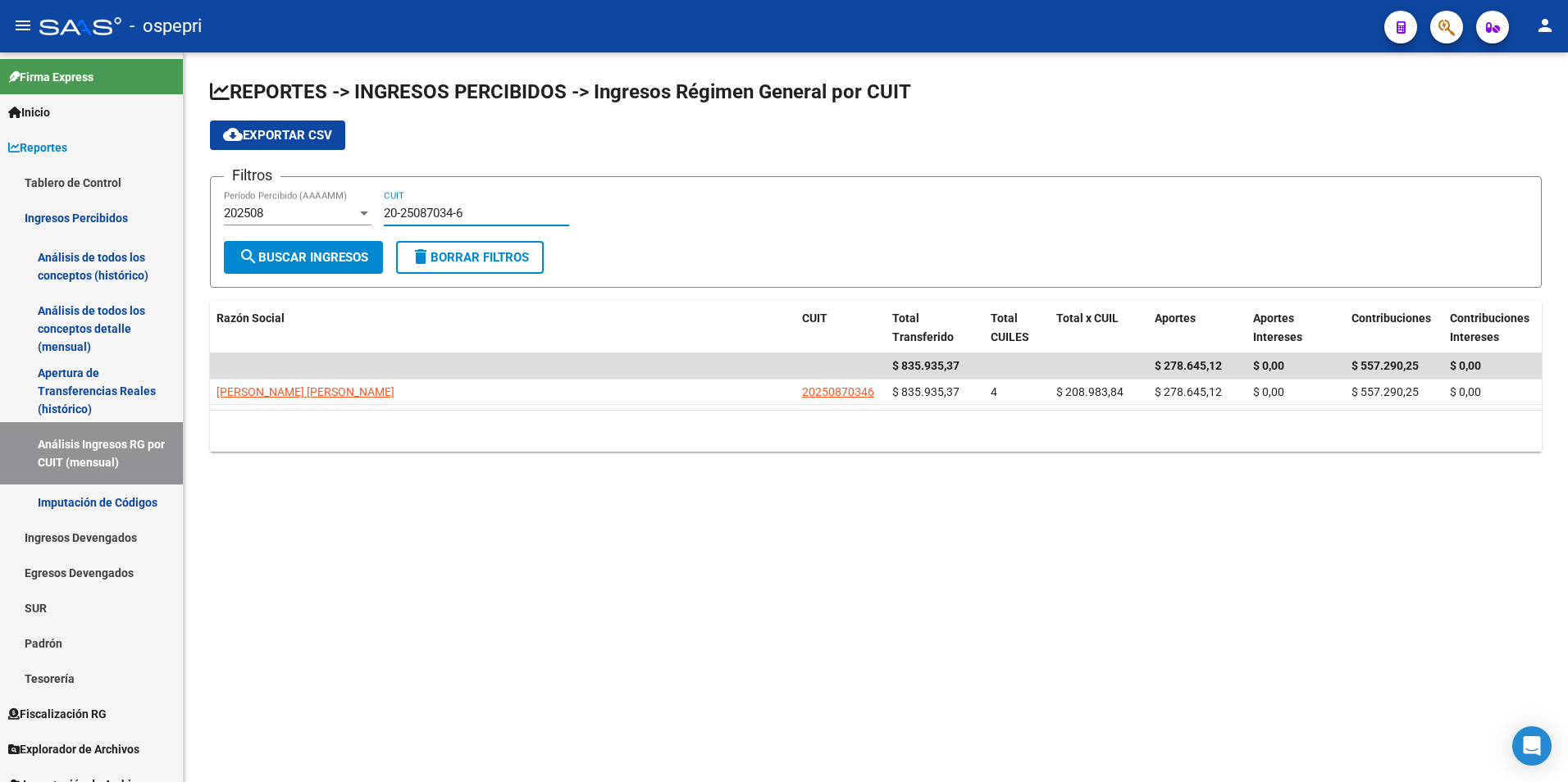
click at [424, 212] on input "20-25087034-6" at bounding box center [476, 212] width 186 height 15
paste input "30-69795330-9"
type input "30-69795330-9"
click at [366, 250] on span "search Buscar Ingresos" at bounding box center [303, 257] width 129 height 15
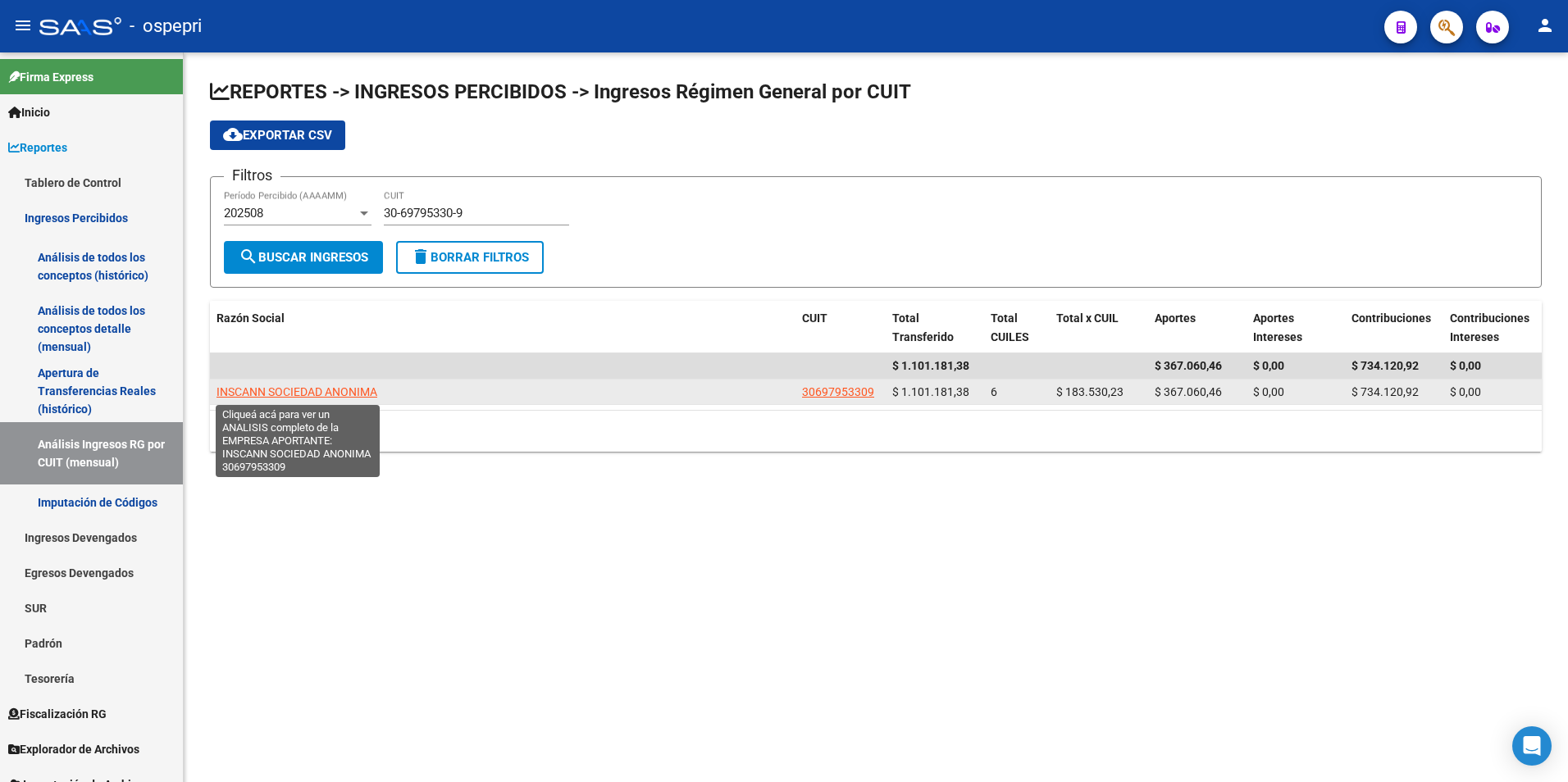
click at [303, 394] on span "INSCANN SOCIEDAD ANONIMA" at bounding box center [297, 391] width 160 height 13
type textarea "30697953309"
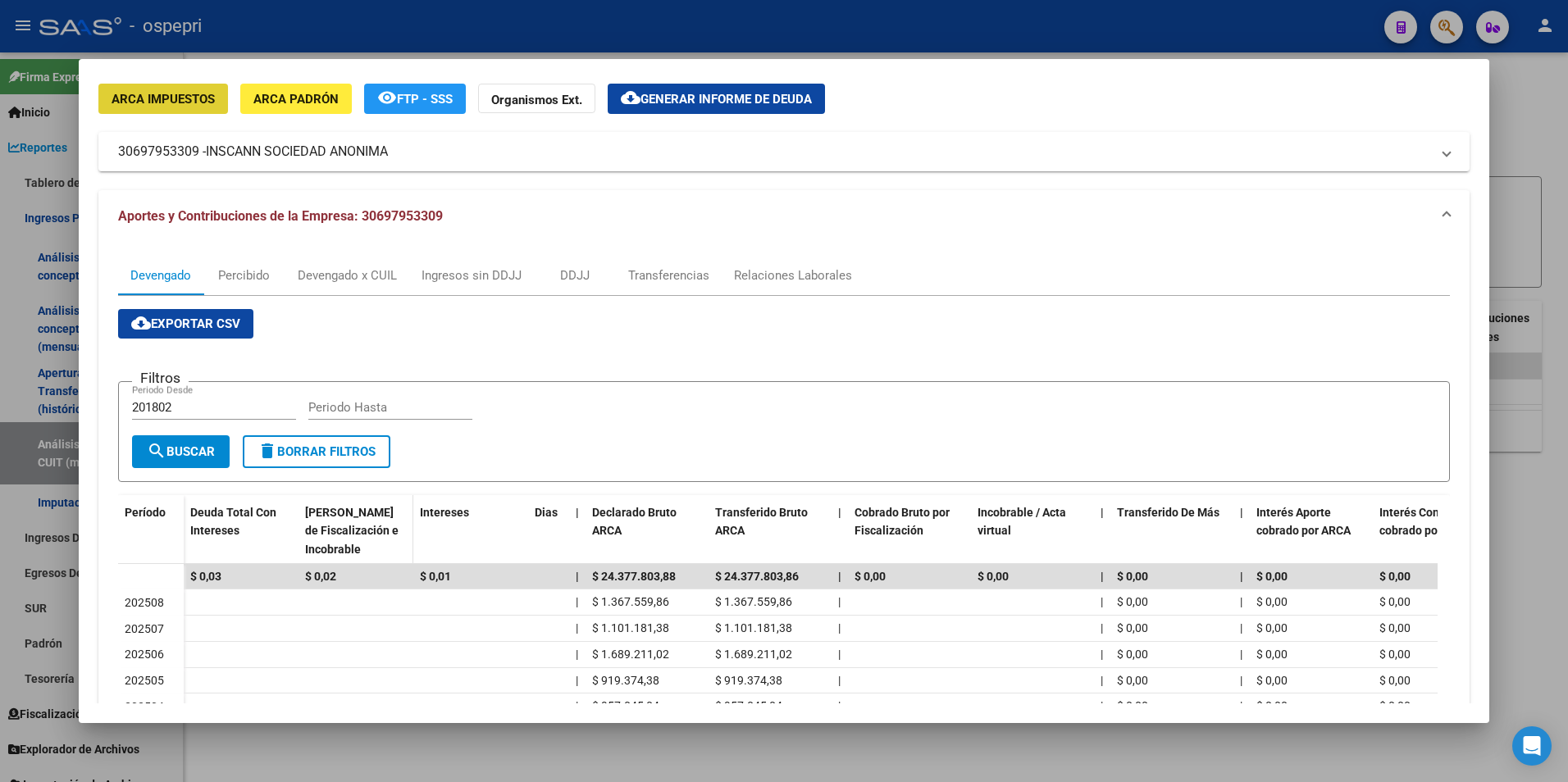
scroll to position [82, 0]
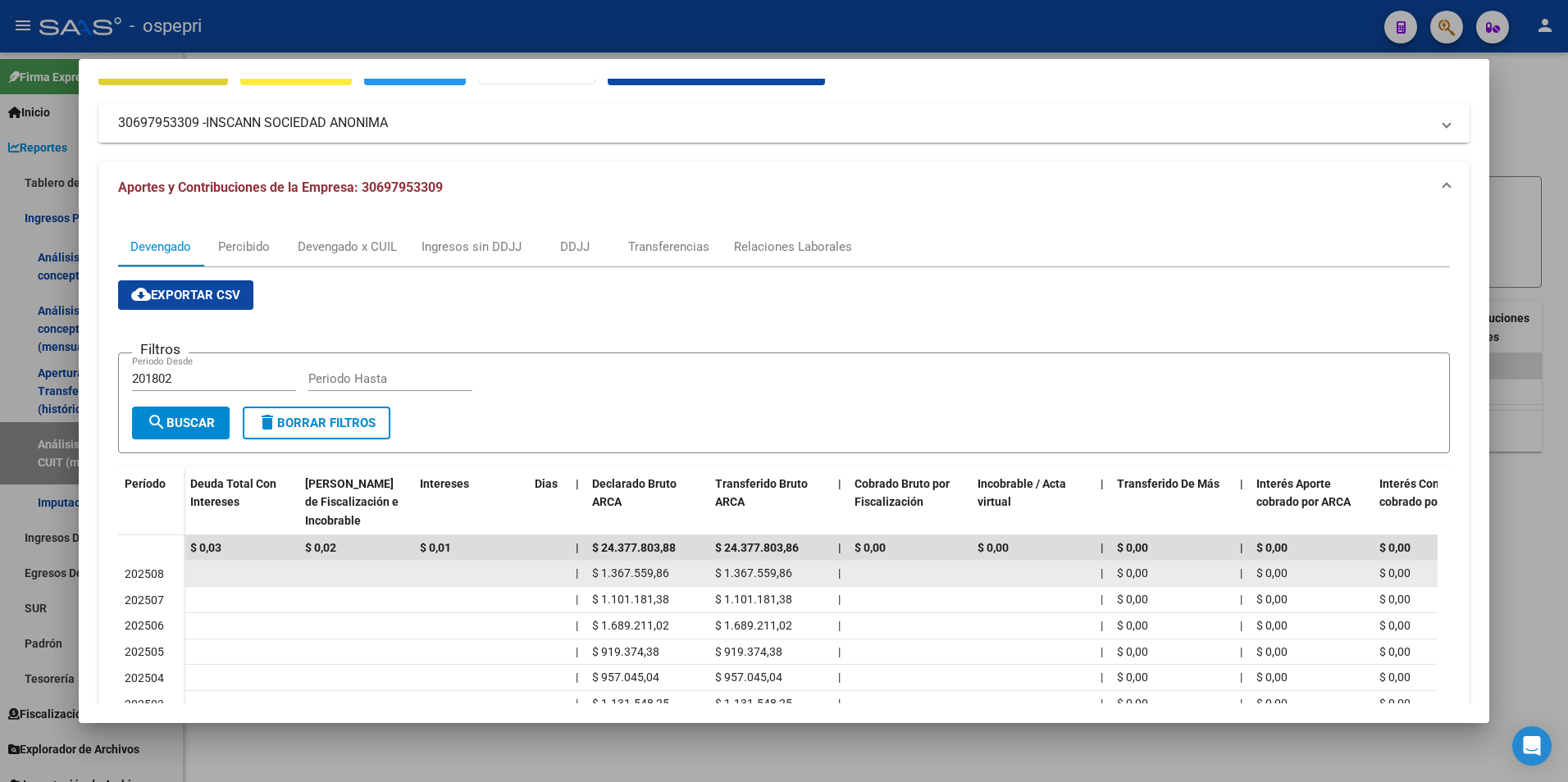
click at [368, 562] on datatable-body-cell at bounding box center [356, 573] width 114 height 25
click at [605, 567] on span "$ 1.367.559,86" at bounding box center [630, 572] width 77 height 13
drag, startPoint x: 605, startPoint y: 567, endPoint x: 778, endPoint y: 584, distance: 173.8
click at [778, 584] on datatable-body-cell "$ 1.367.559,86" at bounding box center [770, 573] width 123 height 25
click at [765, 576] on span "$ 1.367.559,86" at bounding box center [753, 572] width 77 height 13
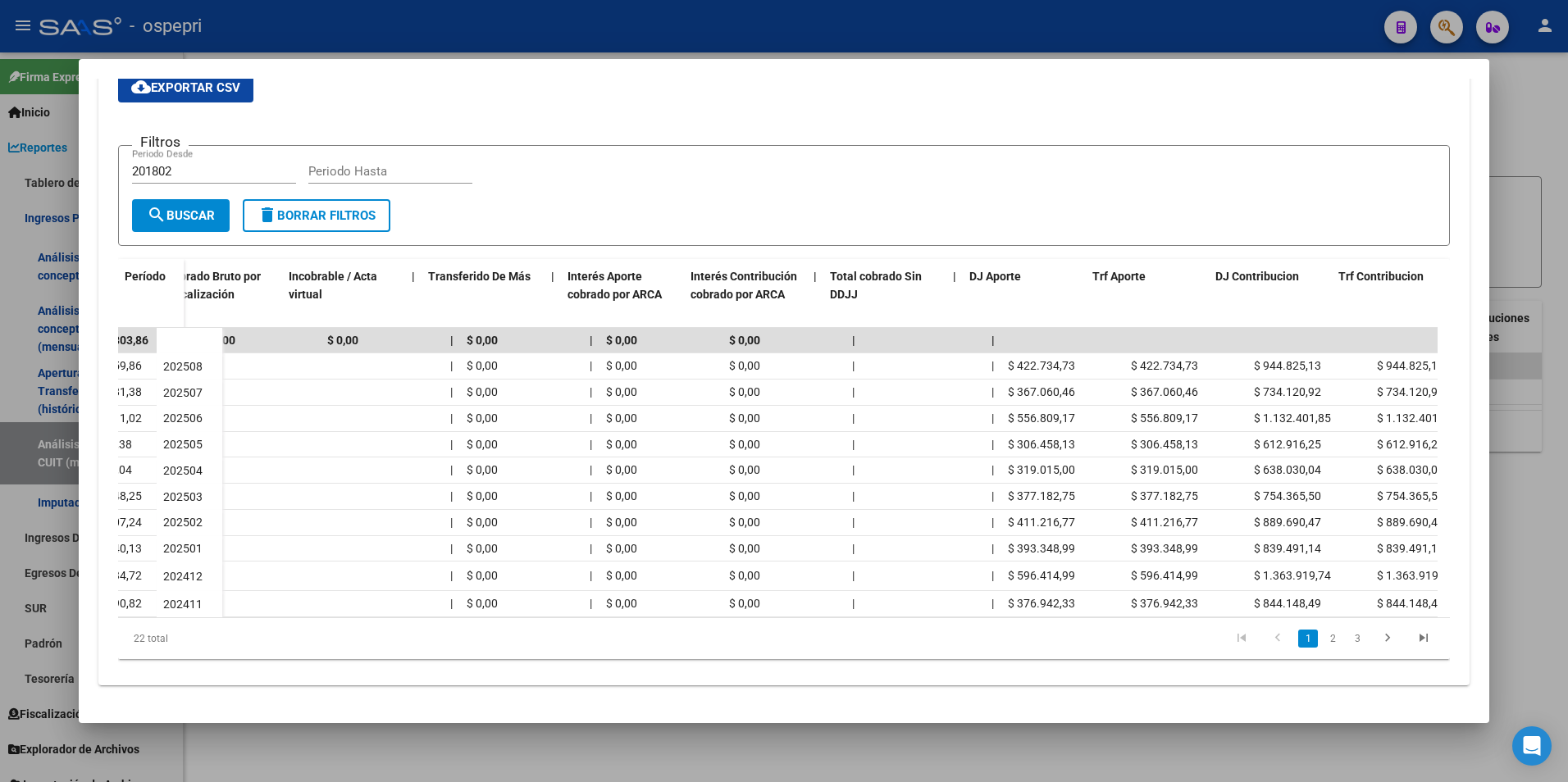
scroll to position [0, 706]
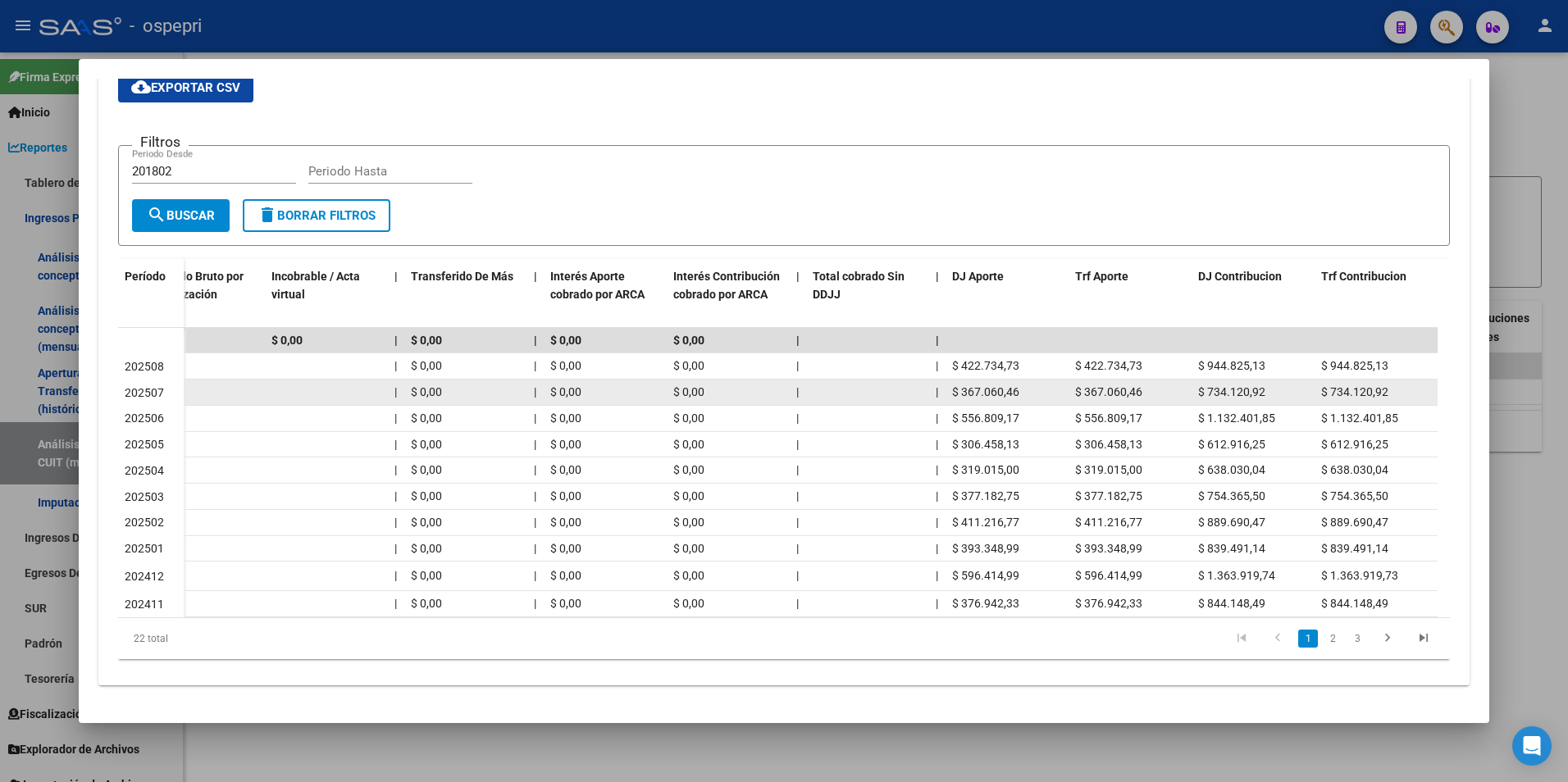
click at [986, 380] on datatable-body-cell "$ 367.060,46" at bounding box center [1007, 392] width 123 height 25
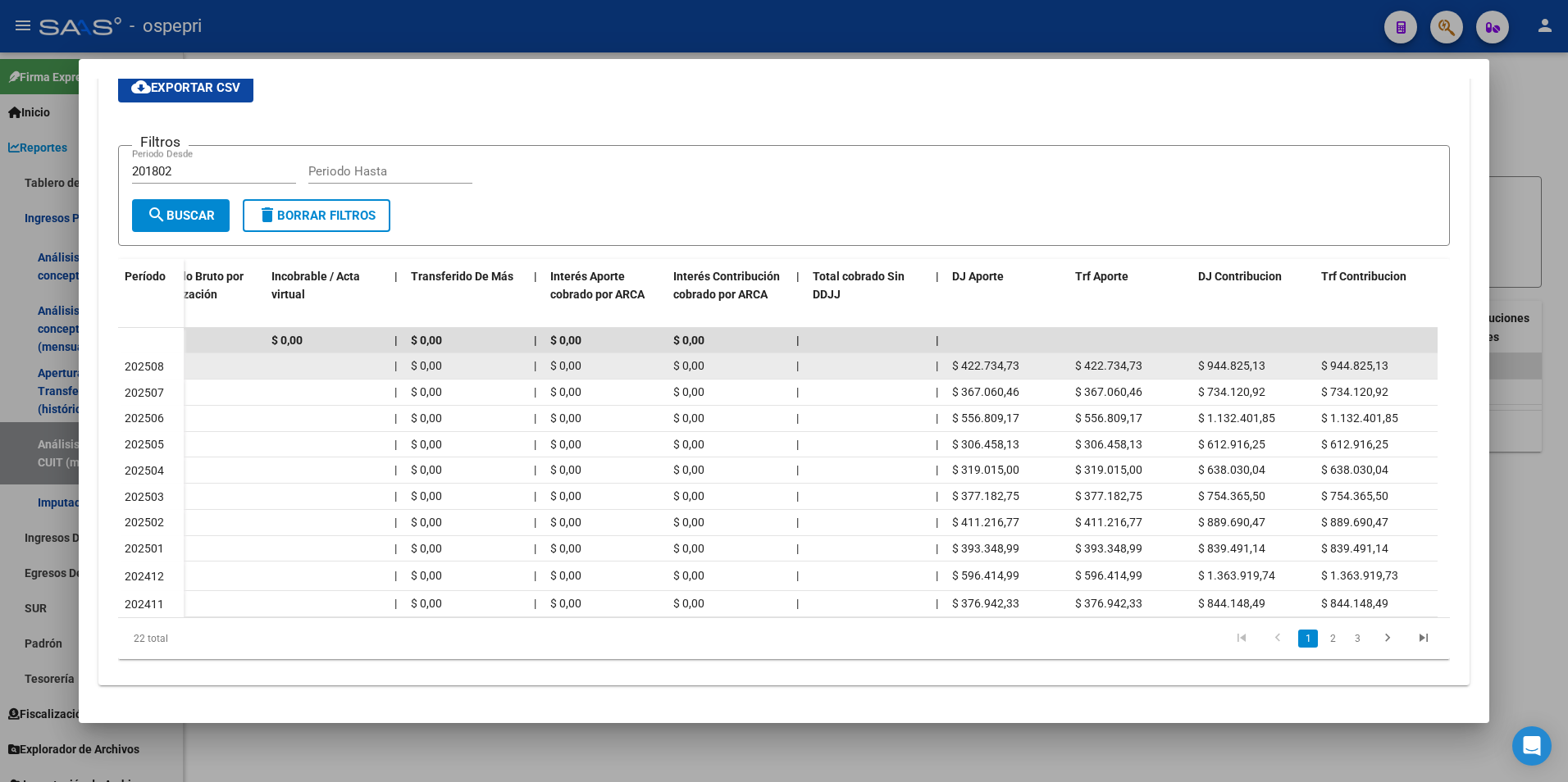
drag, startPoint x: 986, startPoint y: 368, endPoint x: 988, endPoint y: 352, distance: 16.1
click at [988, 359] on span "$ 422.734,73" at bounding box center [986, 365] width 68 height 13
click at [1345, 359] on span "$ 944.825,13" at bounding box center [1355, 365] width 68 height 13
click at [1346, 359] on span "$ 944.825,13" at bounding box center [1355, 365] width 68 height 13
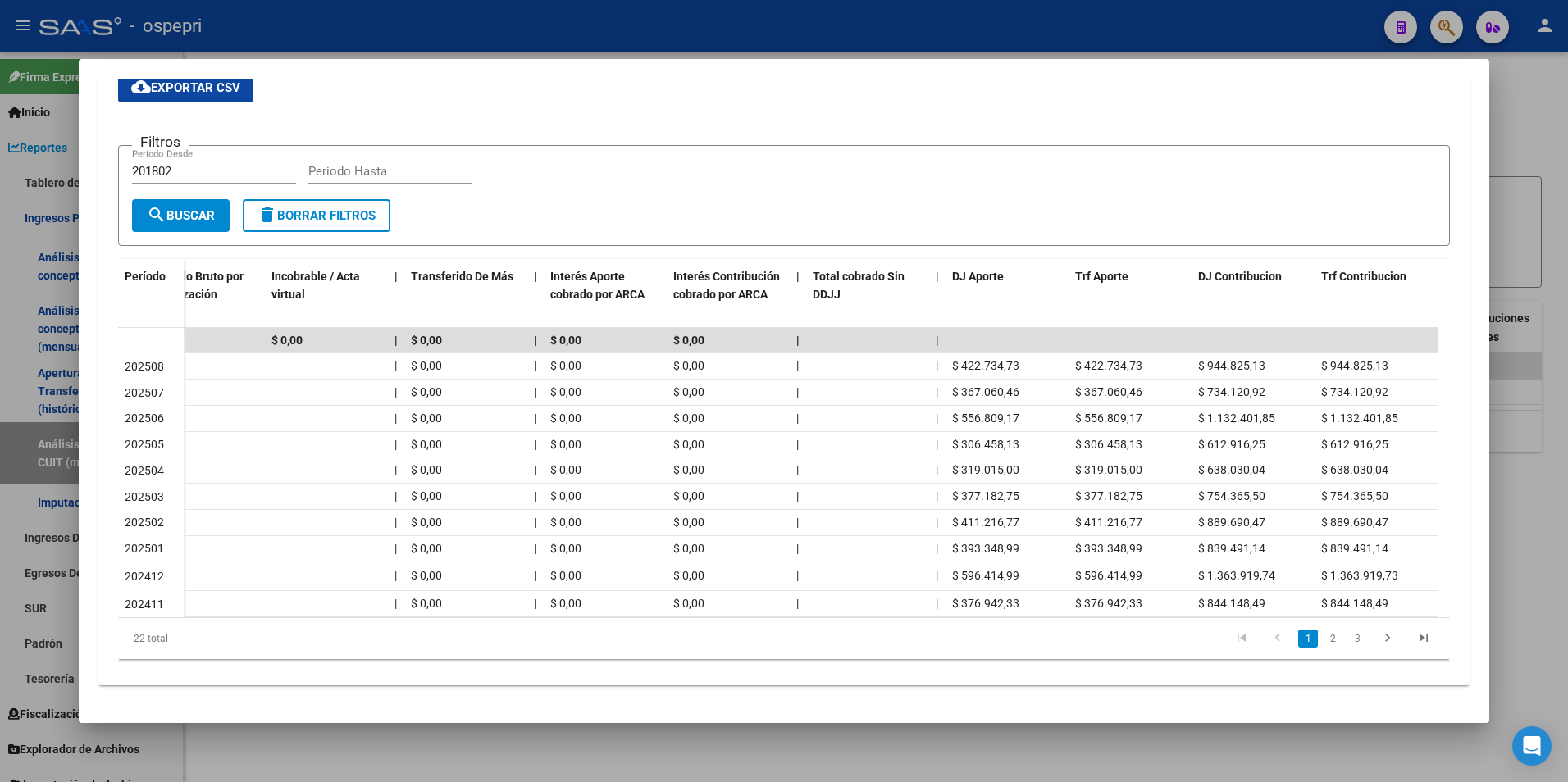
drag, startPoint x: 1351, startPoint y: 355, endPoint x: 1113, endPoint y: 318, distance: 240.9
click at [1506, 379] on div at bounding box center [784, 391] width 1568 height 782
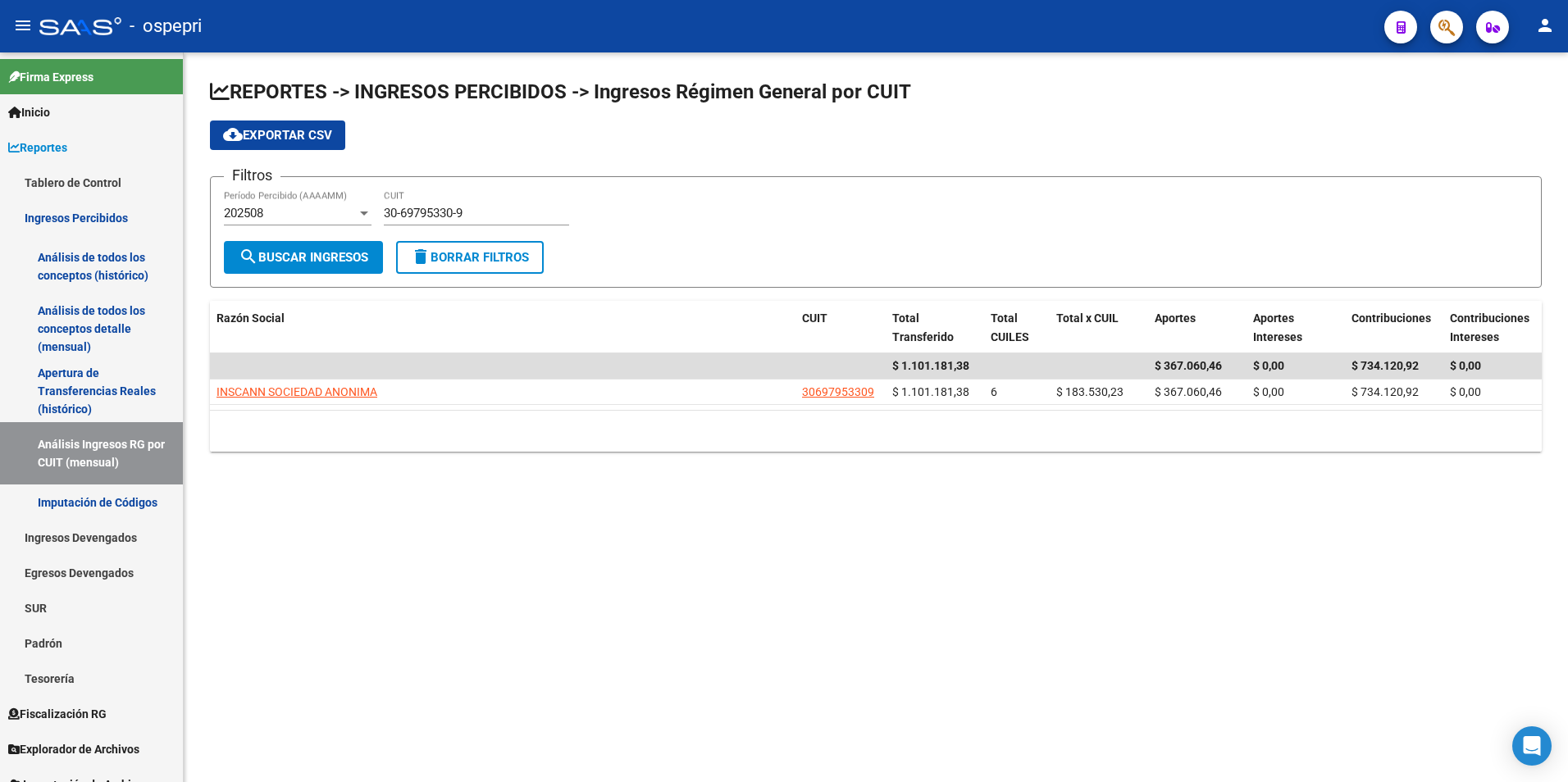
click at [453, 203] on div "30-69795330-9 CUIT" at bounding box center [476, 207] width 186 height 36
click at [453, 204] on div "30-69795330-9 CUIT" at bounding box center [476, 207] width 186 height 36
click at [458, 210] on input "30-69795330-9" at bounding box center [476, 212] width 186 height 15
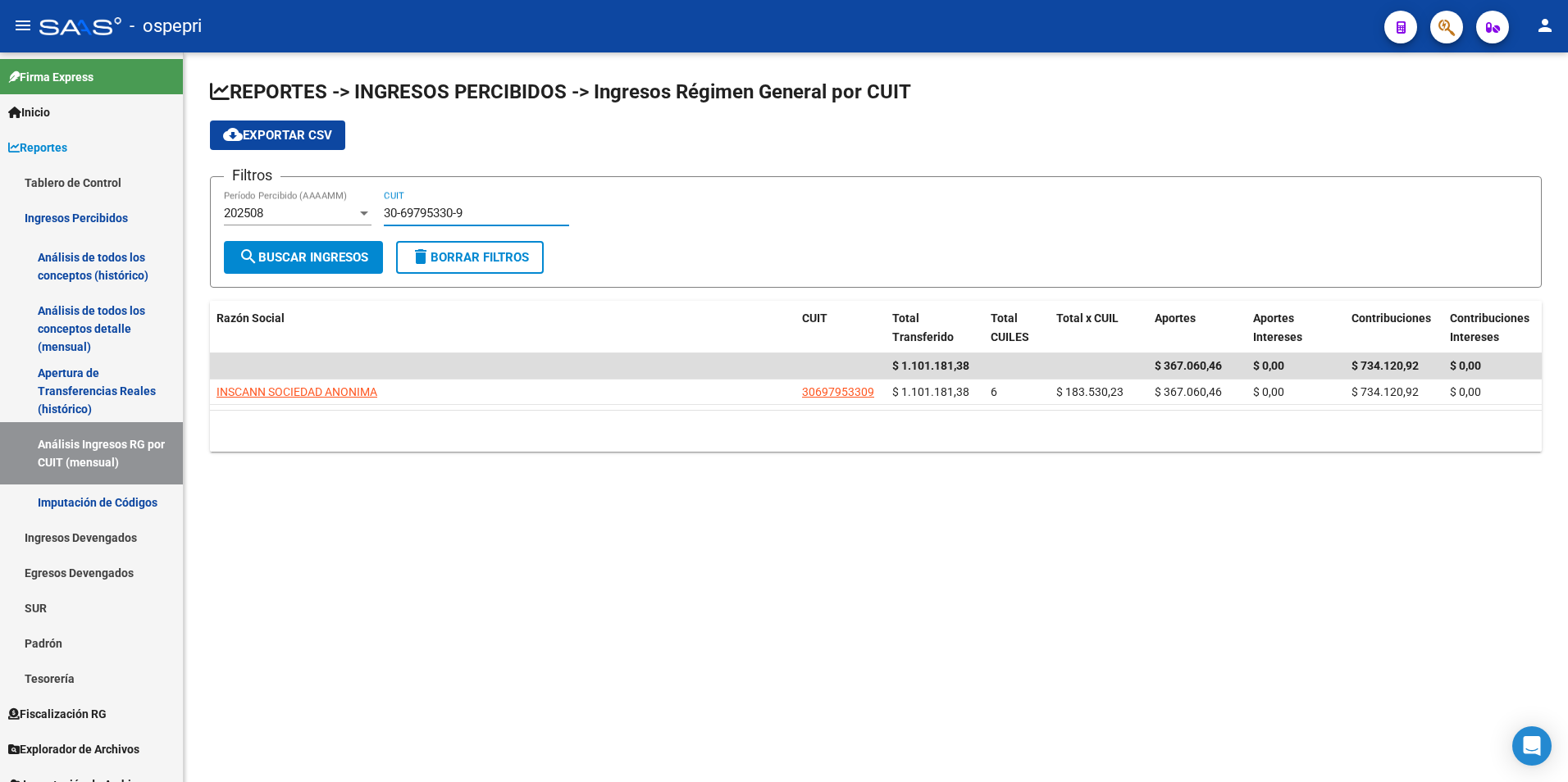
click at [458, 210] on input "30-69795330-9" at bounding box center [476, 212] width 186 height 15
paste input "3-71004433"
type input "33-71004433-9"
click at [344, 250] on span "search Buscar Ingresos" at bounding box center [303, 257] width 129 height 15
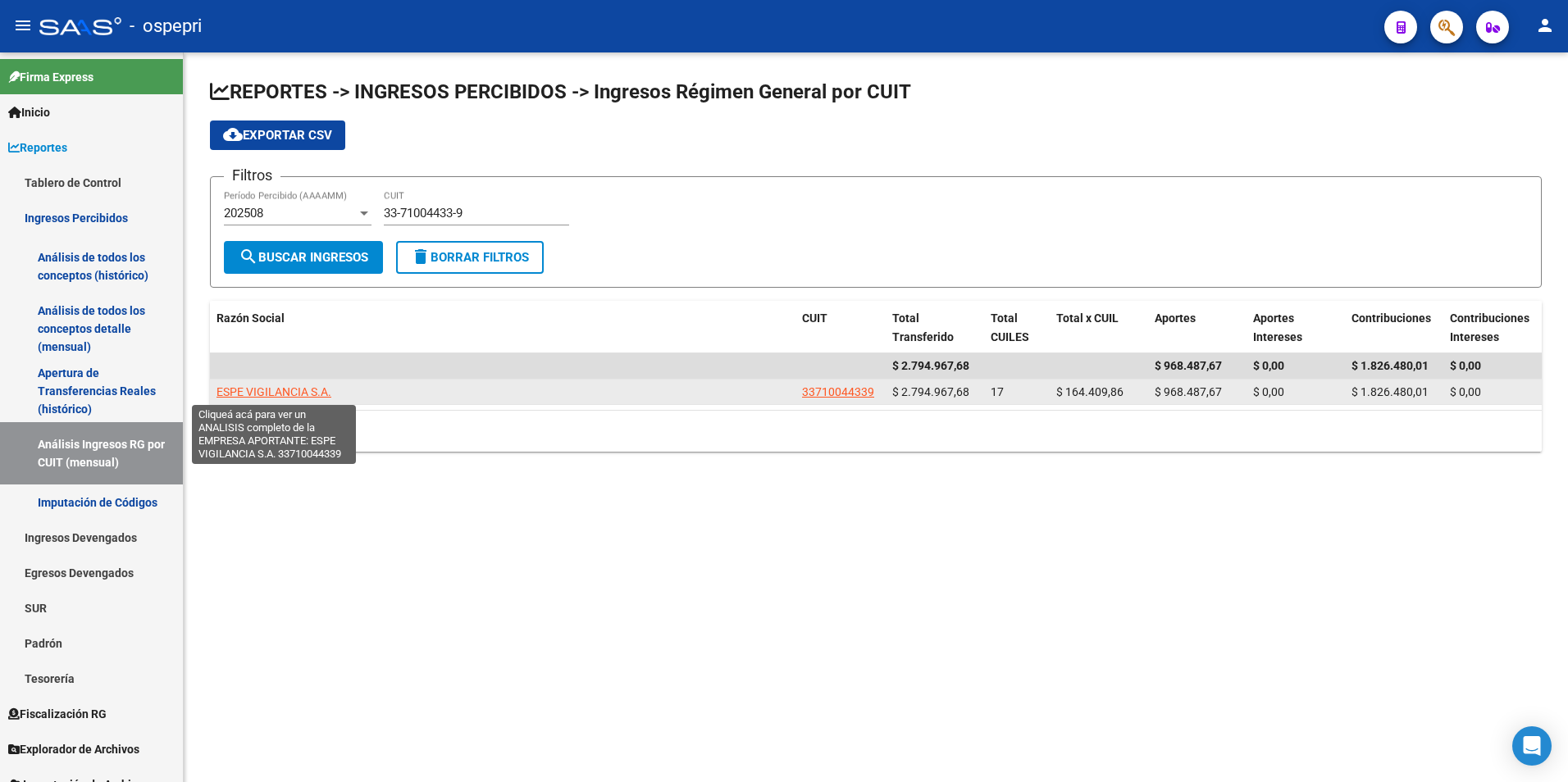
click at [304, 394] on span "ESPE VIGILANCIA S.A." at bounding box center [274, 391] width 114 height 13
type textarea "33710044339"
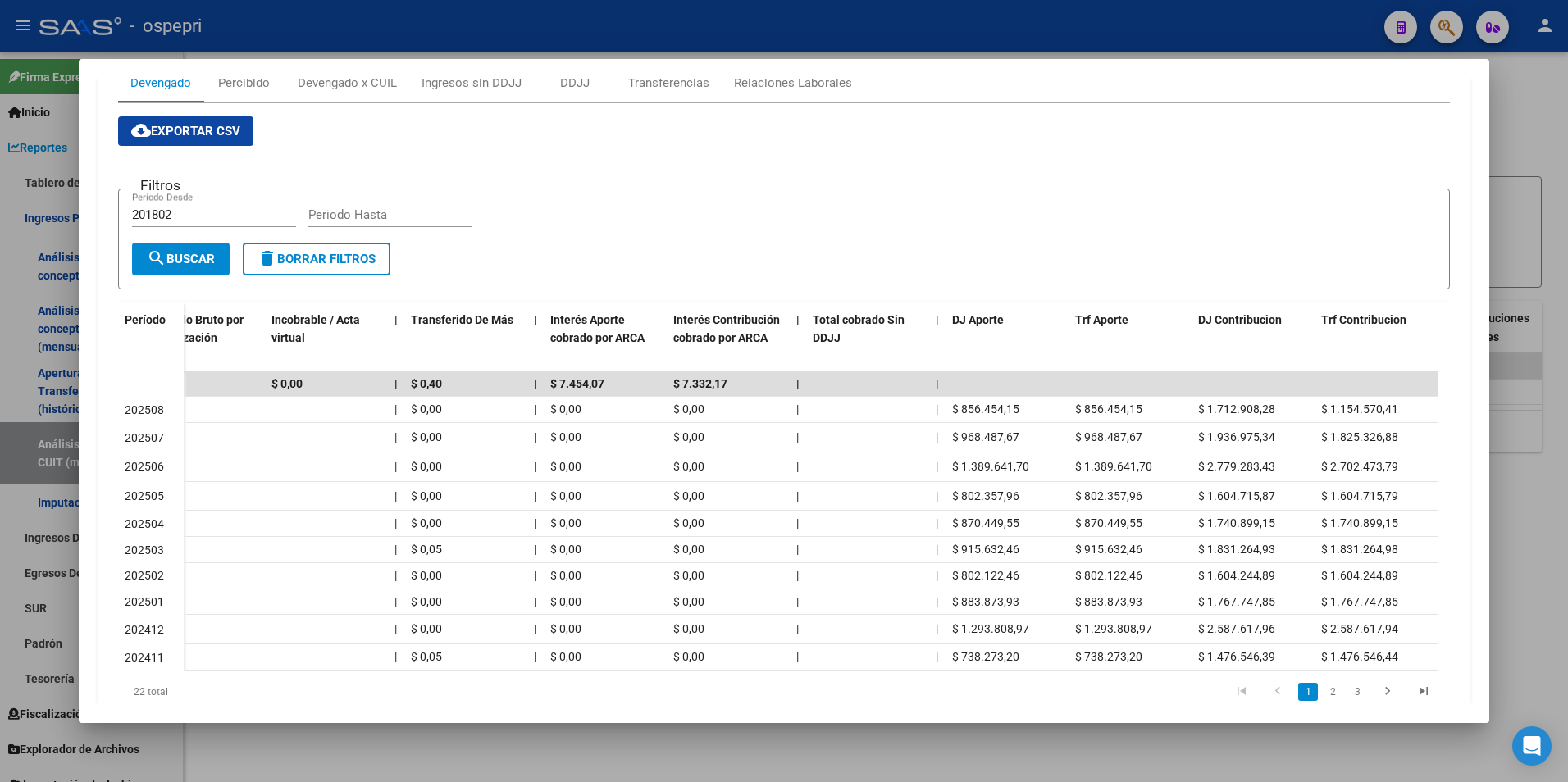
click at [1545, 485] on div at bounding box center [784, 391] width 1568 height 782
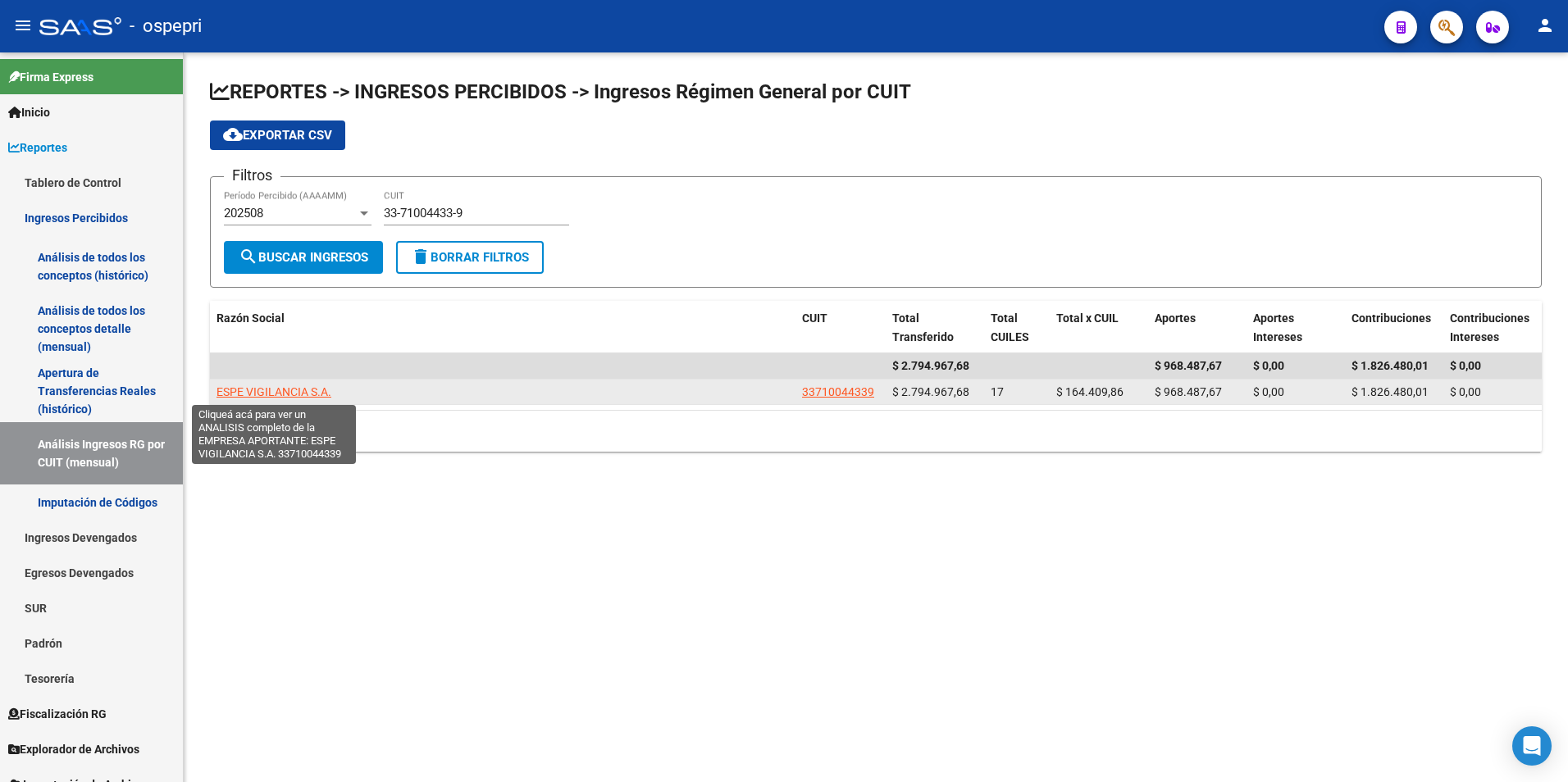
click at [311, 383] on app-link-go-to "ESPE VIGILANCIA S.A." at bounding box center [274, 393] width 114 height 19
click at [310, 390] on span "ESPE VIGILANCIA S.A." at bounding box center [274, 391] width 114 height 13
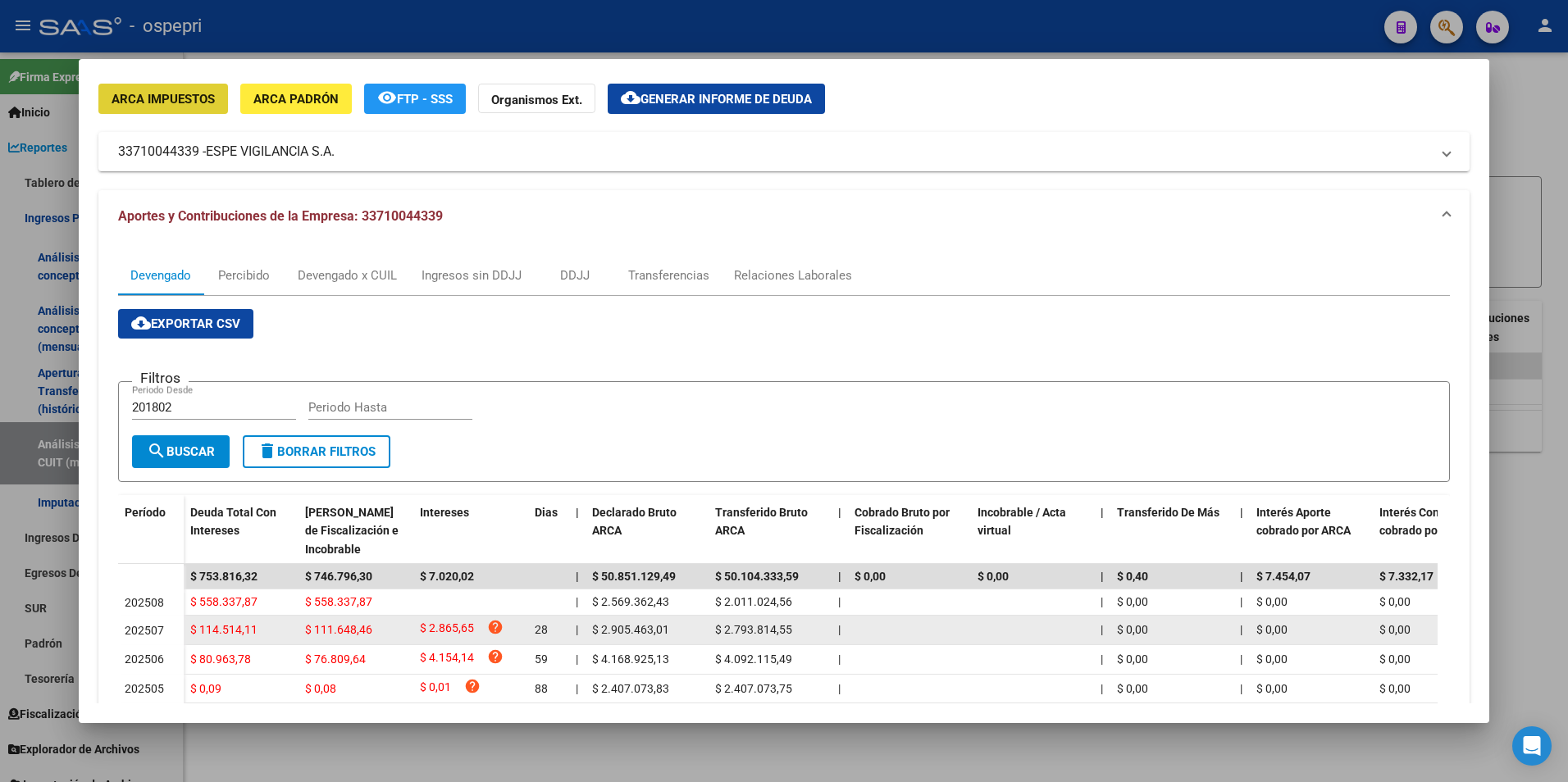
scroll to position [164, 0]
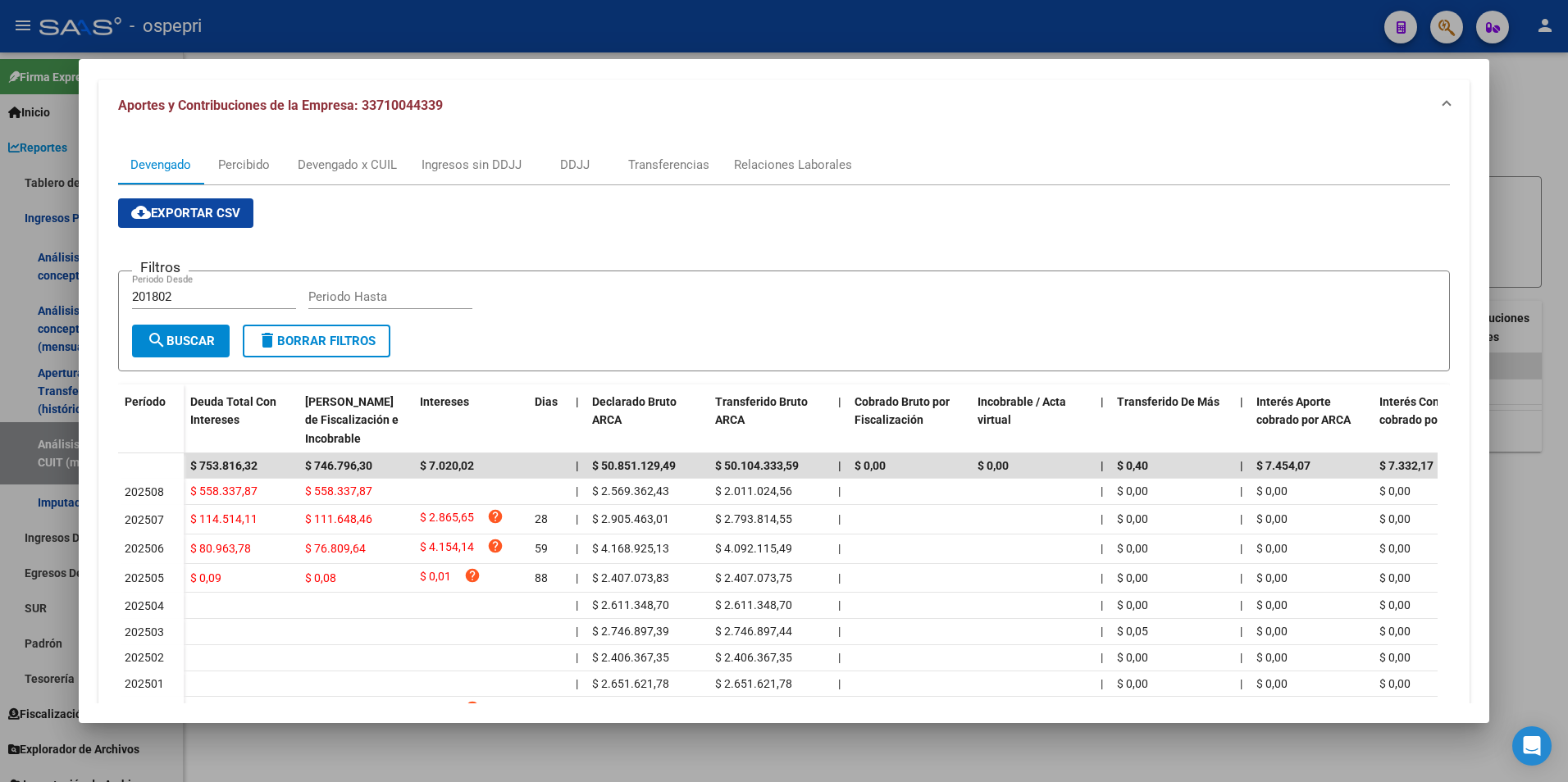
click at [1536, 194] on div at bounding box center [784, 391] width 1568 height 782
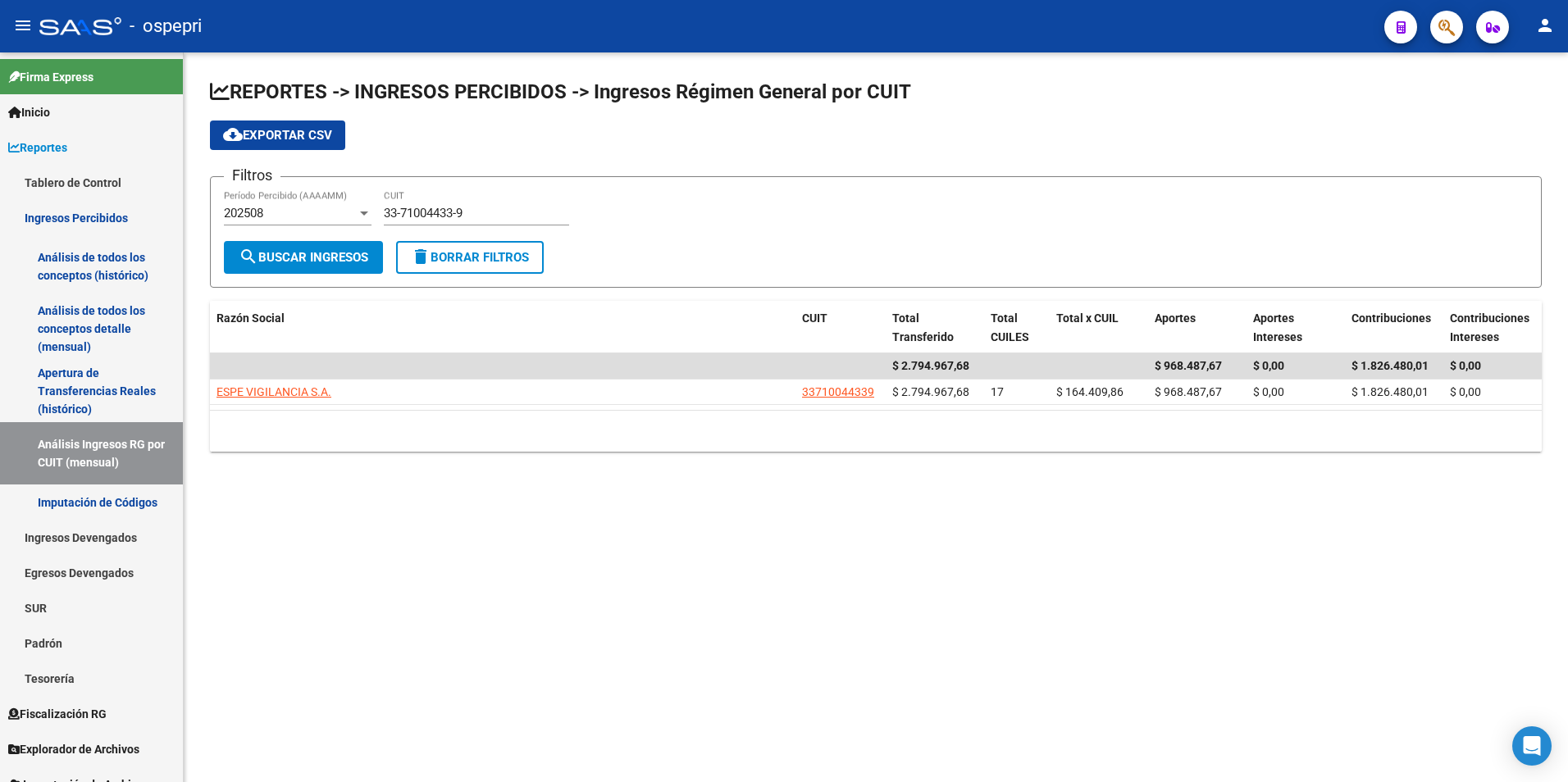
click at [459, 204] on div "33-71004433-9 CUIT" at bounding box center [476, 207] width 186 height 36
click at [462, 210] on input "33-71004433-9" at bounding box center [476, 212] width 186 height 15
paste input "64824646"
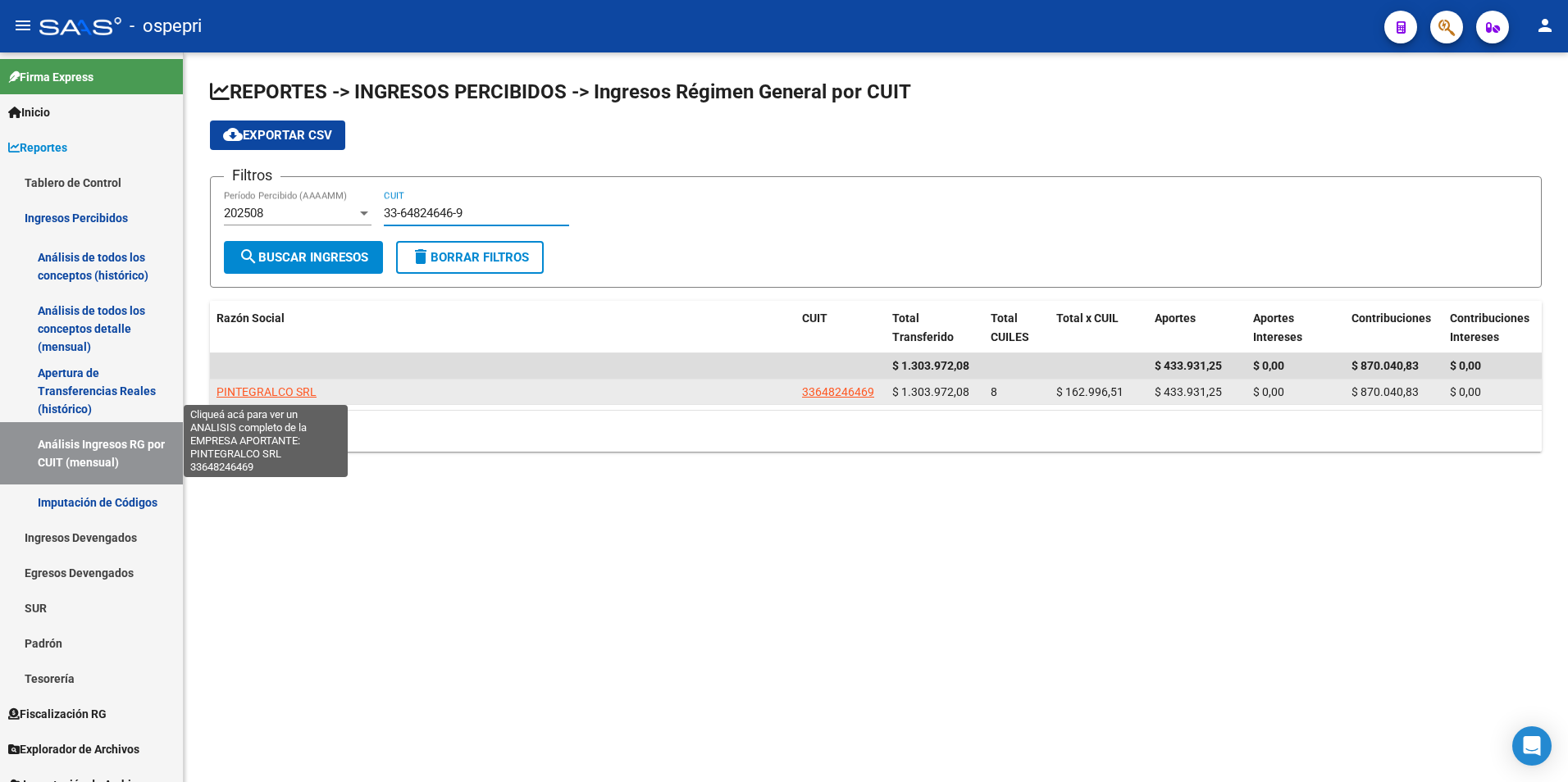
type input "33-64824646-9"
click at [278, 388] on span "PINTEGRALCO SRL" at bounding box center [266, 391] width 100 height 13
type textarea "33648246469"
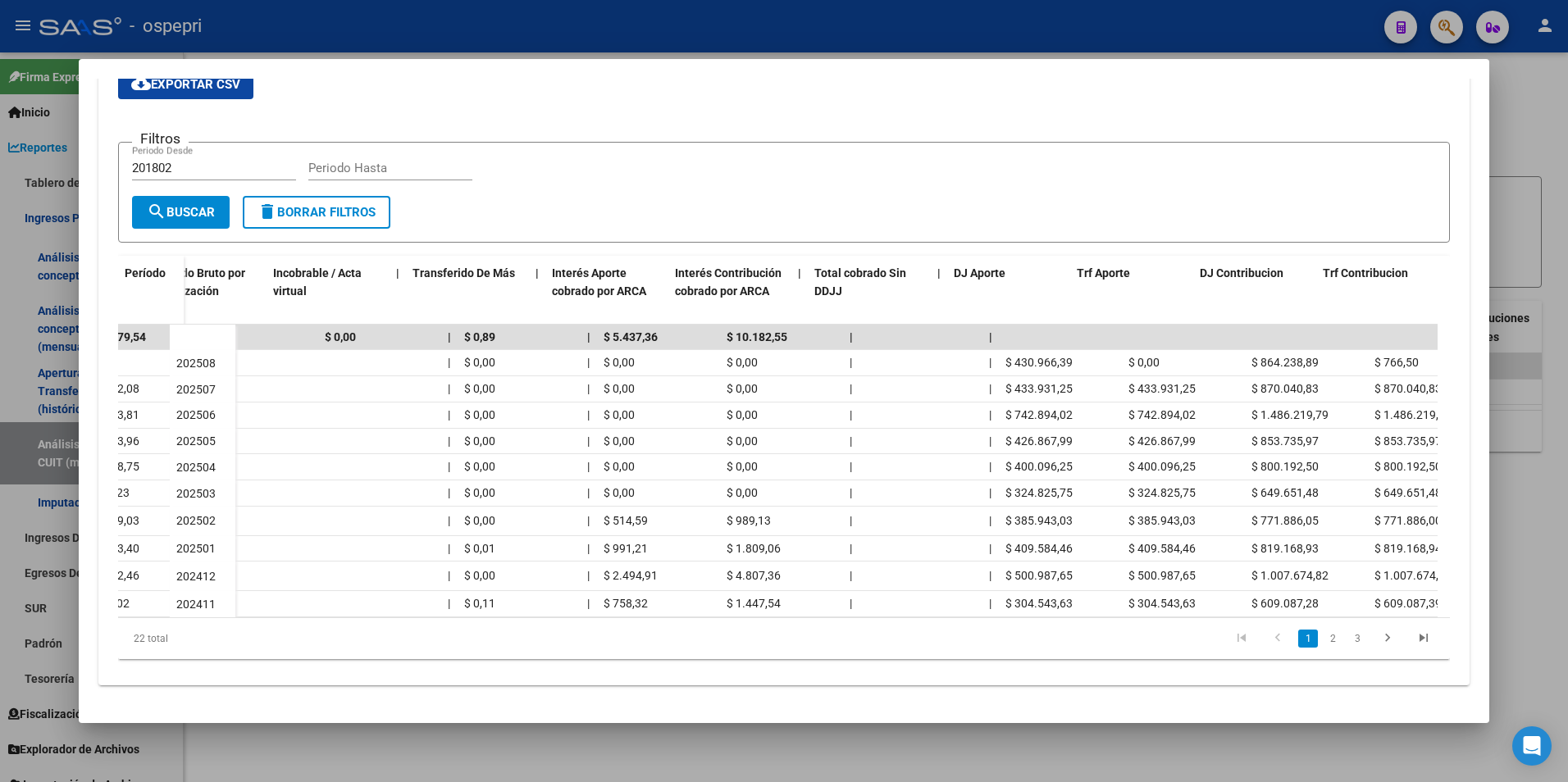
scroll to position [0, 706]
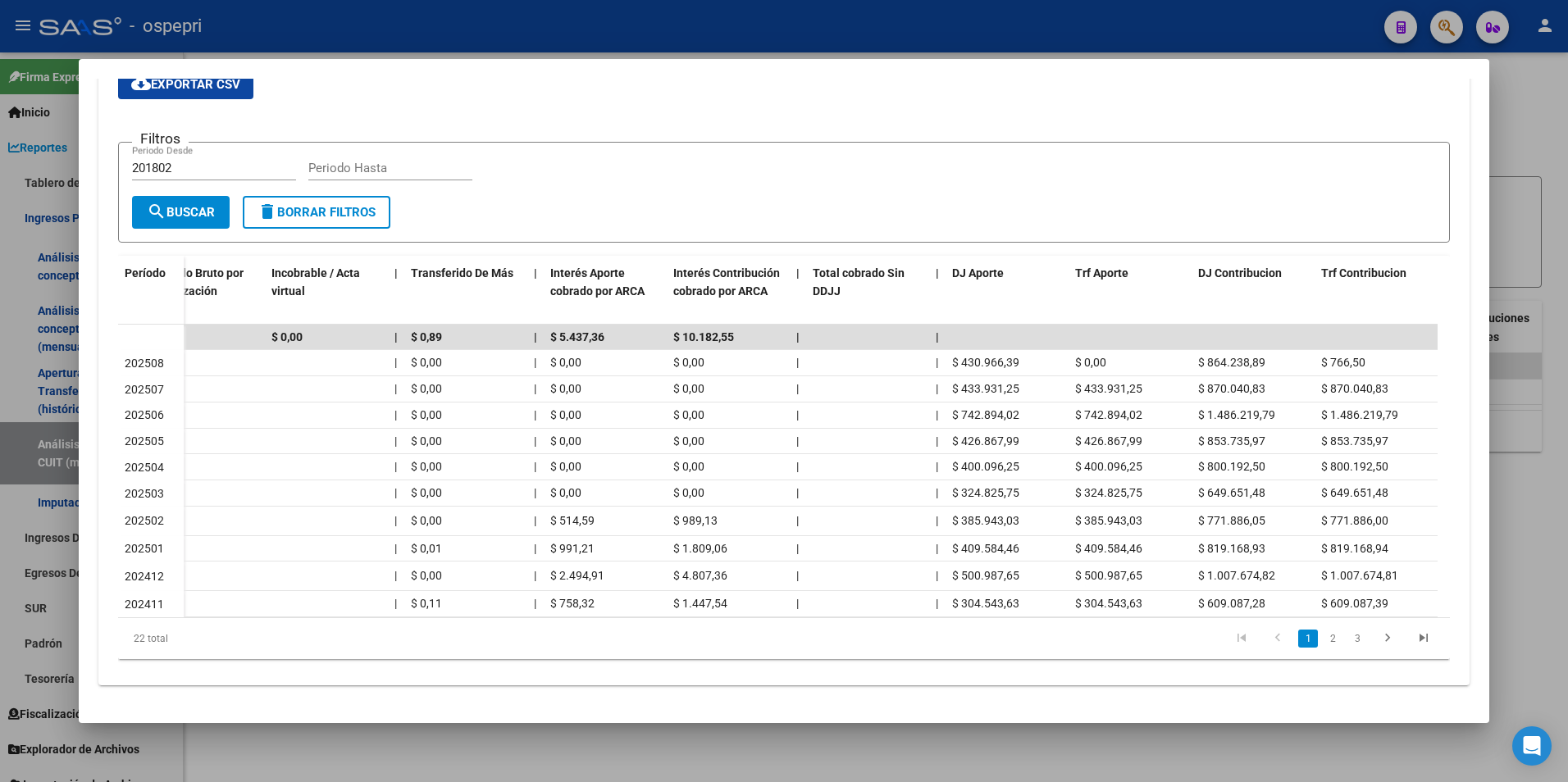
drag, startPoint x: 356, startPoint y: 159, endPoint x: 380, endPoint y: 166, distance: 25.0
click at [356, 160] on input "Periodo Hasta" at bounding box center [390, 167] width 164 height 15
click at [1519, 248] on div at bounding box center [784, 391] width 1568 height 782
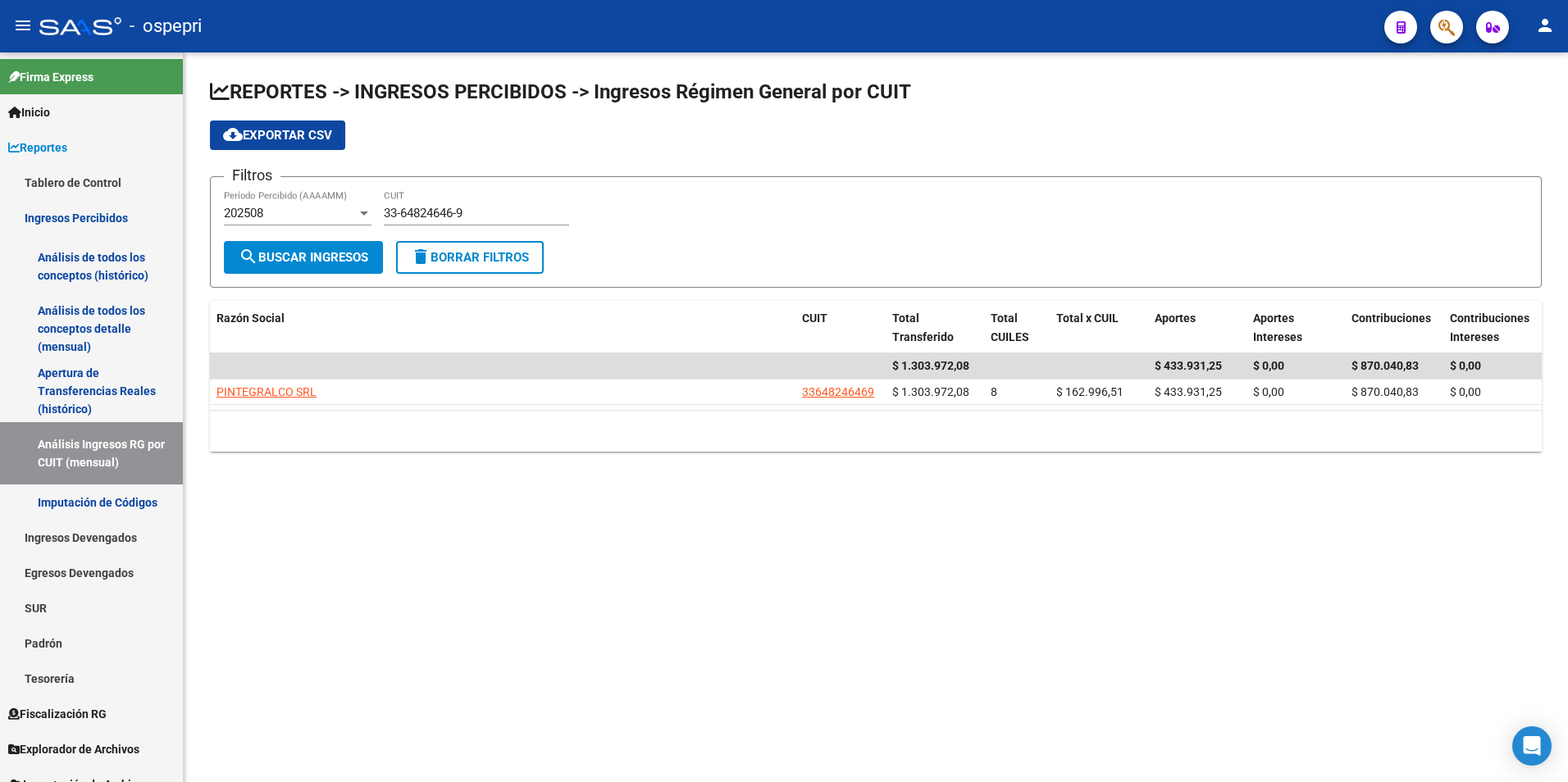
click at [483, 222] on div "33-64824646-9 CUIT" at bounding box center [476, 207] width 186 height 36
click at [483, 212] on input "33-64824646-9" at bounding box center [476, 212] width 186 height 15
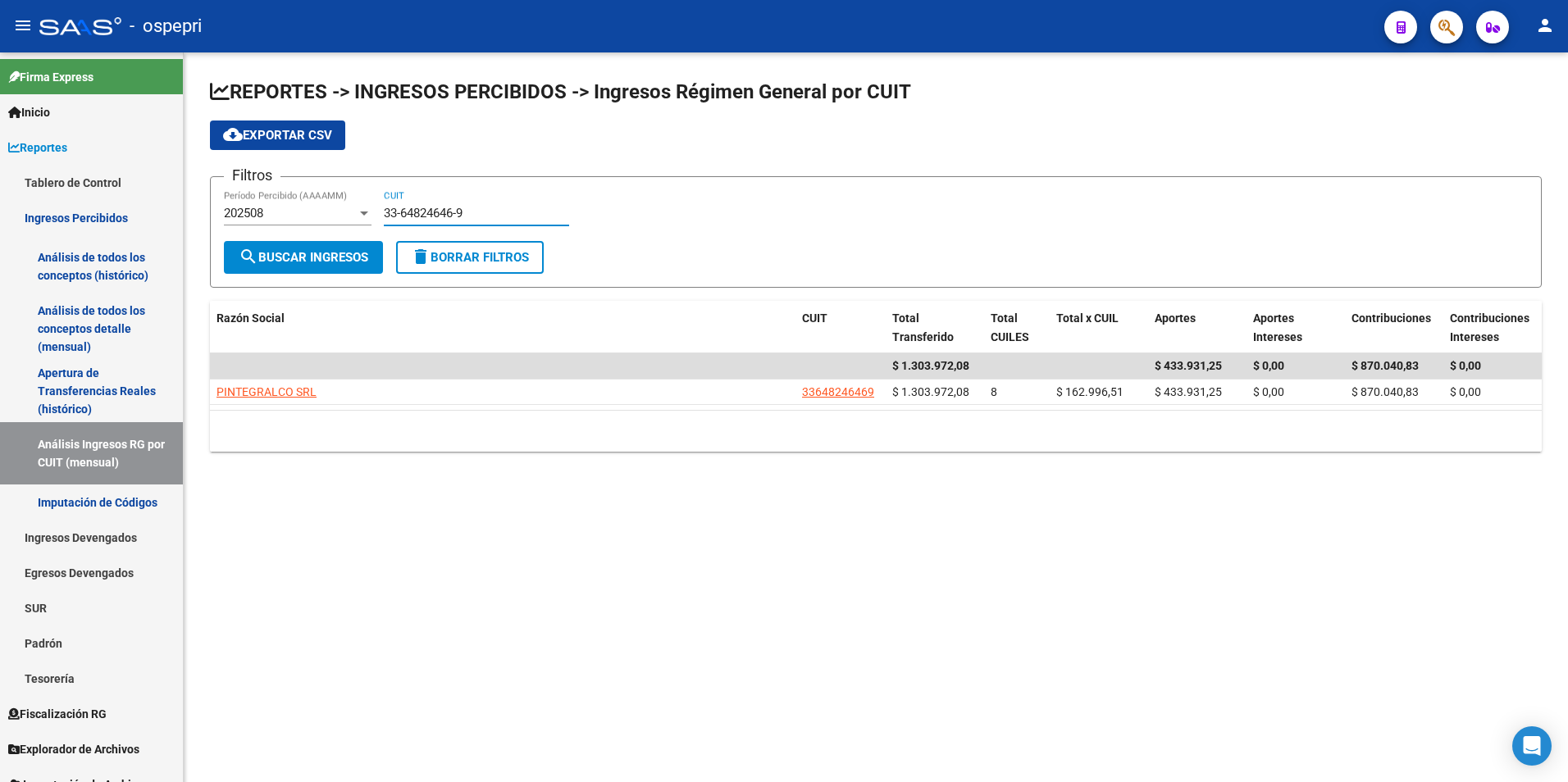
click at [462, 221] on div "33-64824646-9 CUIT" at bounding box center [476, 207] width 186 height 36
click at [461, 221] on div "33-64824646-9 CUIT" at bounding box center [476, 207] width 186 height 36
paste input "0-71589039-5"
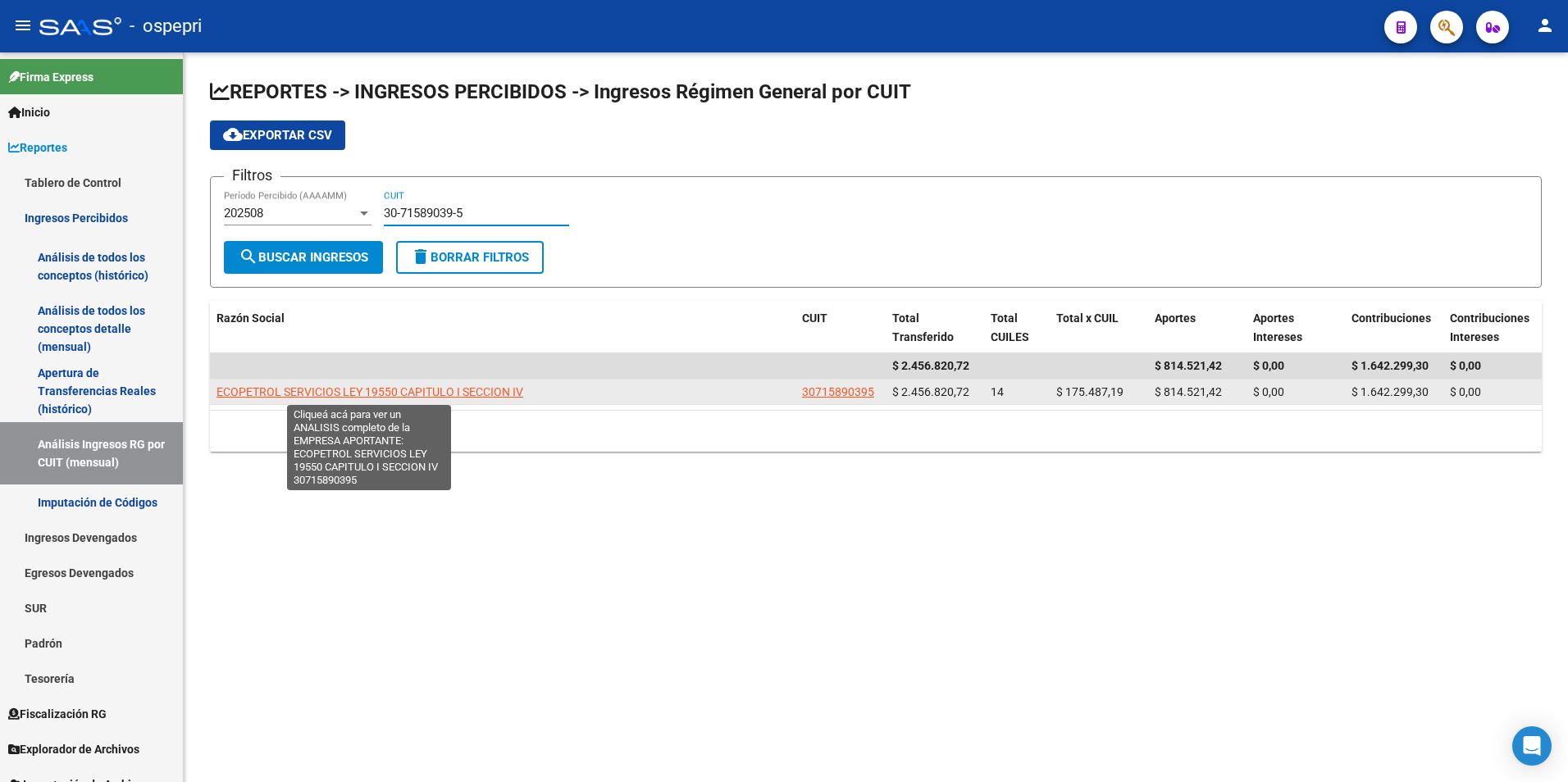
type input "30-71589039-5"
click at [395, 397] on span "ECOPETROL SERVICIOS LEY 19550 CAPITULO I SECCION IV" at bounding box center [370, 391] width 307 height 13
type textarea "30715890395"
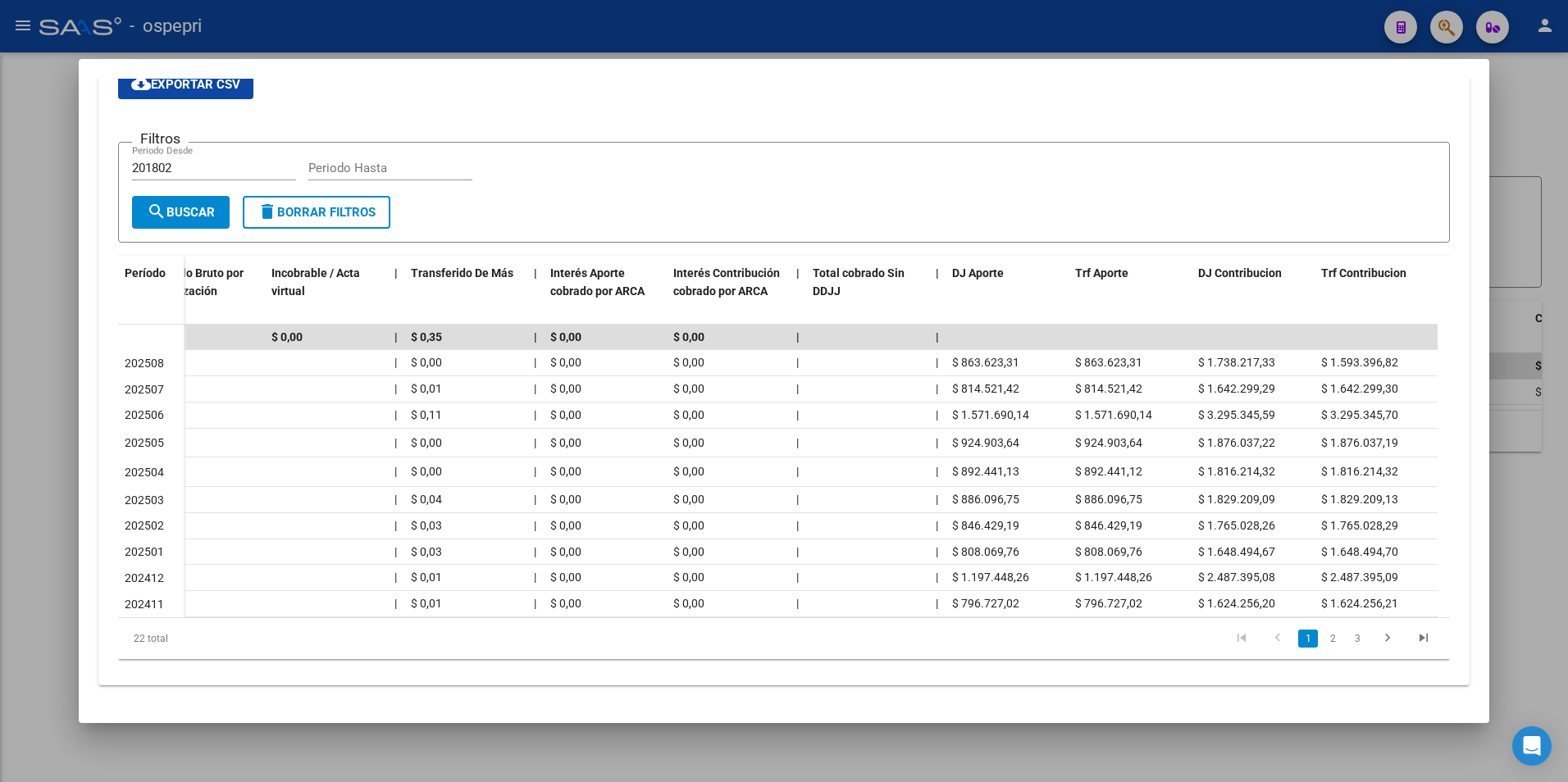
scroll to position [274, 0]
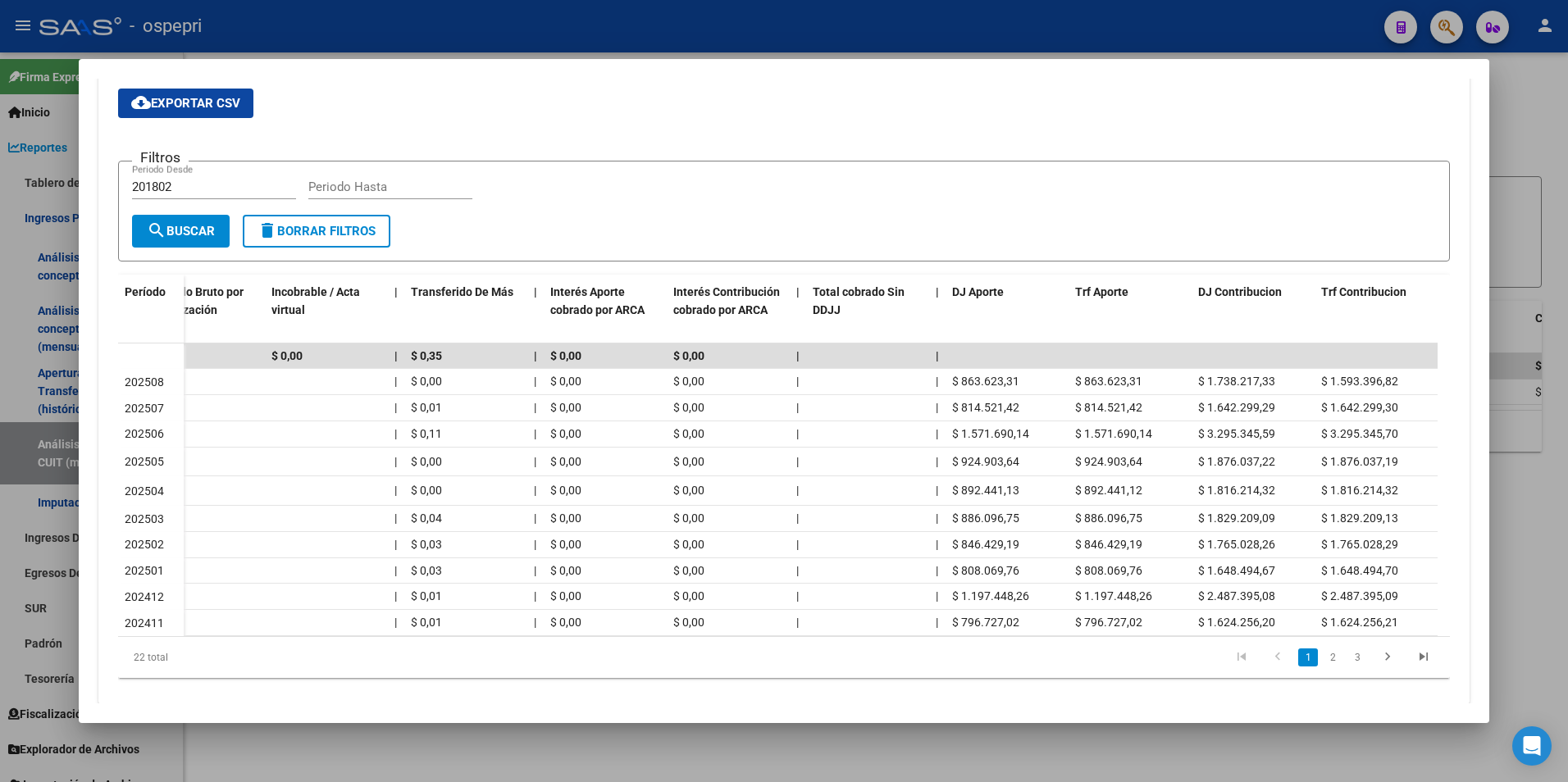
click at [1539, 188] on div at bounding box center [784, 391] width 1568 height 782
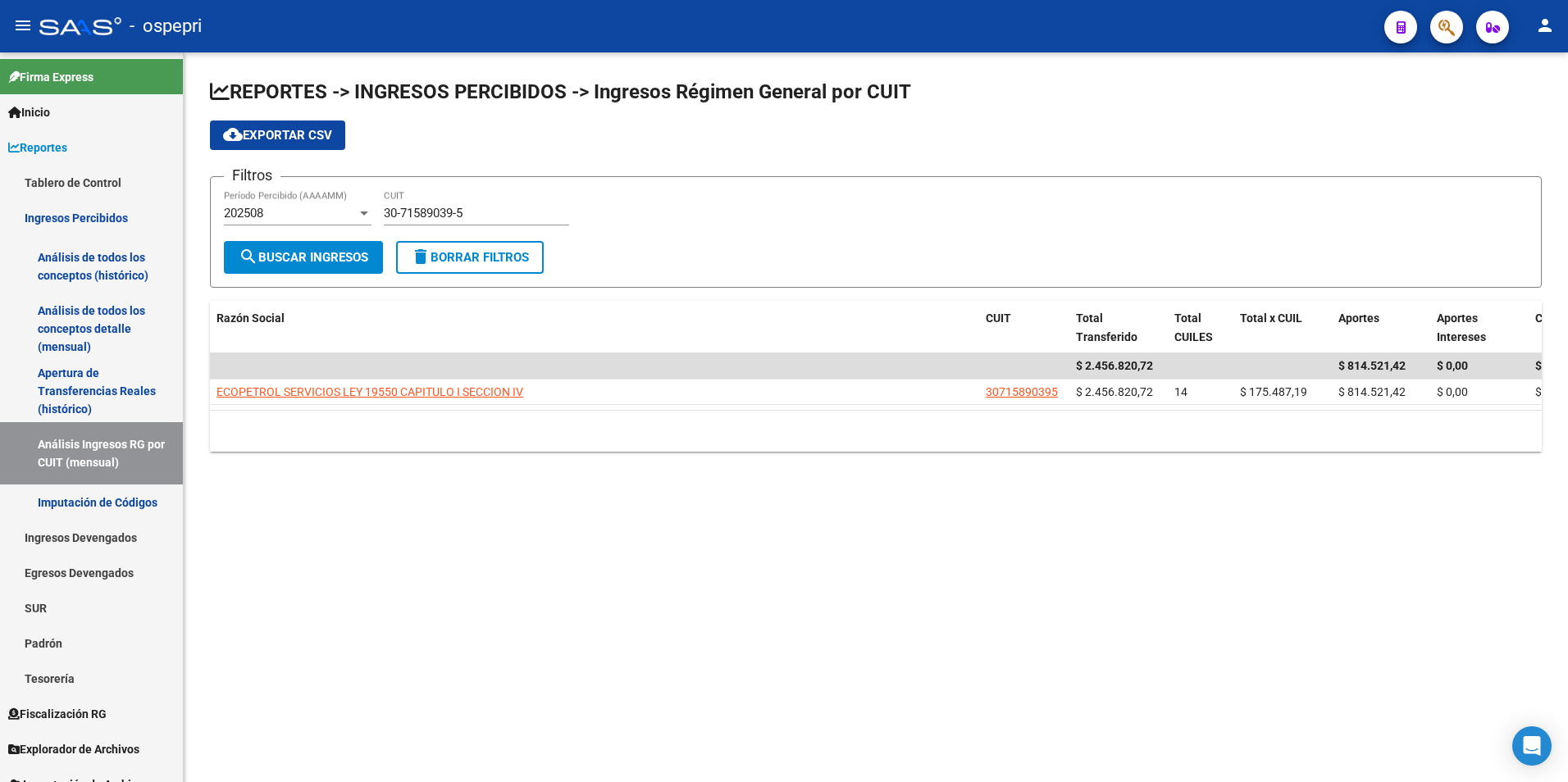
click at [491, 215] on input "30-71589039-5" at bounding box center [476, 212] width 186 height 15
paste input
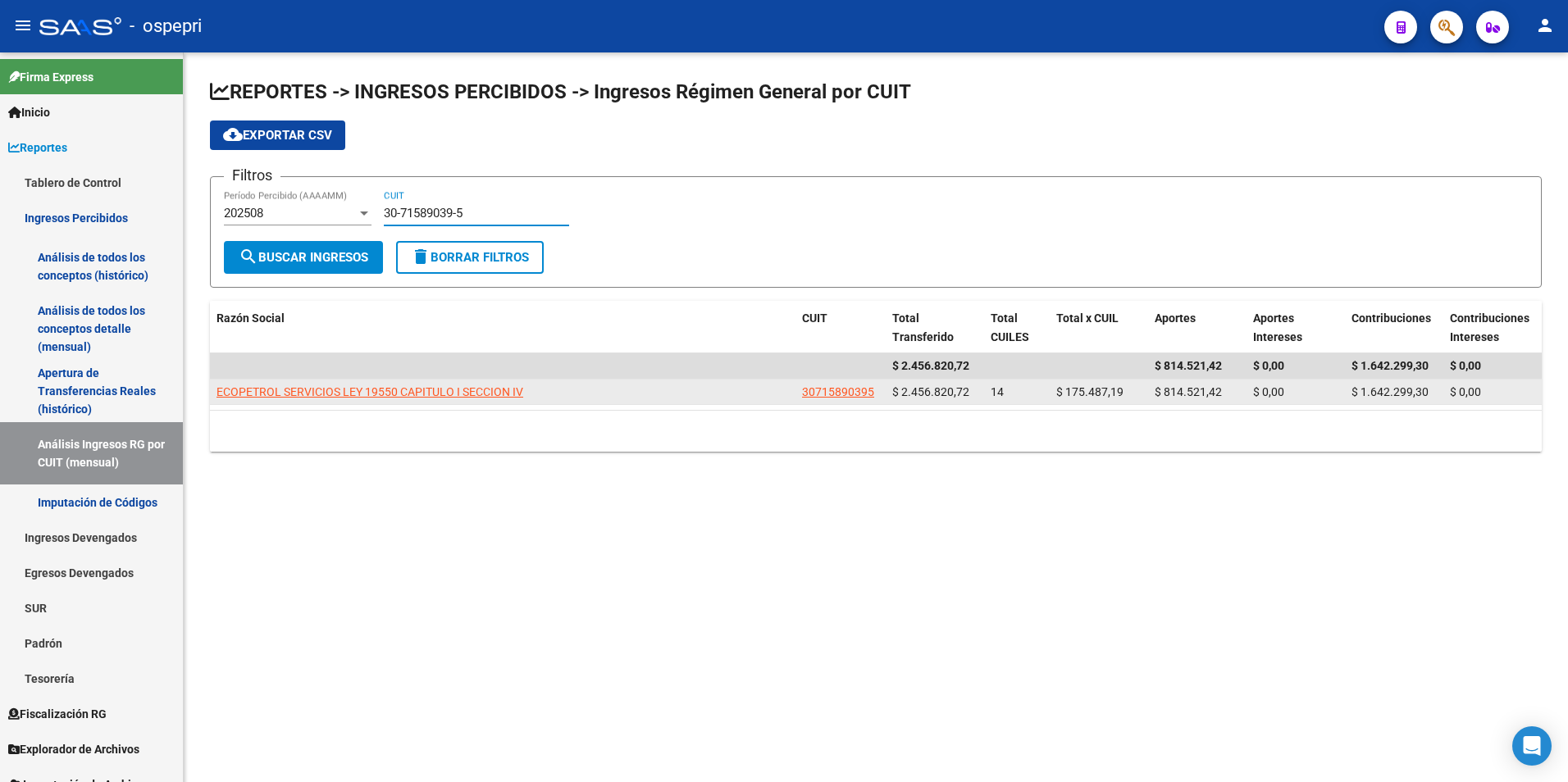
click at [440, 399] on app-link-go-to "ECOPETROL SERVICIOS LEY 19550 CAPITULO I SECCION IV" at bounding box center [370, 393] width 307 height 19
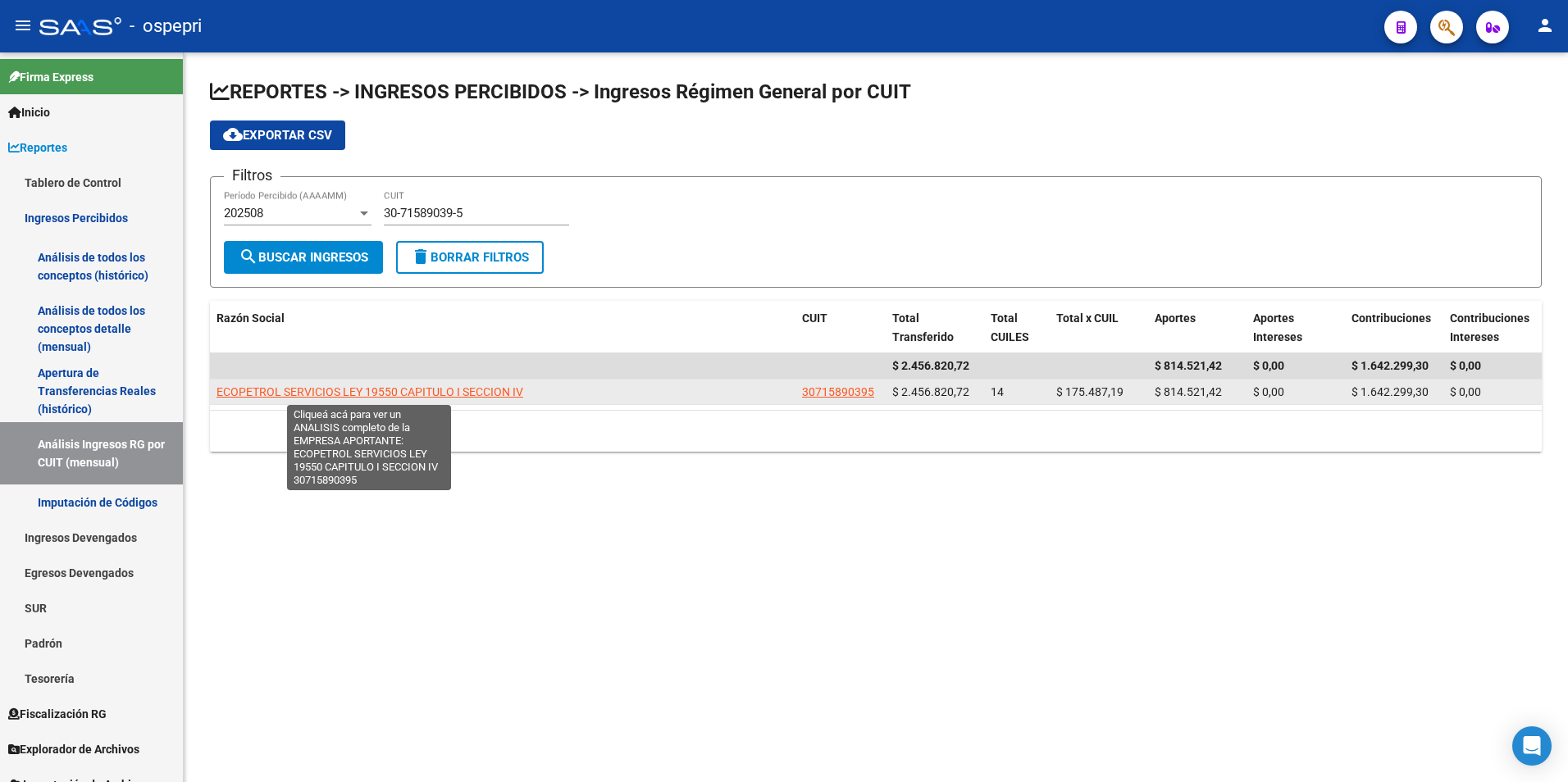
click at [432, 394] on span "ECOPETROL SERVICIOS LEY 19550 CAPITULO I SECCION IV" at bounding box center [370, 391] width 307 height 13
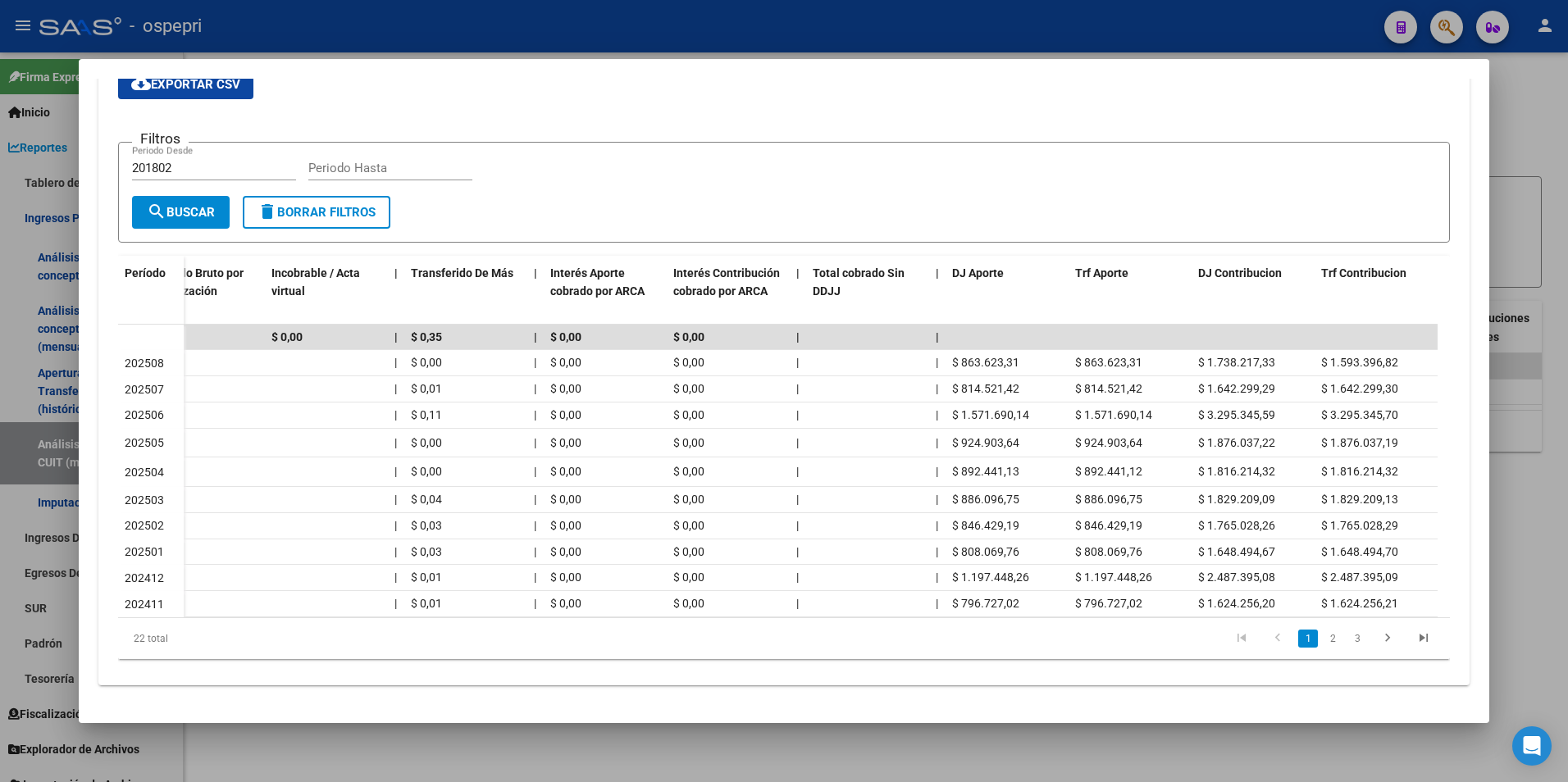
scroll to position [0, 0]
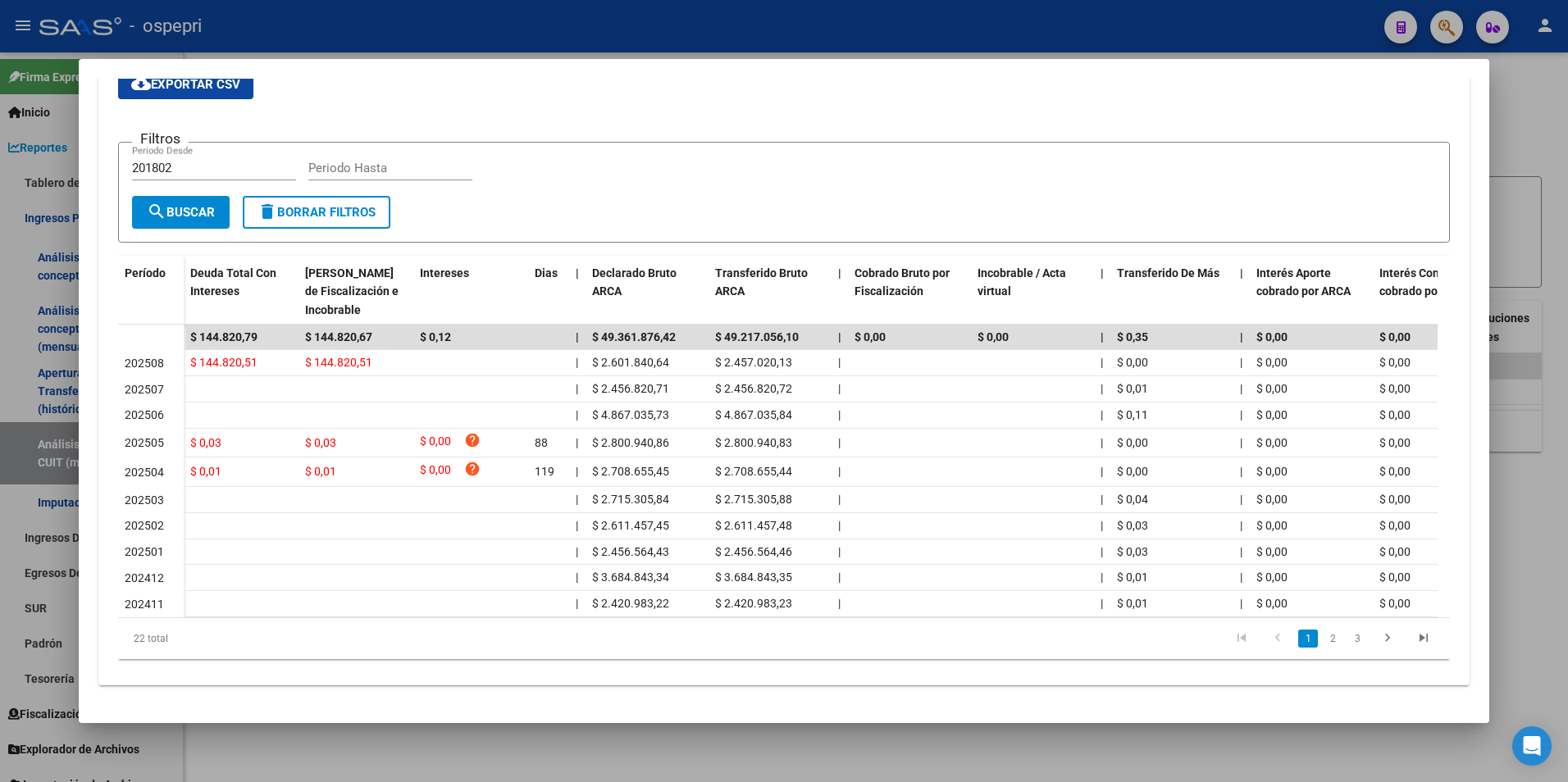
click at [1534, 190] on div at bounding box center [784, 391] width 1568 height 782
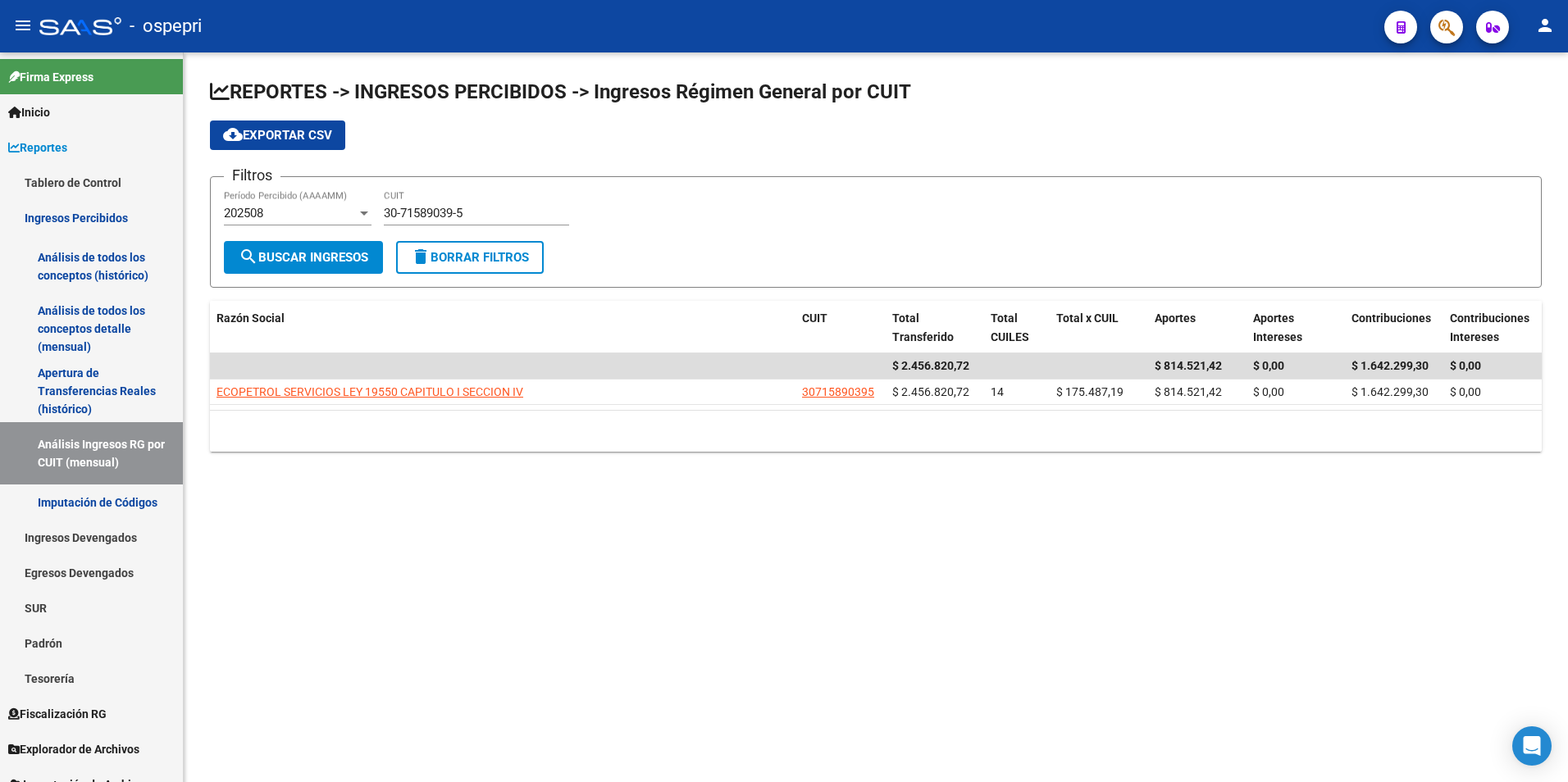
click at [488, 192] on div "30-71589039-5 CUIT" at bounding box center [476, 207] width 186 height 36
click at [489, 192] on div "30-71589039-5 CUIT" at bounding box center [476, 207] width 186 height 36
click at [489, 206] on input "30-71589039-5" at bounding box center [476, 212] width 186 height 15
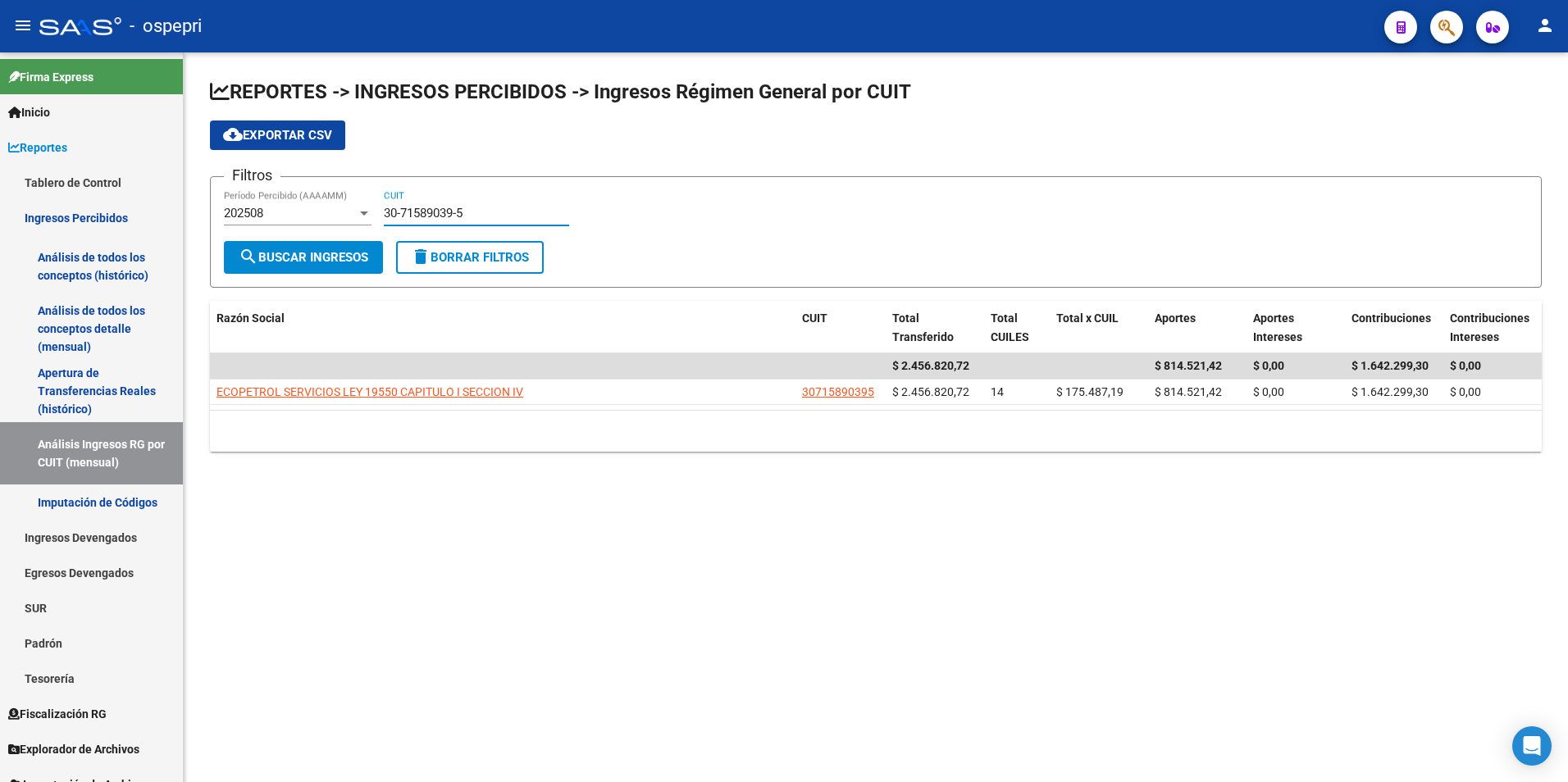
paste input "0973254-0"
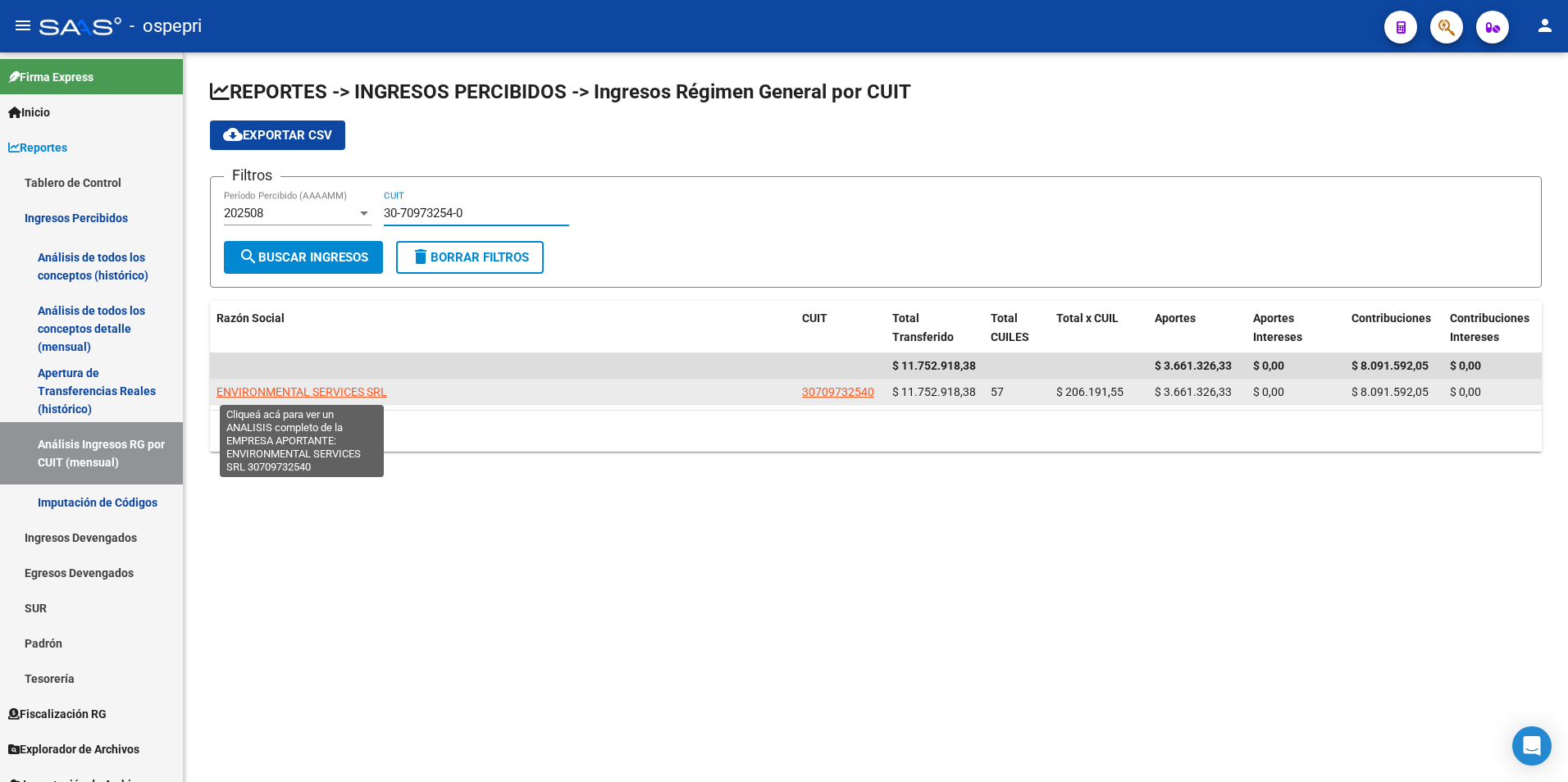
type input "30-70973254-0"
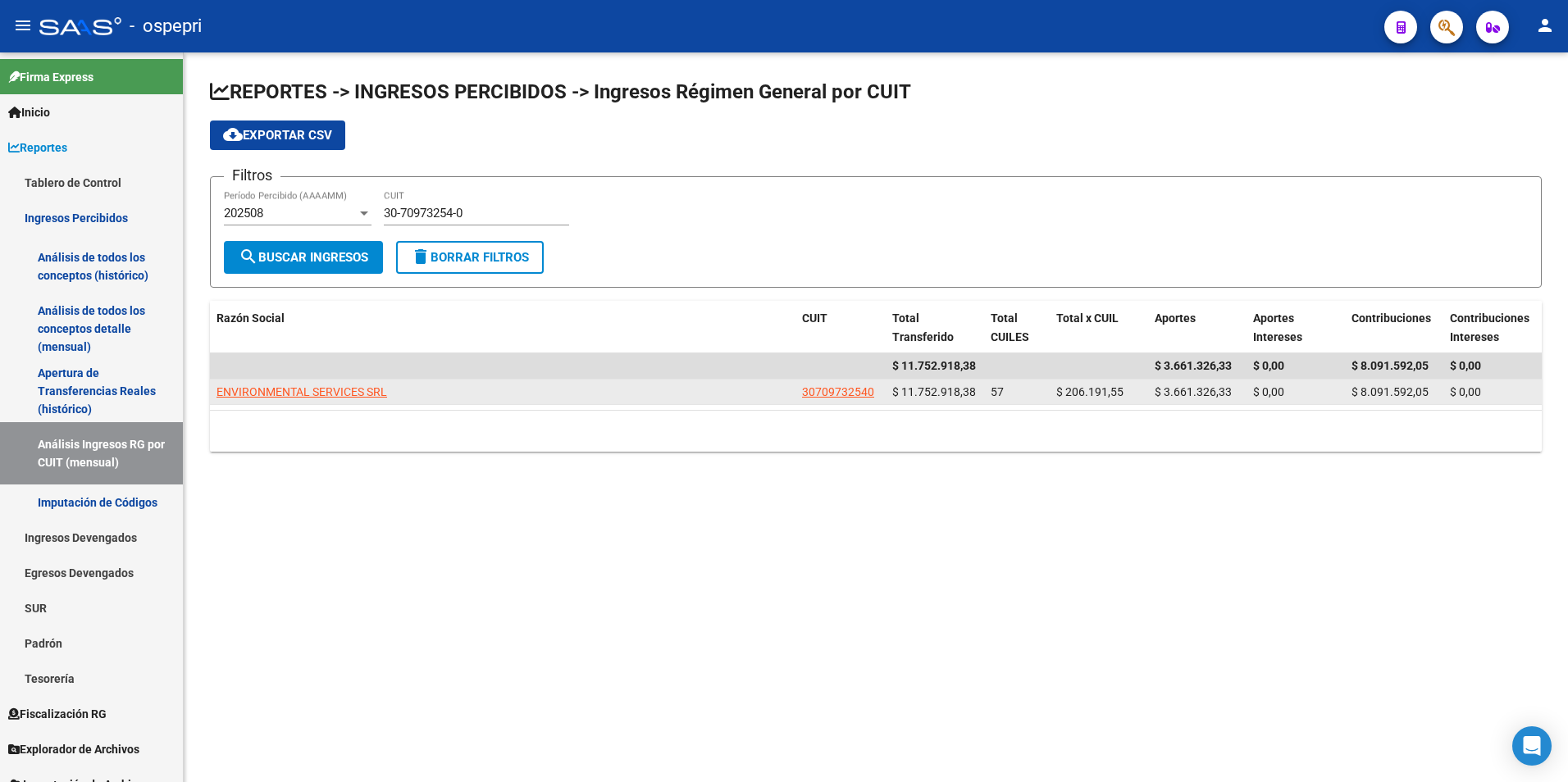
click at [369, 383] on app-link-go-to "ENVIRONMENTAL SERVICES SRL" at bounding box center [302, 393] width 171 height 19
click at [278, 394] on span "ENVIRONMENTAL SERVICES SRL" at bounding box center [302, 391] width 171 height 13
type textarea "30709732540"
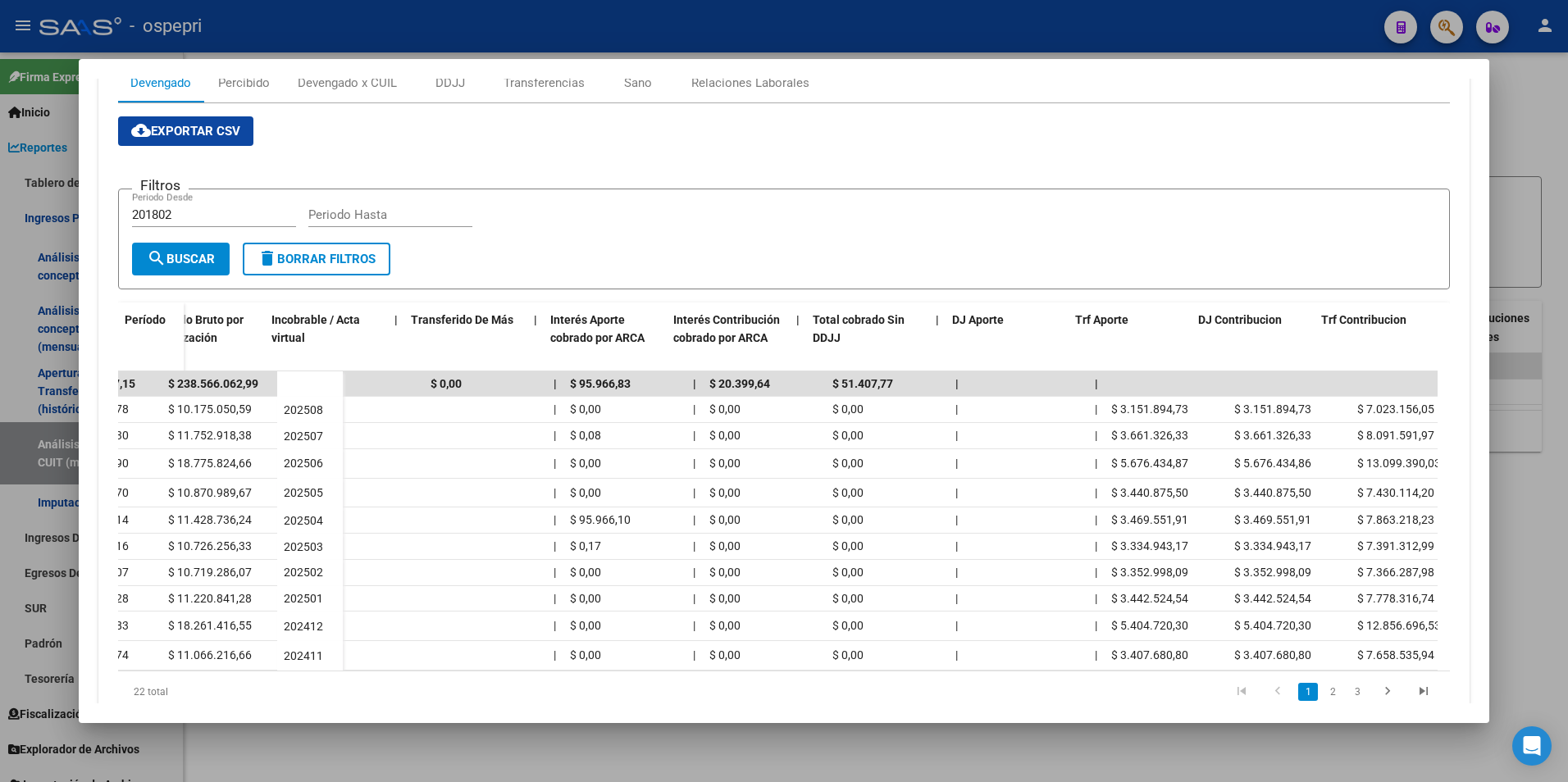
scroll to position [0, 706]
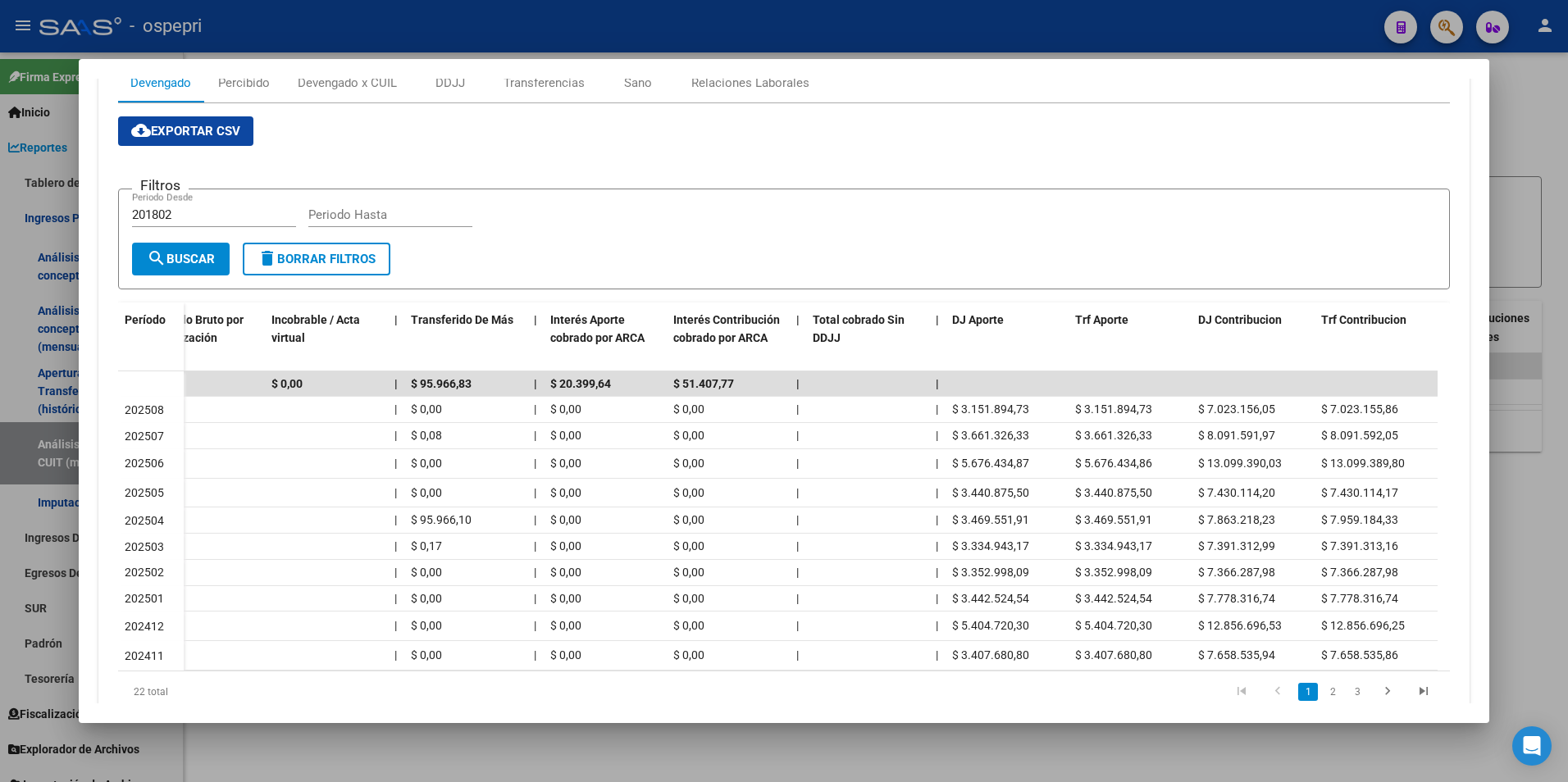
click at [1549, 571] on div at bounding box center [784, 391] width 1568 height 782
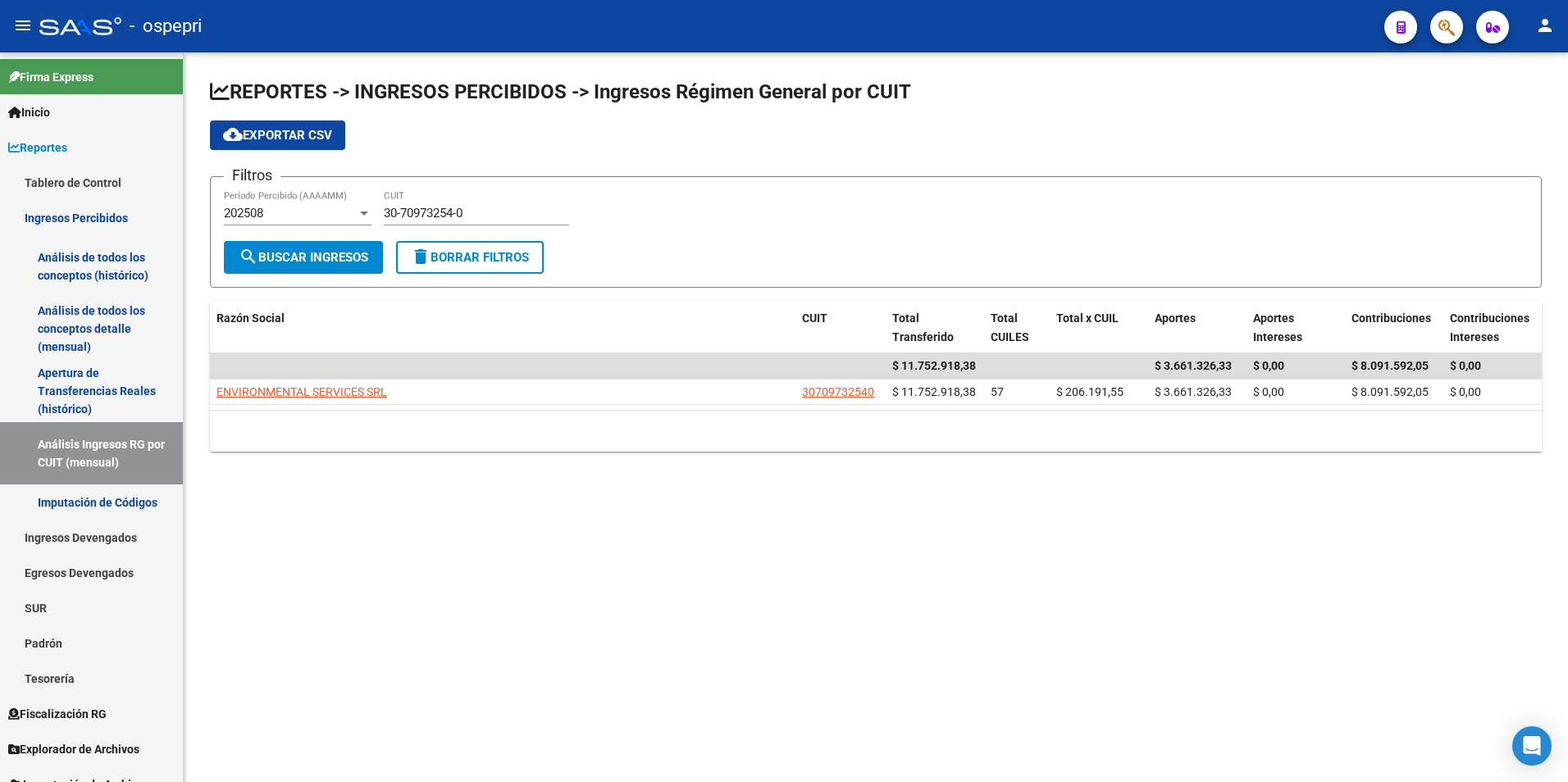
click at [455, 202] on div "30-70973254-0 CUIT" at bounding box center [476, 207] width 186 height 36
click at [457, 205] on input "30-70973254-0" at bounding box center [476, 212] width 186 height 15
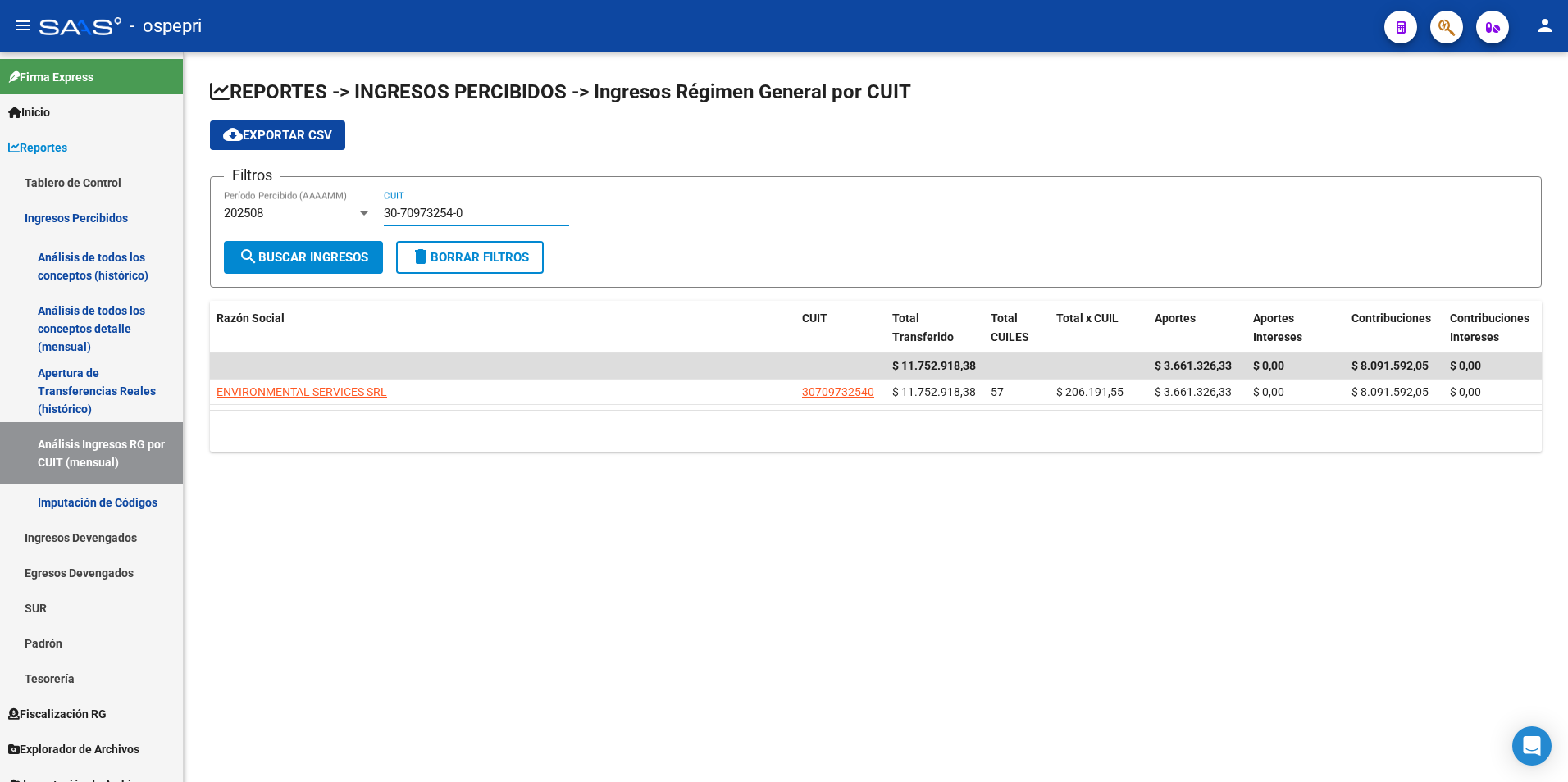
paste input "68445311"
type input "30-68445311-0"
click at [338, 252] on span "search Buscar Ingresos" at bounding box center [303, 257] width 129 height 15
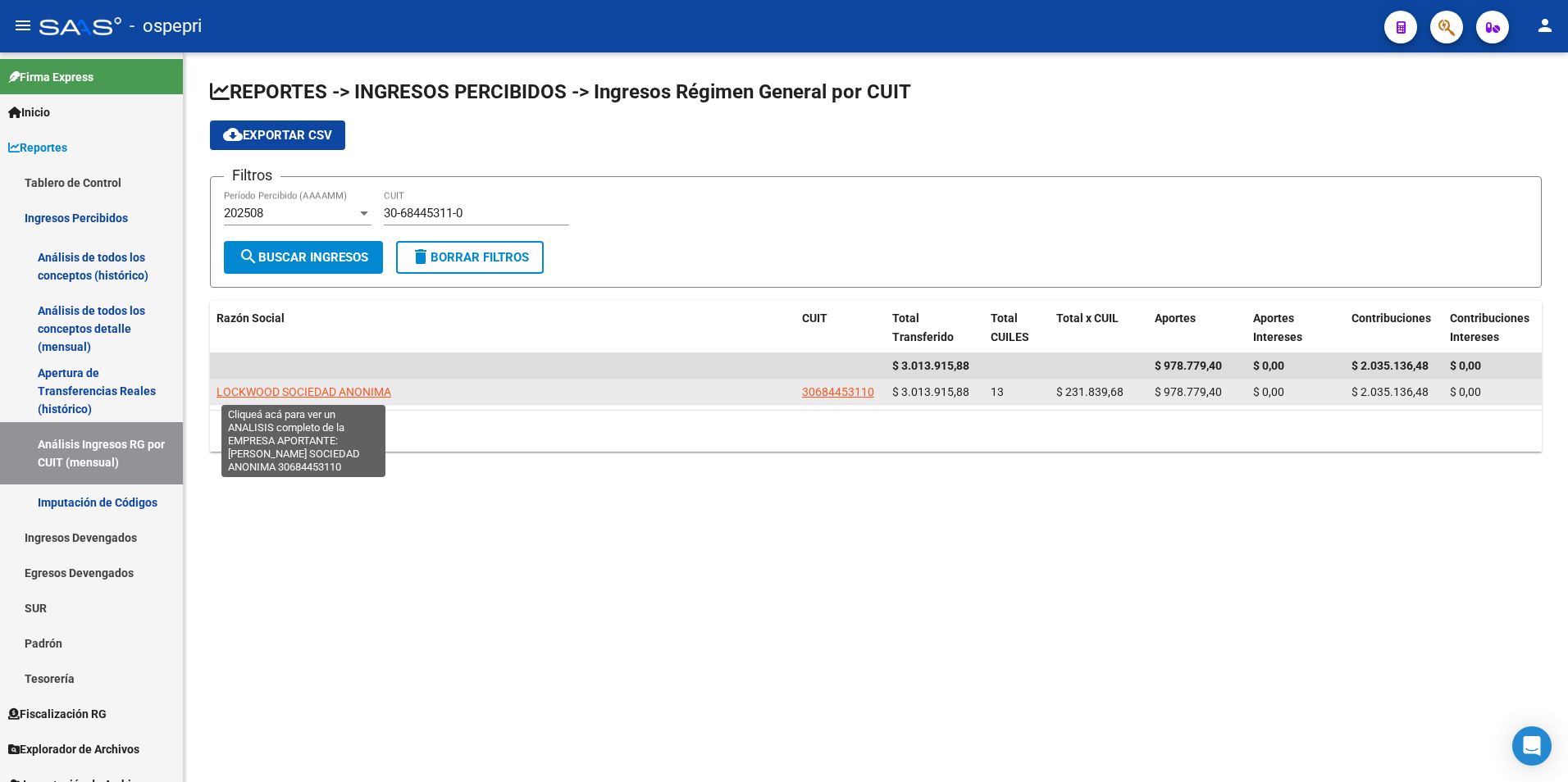
click at [326, 393] on span "LOCKWOOD SOCIEDAD ANONIMA" at bounding box center [304, 391] width 174 height 13
type textarea "30684453110"
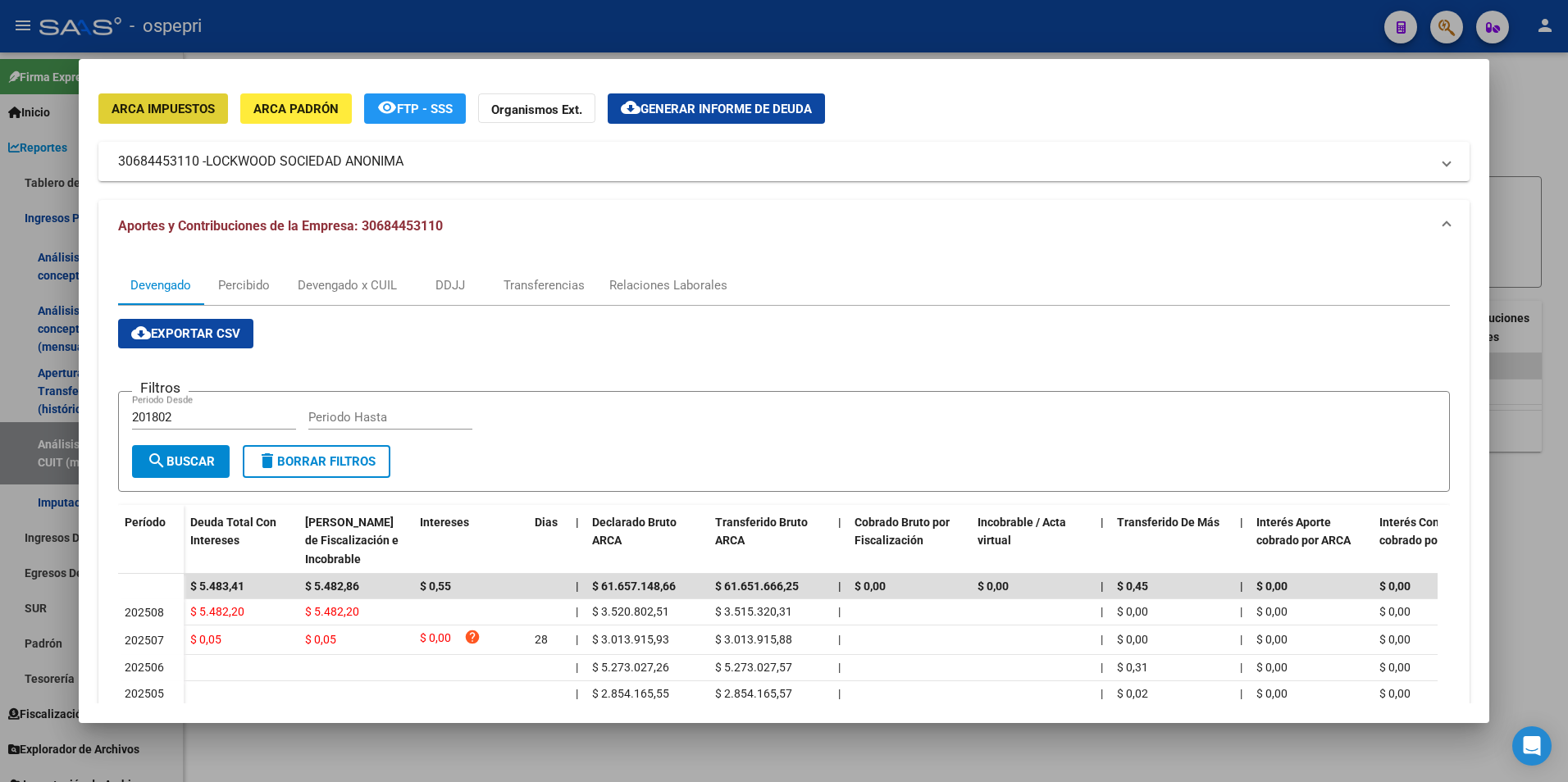
scroll to position [82, 0]
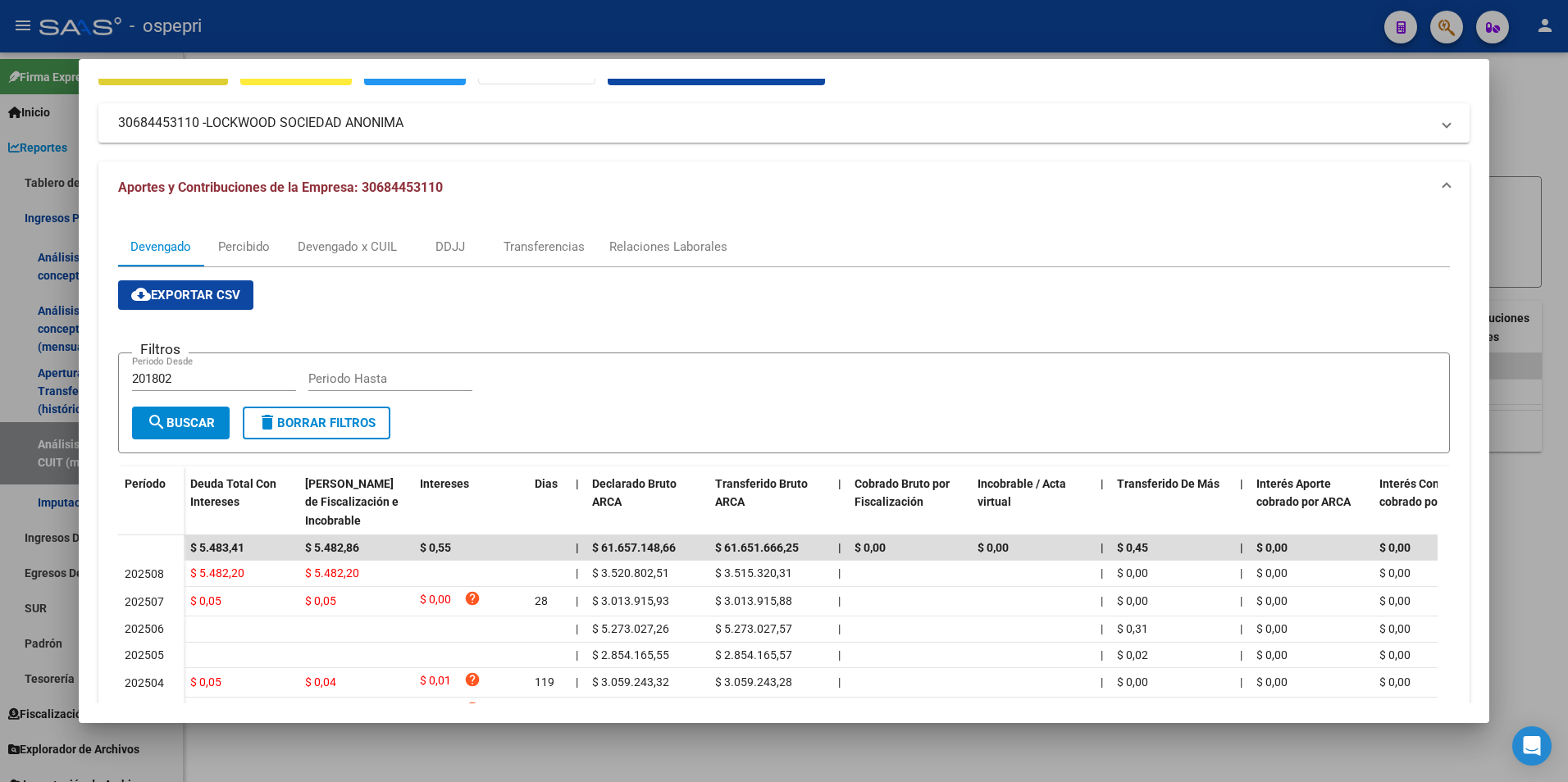
click at [1500, 520] on div at bounding box center [784, 391] width 1568 height 782
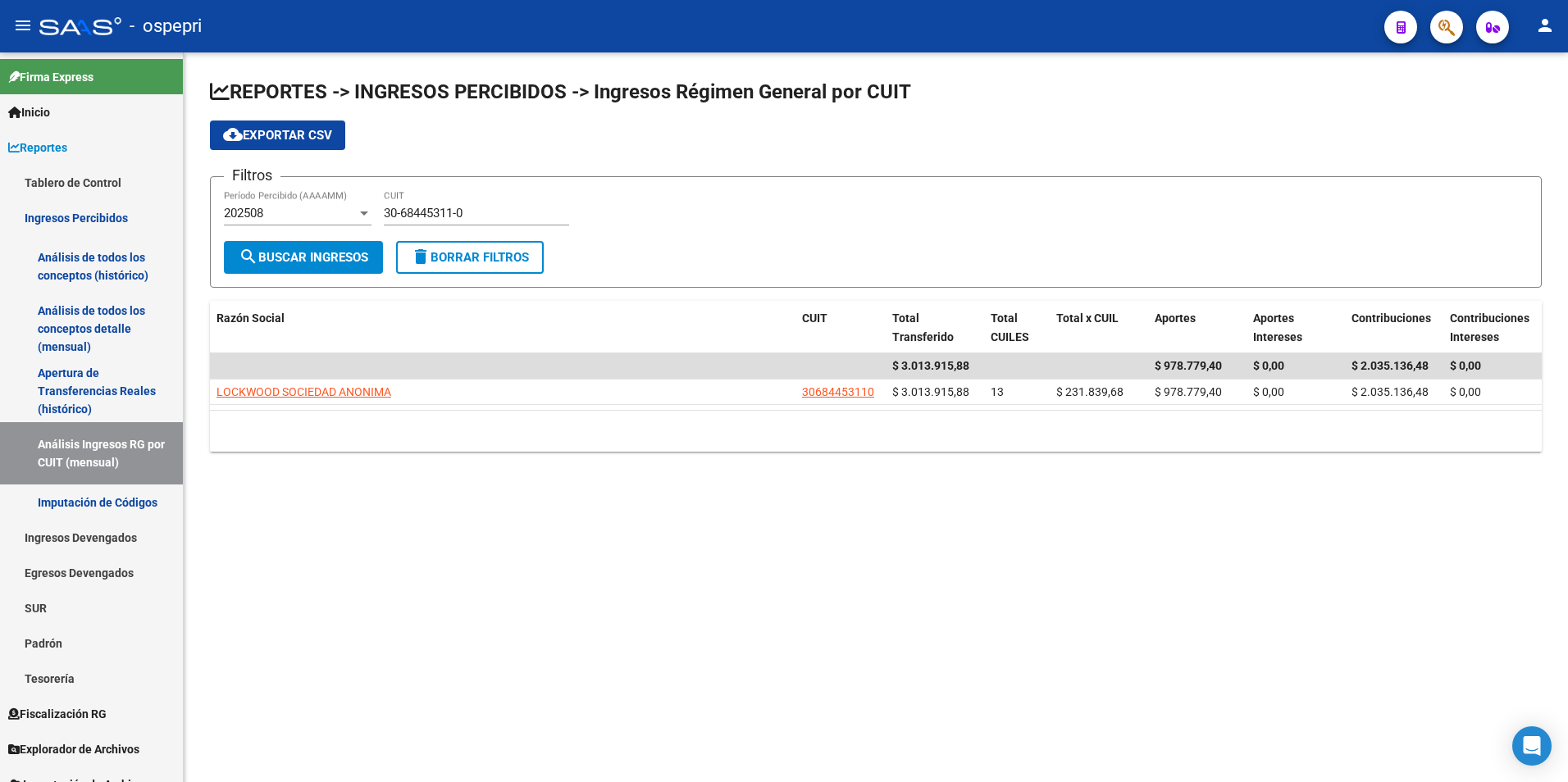
click at [415, 221] on div "30-68445311-0 CUIT" at bounding box center [476, 207] width 186 height 36
click at [420, 219] on div "30-68445311-0 CUIT" at bounding box center [476, 207] width 186 height 36
click at [418, 213] on input "30-68445311-0" at bounding box center [476, 212] width 186 height 15
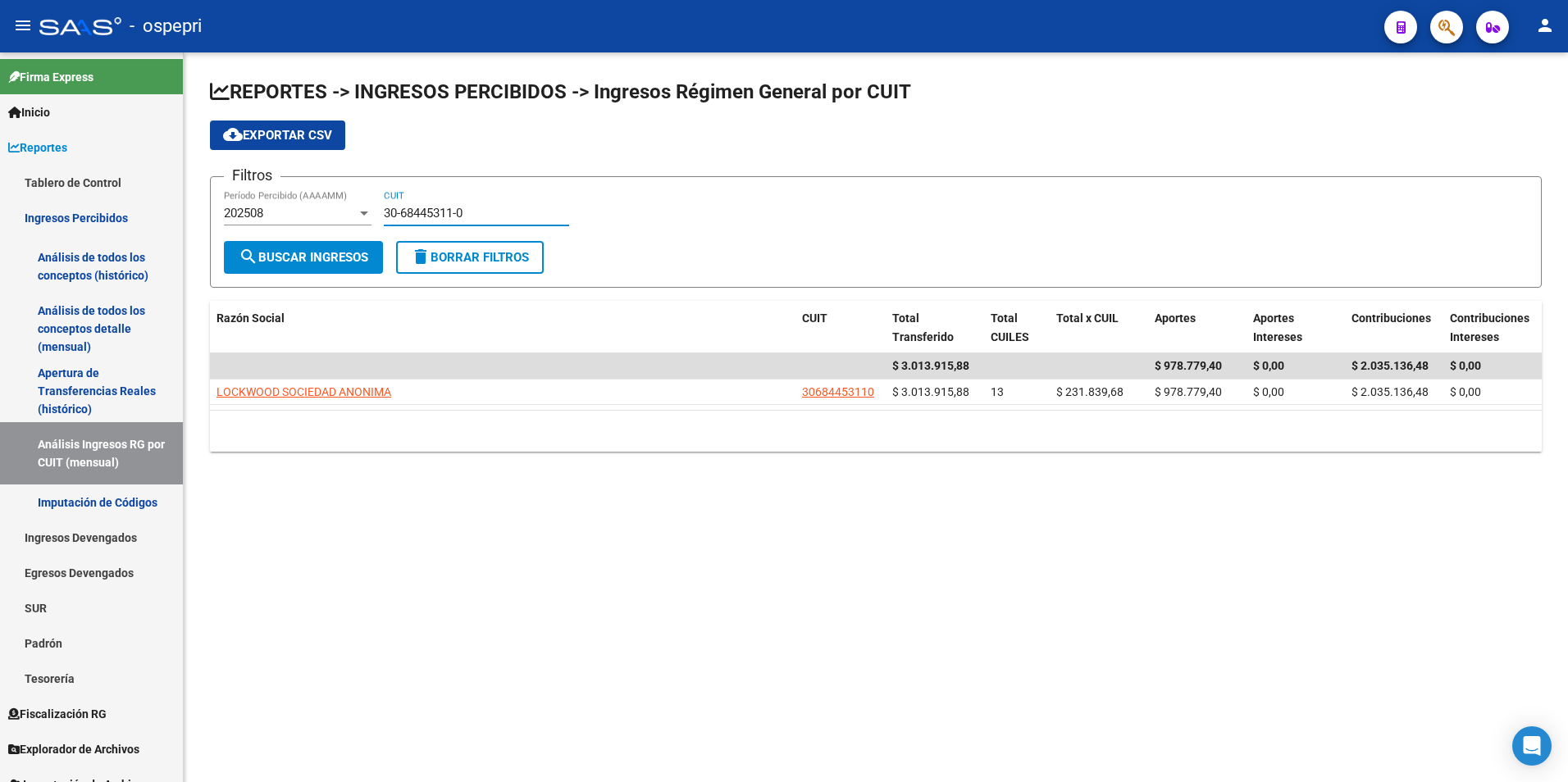
click at [418, 213] on input "30-68445311-0" at bounding box center [476, 212] width 186 height 15
click at [420, 216] on input "30-68445311-0" at bounding box center [476, 212] width 186 height 15
paste input
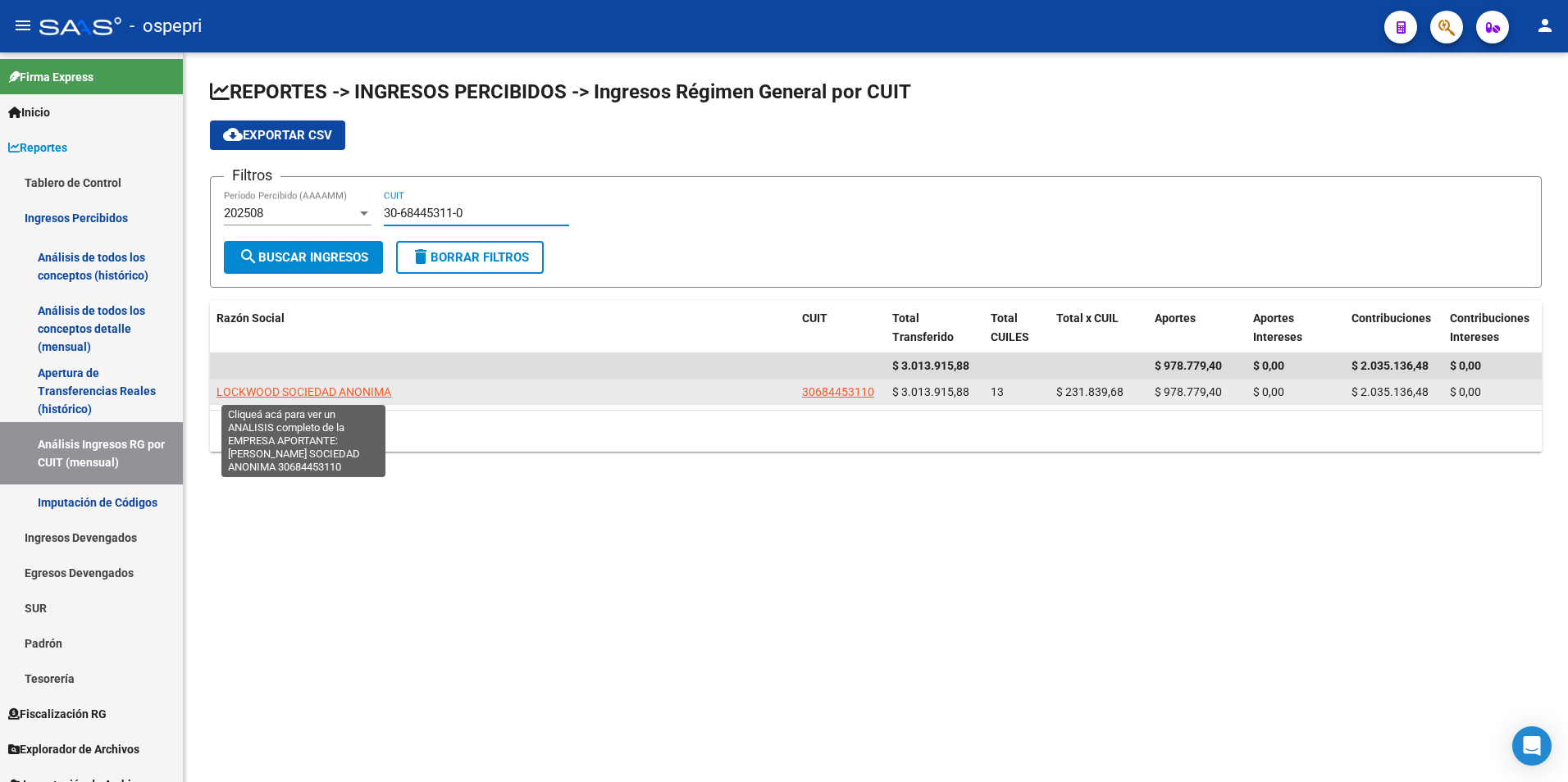
click at [347, 396] on span "LOCKWOOD SOCIEDAD ANONIMA" at bounding box center [304, 391] width 174 height 13
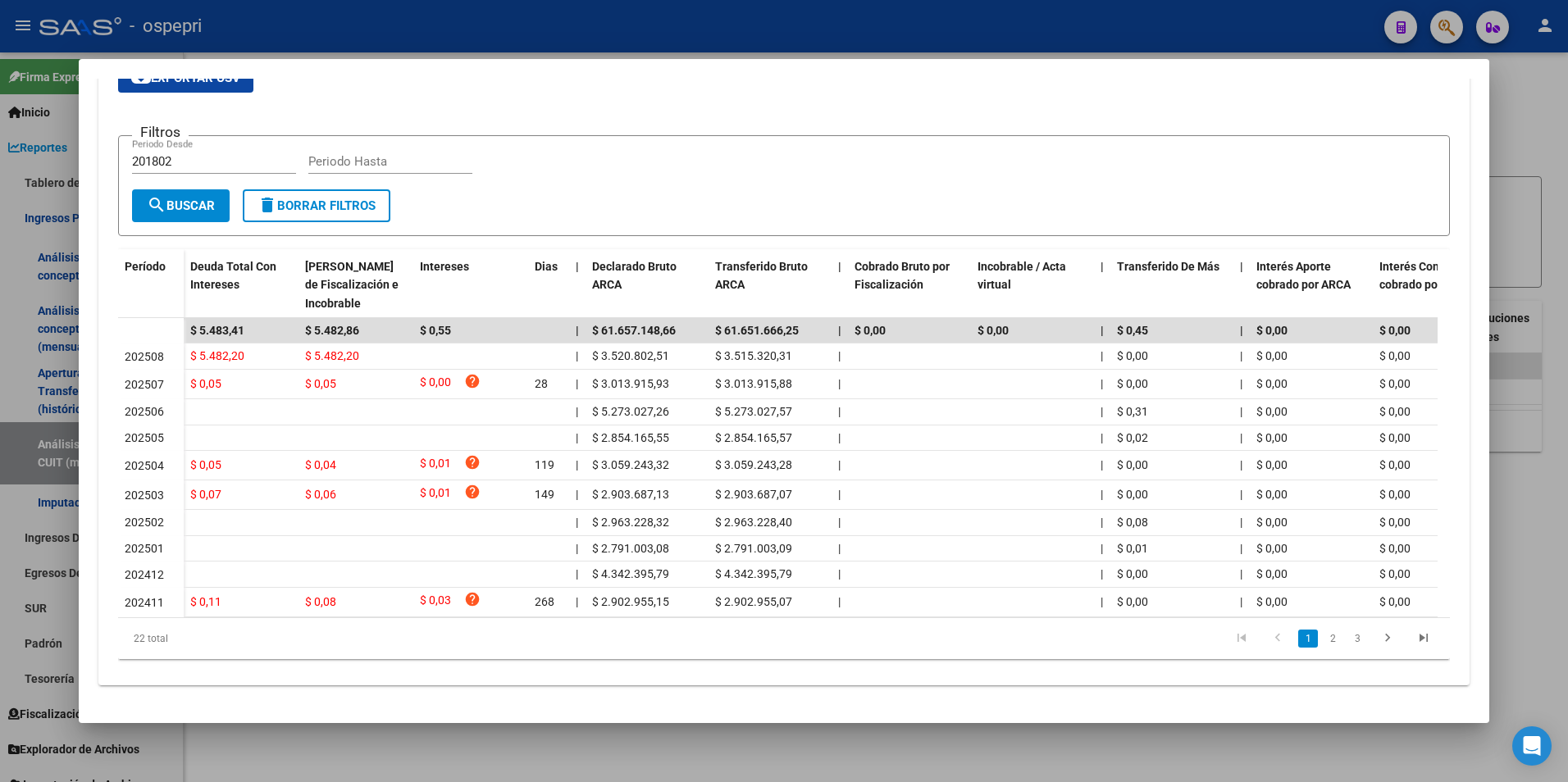
scroll to position [315, 0]
drag, startPoint x: 1526, startPoint y: 267, endPoint x: 1137, endPoint y: 4, distance: 469.6
click at [1526, 267] on div at bounding box center [784, 391] width 1568 height 782
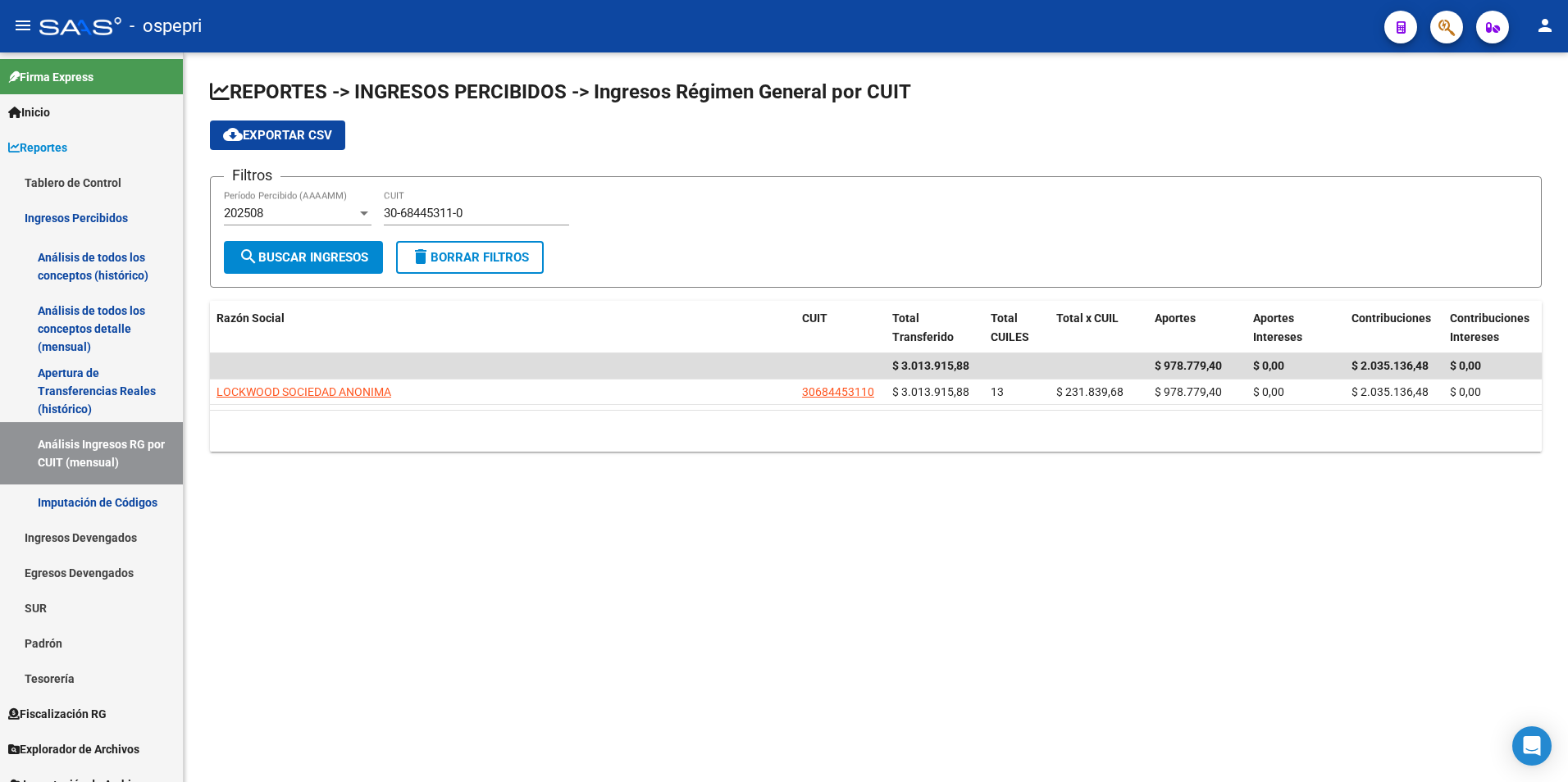
click at [428, 200] on div "30-68445311-0 CUIT" at bounding box center [476, 207] width 186 height 36
click at [428, 201] on div "30-68445311-0 CUIT" at bounding box center [476, 207] width 186 height 36
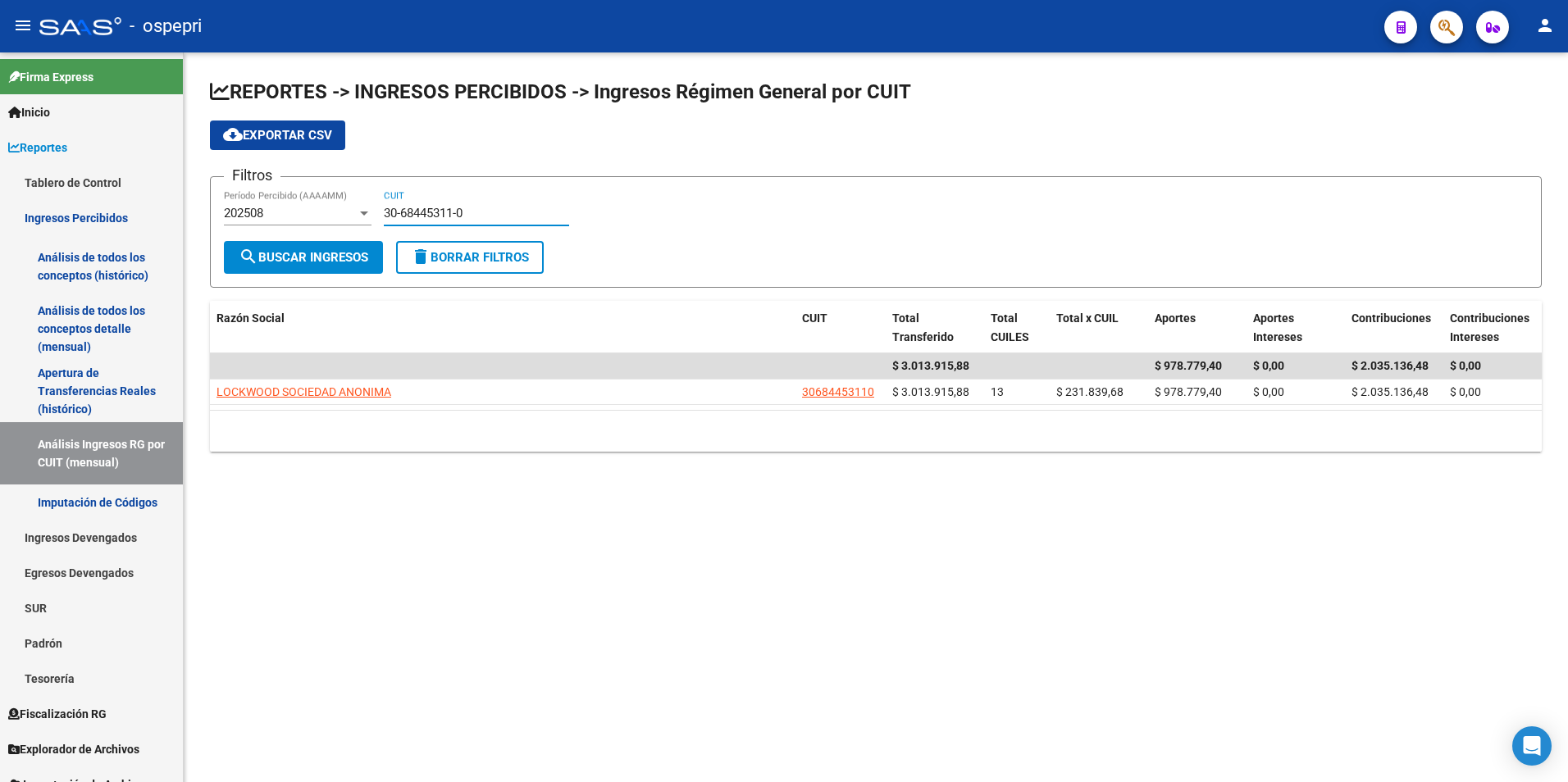
paste input
drag, startPoint x: 428, startPoint y: 202, endPoint x: 434, endPoint y: 211, distance: 10.8
click at [428, 202] on div "30-68445311-0 CUIT" at bounding box center [476, 207] width 186 height 36
click at [434, 211] on input "30-68445311-0" at bounding box center [476, 212] width 186 height 15
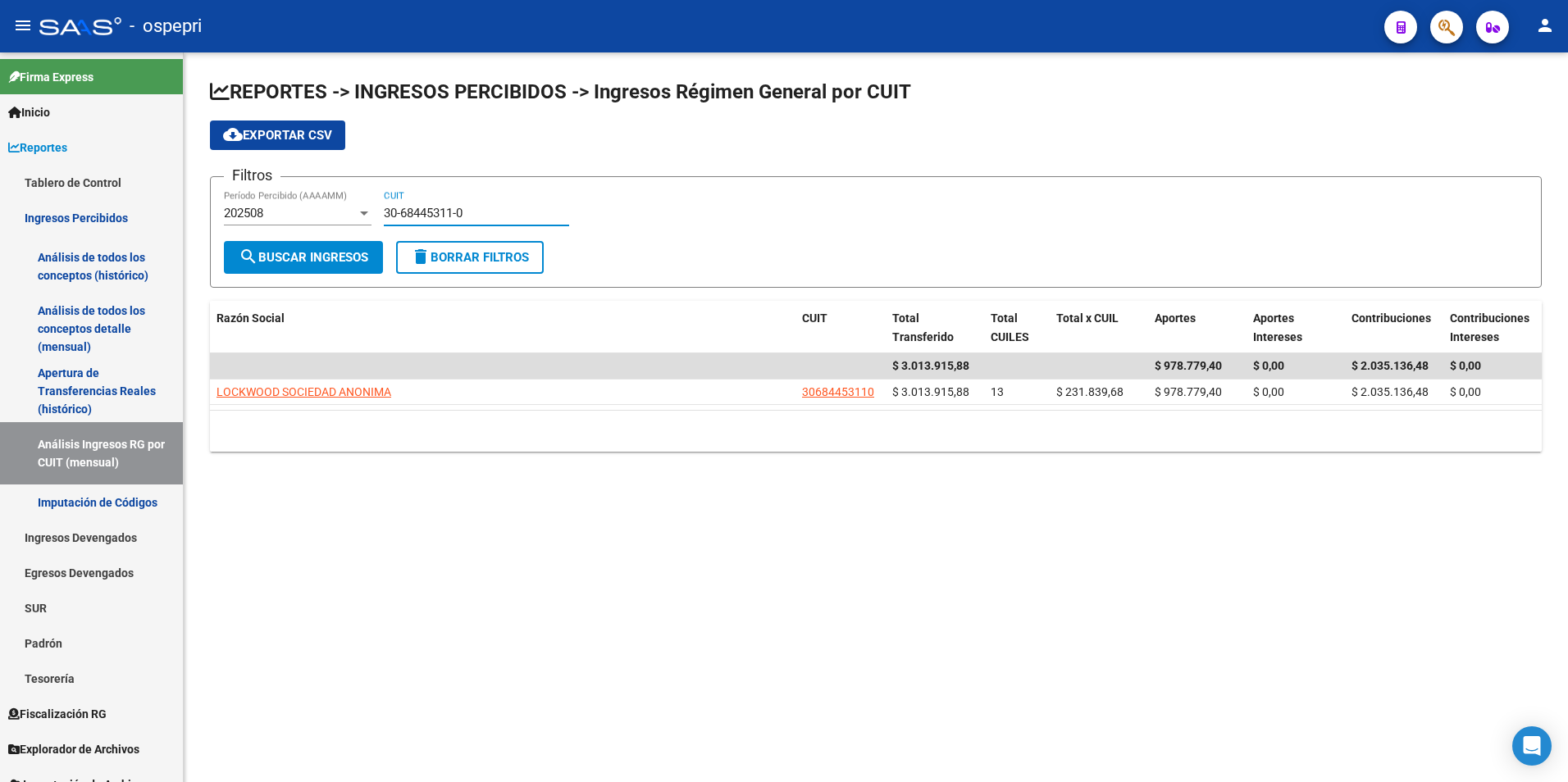
click at [434, 211] on input "30-68445311-0" at bounding box center [476, 212] width 186 height 15
paste input "70826076-9"
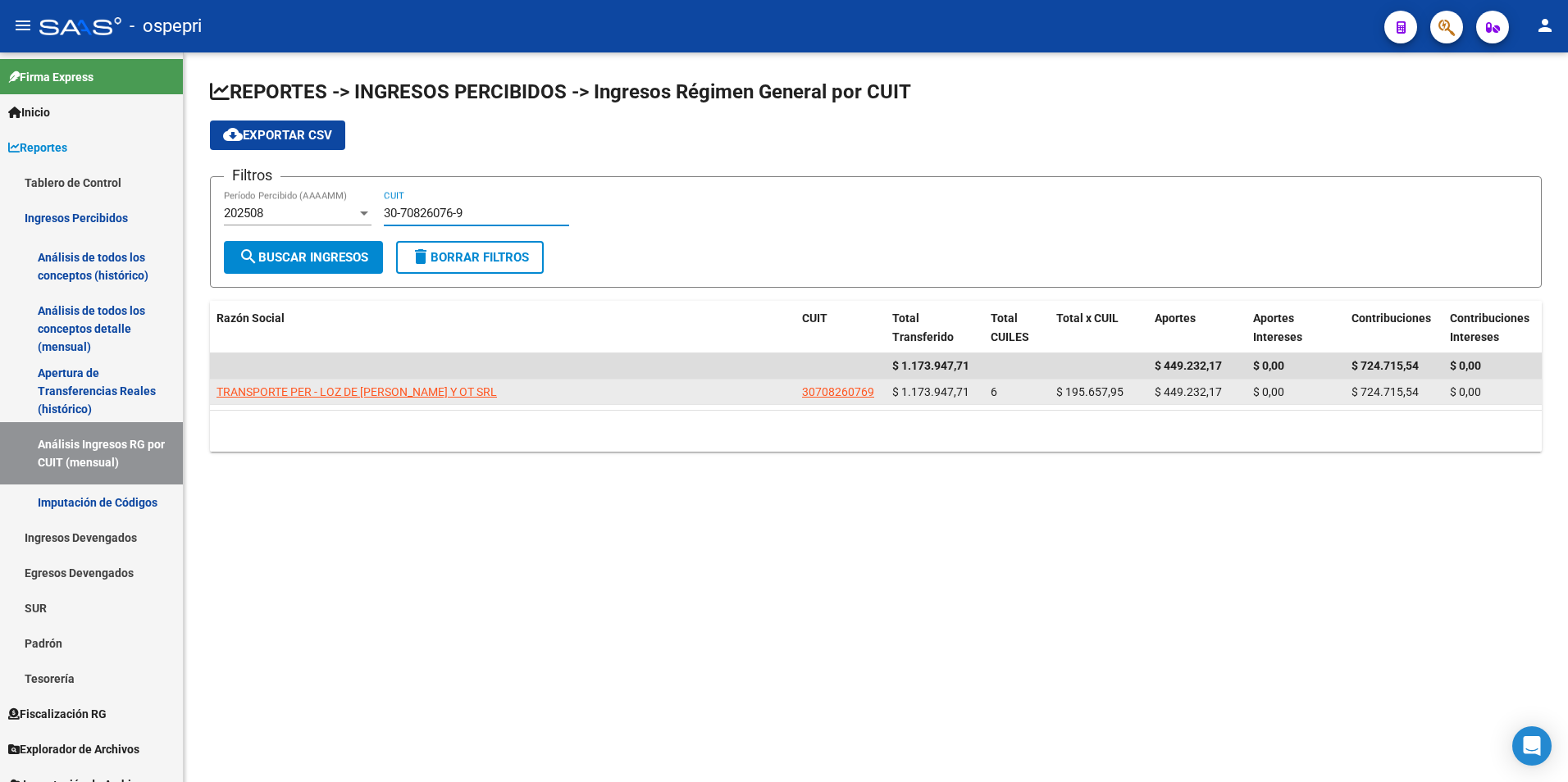
type input "30-70826076-9"
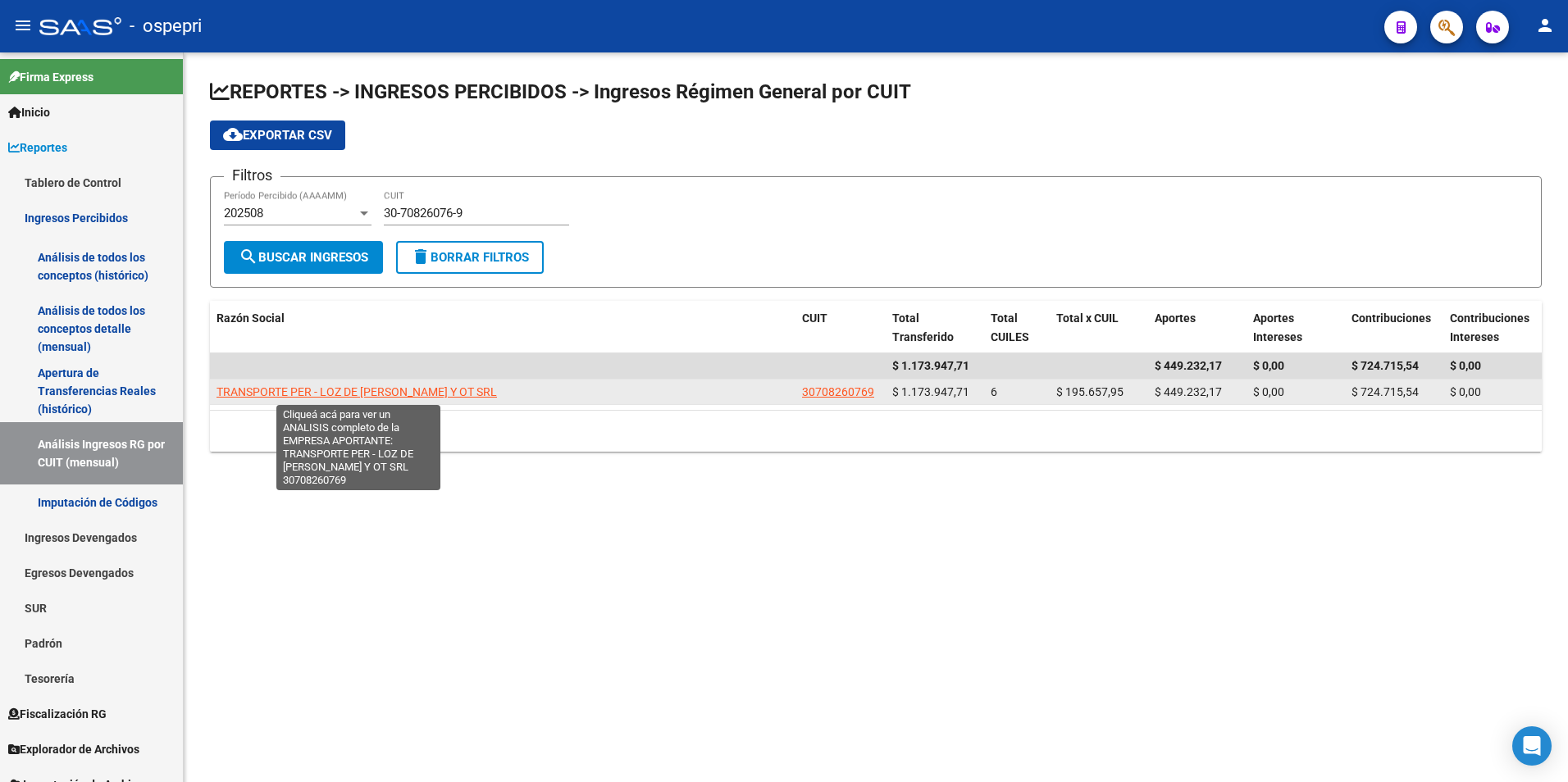
click at [441, 389] on span "TRANSPORTE PER - LOZ DE [PERSON_NAME] Y OT SRL" at bounding box center [356, 391] width 280 height 13
type textarea "30708260769"
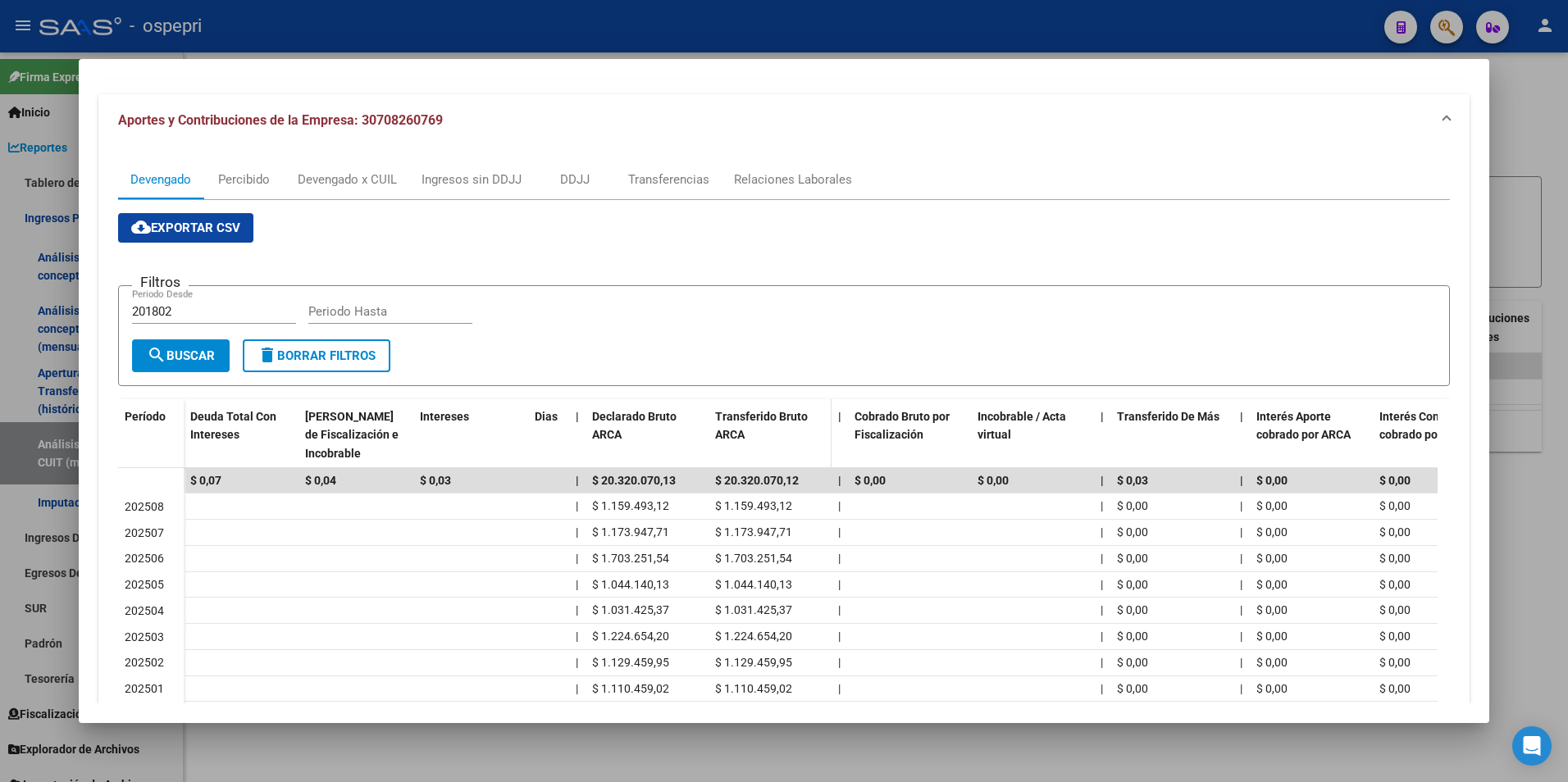
scroll to position [164, 0]
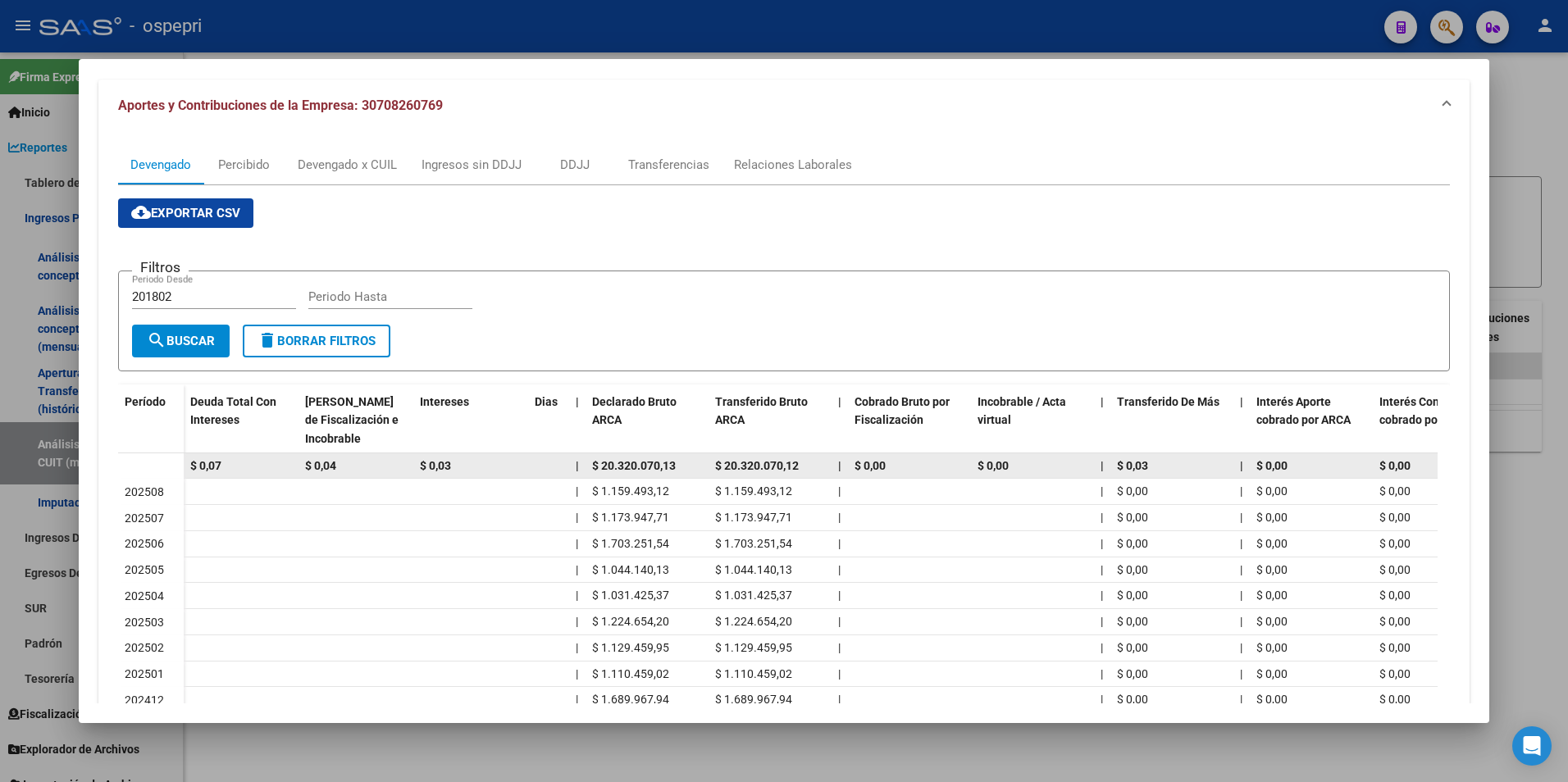
click at [232, 474] on div "$ 0,07" at bounding box center [240, 466] width 101 height 19
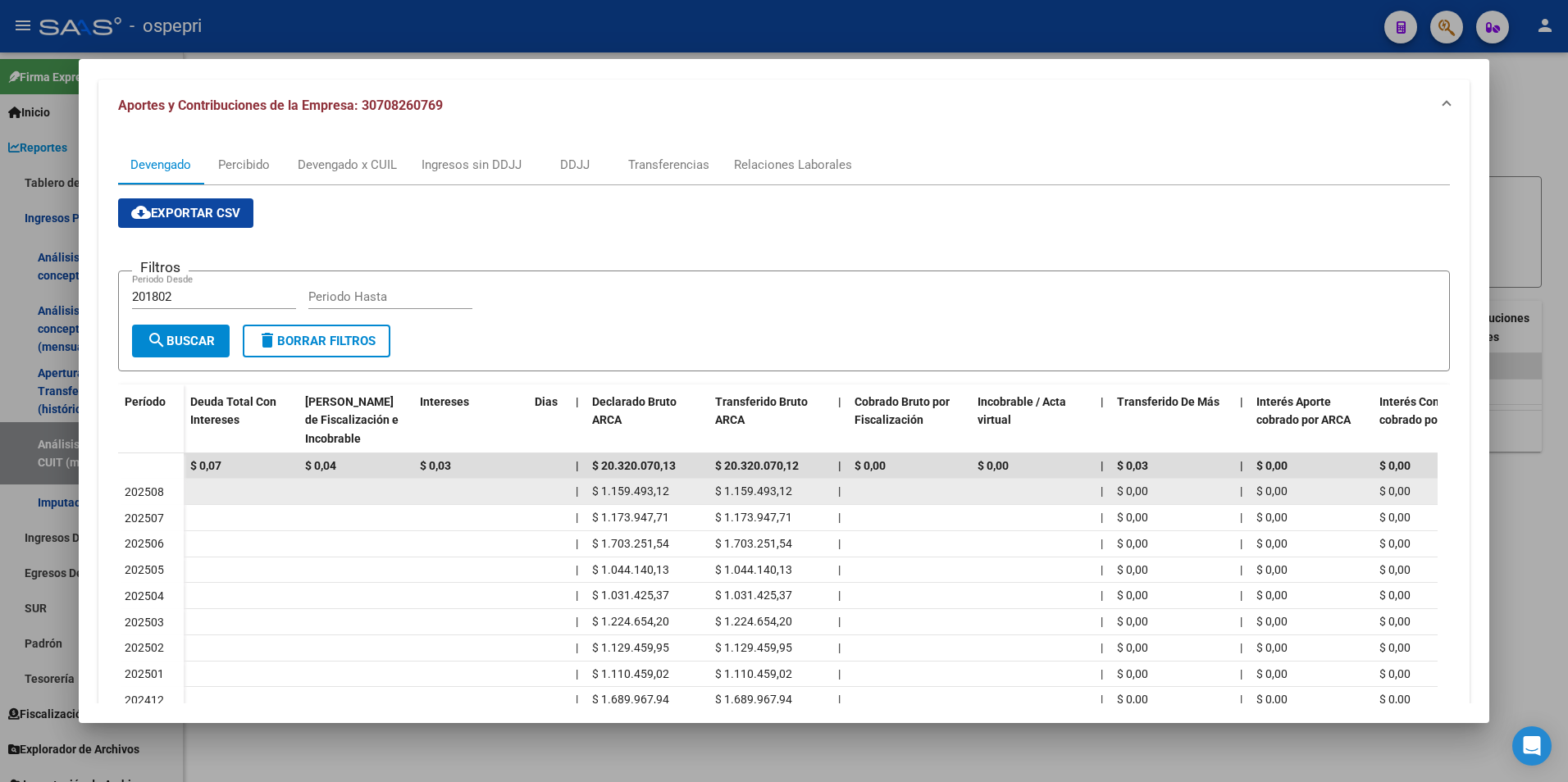
click at [820, 487] on div "$ 1.159.493,12" at bounding box center [769, 492] width 110 height 19
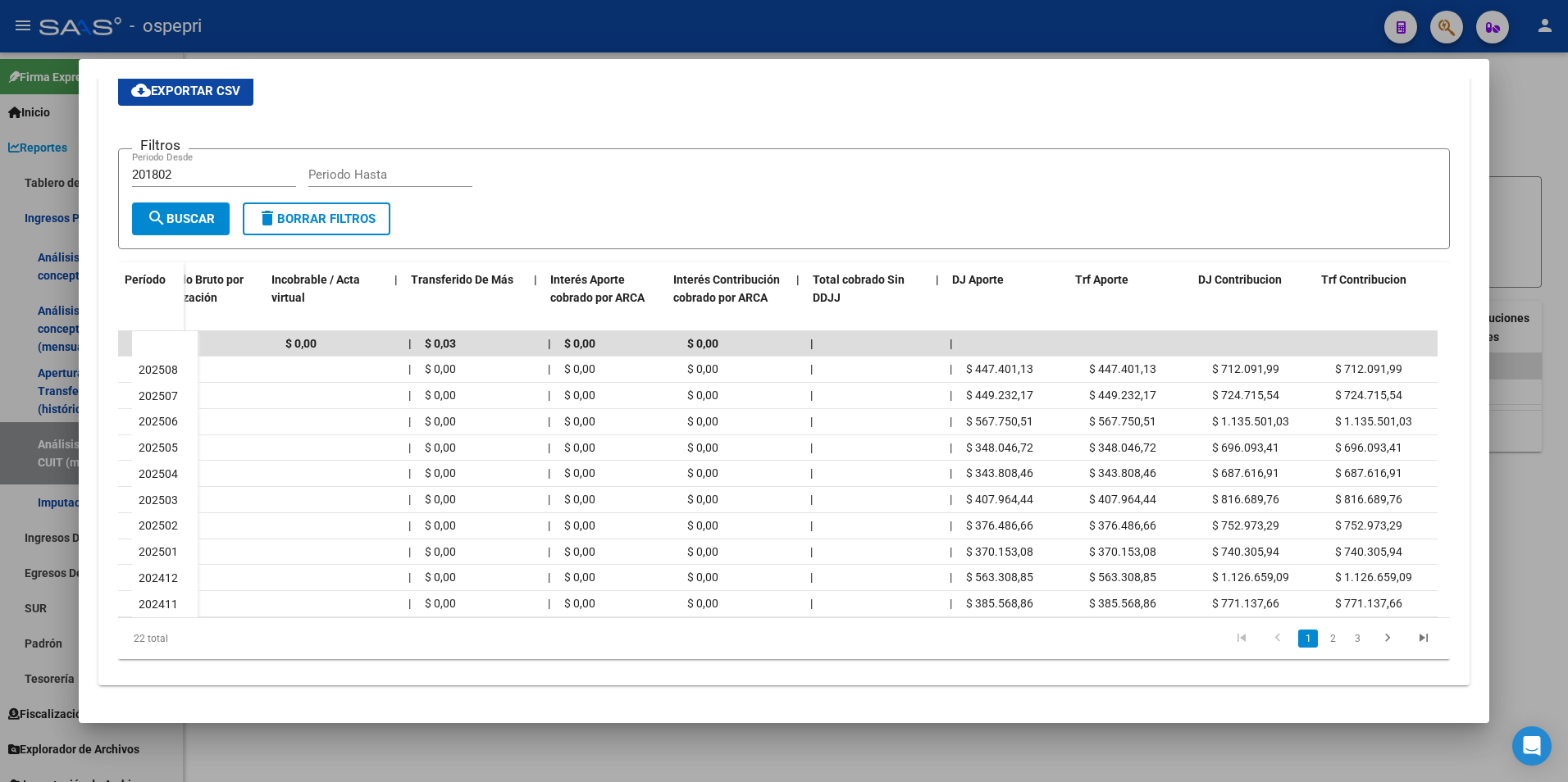
scroll to position [0, 706]
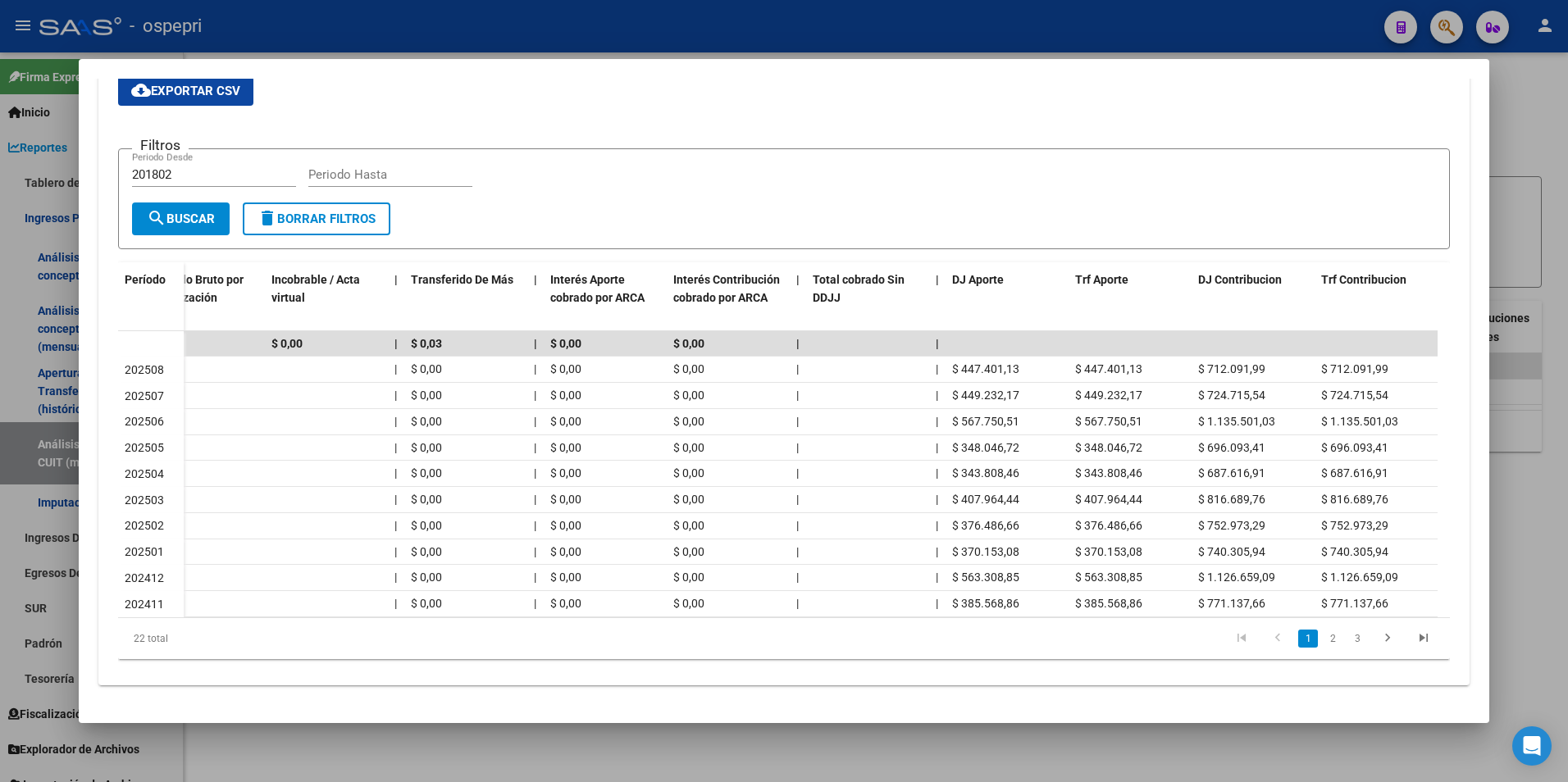
drag, startPoint x: 1507, startPoint y: 222, endPoint x: 891, endPoint y: 241, distance: 616.3
click at [1503, 222] on div at bounding box center [784, 391] width 1568 height 782
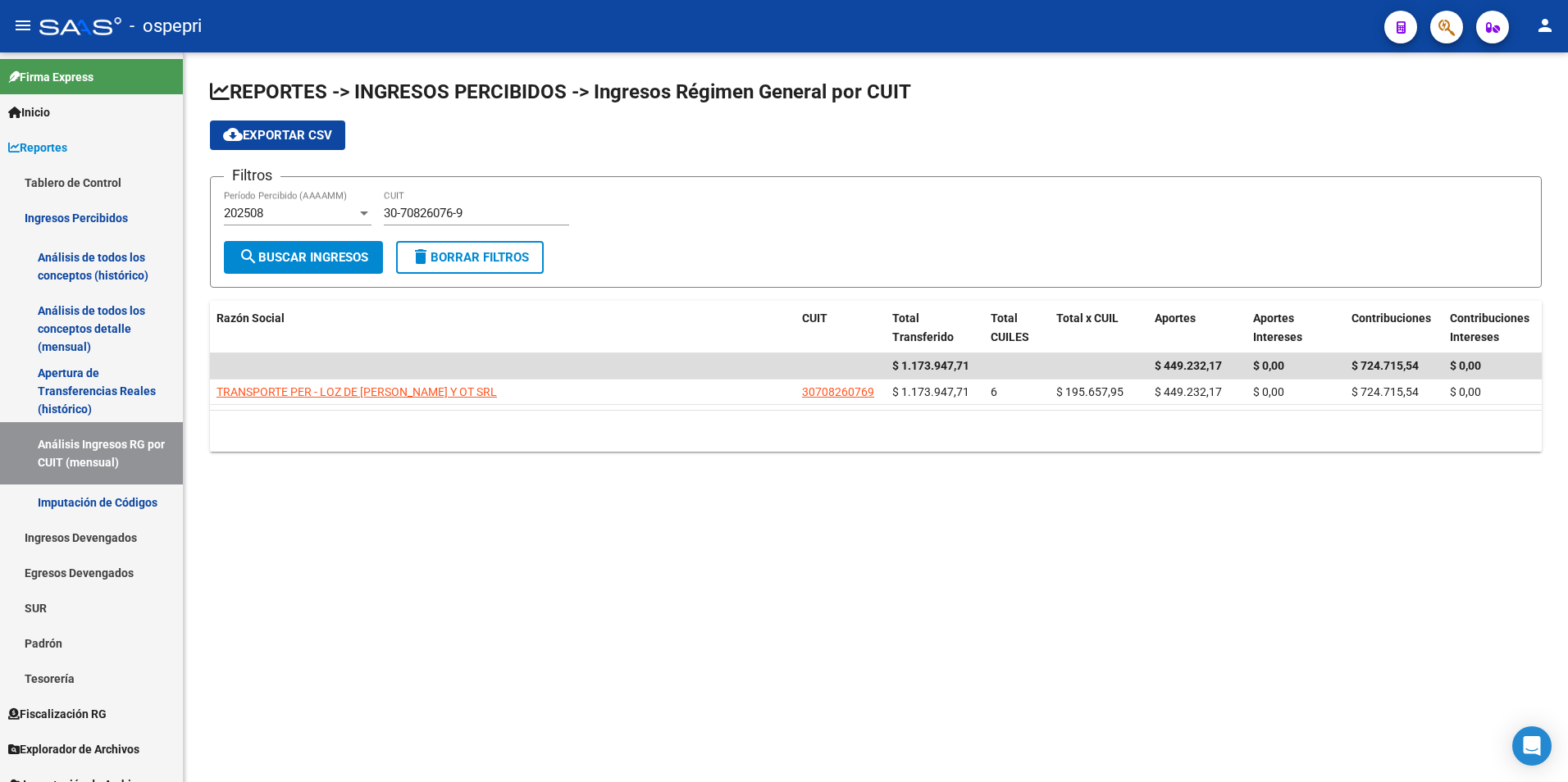
click at [463, 206] on input "30-70826076-9" at bounding box center [476, 212] width 186 height 15
paste input "1656130-1"
type input "30-71656130-1"
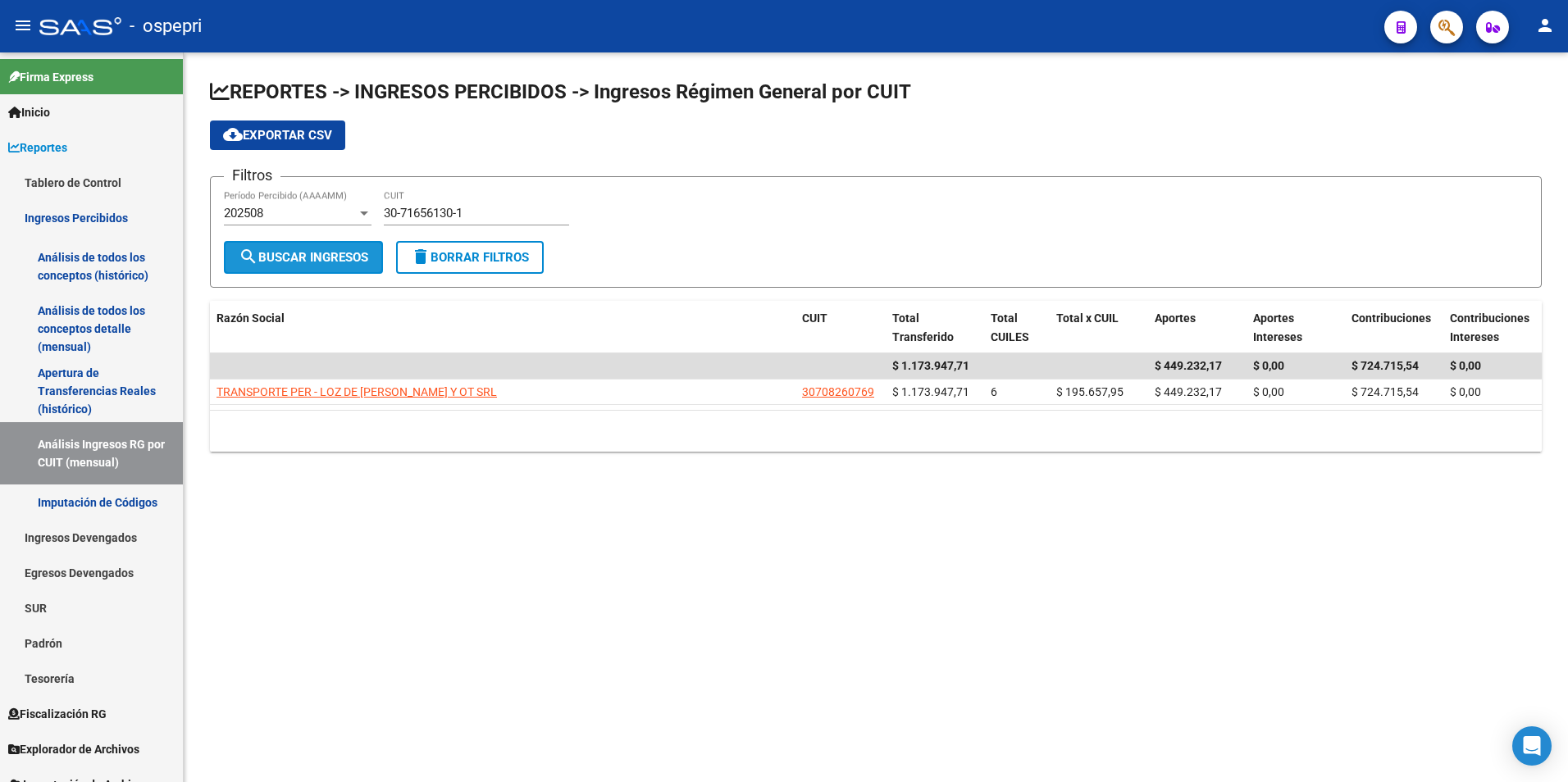
click at [304, 257] on span "search Buscar Ingresos" at bounding box center [303, 257] width 129 height 15
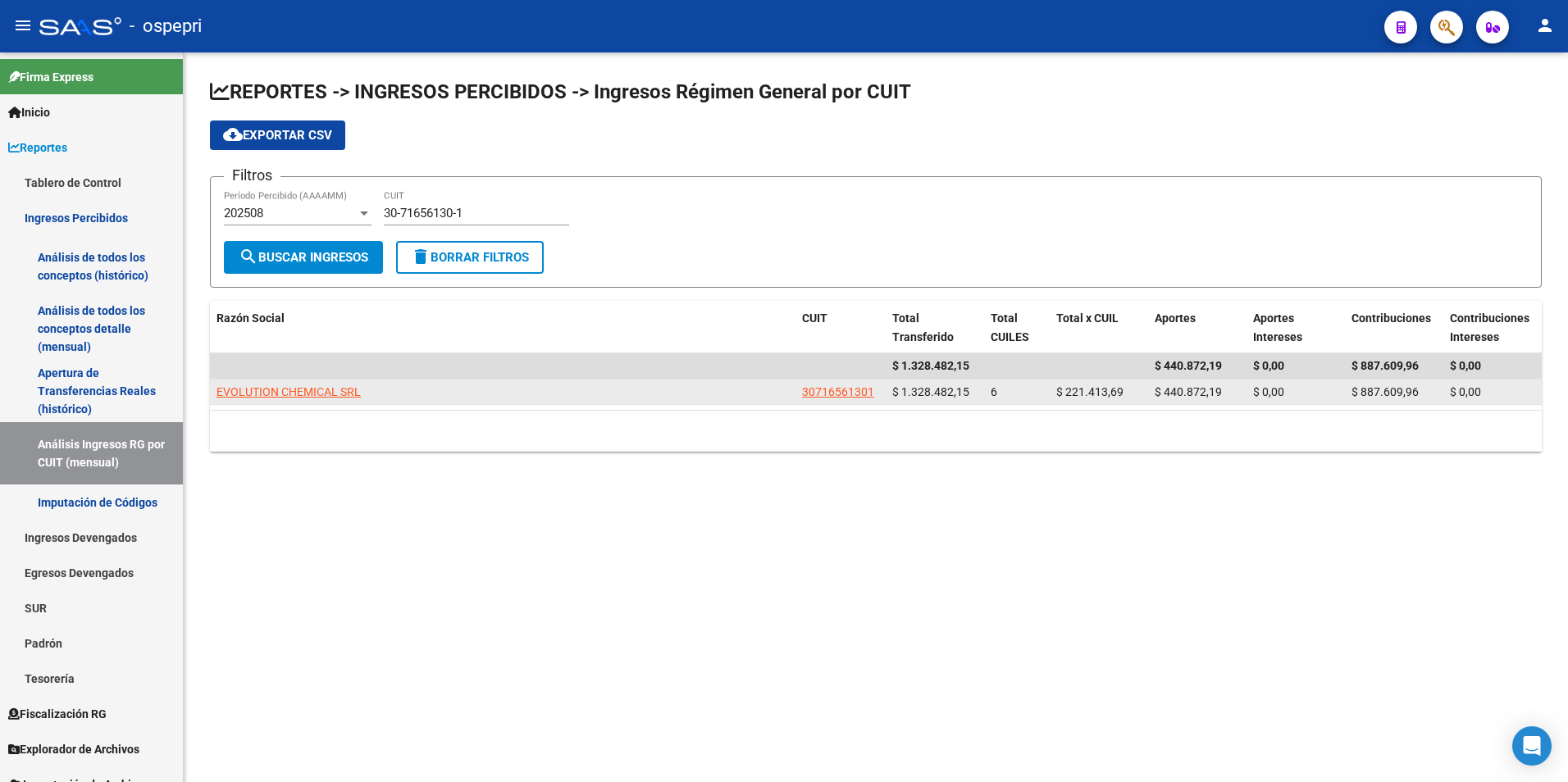
click at [297, 383] on app-link-go-to "EVOLUTION CHEMICAL SRL" at bounding box center [289, 393] width 144 height 19
click at [297, 391] on span "EVOLUTION CHEMICAL SRL" at bounding box center [289, 391] width 144 height 13
type textarea "30716561301"
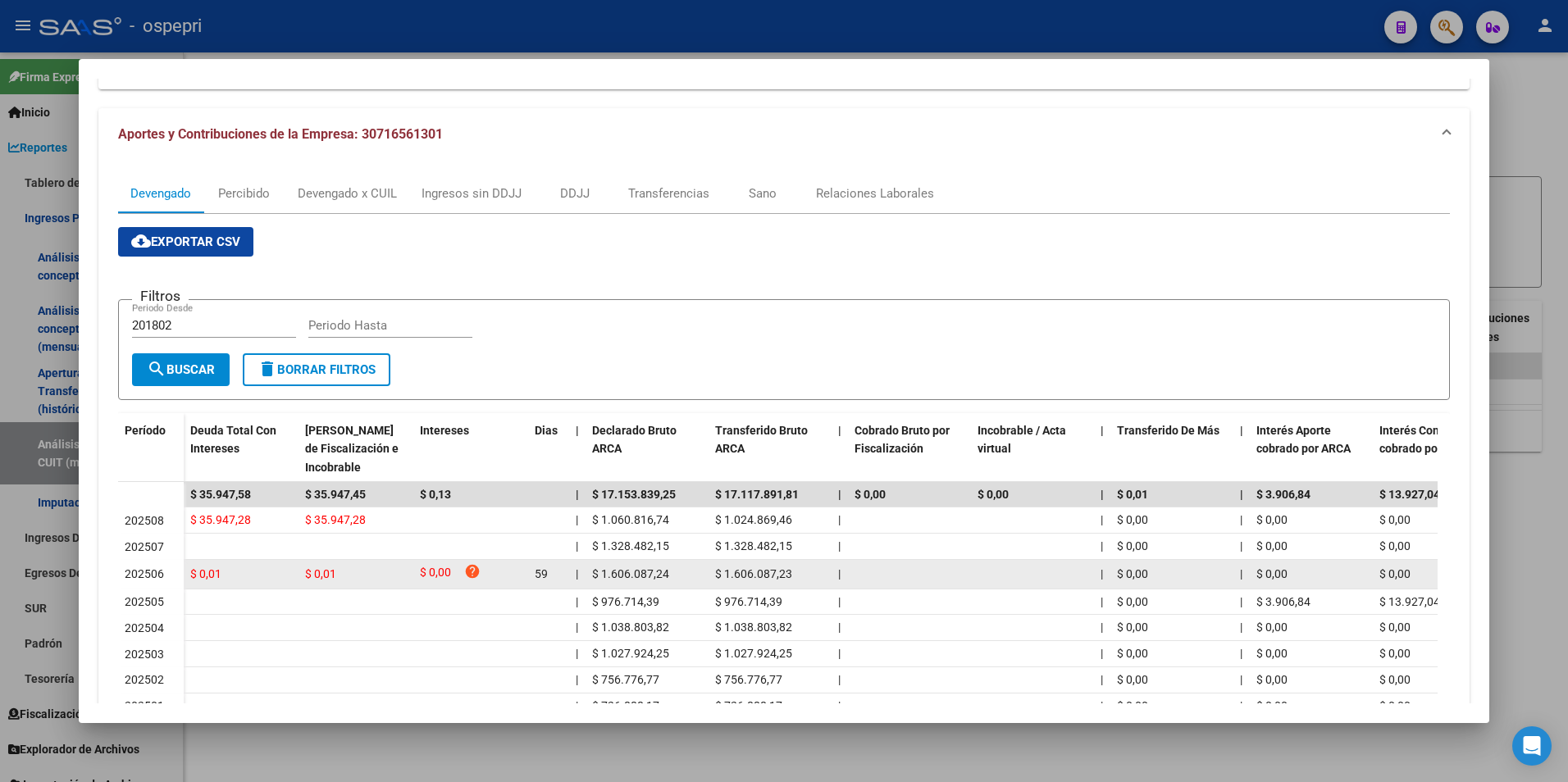
scroll to position [164, 0]
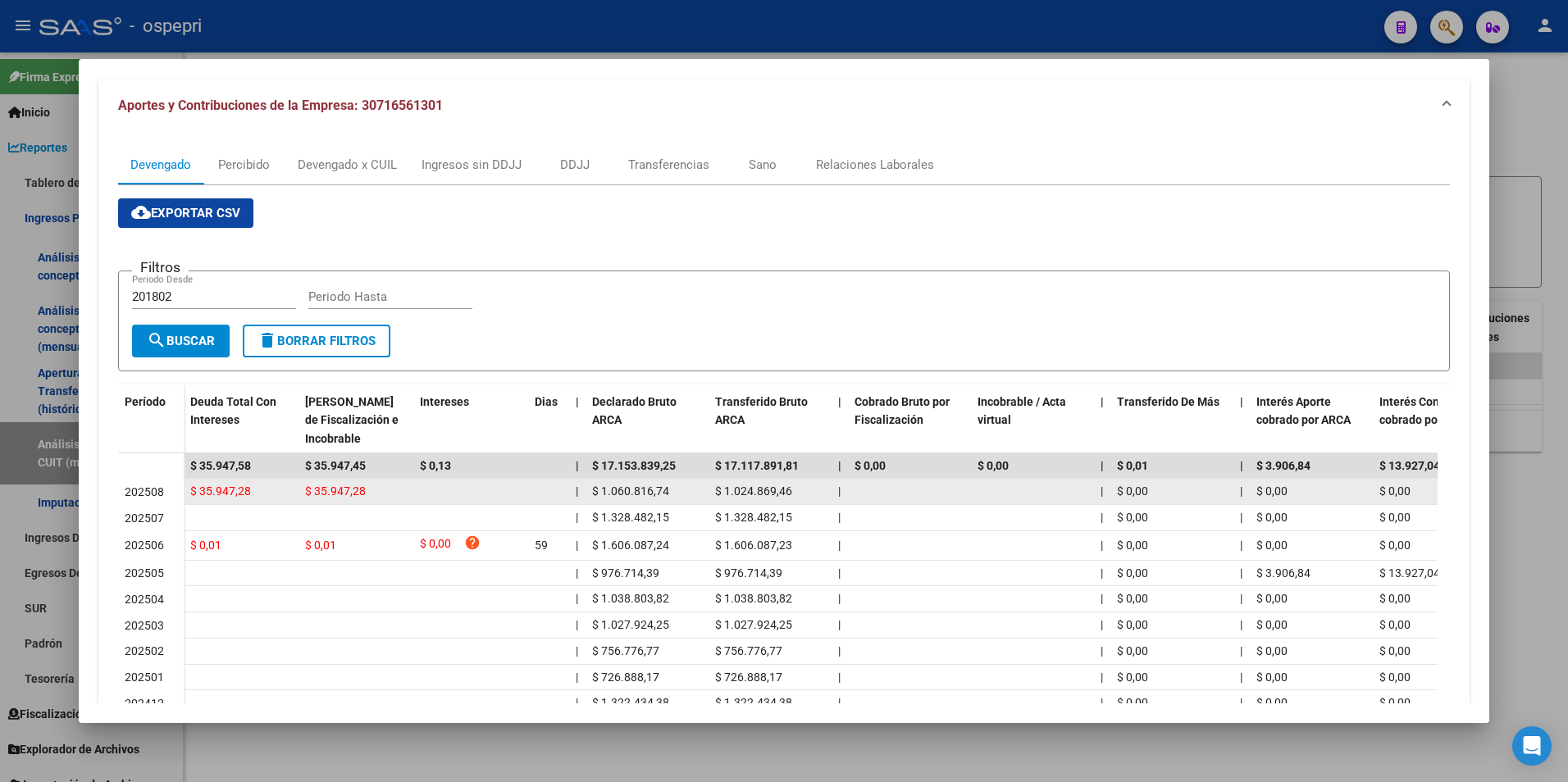
click at [630, 498] on span "$ 1.060.816,74" at bounding box center [630, 491] width 77 height 13
click at [637, 497] on span "$ 1.060.816,74" at bounding box center [630, 491] width 77 height 13
click at [637, 497] on span "$ 1.060.816,74" at bounding box center [630, 491] width 77 height 13
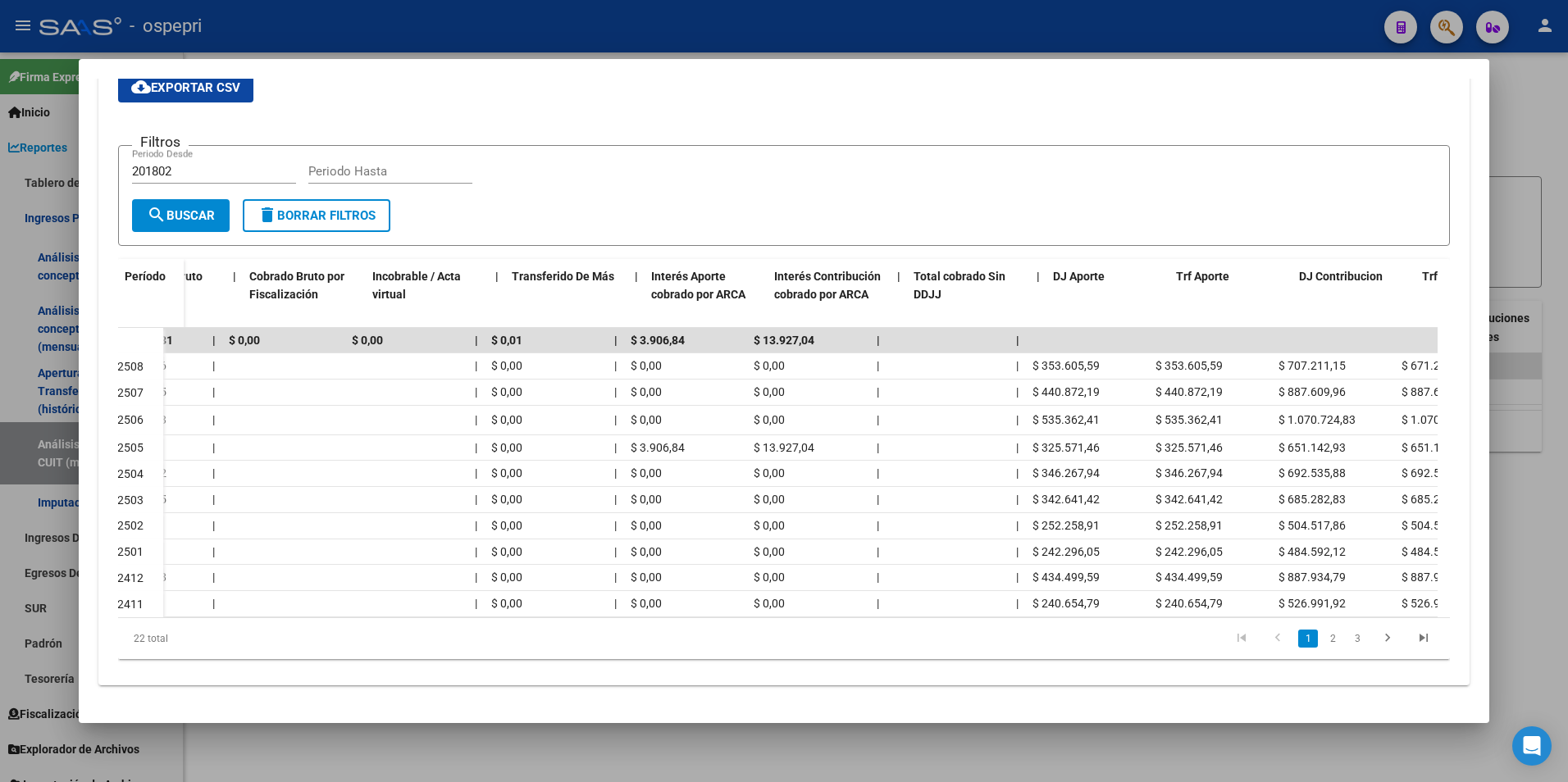
scroll to position [0, 706]
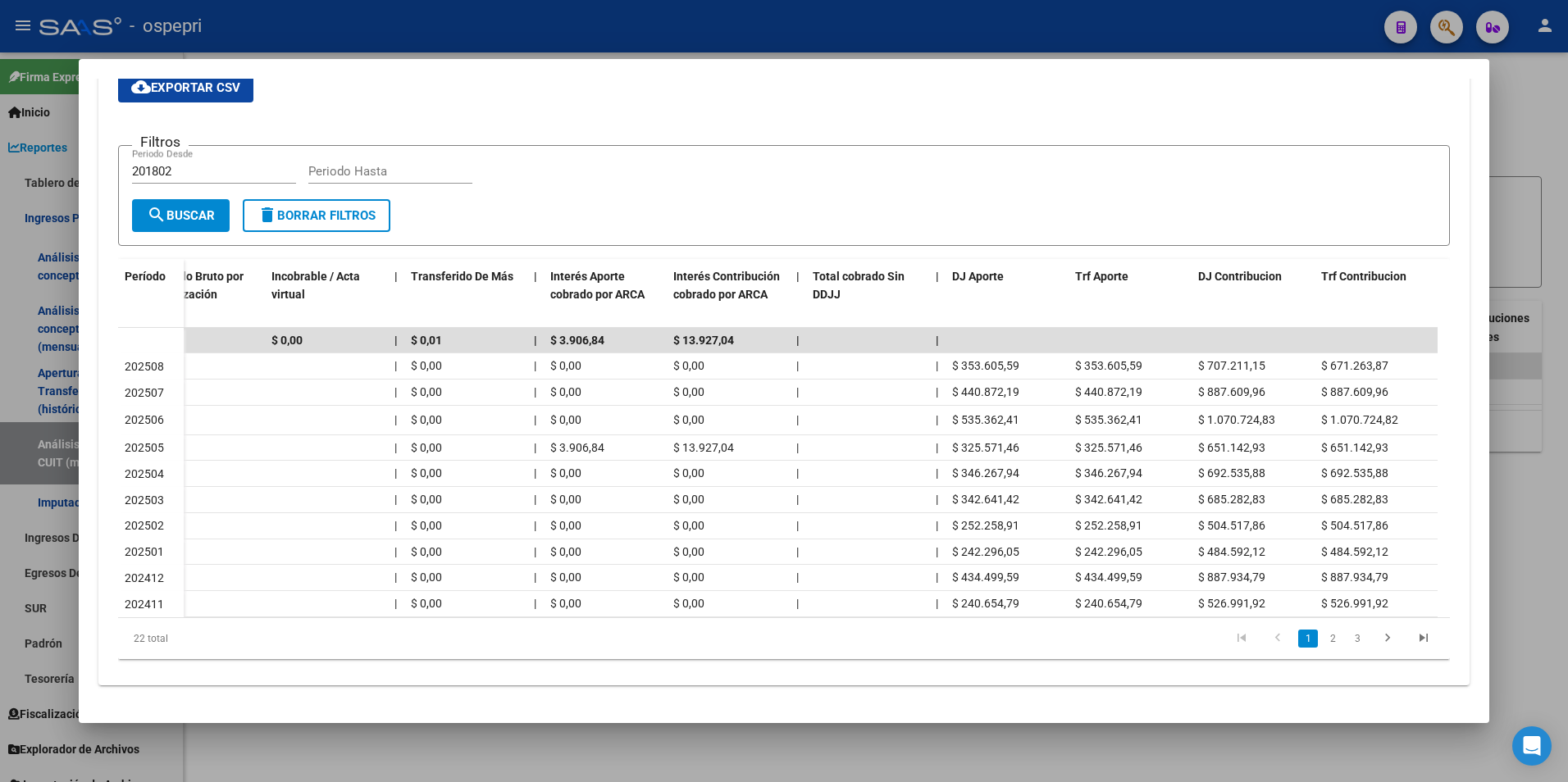
click at [1524, 396] on div at bounding box center [784, 391] width 1568 height 782
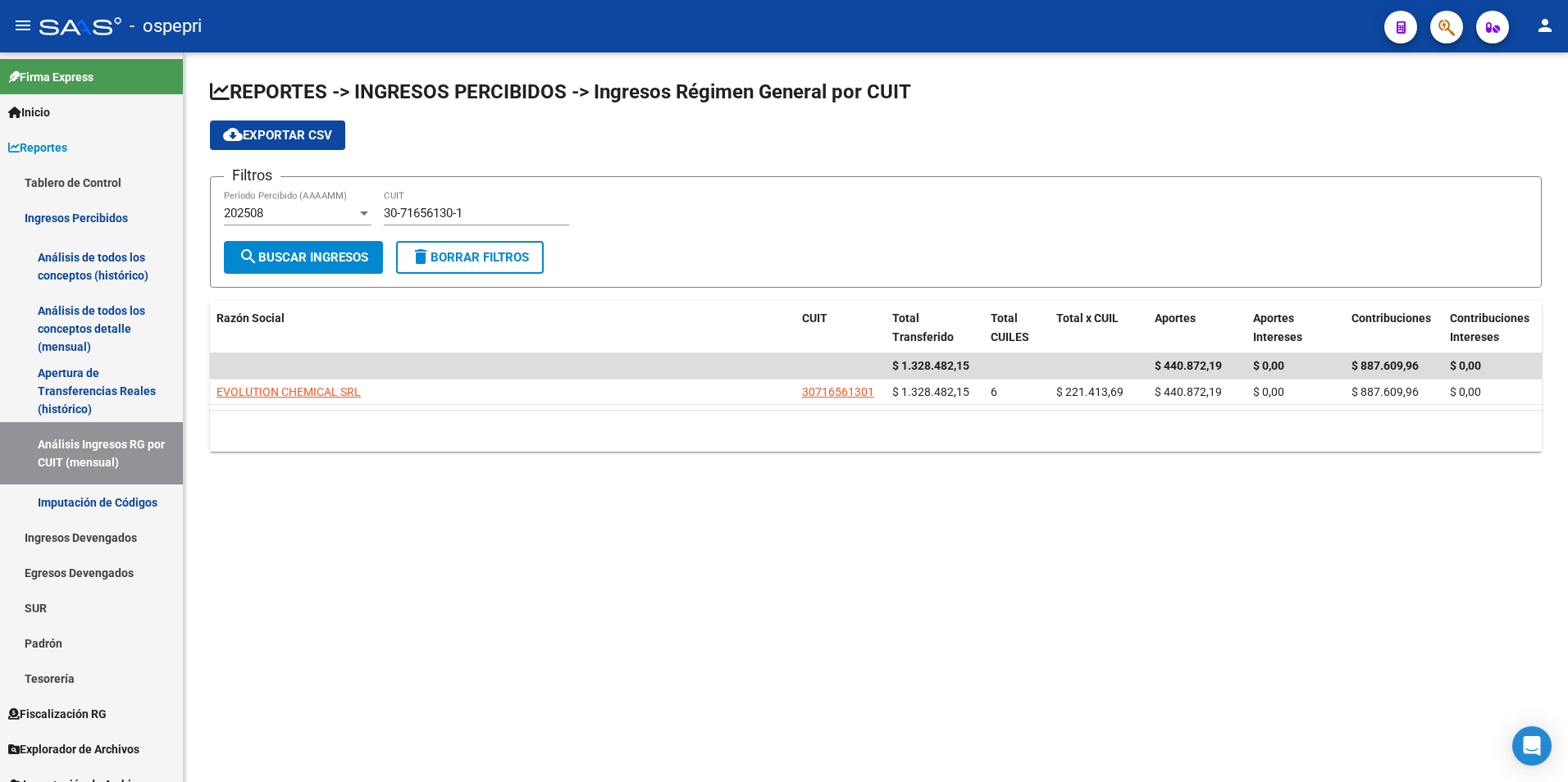
click at [444, 208] on input "30-71656130-1" at bounding box center [476, 212] width 186 height 15
paste input
type input "30-71656130-1"
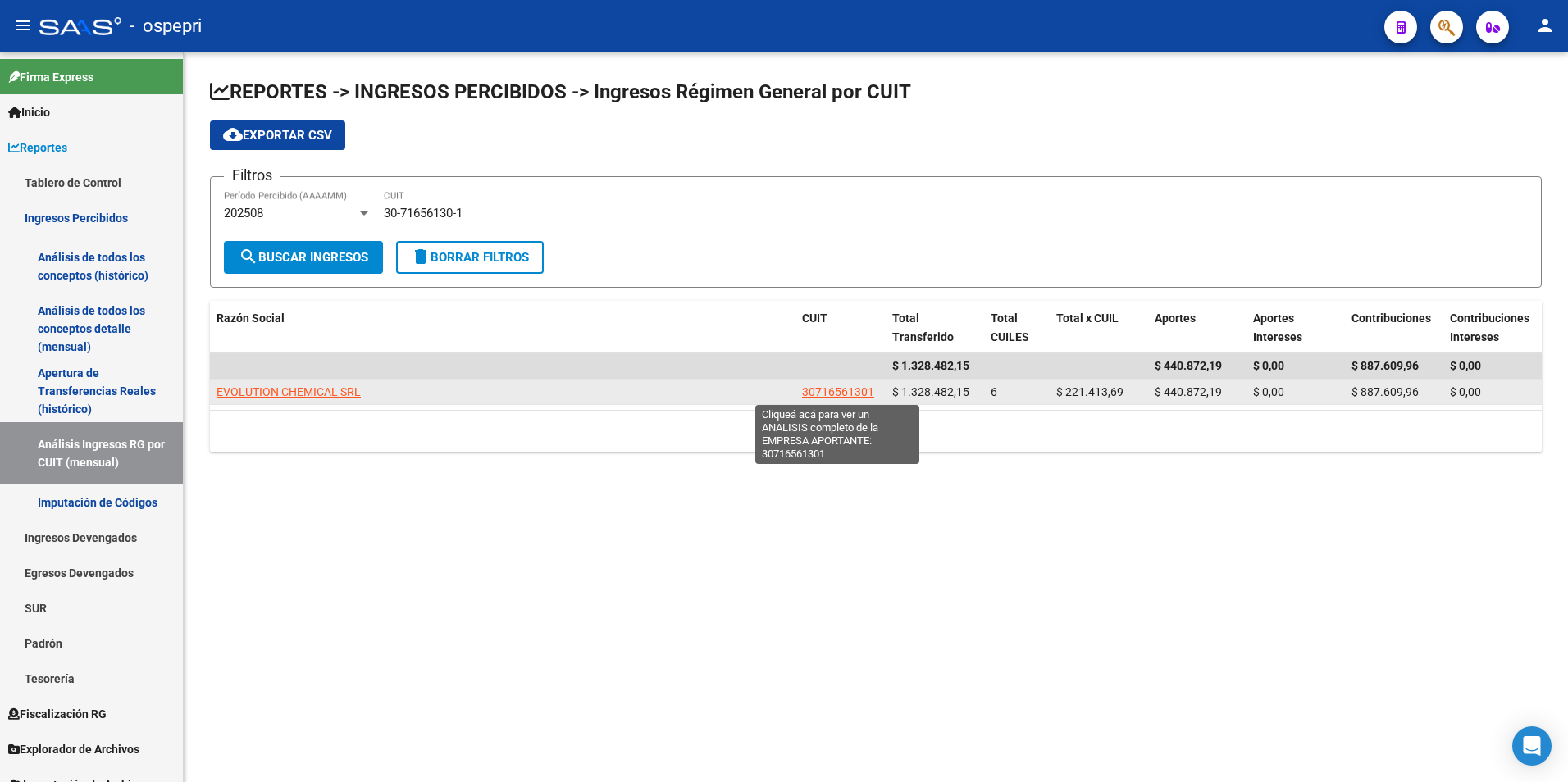
click at [835, 389] on span "30716561301" at bounding box center [838, 391] width 72 height 13
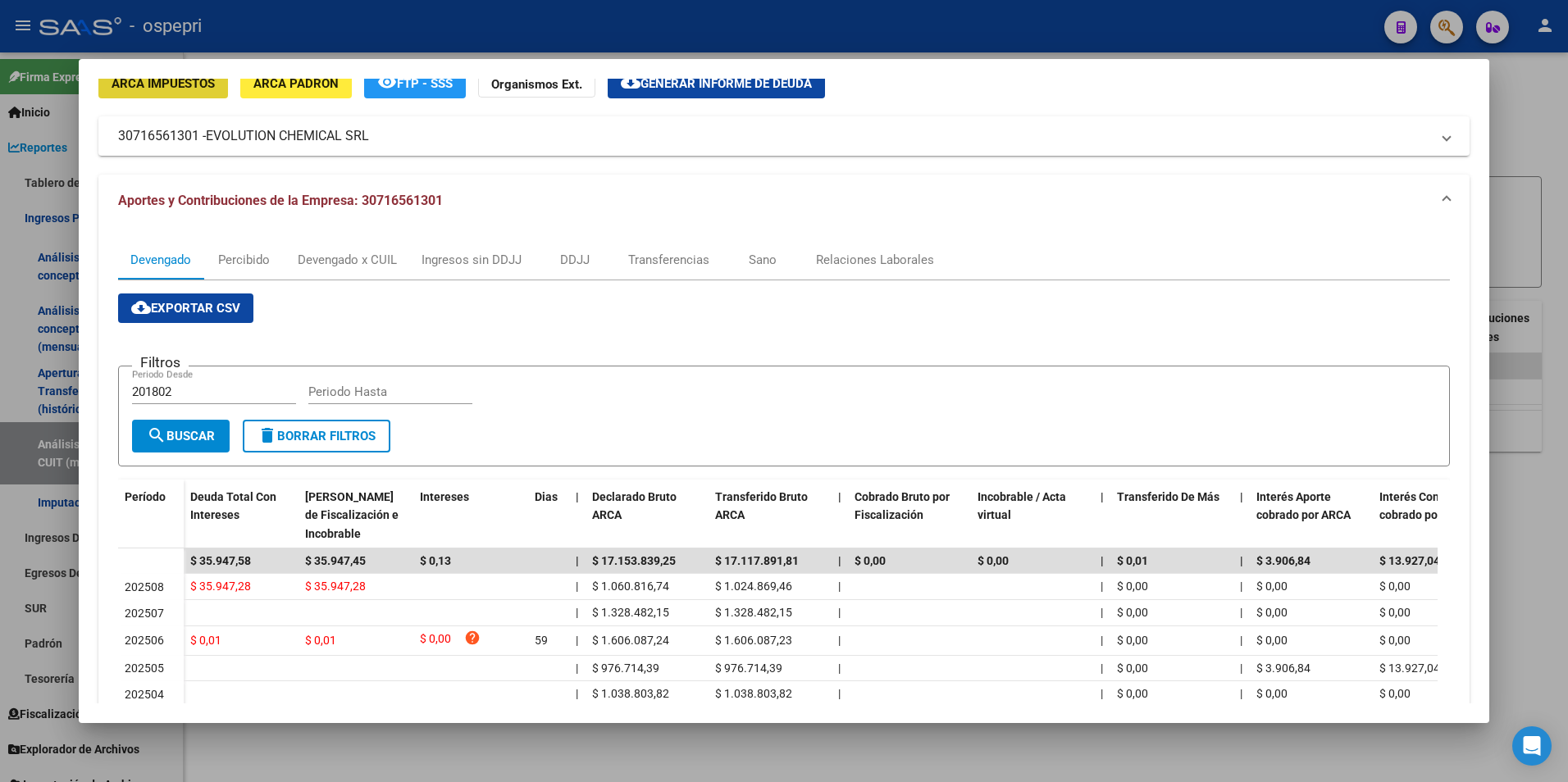
scroll to position [147, 0]
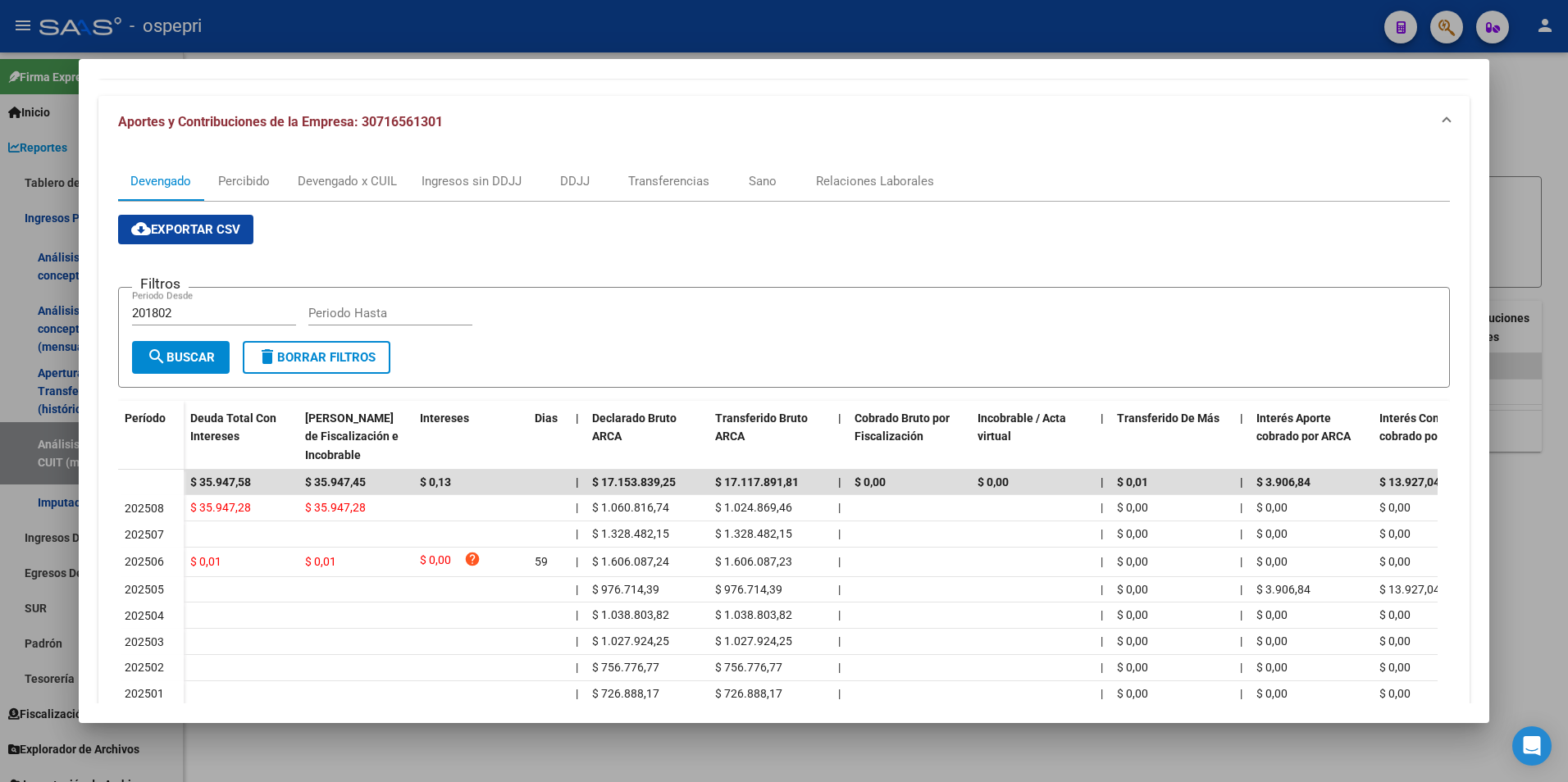
drag, startPoint x: 1505, startPoint y: 229, endPoint x: 1232, endPoint y: 237, distance: 273.1
click at [1493, 229] on div at bounding box center [784, 391] width 1568 height 782
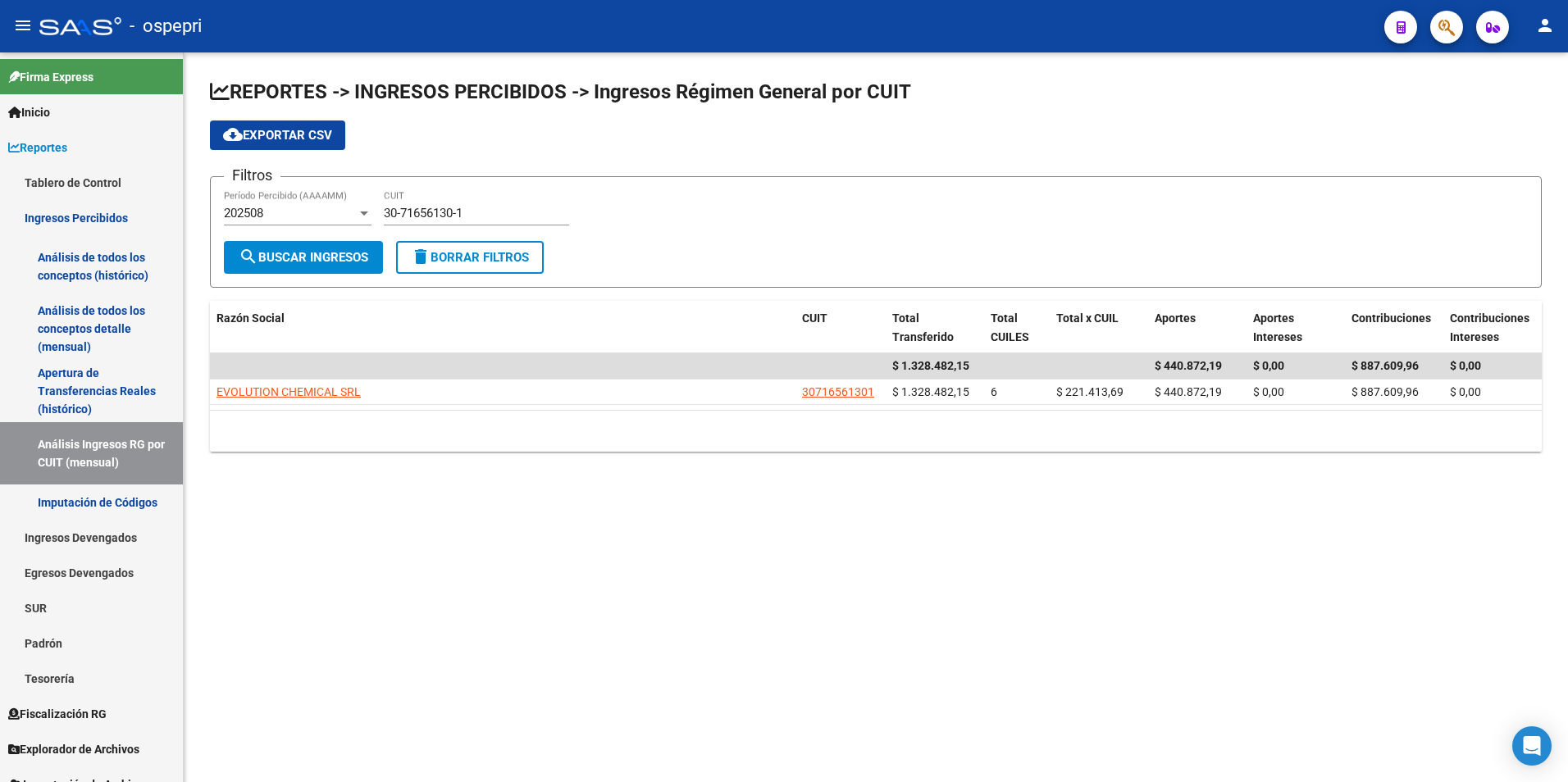
click at [428, 226] on div "30-71656130-1 CUIT" at bounding box center [476, 215] width 186 height 51
click at [428, 223] on div "30-71656130-1 CUIT" at bounding box center [476, 207] width 186 height 36
click at [428, 222] on div "30-71656130-1 CUIT" at bounding box center [476, 207] width 186 height 36
click at [428, 218] on input "30-71656130-1" at bounding box center [476, 212] width 186 height 15
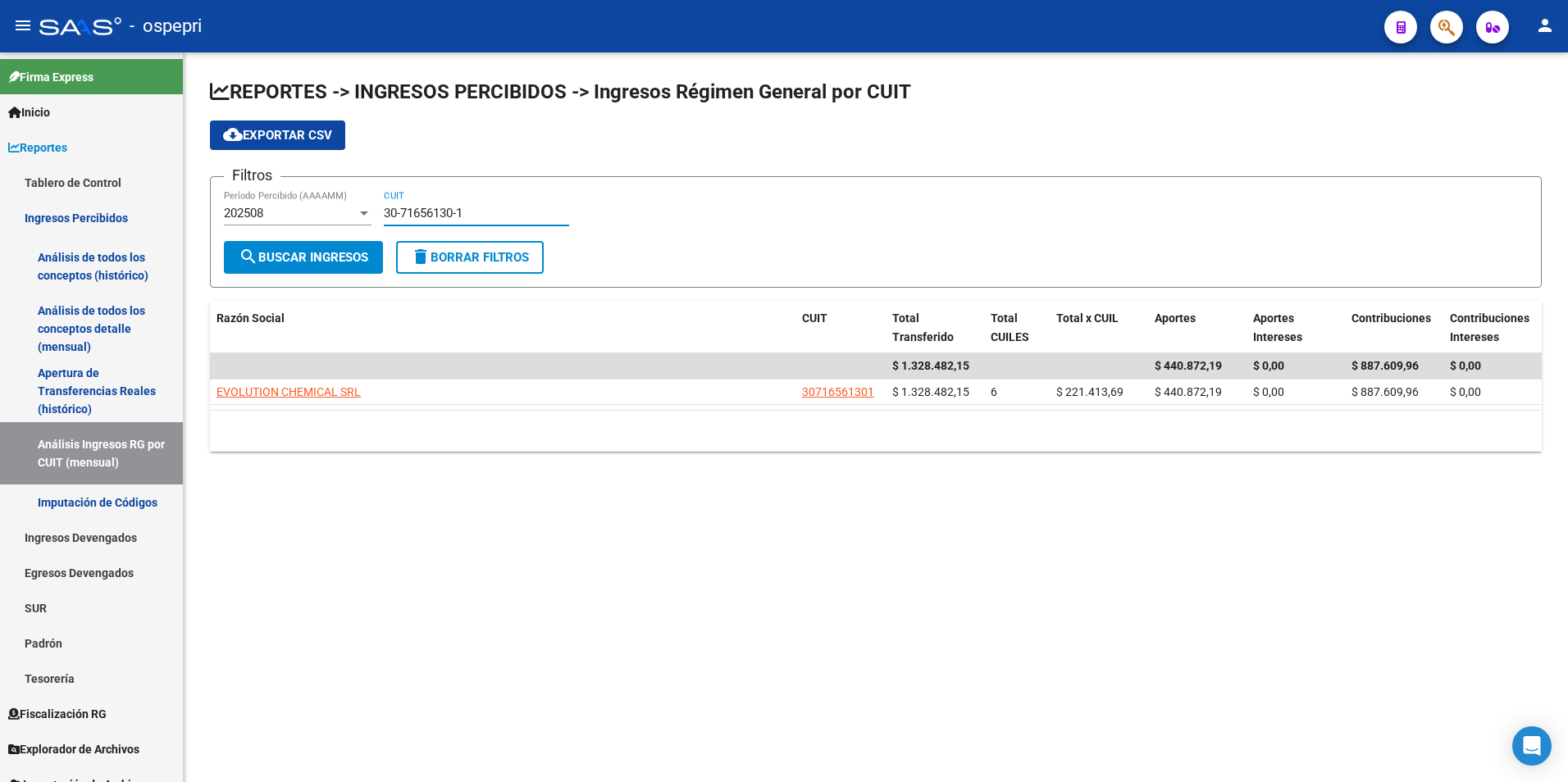
click at [428, 216] on input "30-71656130-1" at bounding box center [476, 212] width 186 height 15
paste input "67822401-0"
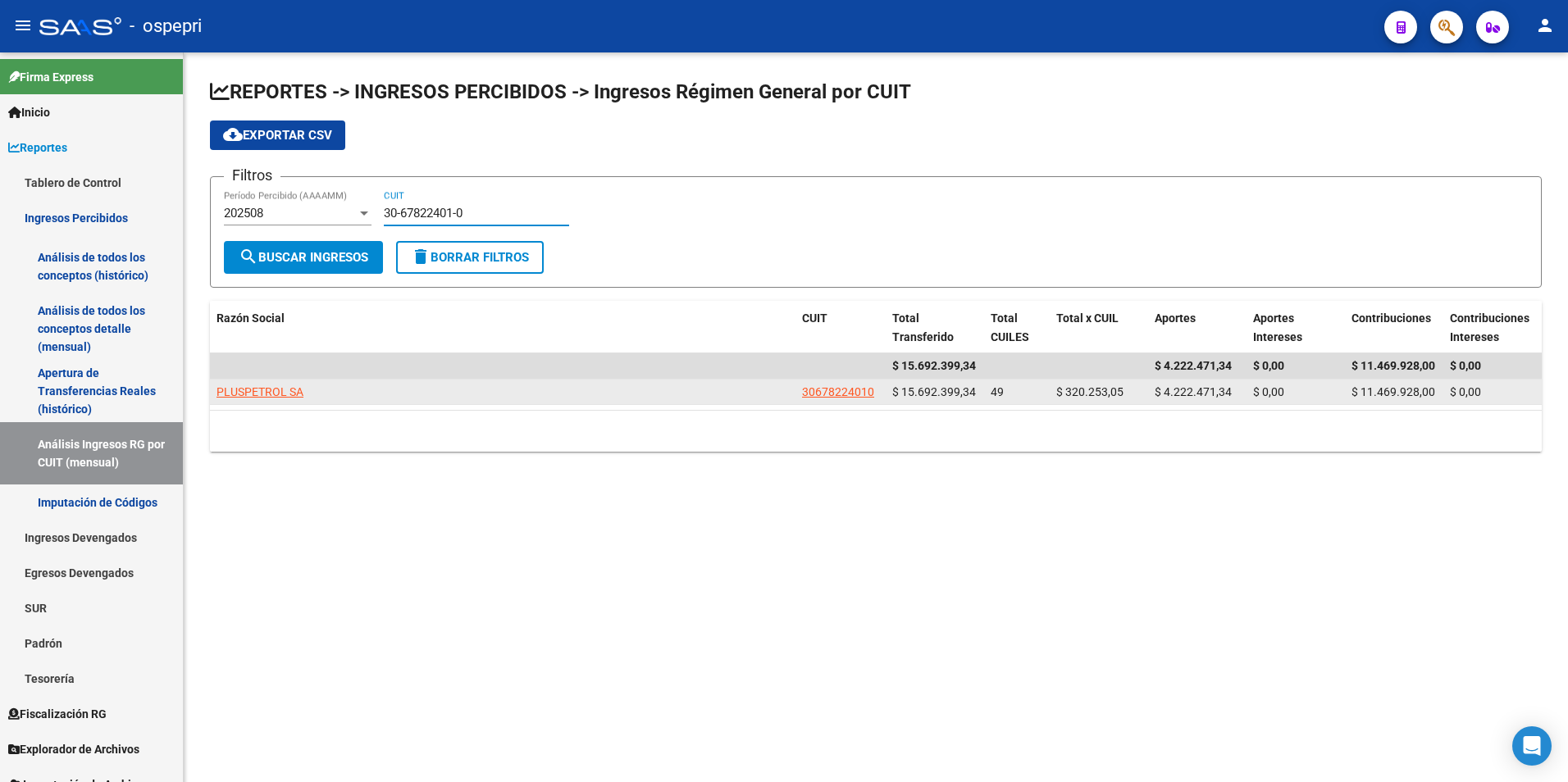
type input "30-67822401-0"
click at [292, 390] on span "PLUSPETROL SA" at bounding box center [260, 391] width 87 height 13
type textarea "30678224010"
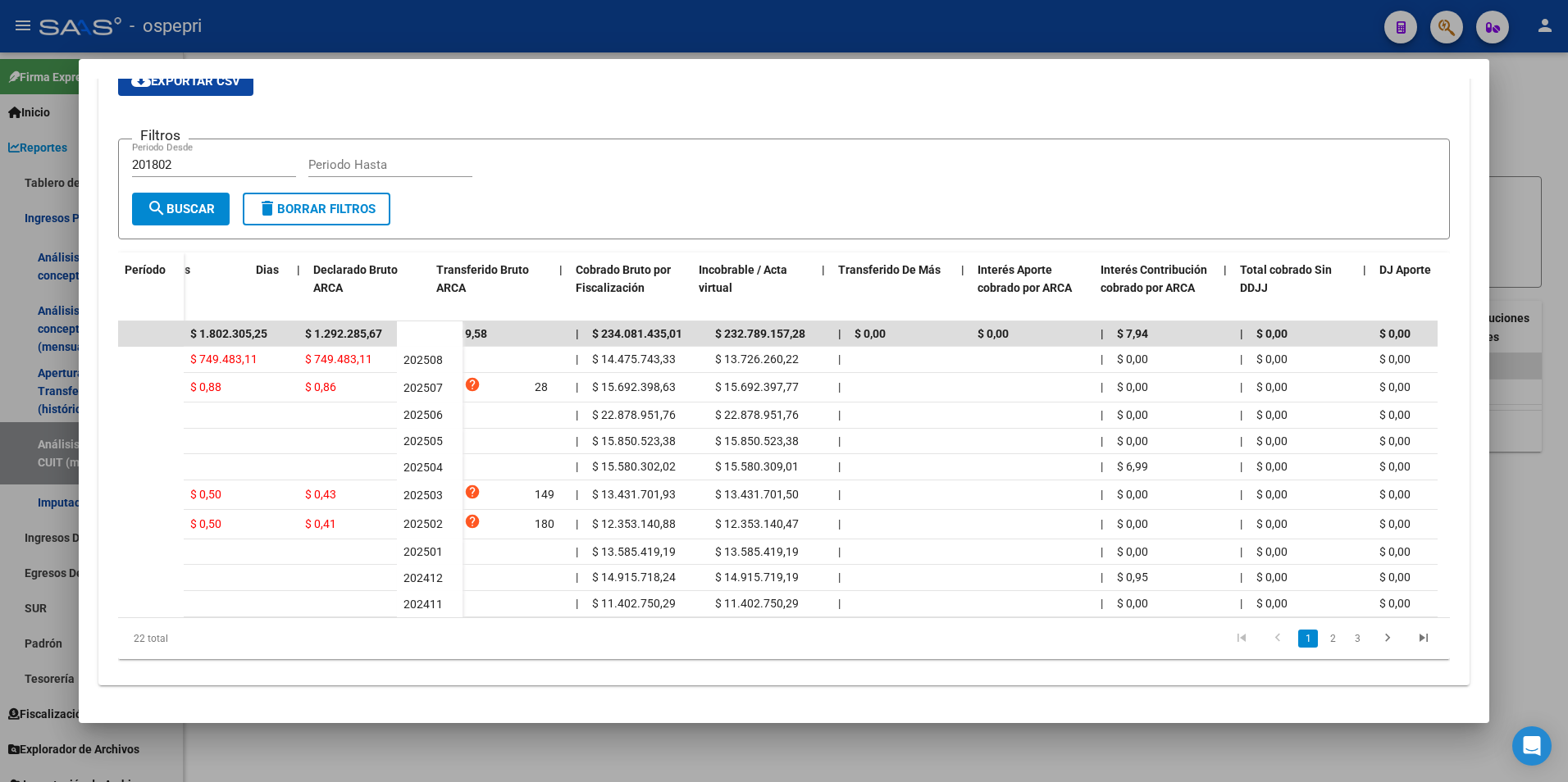
scroll to position [0, 706]
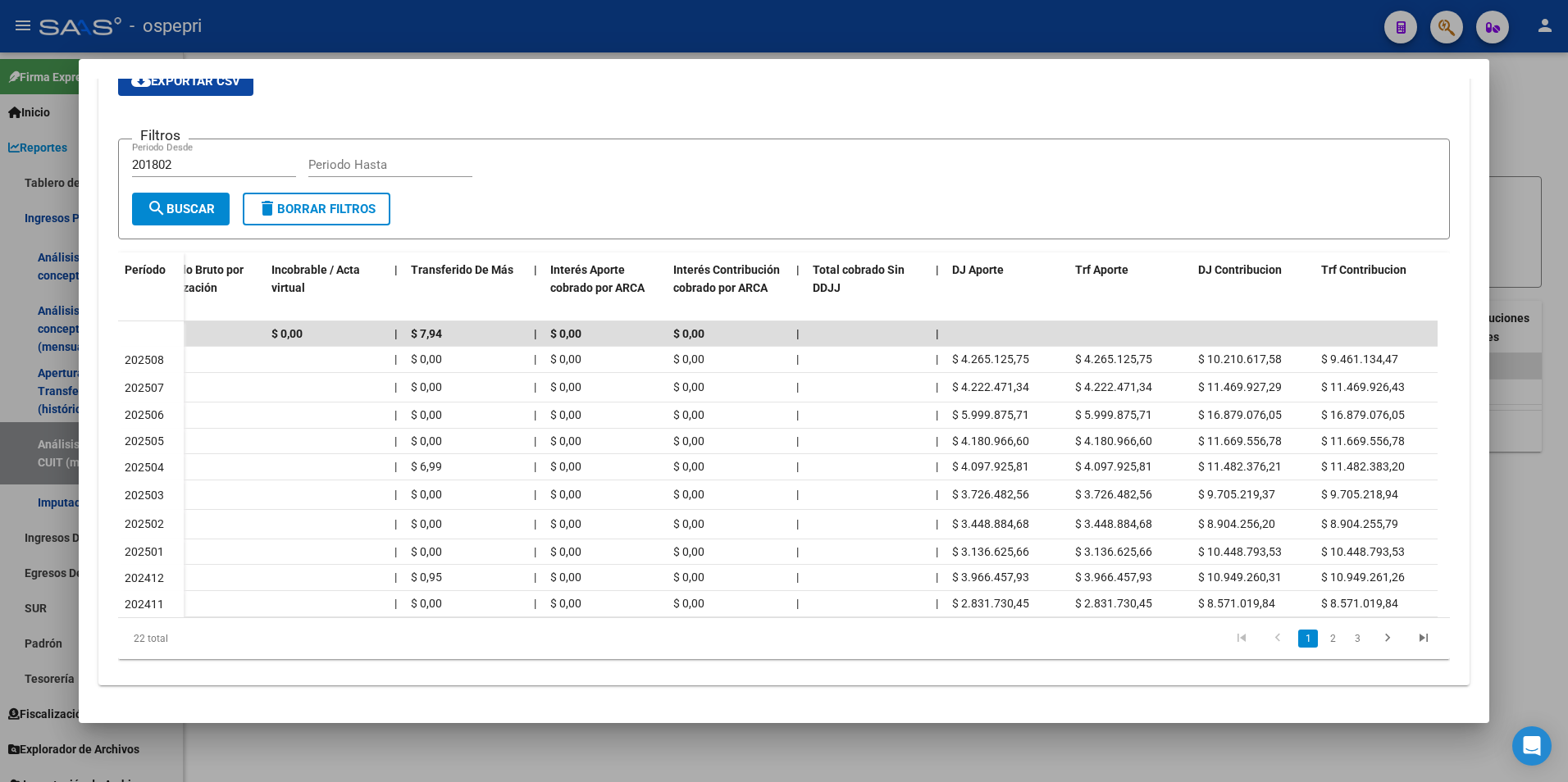
click at [1542, 205] on div at bounding box center [784, 391] width 1568 height 782
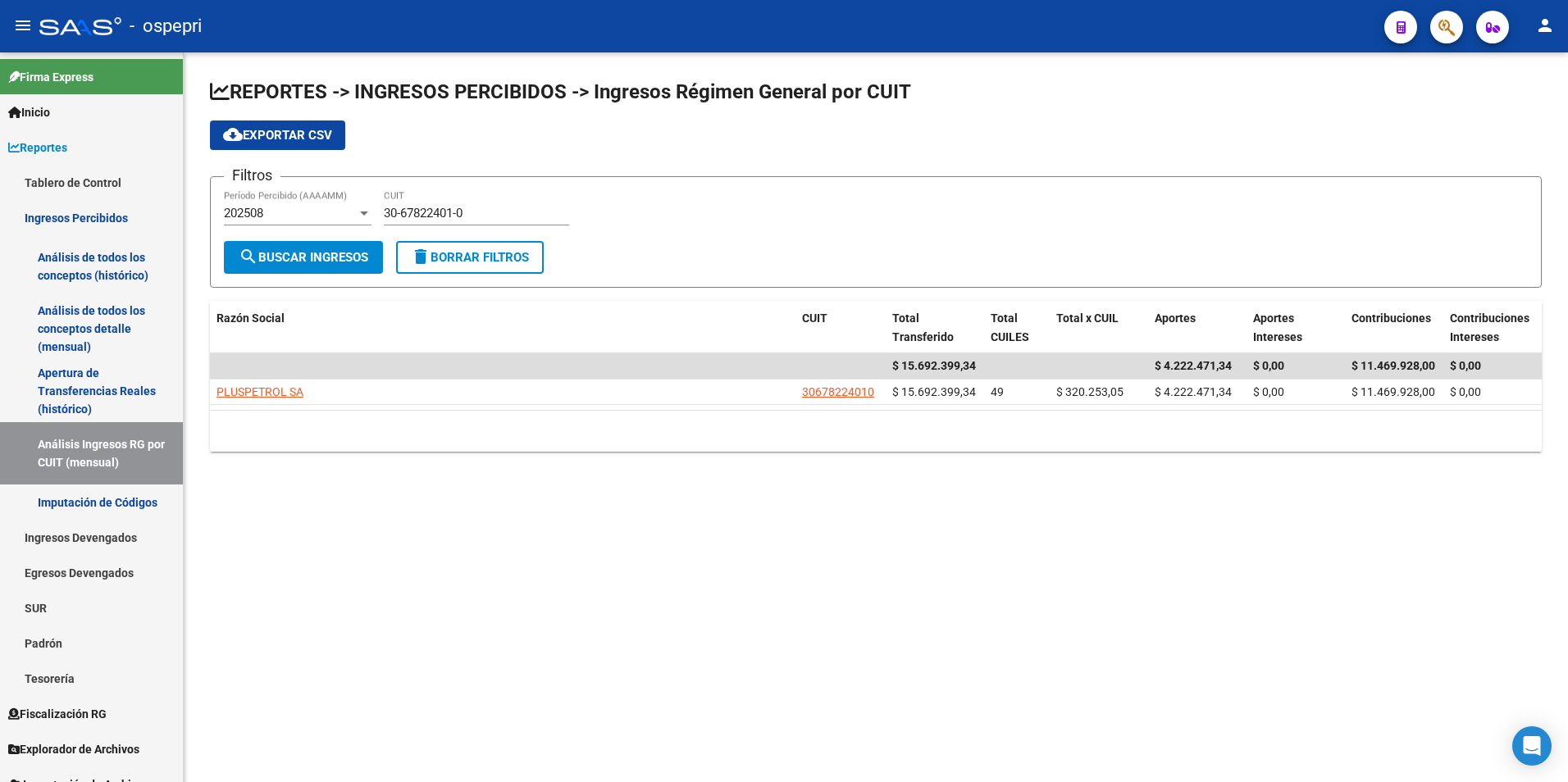
click at [1241, 529] on mat-sidenav-content "REPORTES -> INGRESOS PERCIBIDOS -> Ingresos Régimen General por CUIT cloud_down…" at bounding box center [876, 417] width 1384 height 729
click at [444, 223] on div "30-67822401-0 CUIT" at bounding box center [476, 207] width 186 height 36
click at [444, 220] on div "30-67822401-0 CUIT" at bounding box center [476, 207] width 186 height 36
click at [444, 218] on input "30-67822401-0" at bounding box center [476, 212] width 186 height 15
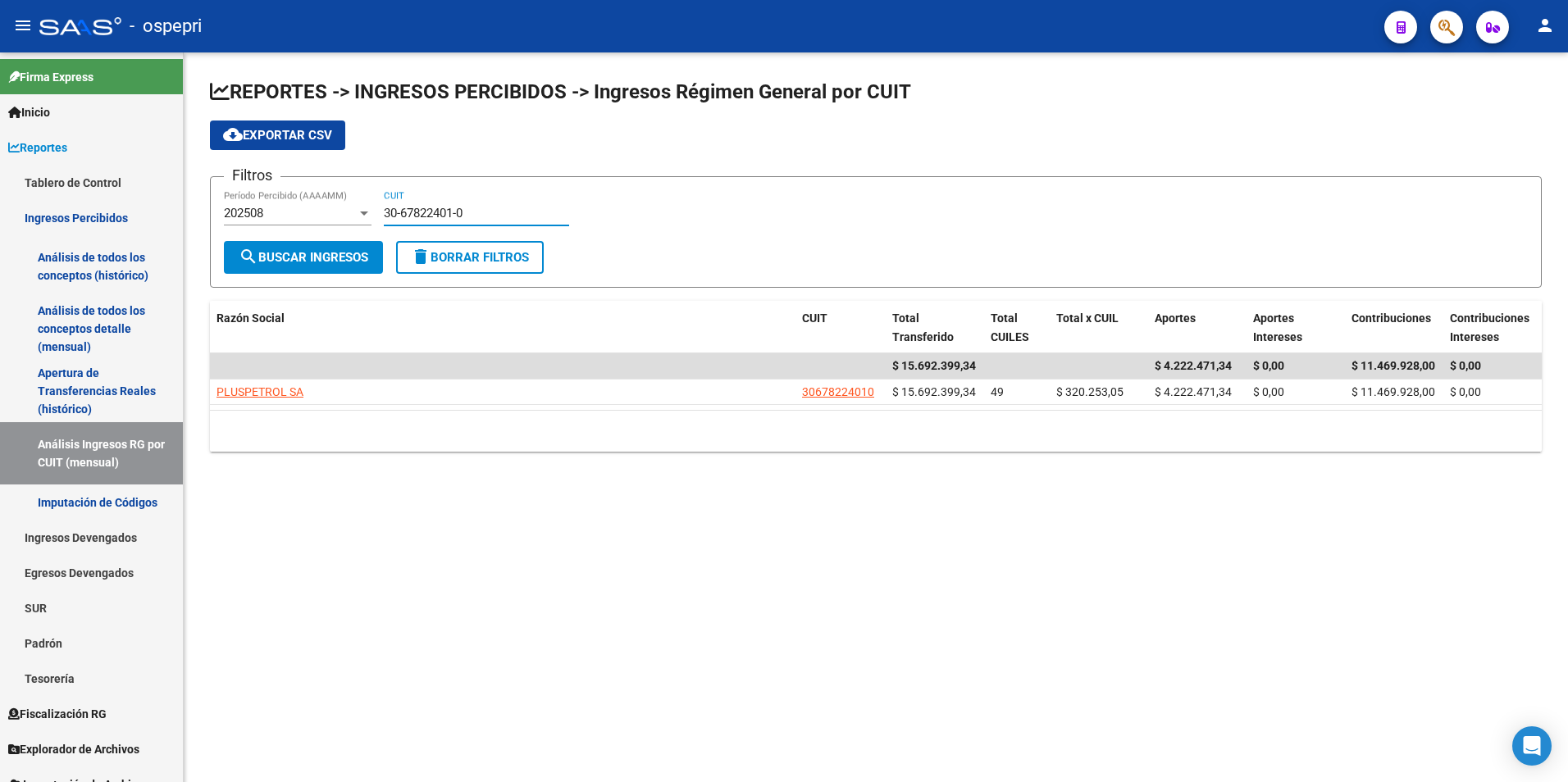
click at [444, 218] on input "30-67822401-0" at bounding box center [476, 212] width 186 height 15
paste input "55698784-6"
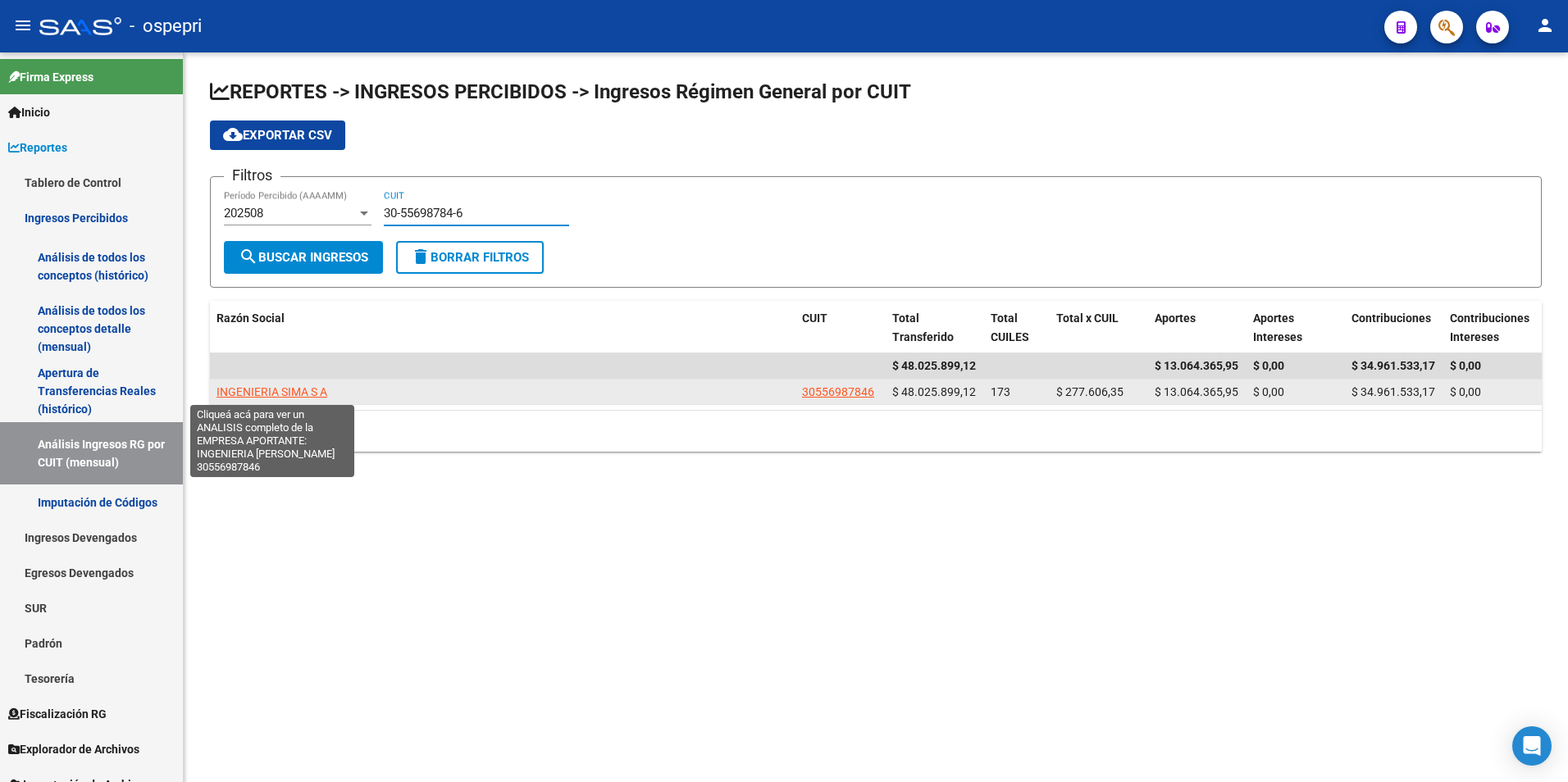
type input "30-55698784-6"
click at [269, 391] on span "INGENIERIA SIMA S A" at bounding box center [272, 391] width 111 height 13
type textarea "30556987846"
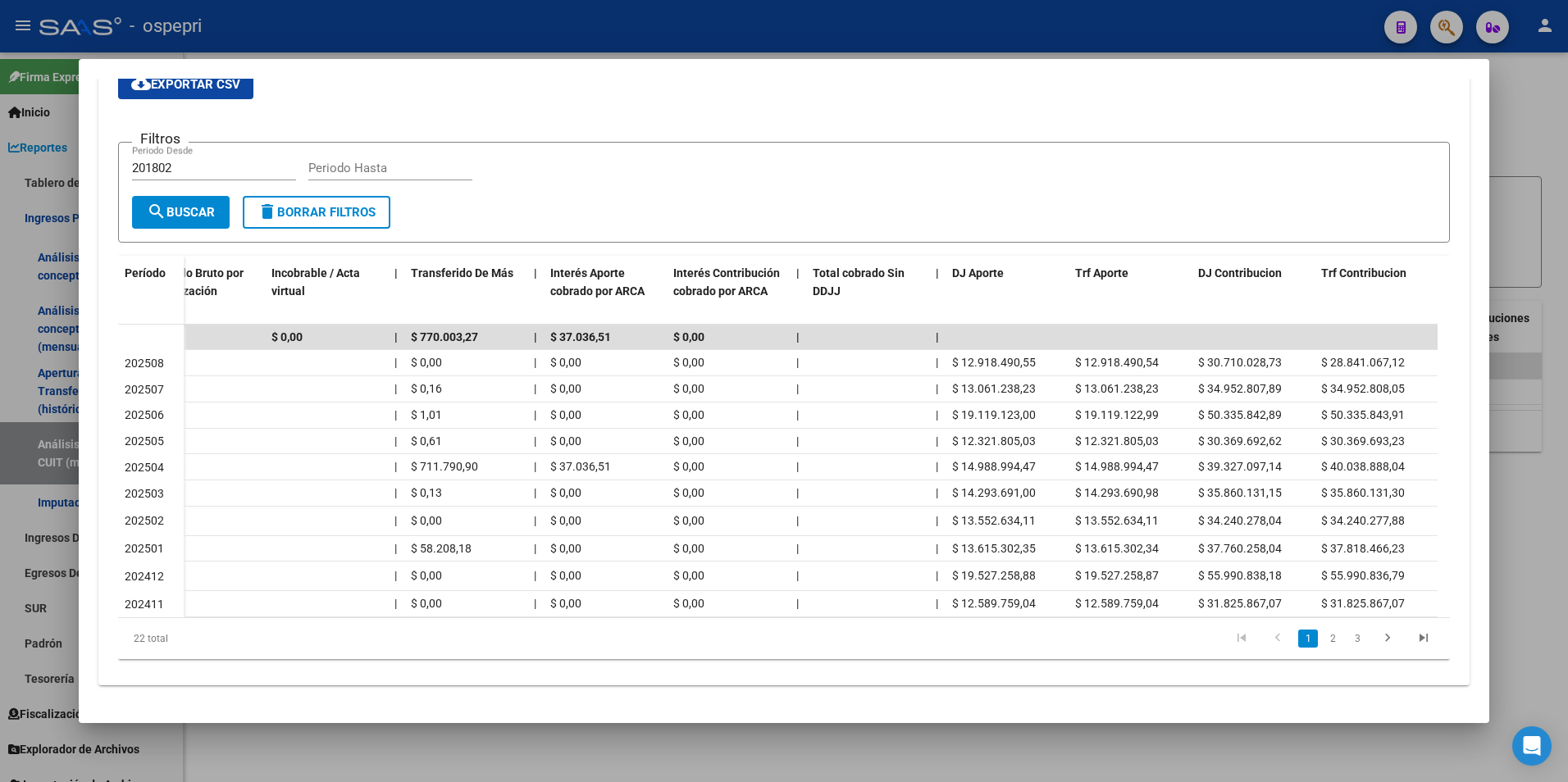
click at [1538, 273] on div at bounding box center [784, 391] width 1568 height 782
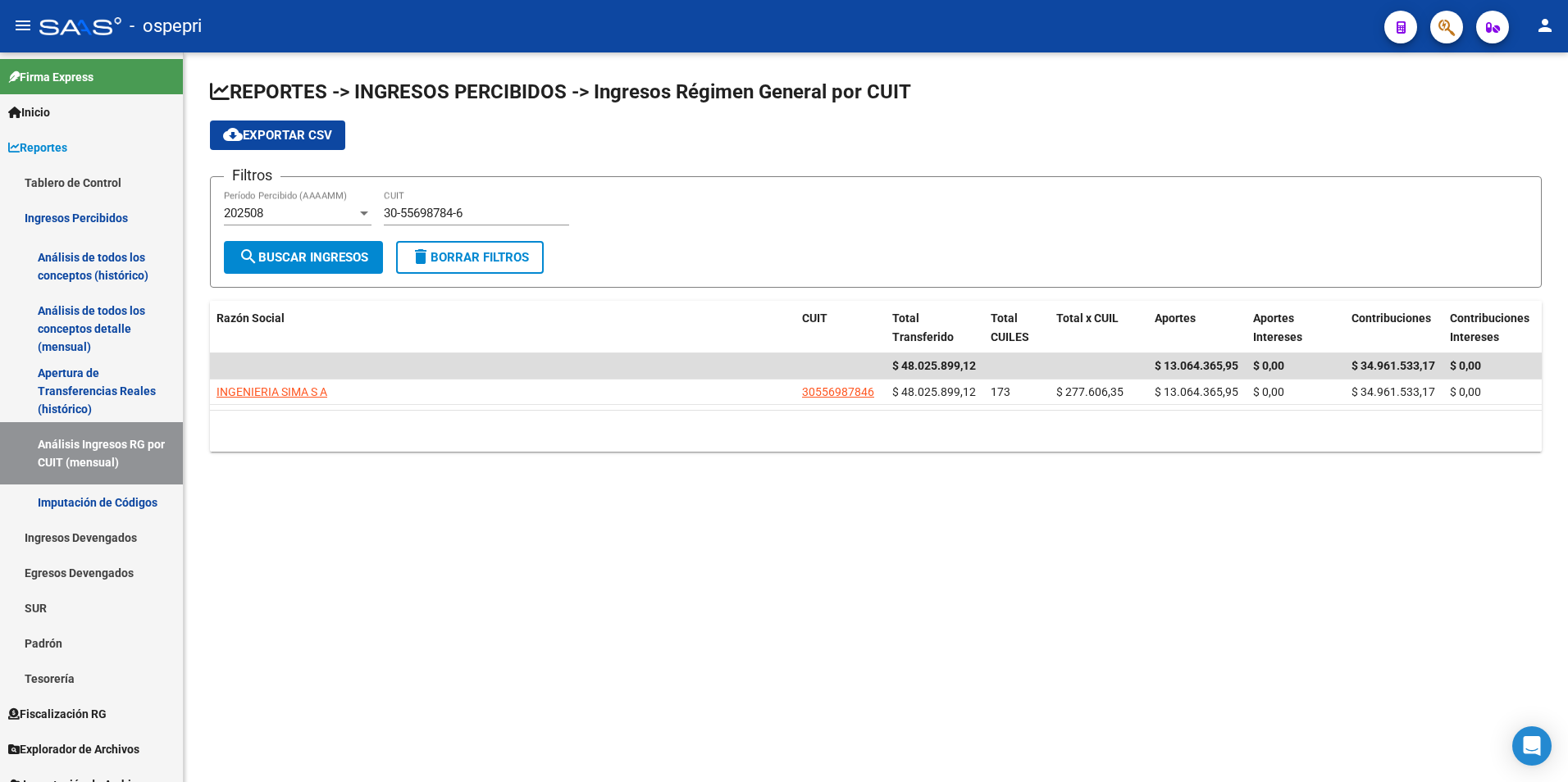
click at [444, 199] on div "30-55698784-6 CUIT" at bounding box center [476, 207] width 186 height 36
click at [444, 202] on div "30-55698784-6 CUIT" at bounding box center [476, 207] width 186 height 36
click at [445, 210] on input "30-55698784-6" at bounding box center [476, 212] width 186 height 15
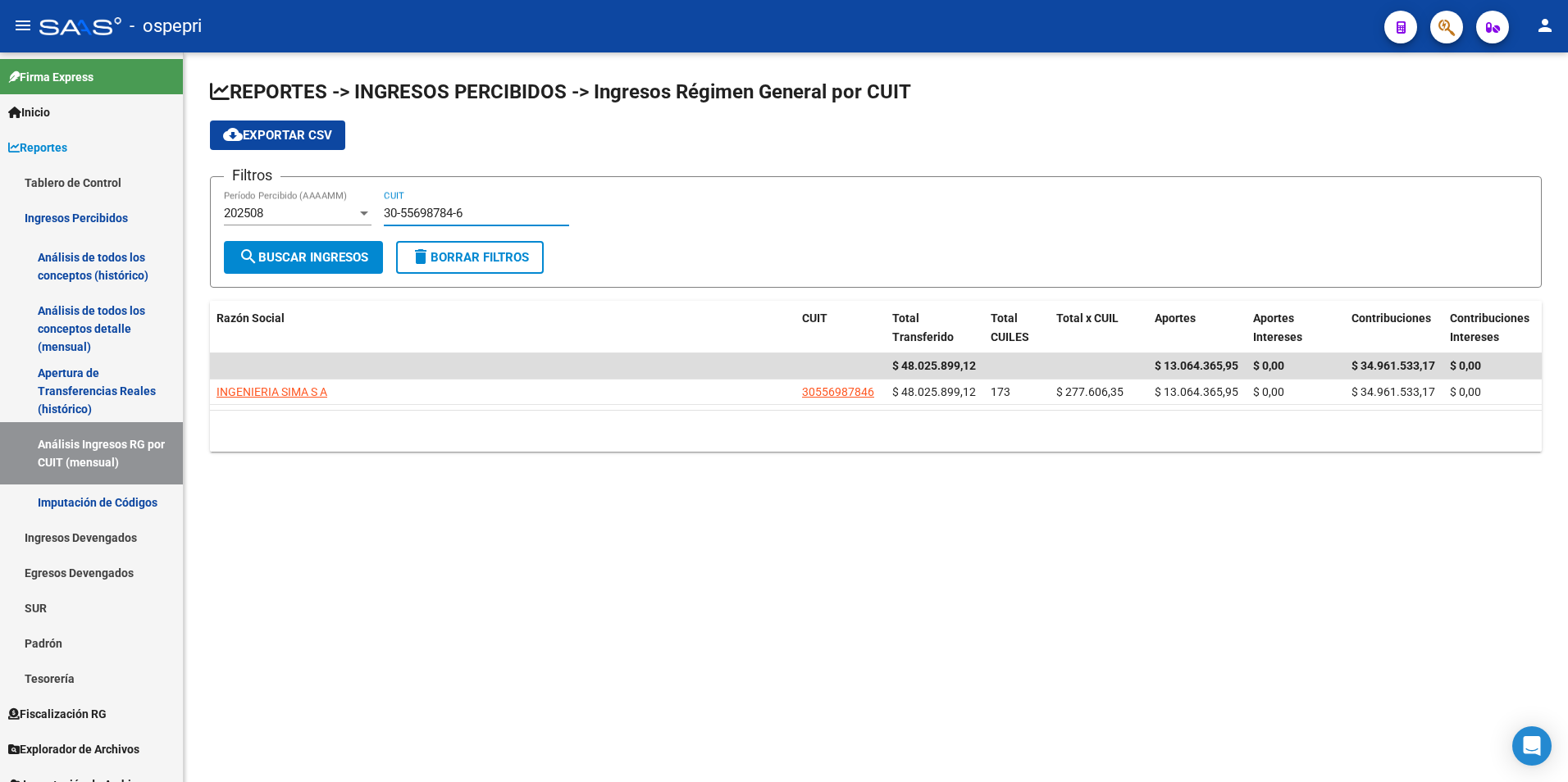
click at [445, 210] on input "30-55698784-6" at bounding box center [476, 212] width 186 height 15
paste input "30615828-8"
click at [445, 210] on input "30-30615828-8" at bounding box center [476, 212] width 186 height 15
click at [463, 206] on input "30-30615828-8" at bounding box center [476, 212] width 186 height 15
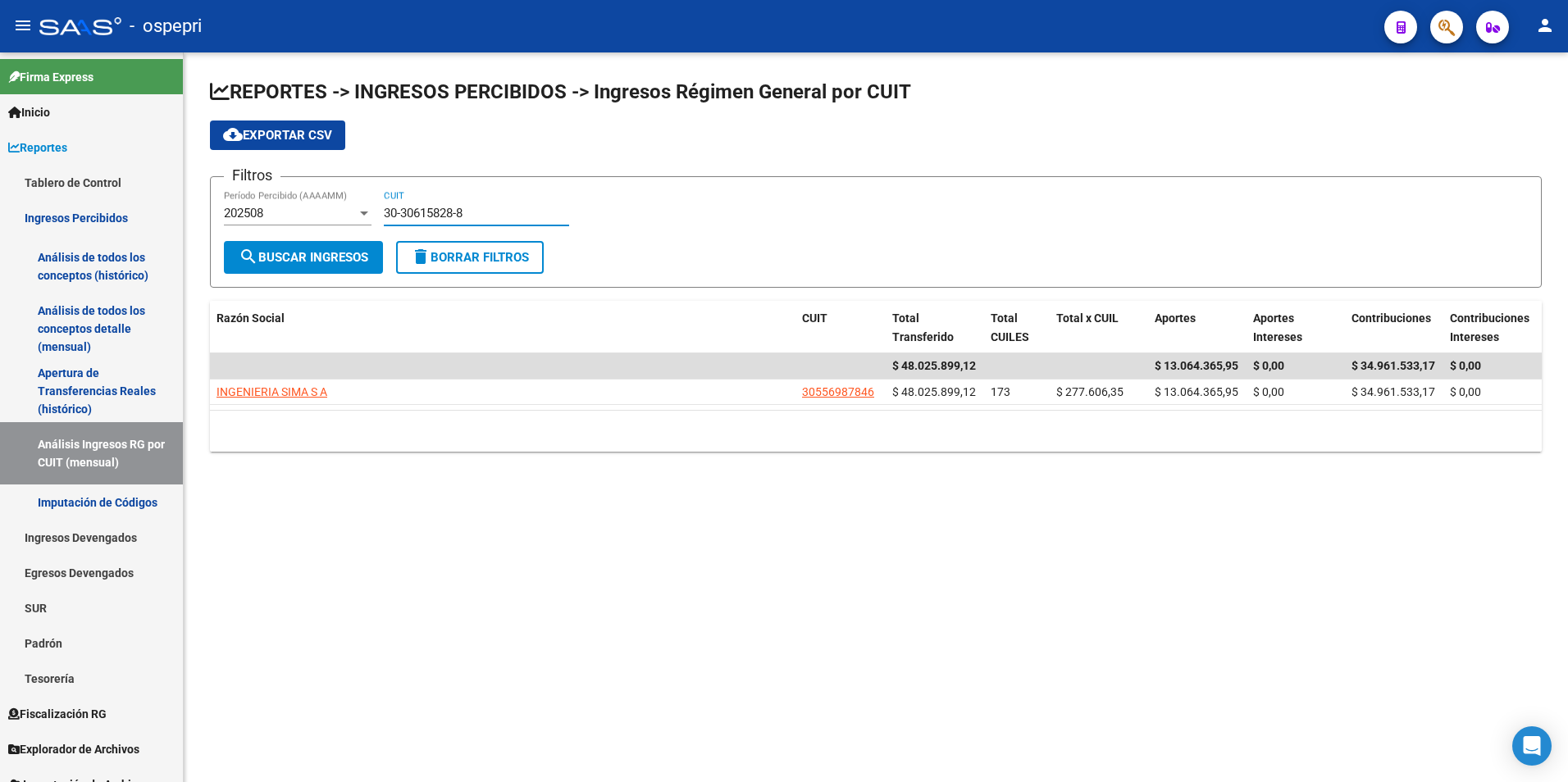
click at [463, 206] on input "30-30615828-8" at bounding box center [476, 212] width 186 height 15
paste input "61582884-6"
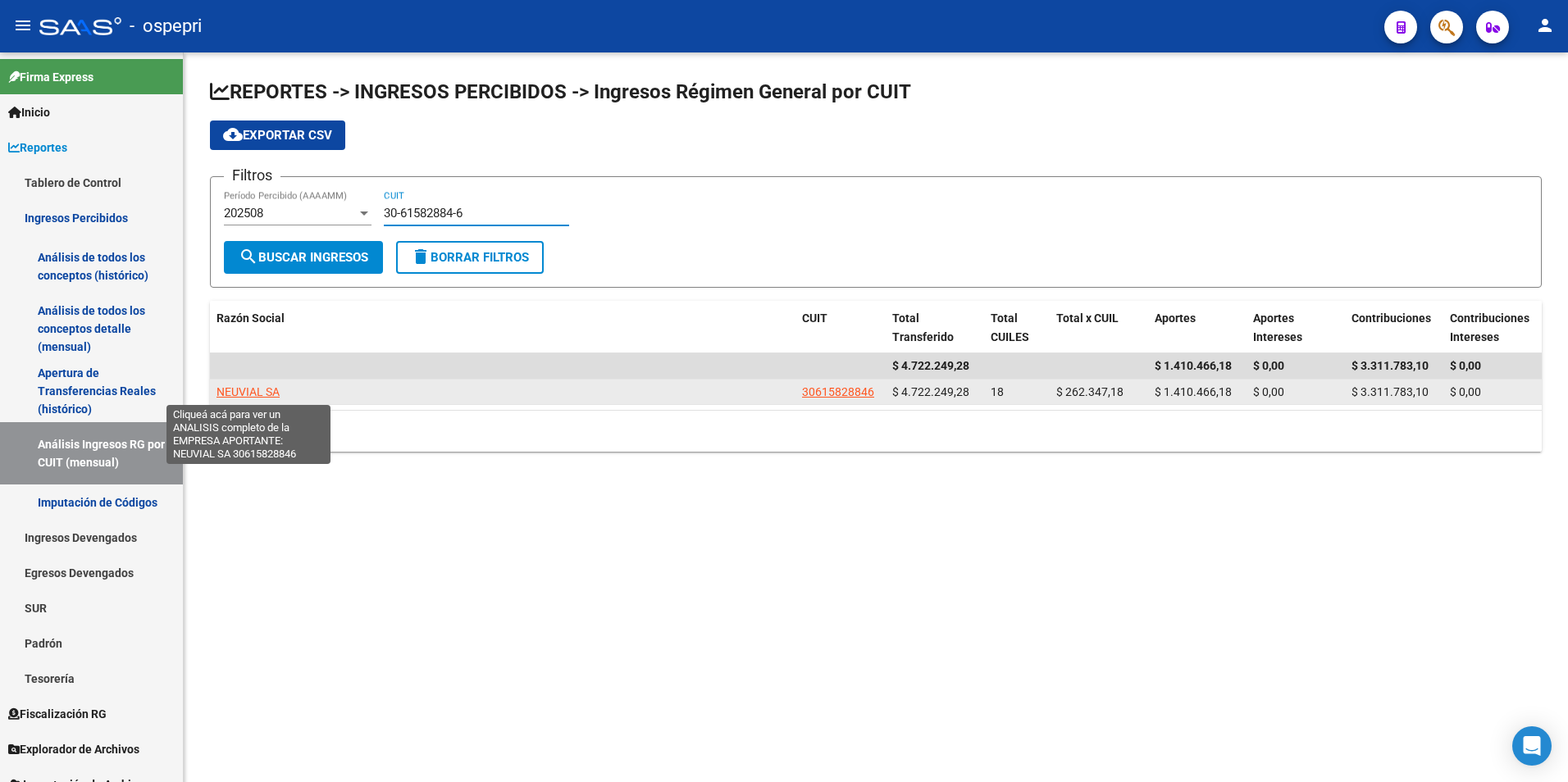
type input "30-61582884-6"
click at [265, 385] on span "NEUVIAL SA" at bounding box center [248, 391] width 63 height 13
type textarea "30615828846"
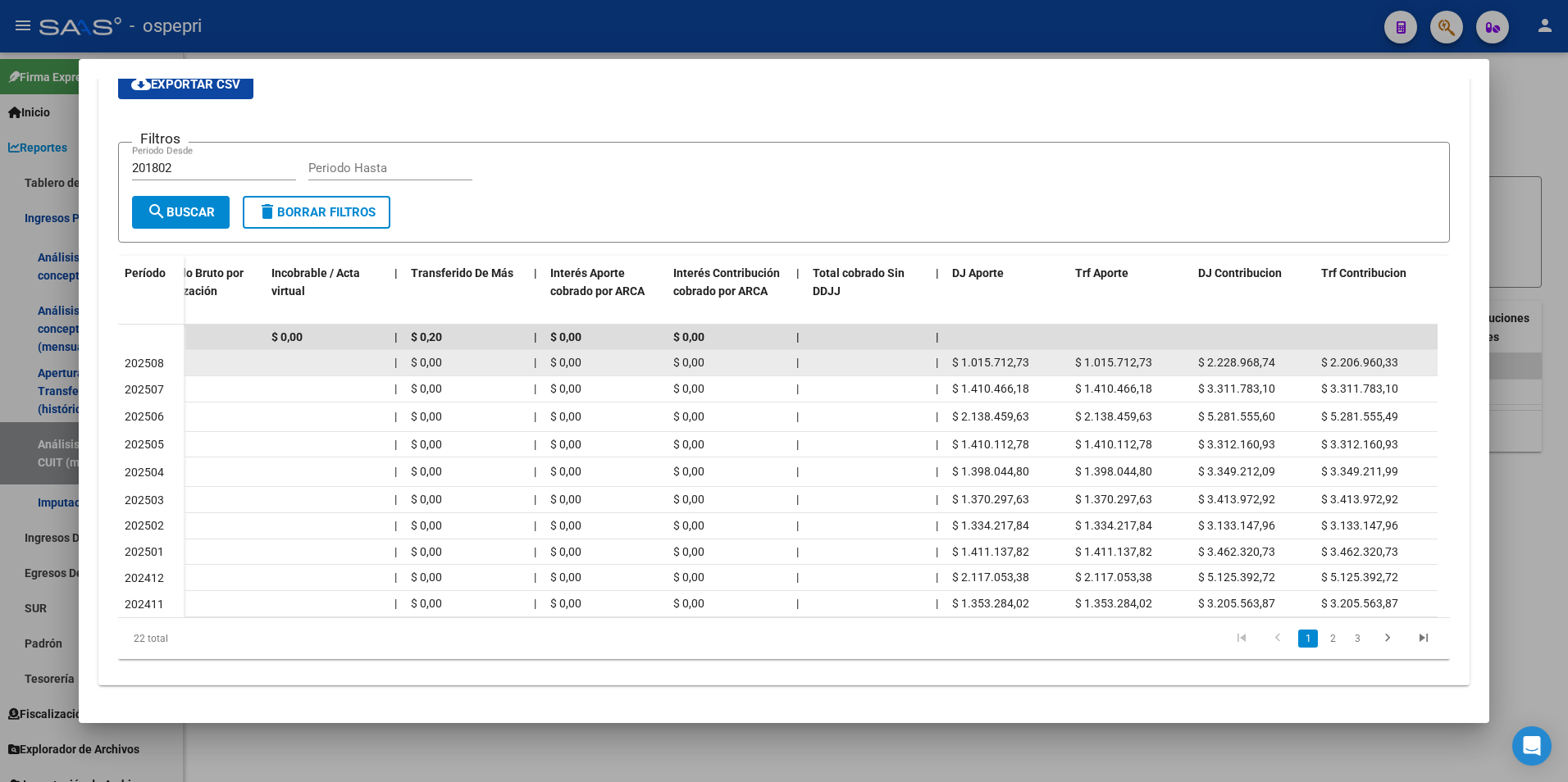
click at [1256, 355] on span "$ 2.228.968,74" at bounding box center [1236, 362] width 77 height 13
click at [1255, 355] on span "$ 2.228.968,74" at bounding box center [1236, 362] width 77 height 13
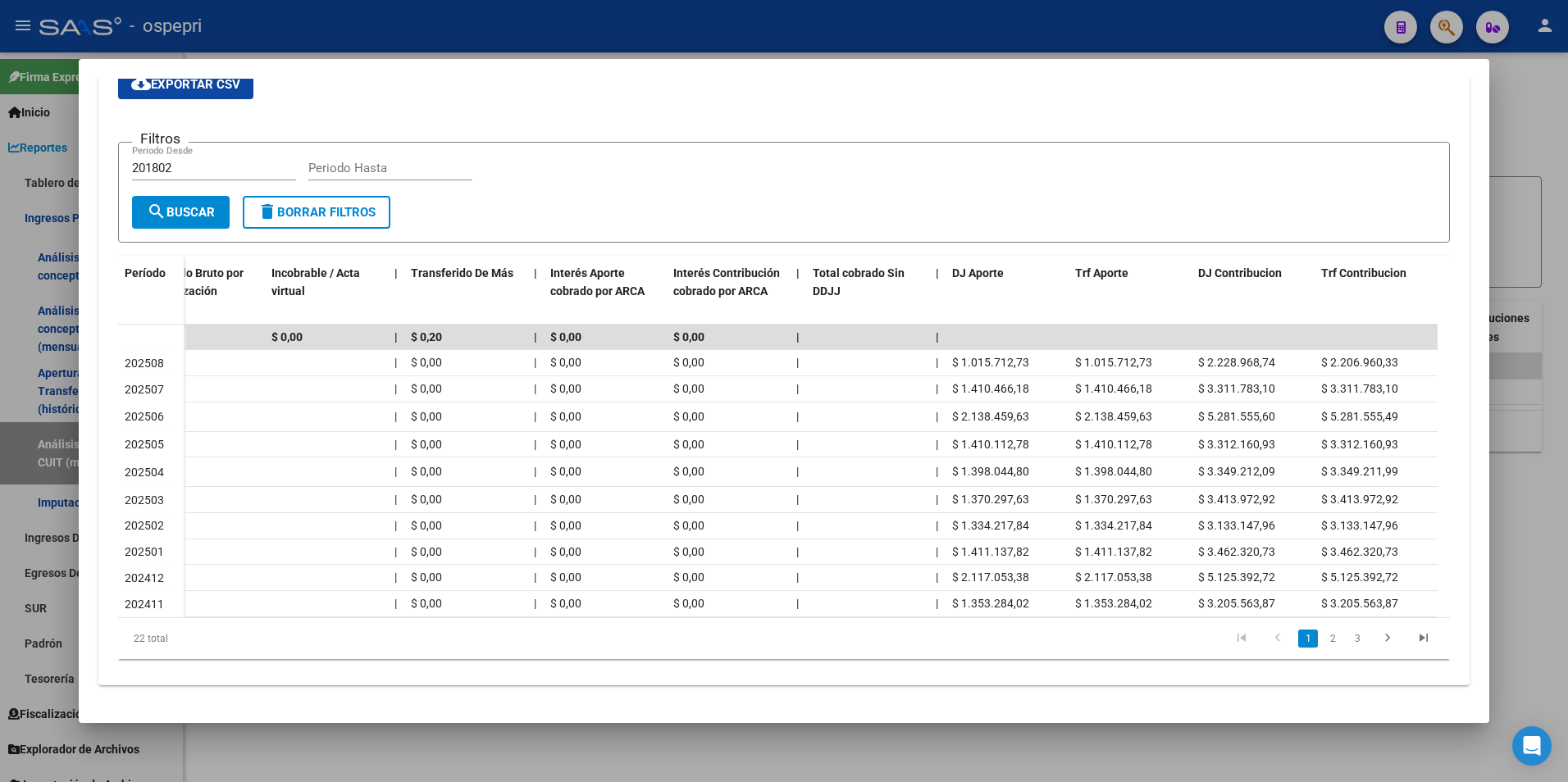
click at [1502, 185] on div at bounding box center [784, 391] width 1568 height 782
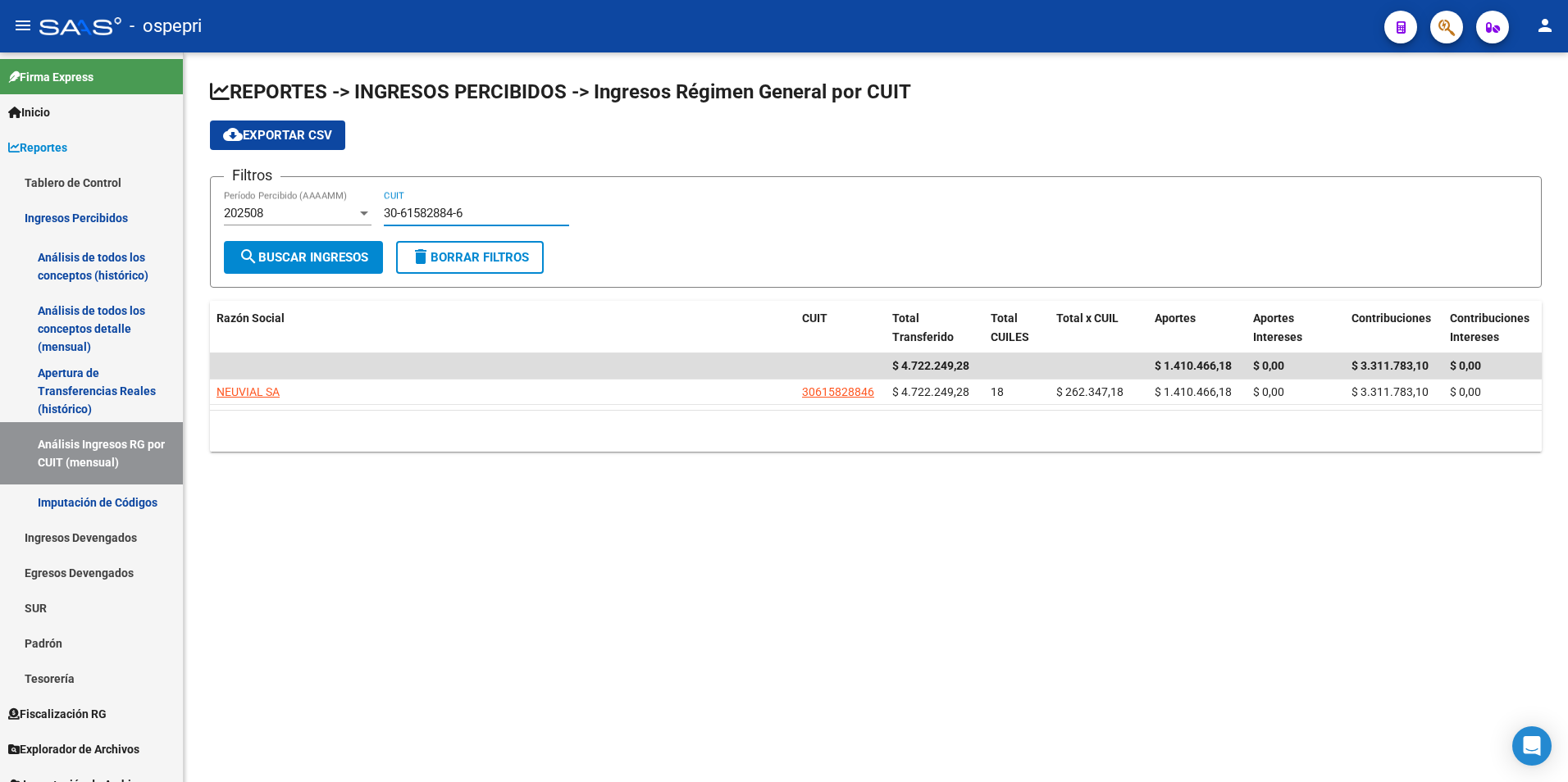
click at [447, 211] on input "30-61582884-6" at bounding box center [476, 212] width 186 height 15
paste input "71214722-5"
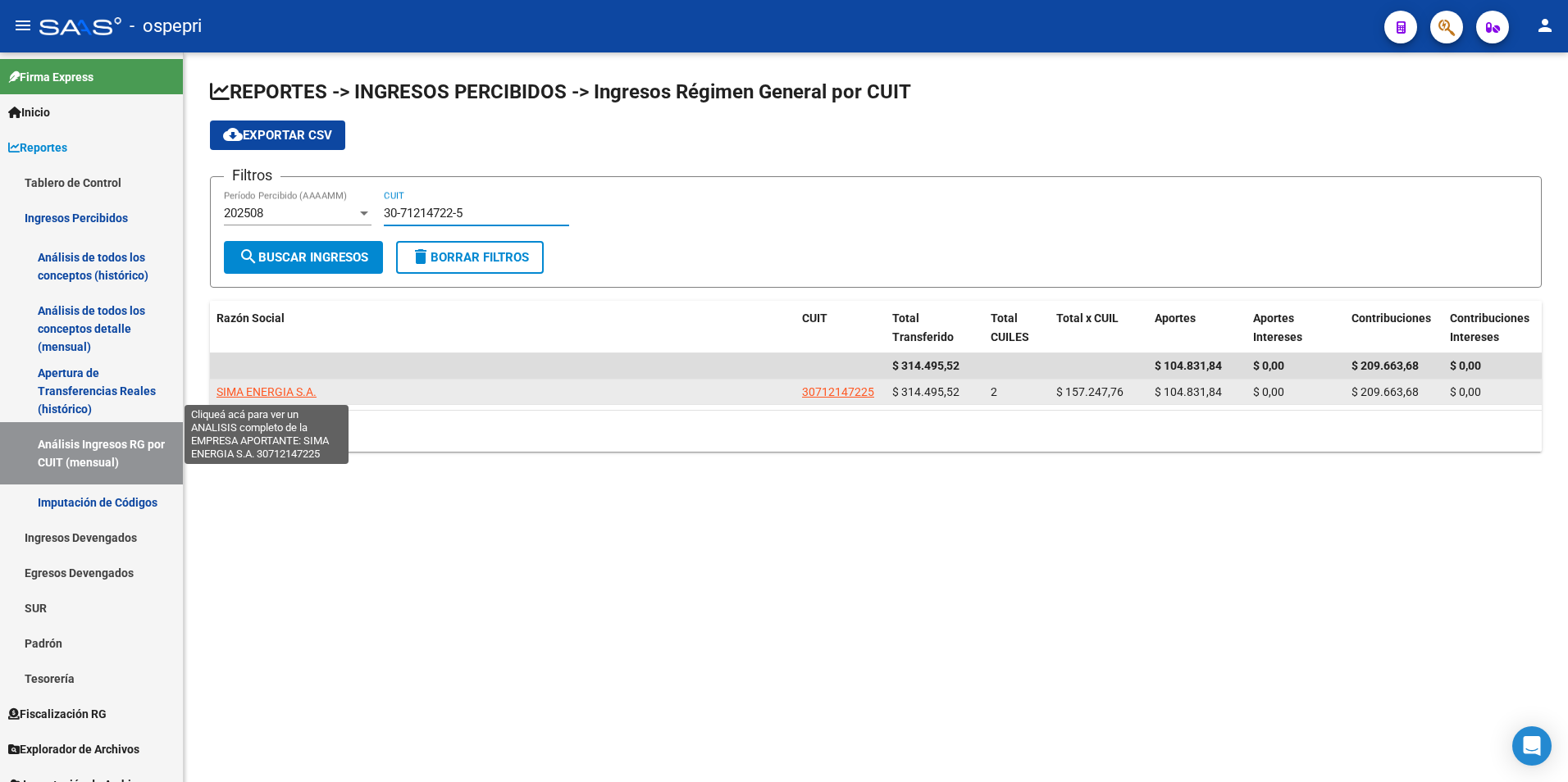
type input "30-71214722-5"
click at [292, 394] on span "SIMA ENERGIA S.A." at bounding box center [266, 391] width 100 height 13
type textarea "30712147225"
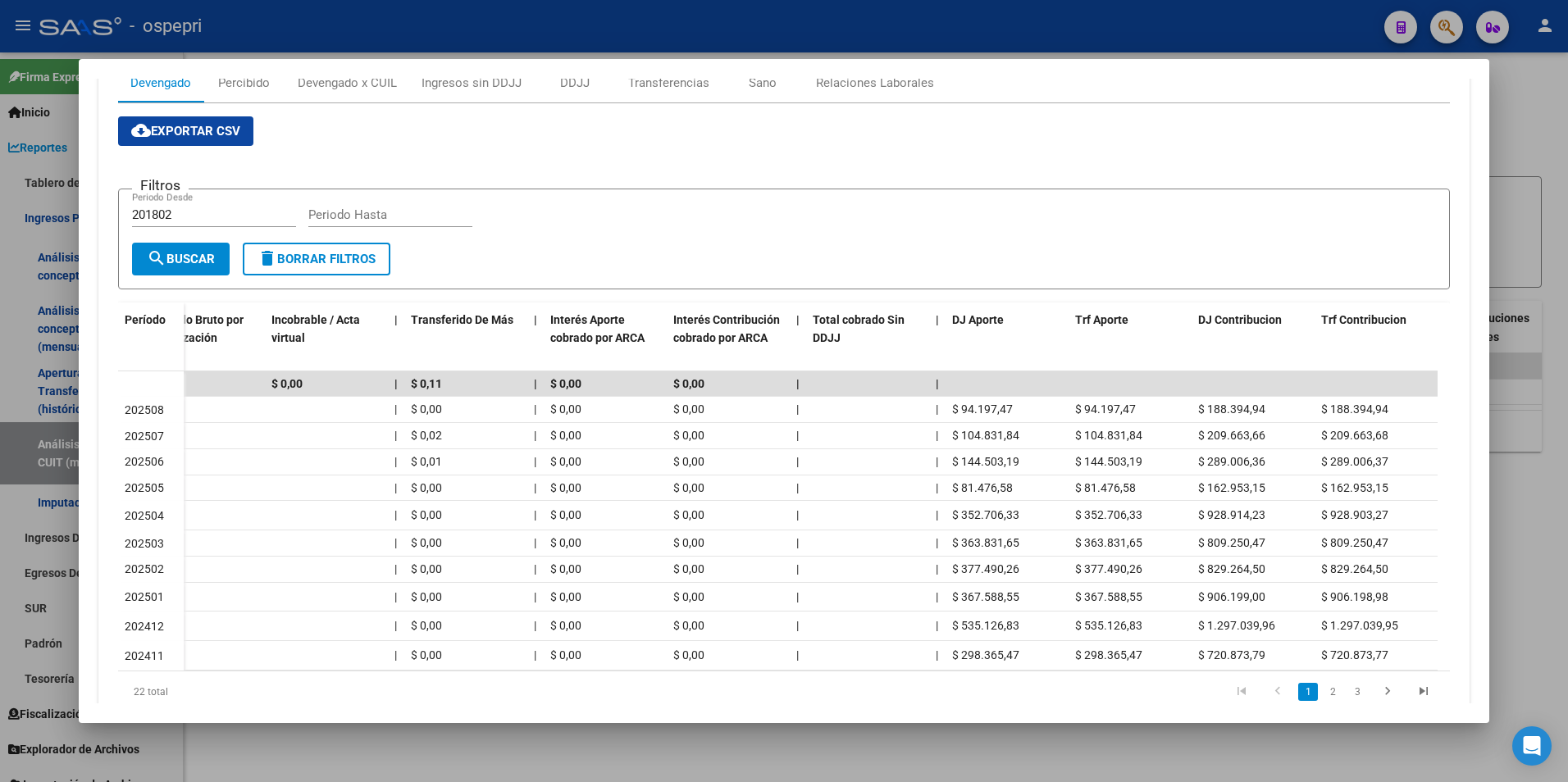
click at [1510, 200] on div at bounding box center [784, 391] width 1568 height 782
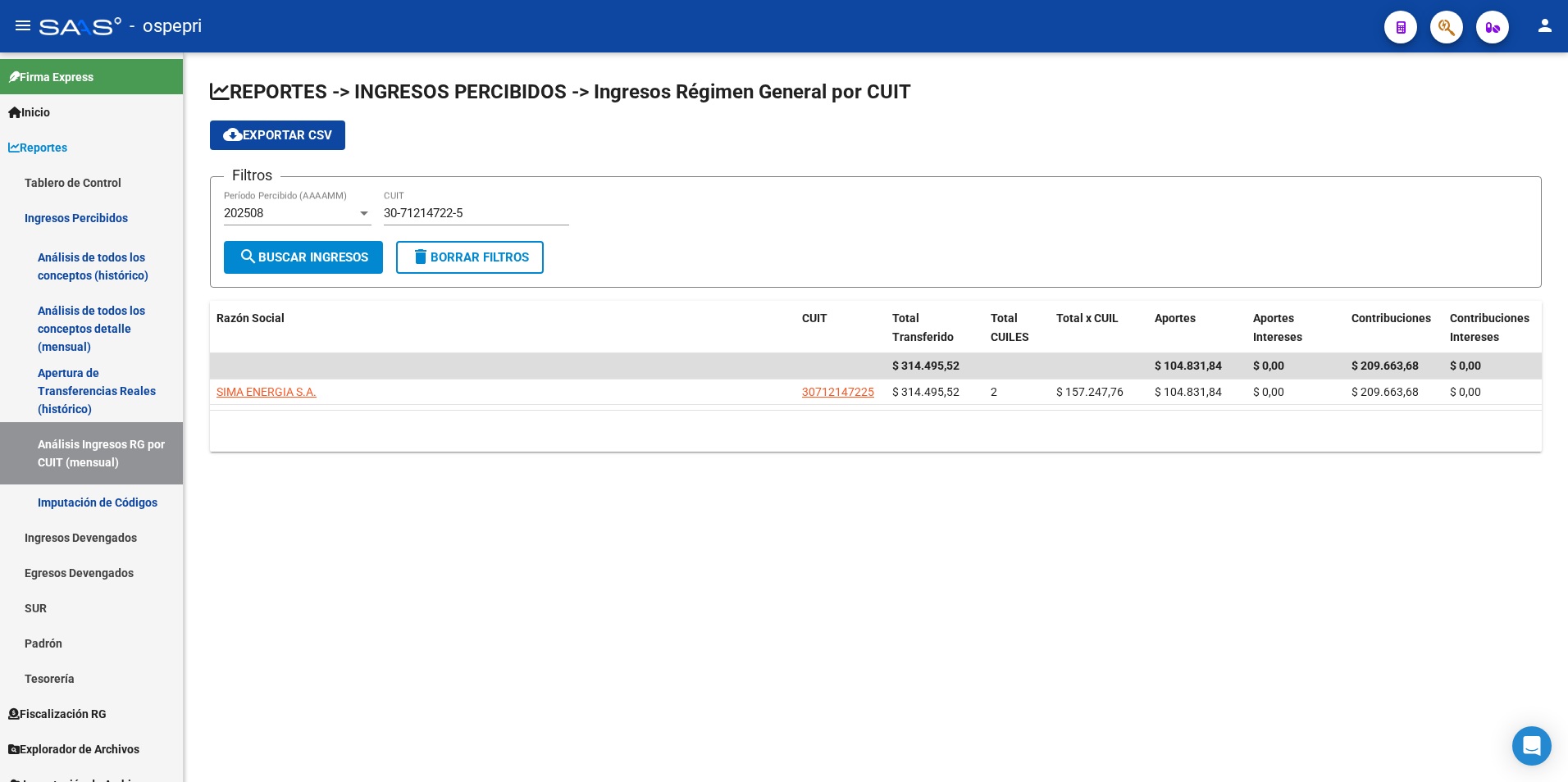
click at [531, 212] on input "30-71214722-5" at bounding box center [476, 212] width 186 height 15
click at [531, 211] on input "30-71214722-5" at bounding box center [476, 212] width 186 height 15
paste input "61102253-7"
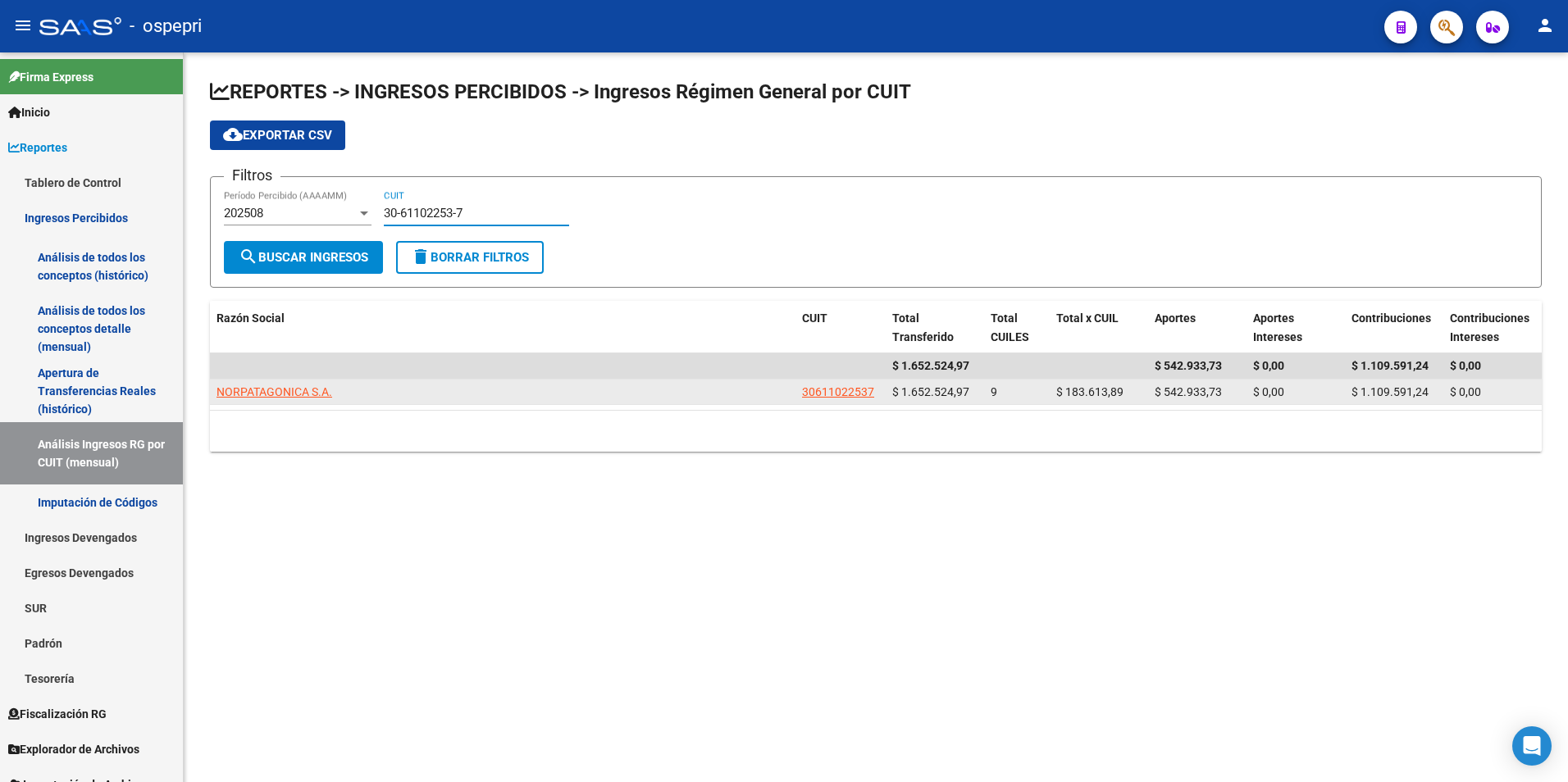
type input "30-61102253-7"
click at [293, 381] on datatable-body-cell "NORPATAGONICA S.A." at bounding box center [502, 392] width 585 height 25
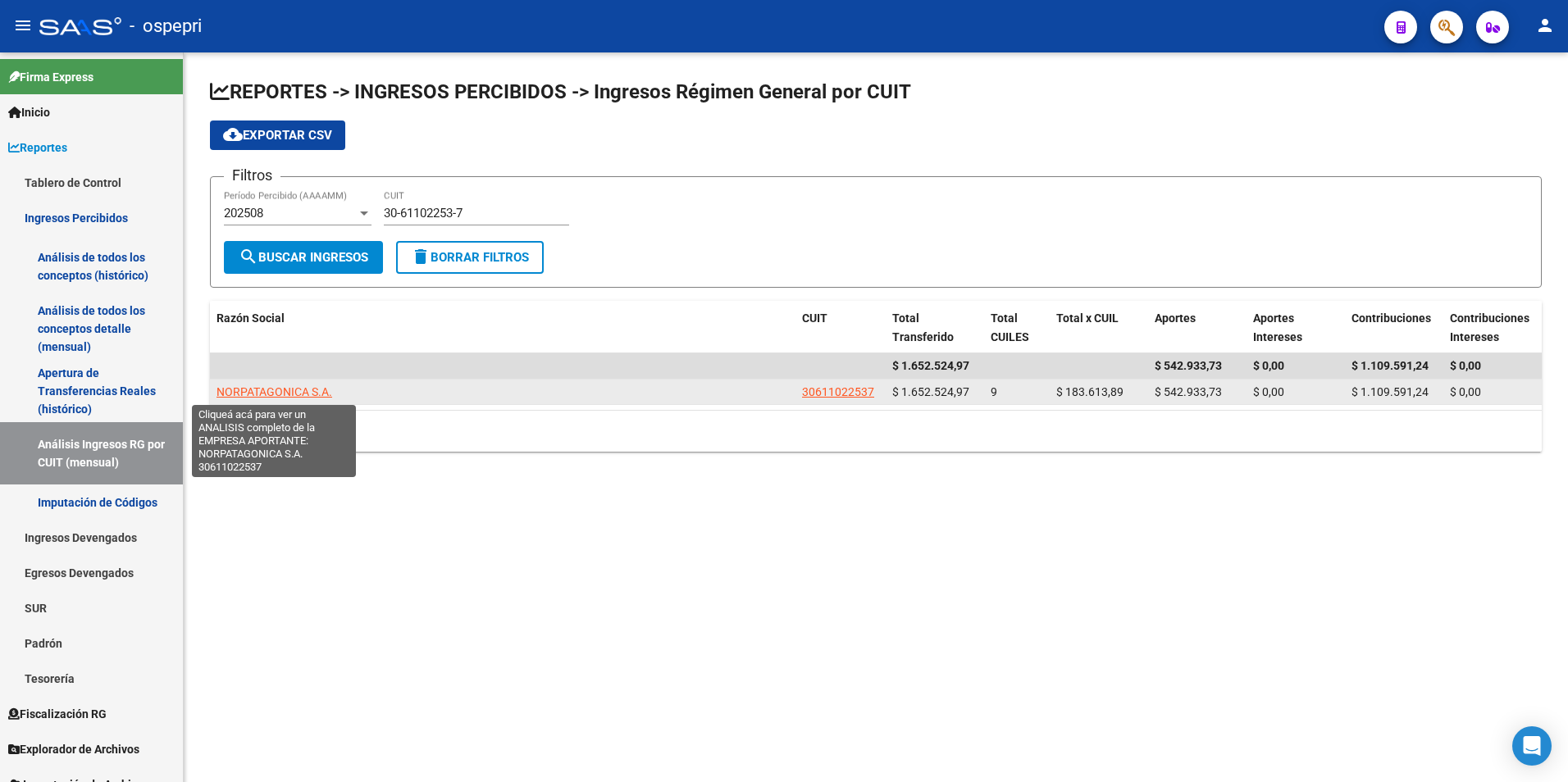
click at [294, 386] on span "NORPATAGONICA S.A." at bounding box center [274, 391] width 115 height 13
type textarea "30611022537"
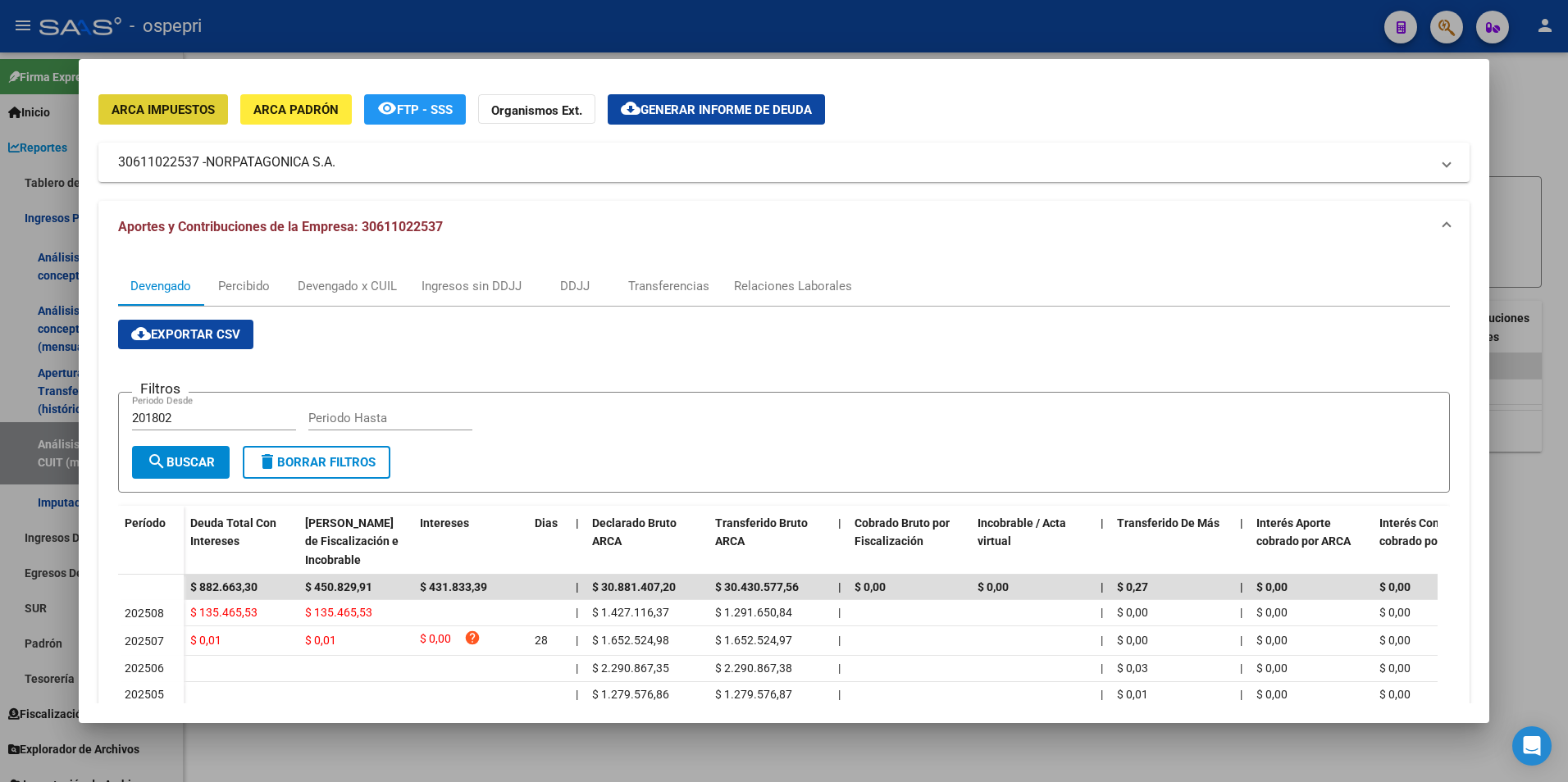
scroll to position [164, 0]
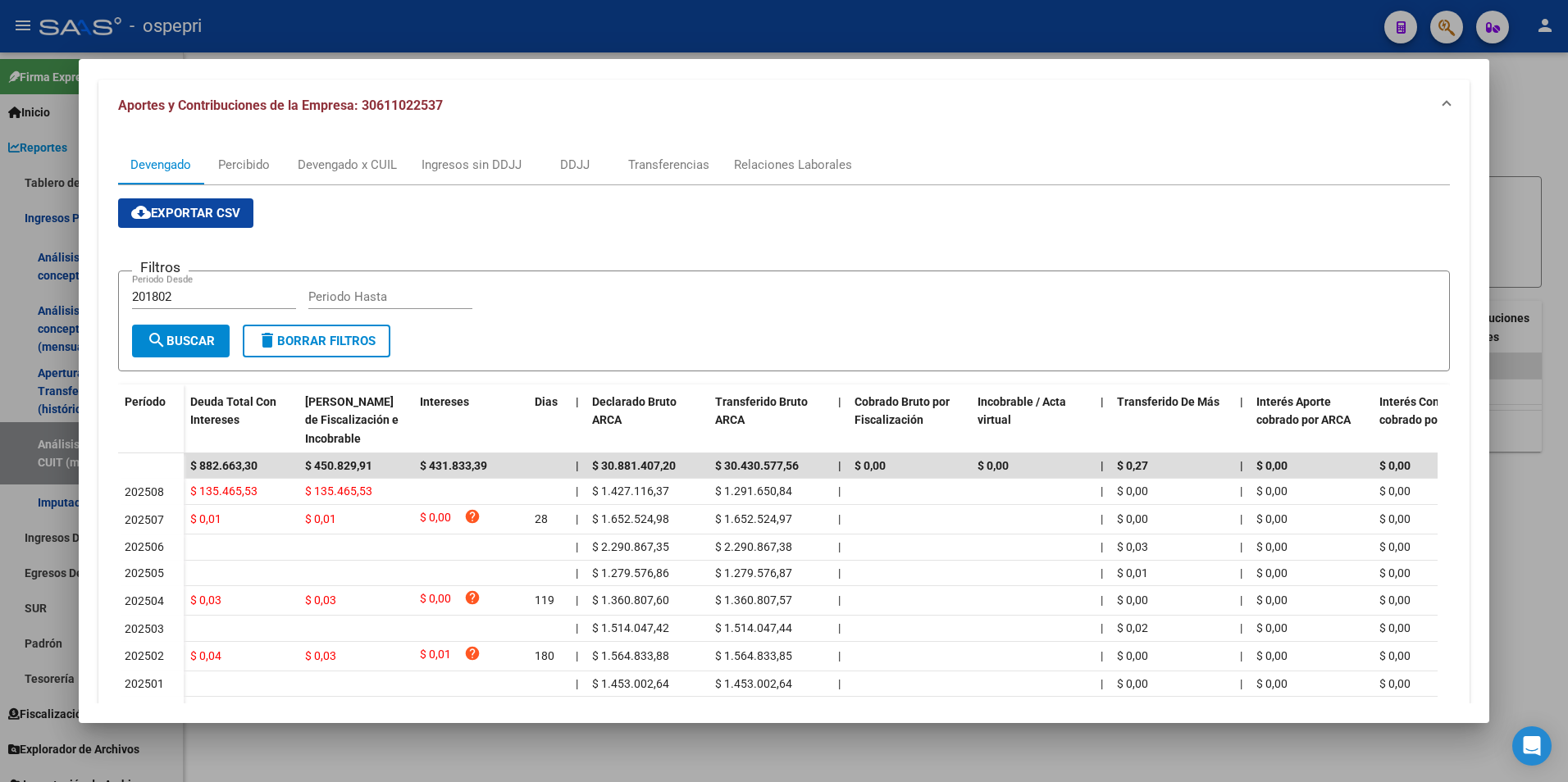
click at [1567, 160] on html "menu - ospepri person Firma Express Inicio Calendario SSS Instructivos Contacto…" at bounding box center [784, 391] width 1568 height 782
click at [1526, 225] on div at bounding box center [784, 391] width 1568 height 782
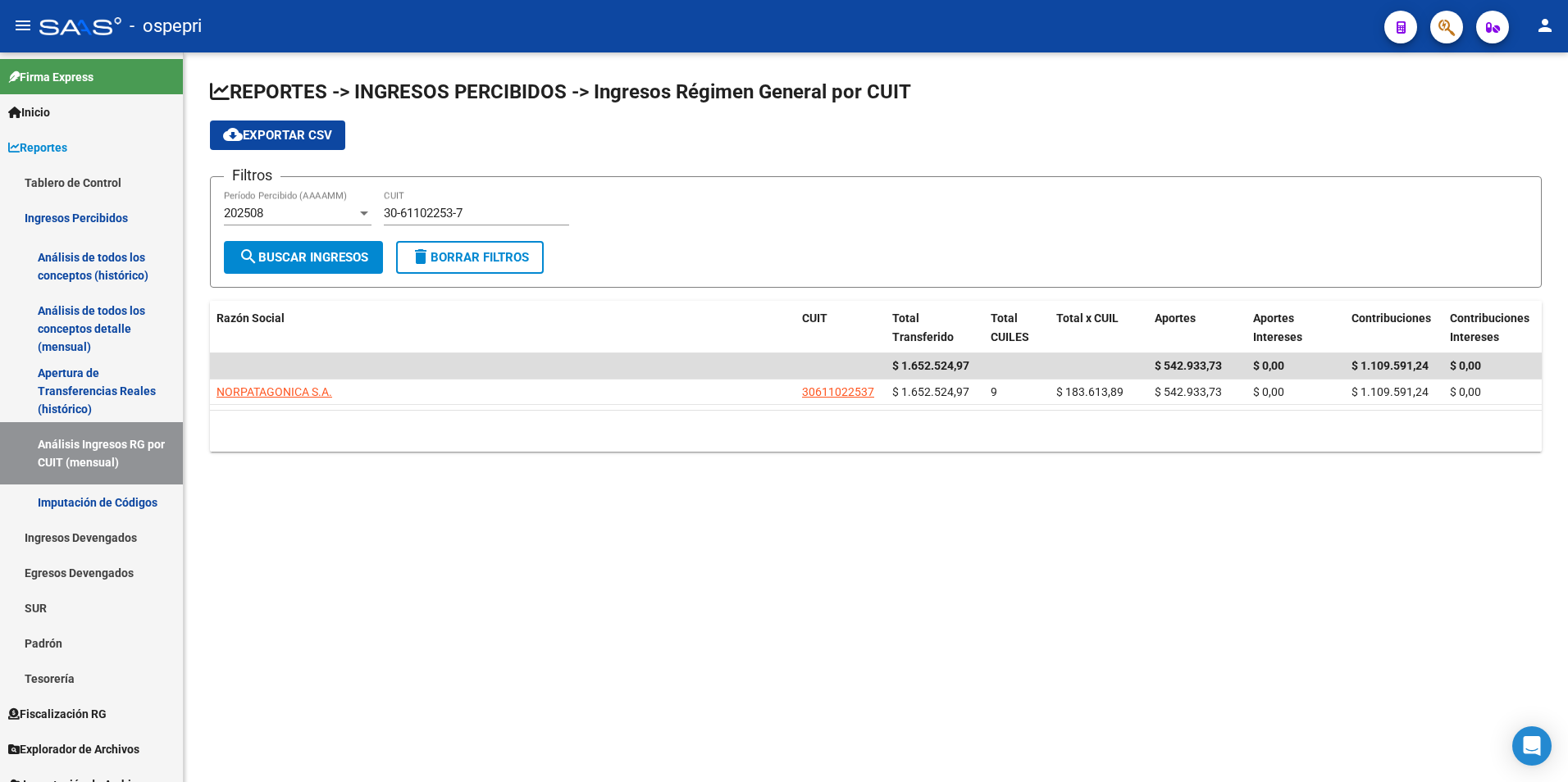
click at [428, 212] on input "30-61102253-7" at bounding box center [476, 212] width 186 height 15
click at [429, 212] on input "30-61102253-7" at bounding box center [476, 212] width 186 height 15
paste input "70807078-1"
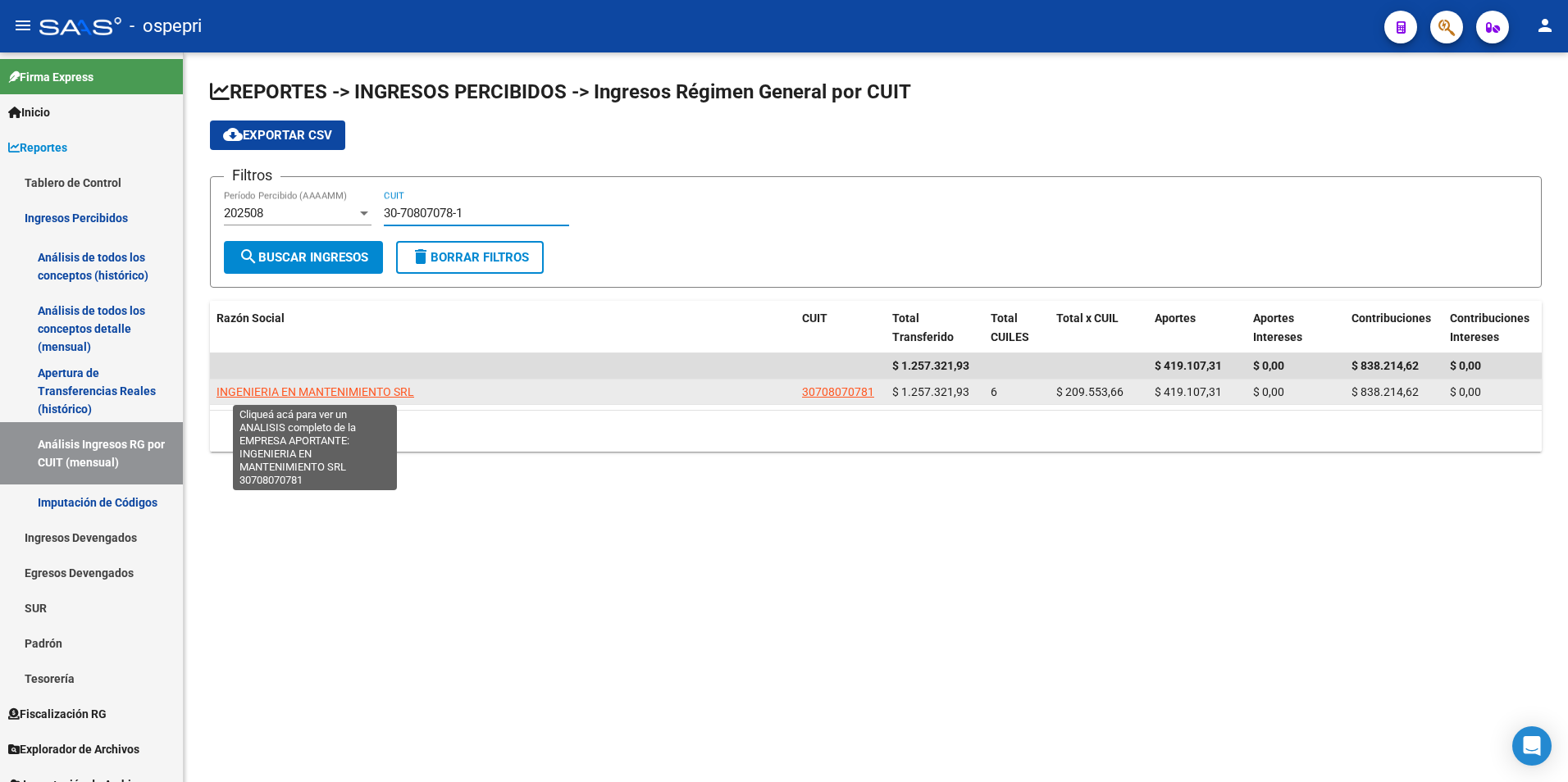
type input "30-70807078-1"
click at [311, 386] on span "INGENIERIA EN MANTENIMIENTO SRL" at bounding box center [316, 391] width 198 height 13
type textarea "30708070781"
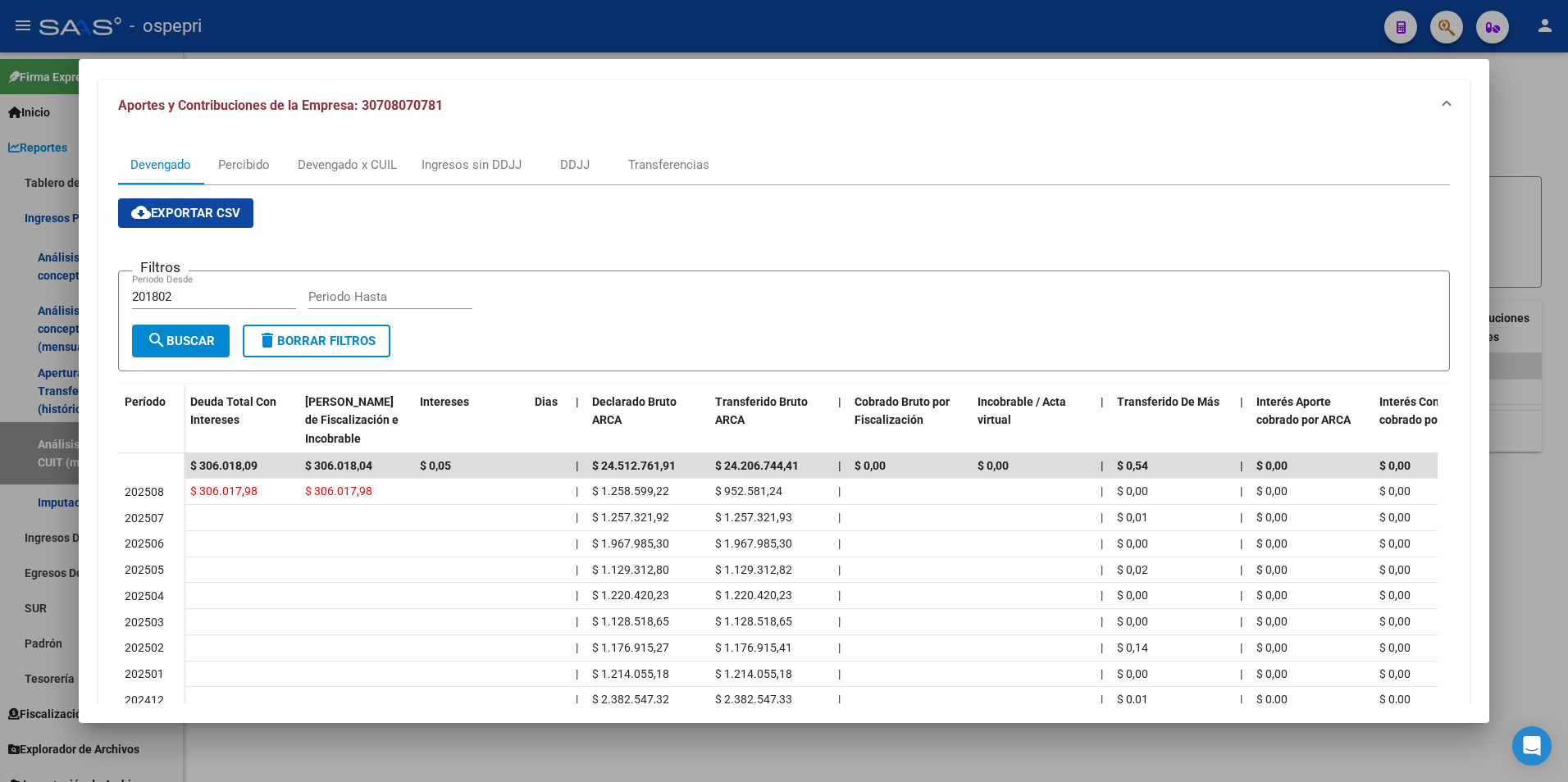
click at [1507, 199] on div at bounding box center [784, 391] width 1568 height 782
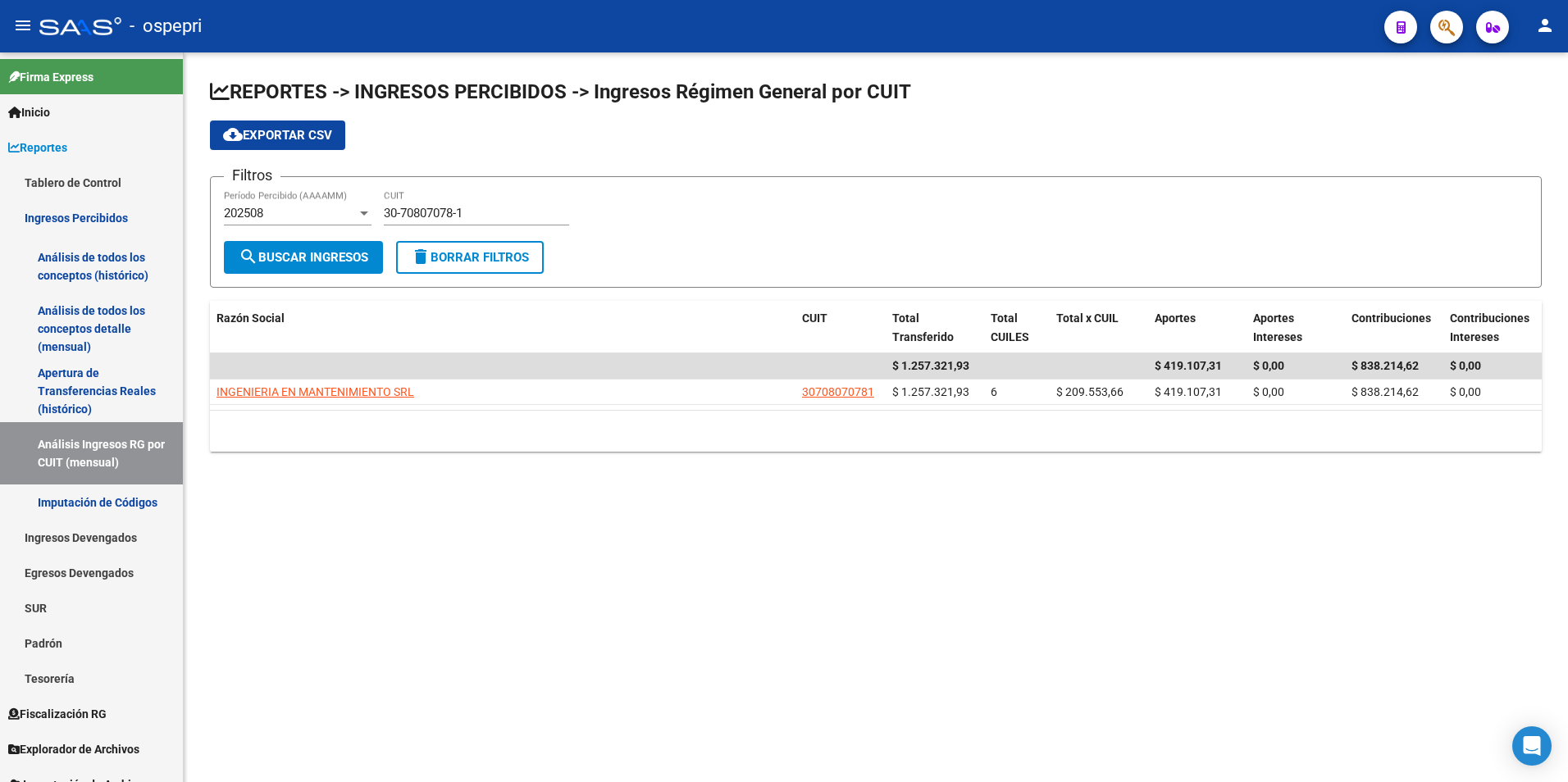
drag, startPoint x: 461, startPoint y: 229, endPoint x: 461, endPoint y: 216, distance: 13.0
click at [459, 227] on div "30-70807078-1 CUIT" at bounding box center [476, 215] width 186 height 51
click at [463, 214] on input "30-70807078-1" at bounding box center [476, 212] width 186 height 15
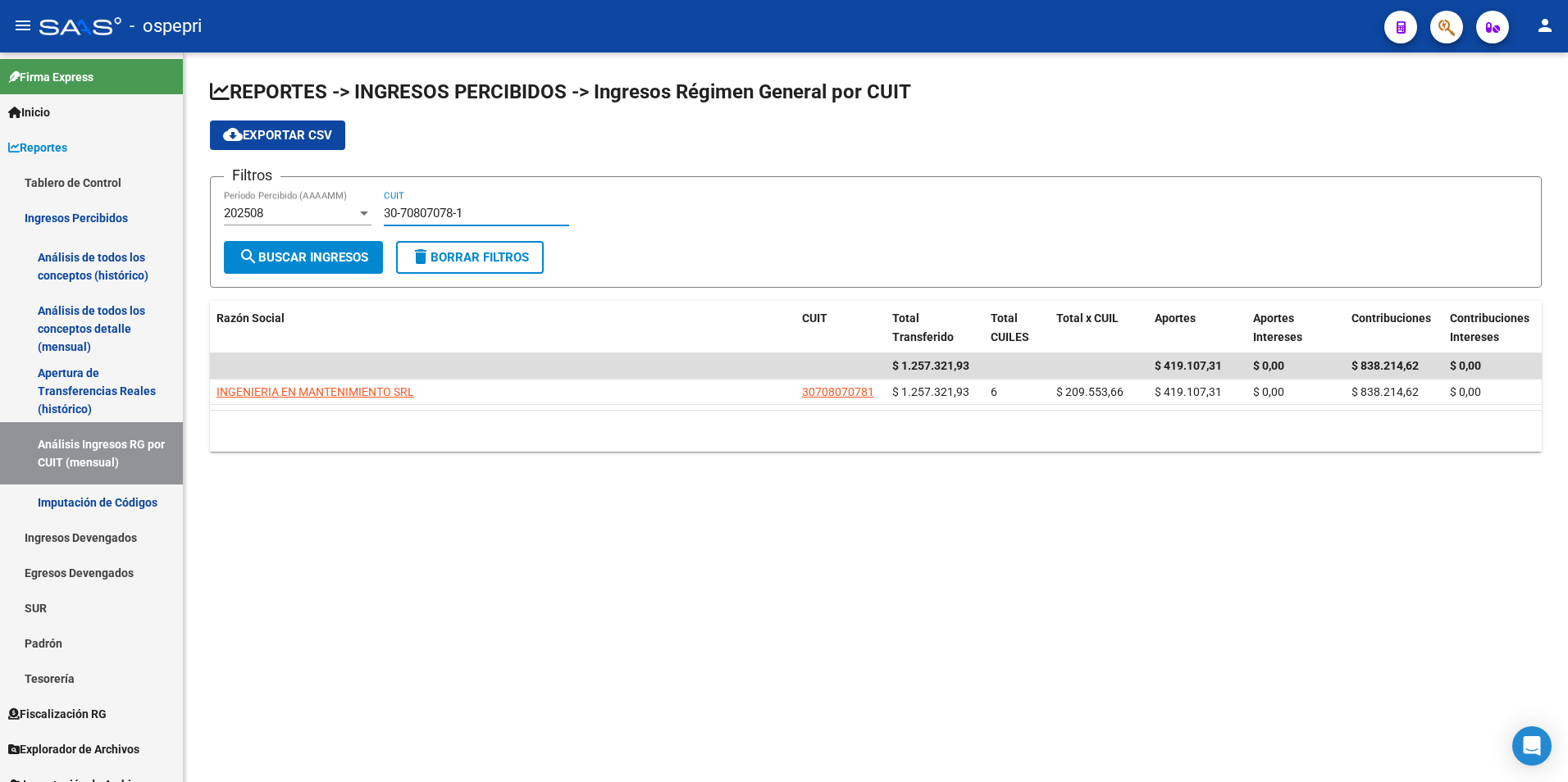
paste input "1210512-3"
type input "30-71210512-3"
drag, startPoint x: 325, startPoint y: 263, endPoint x: 360, endPoint y: 348, distance: 91.9
click at [325, 262] on span "search Buscar Ingresos" at bounding box center [303, 257] width 129 height 15
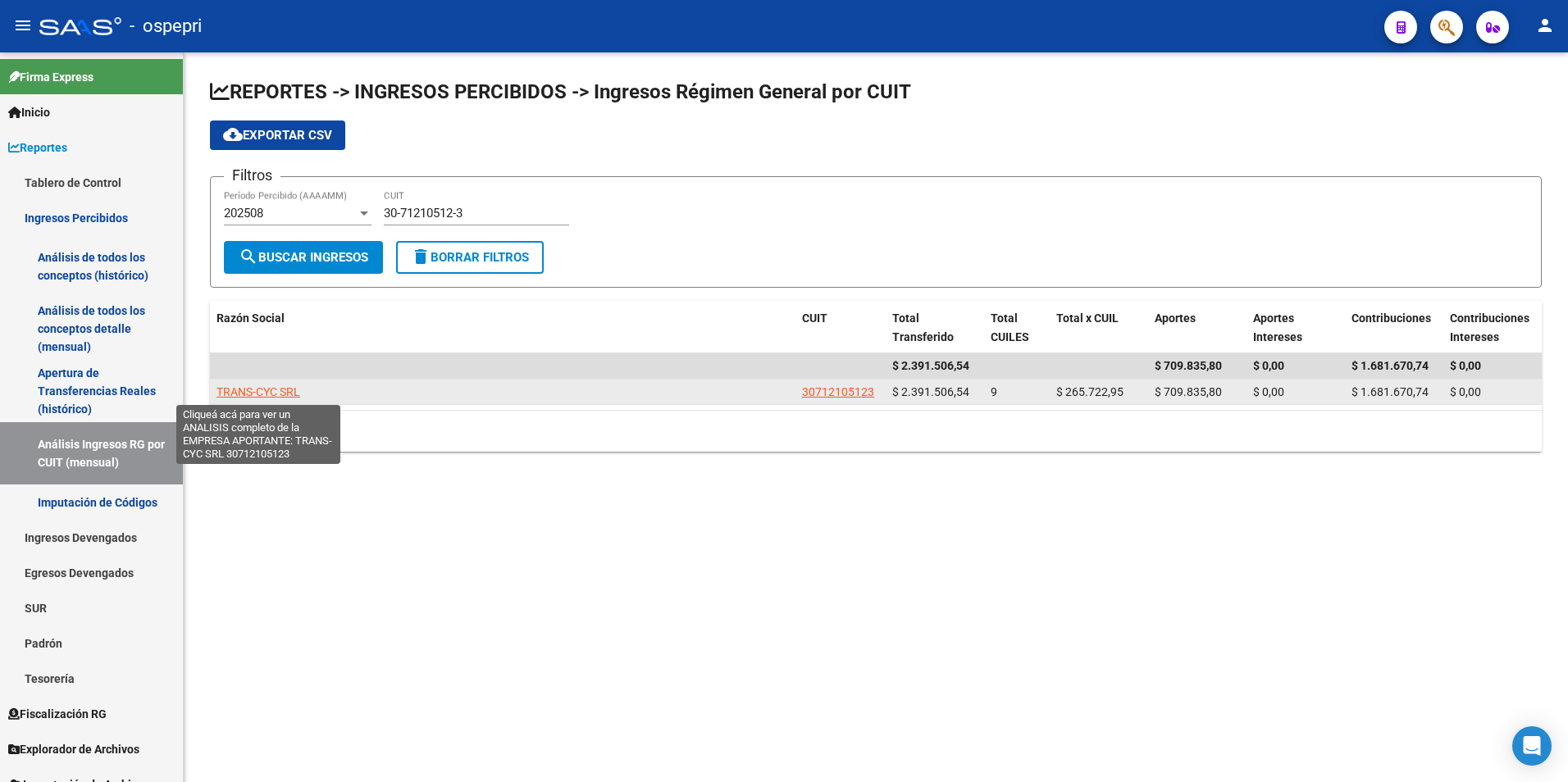
click at [278, 391] on span "TRANS-CYC SRL" at bounding box center [258, 391] width 83 height 13
type textarea "30712105123"
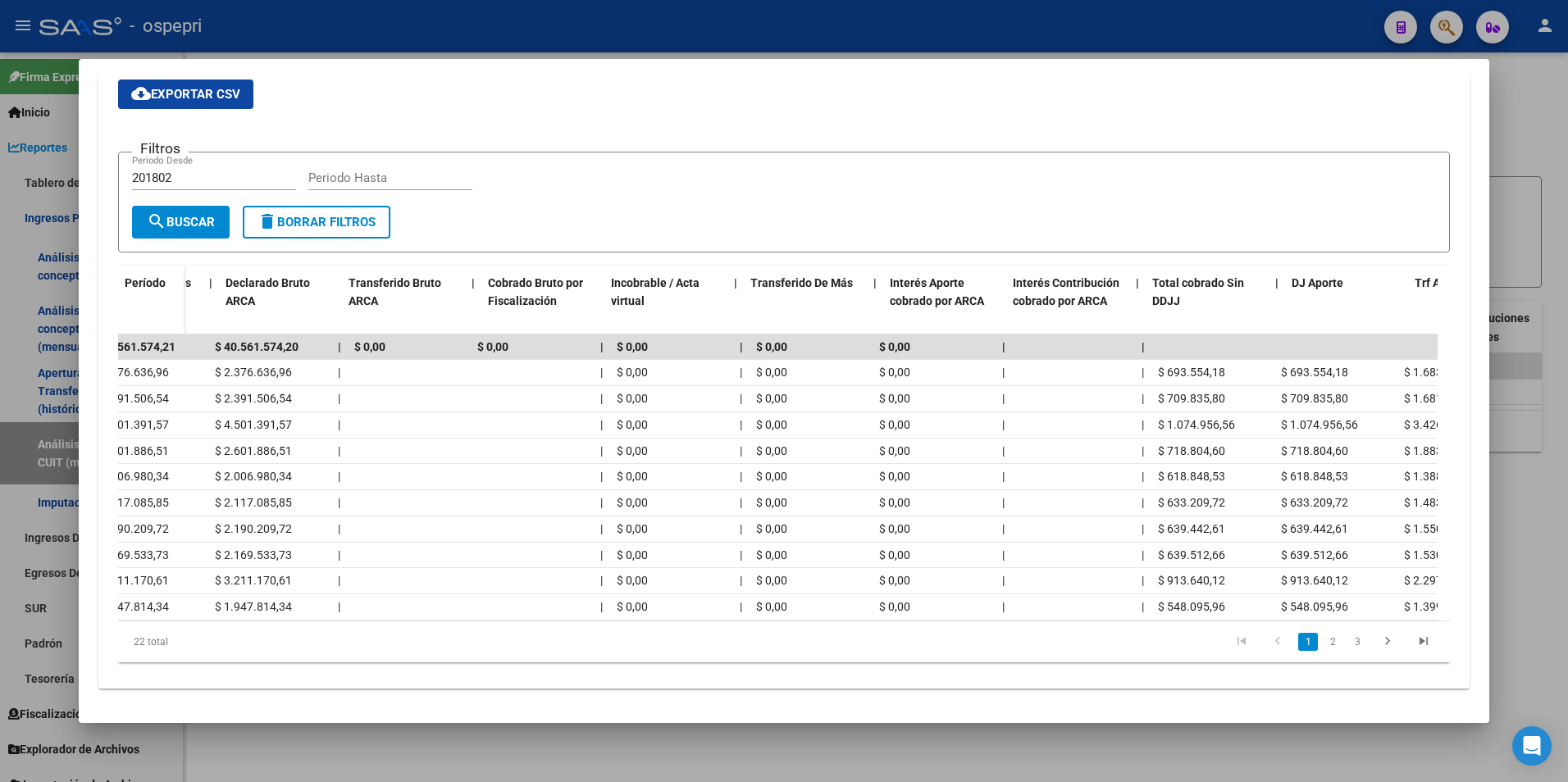
scroll to position [0, 706]
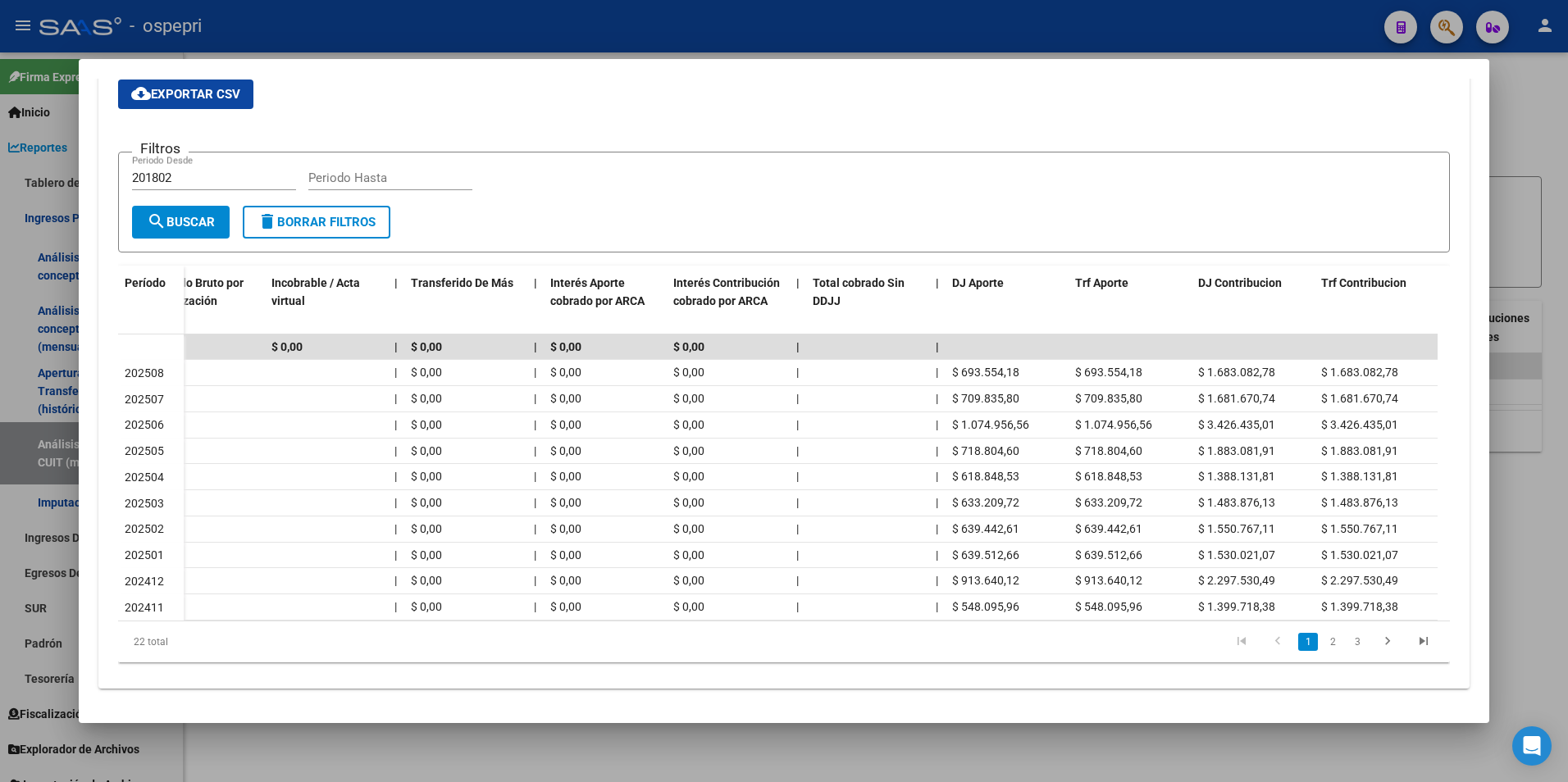
click at [1528, 426] on div at bounding box center [784, 391] width 1568 height 782
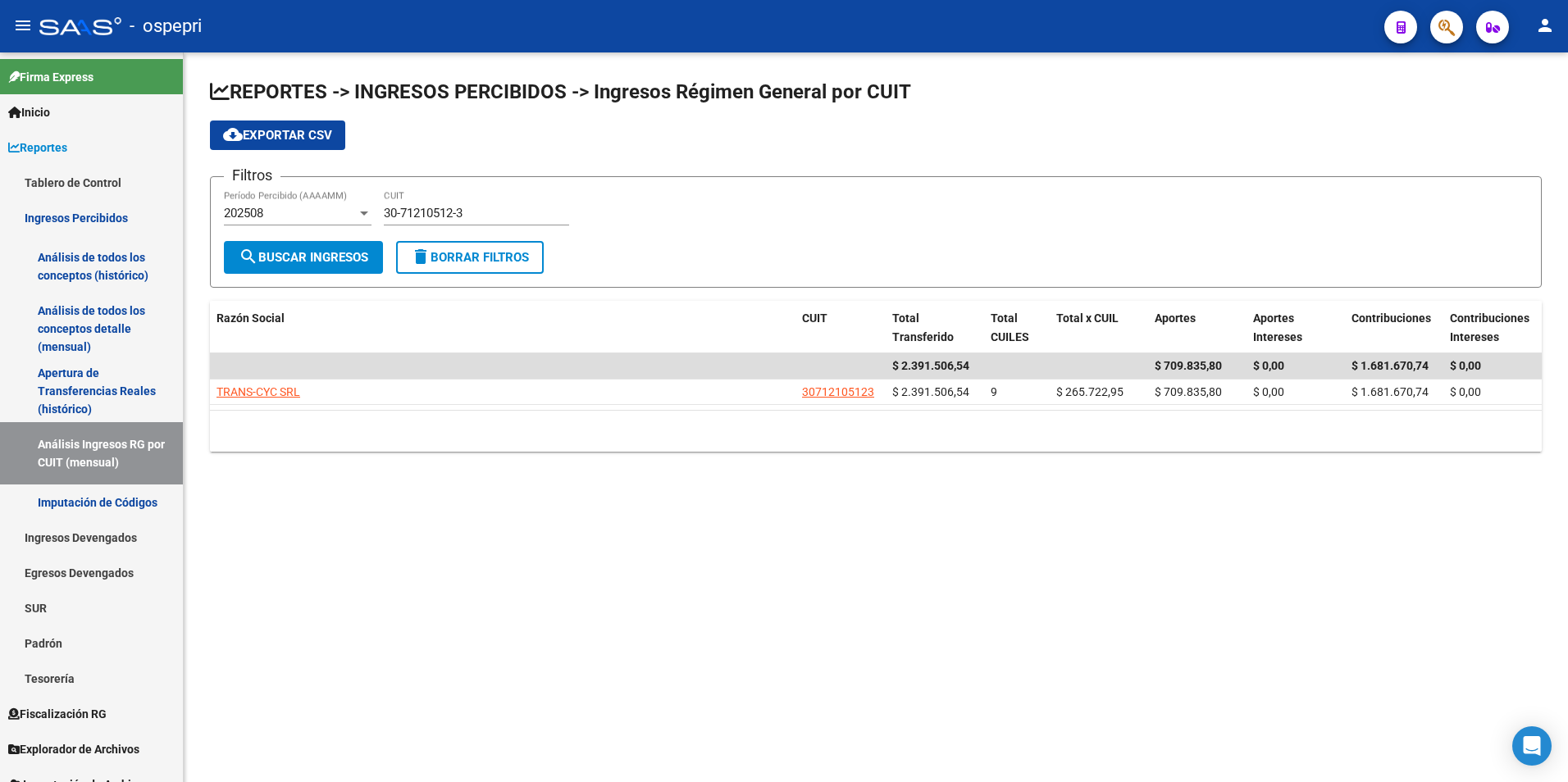
click at [452, 204] on div "30-71210512-3 CUIT" at bounding box center [476, 207] width 186 height 36
click at [445, 213] on input "30-71210512-3" at bounding box center [476, 212] width 186 height 15
click at [447, 213] on input "30-71210512-3" at bounding box center [476, 212] width 186 height 15
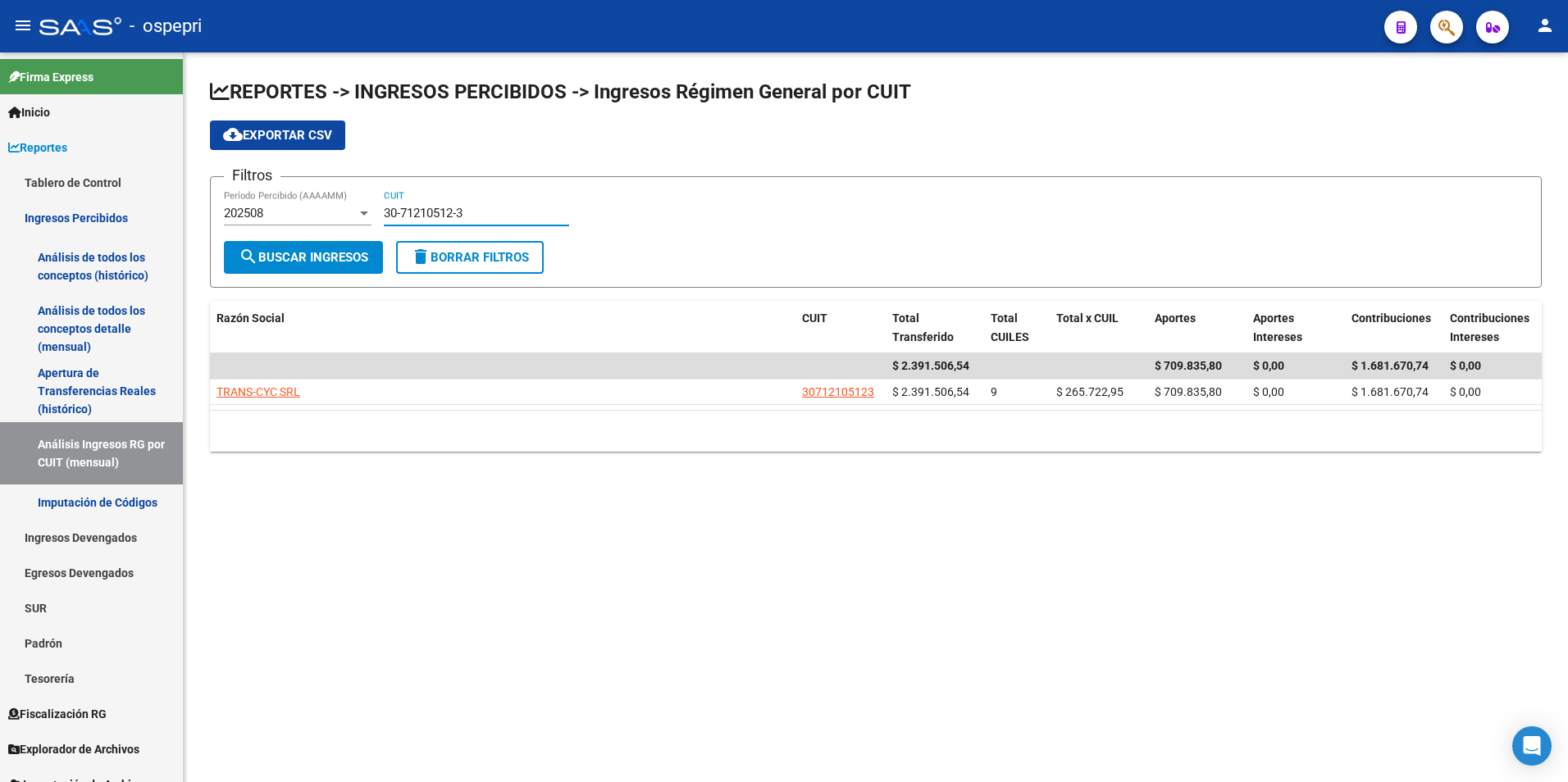
click at [447, 213] on input "30-71210512-3" at bounding box center [476, 212] width 186 height 15
paste input "65321436"
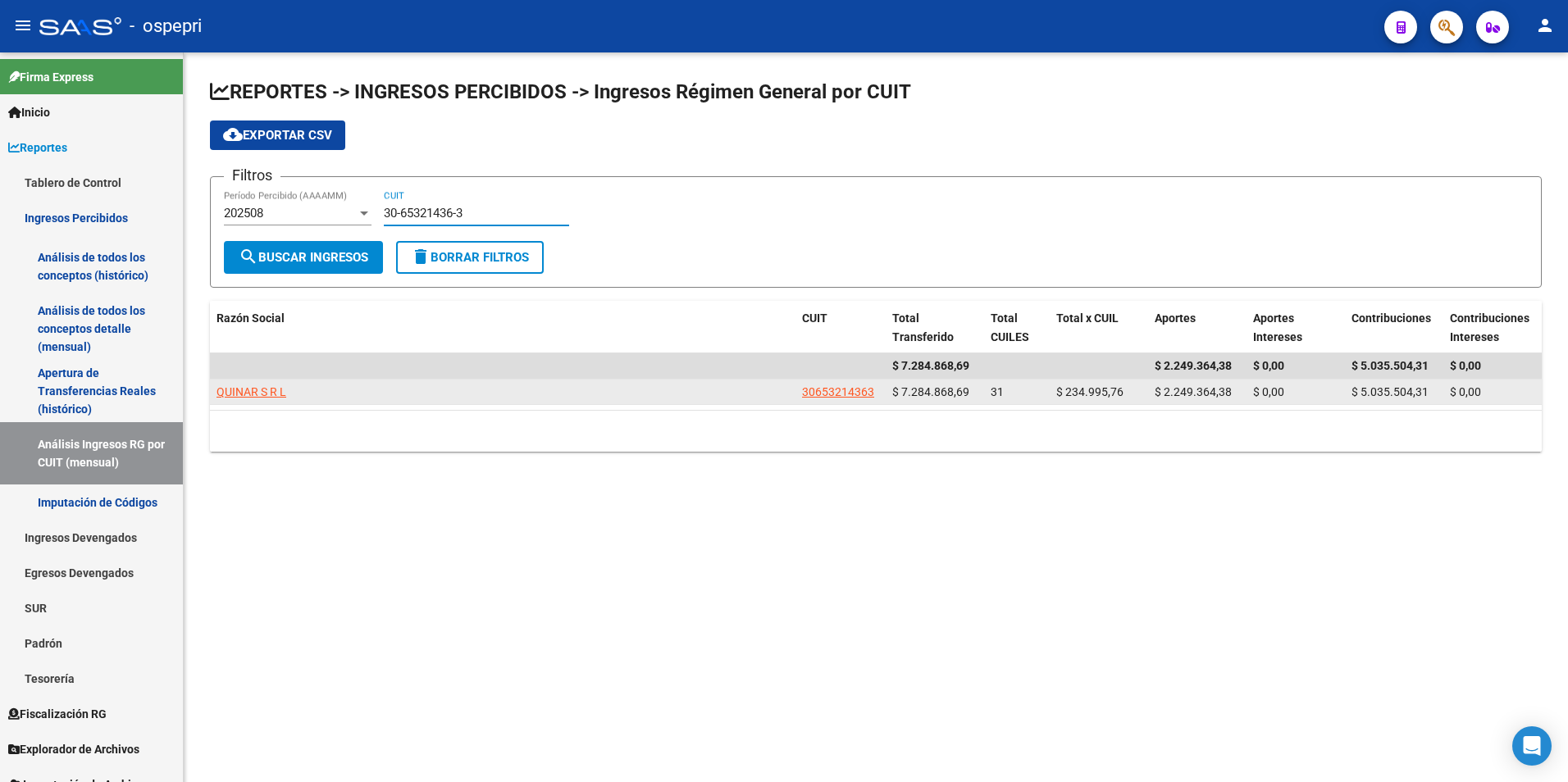
type input "30-65321436-3"
click at [278, 395] on span "QUINAR S R L" at bounding box center [252, 391] width 69 height 13
type textarea "30653214363"
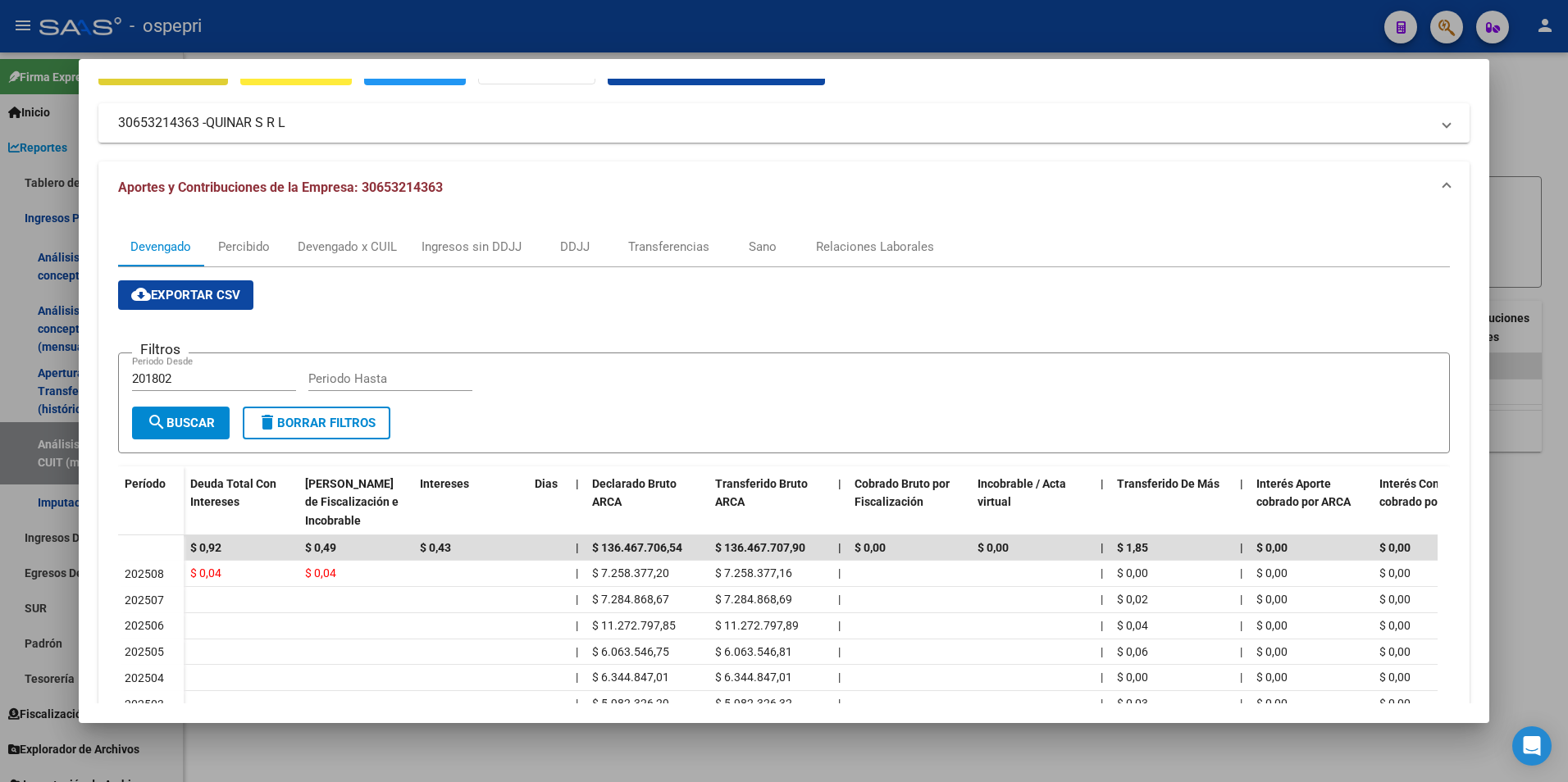
scroll to position [164, 0]
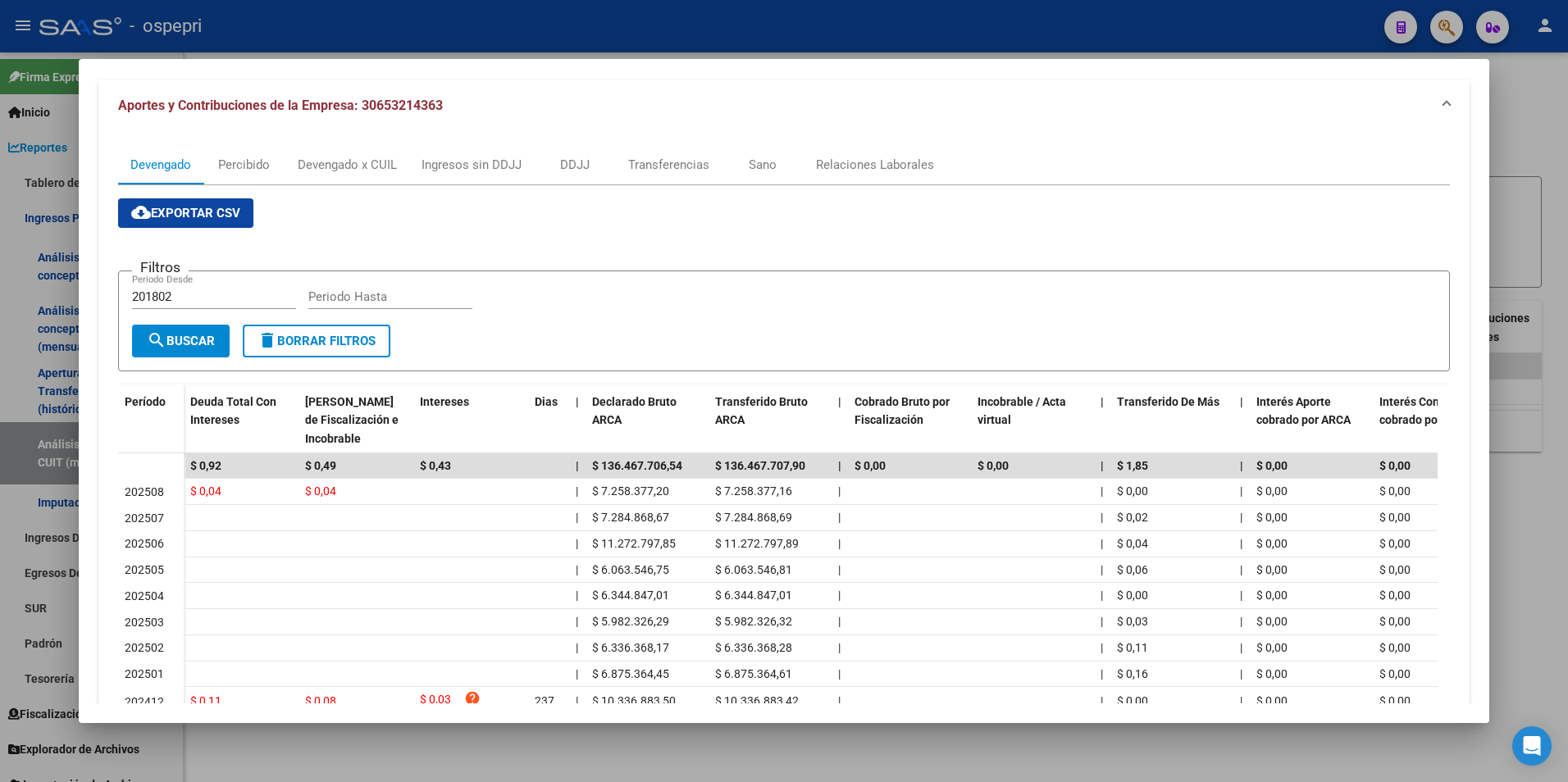
click at [1532, 316] on div at bounding box center [784, 391] width 1568 height 782
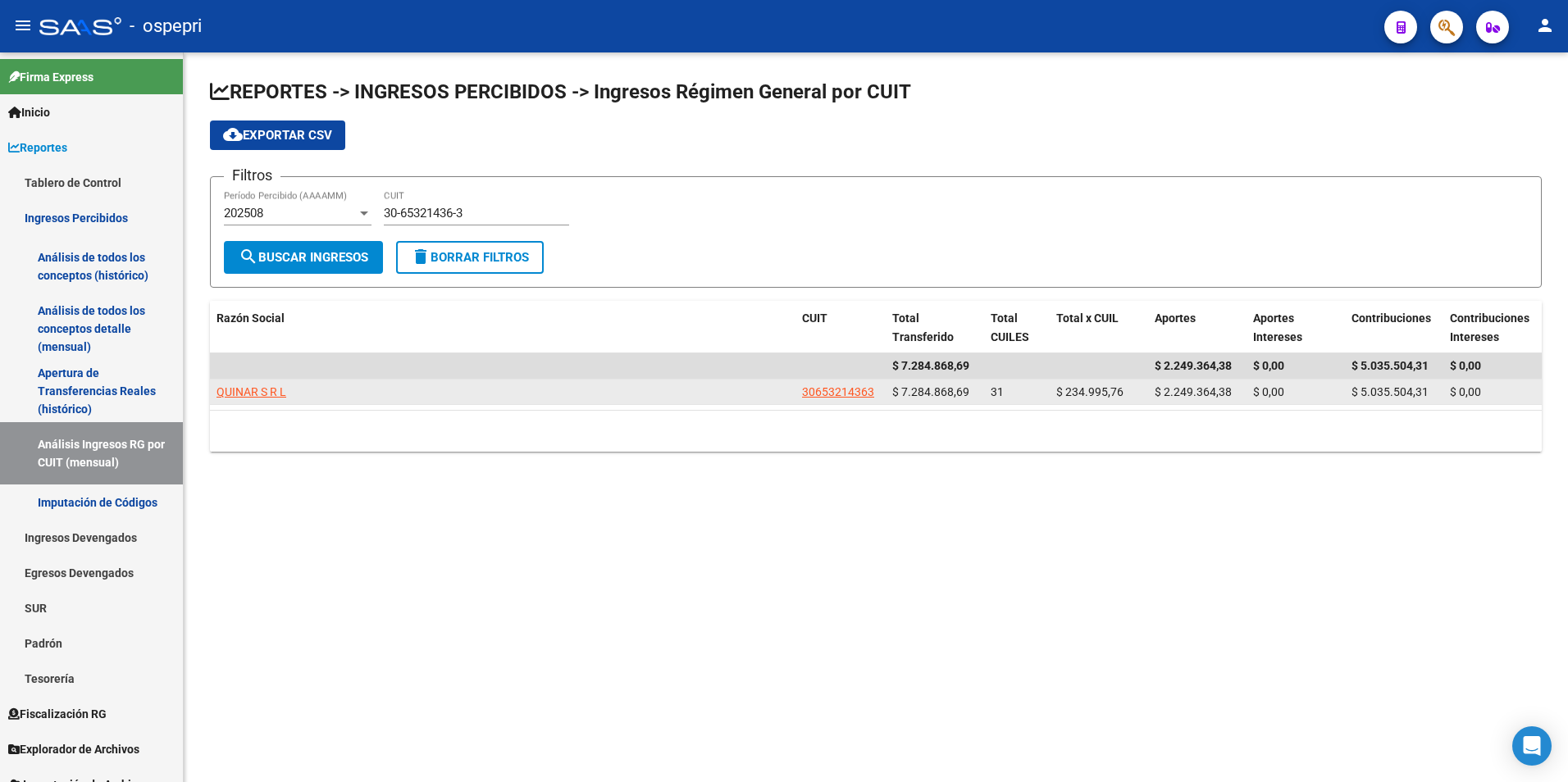
click at [293, 392] on div "QUINAR S R L" at bounding box center [503, 393] width 572 height 19
click at [282, 391] on span "QUINAR S R L" at bounding box center [252, 391] width 69 height 13
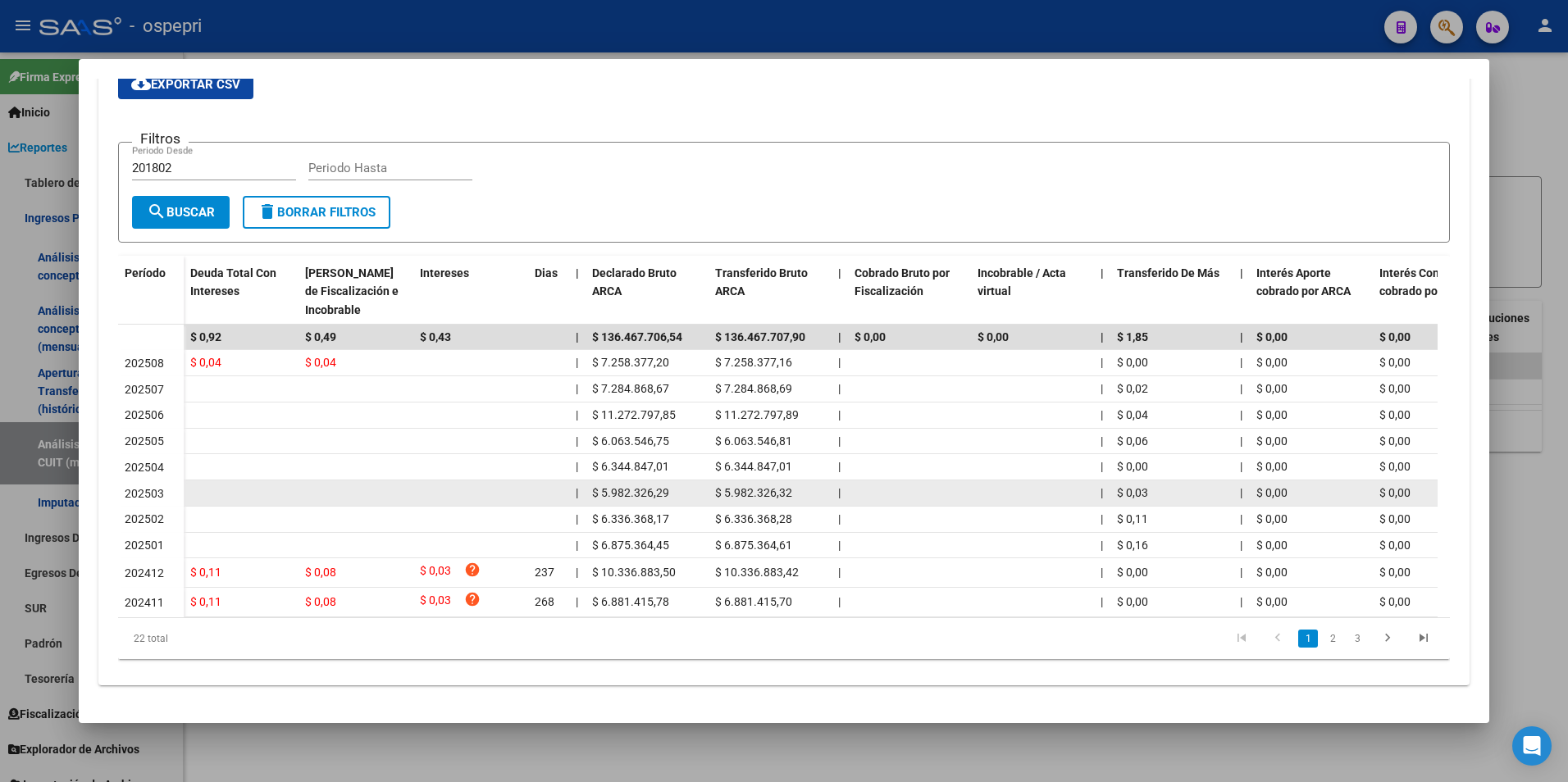
scroll to position [307, 0]
